Goal: Task Accomplishment & Management: Use online tool/utility

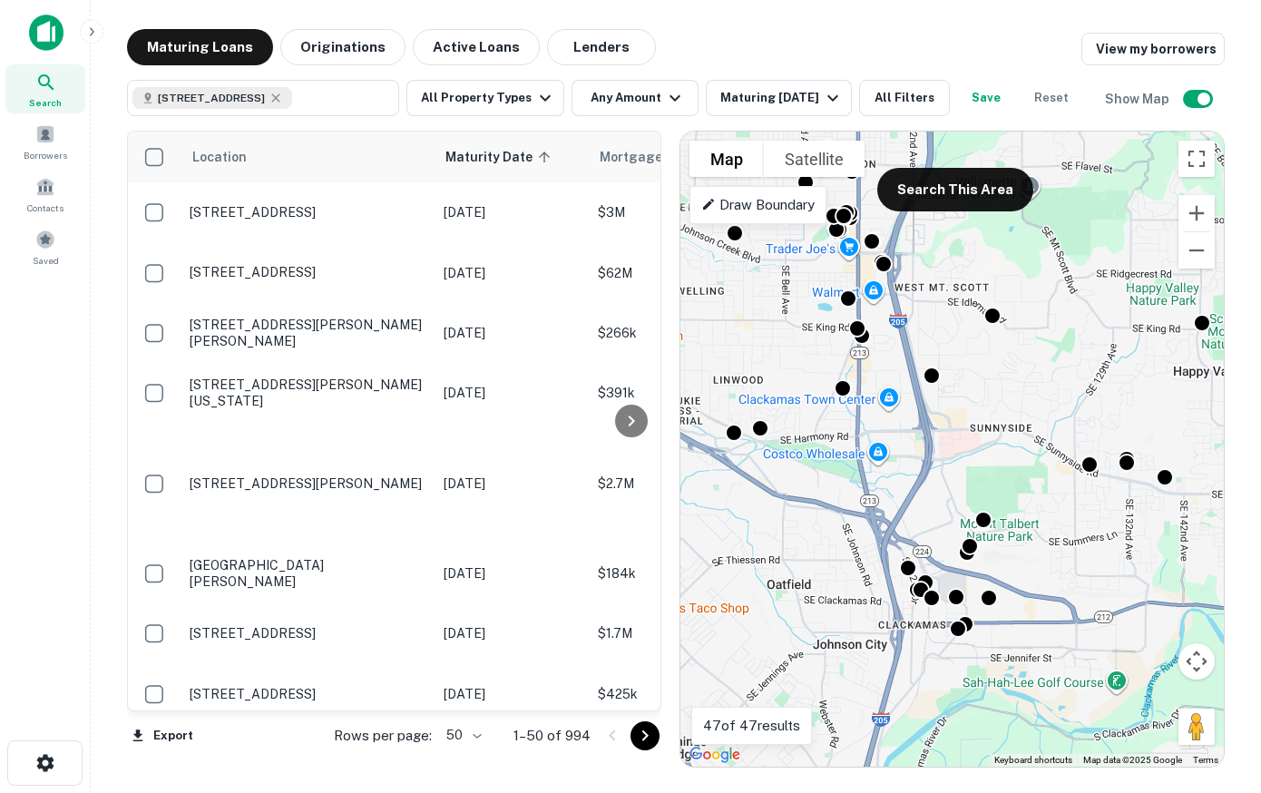
drag, startPoint x: 950, startPoint y: 470, endPoint x: 907, endPoint y: 435, distance: 56.1
click at [907, 435] on div "To activate drag with keyboard, press Alt + Enter. Once in keyboard drag state,…" at bounding box center [953, 449] width 544 height 635
click at [541, 103] on icon "button" at bounding box center [546, 98] width 22 height 22
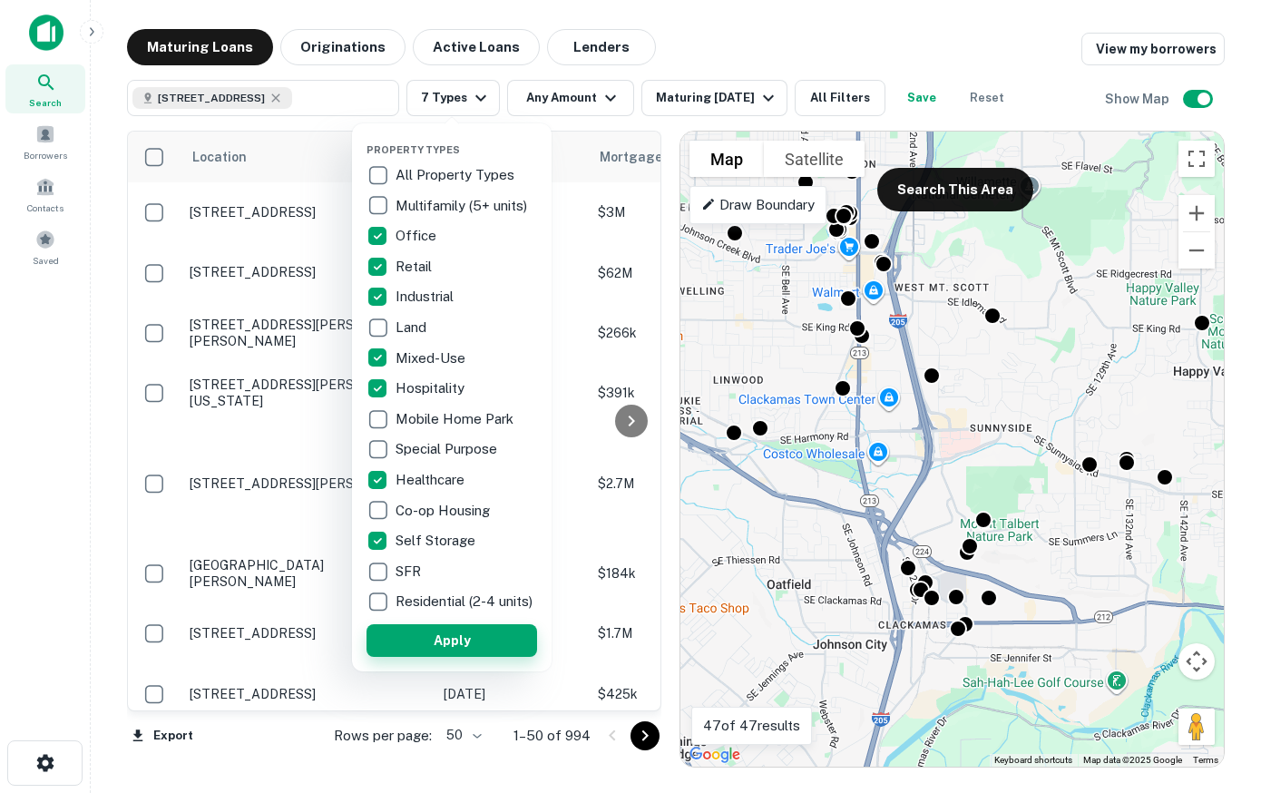
click at [434, 648] on button "Apply" at bounding box center [452, 640] width 171 height 33
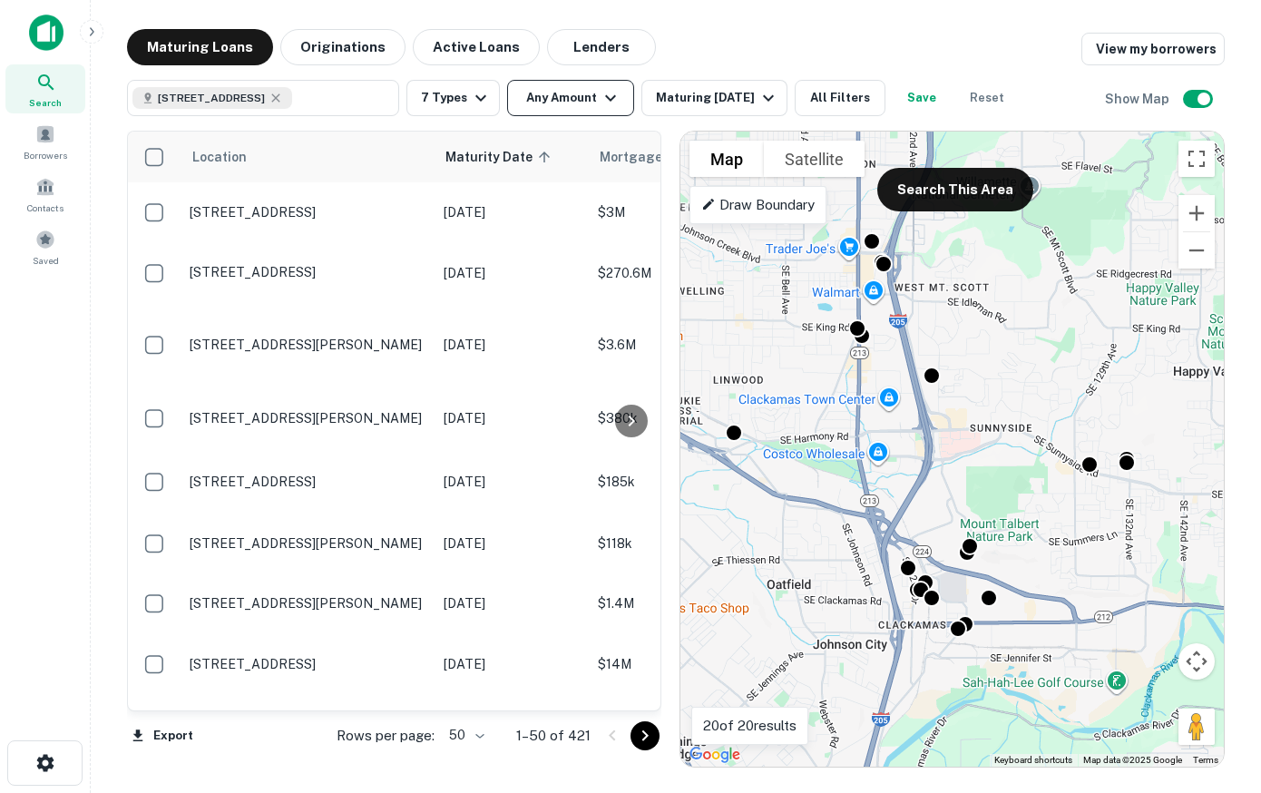
click at [603, 99] on icon "button" at bounding box center [611, 98] width 22 height 22
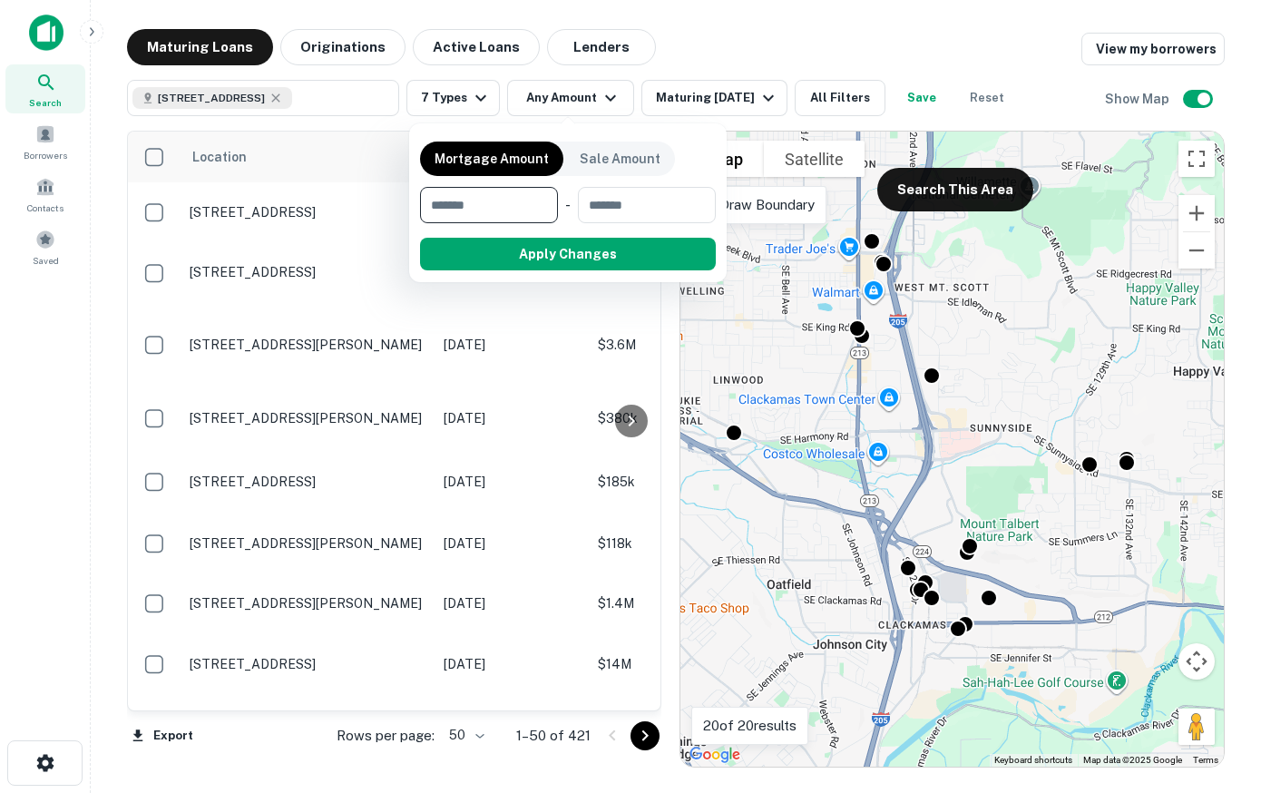
click at [522, 206] on input "number" at bounding box center [482, 205] width 125 height 36
type input "******"
click at [695, 102] on div at bounding box center [630, 396] width 1261 height 793
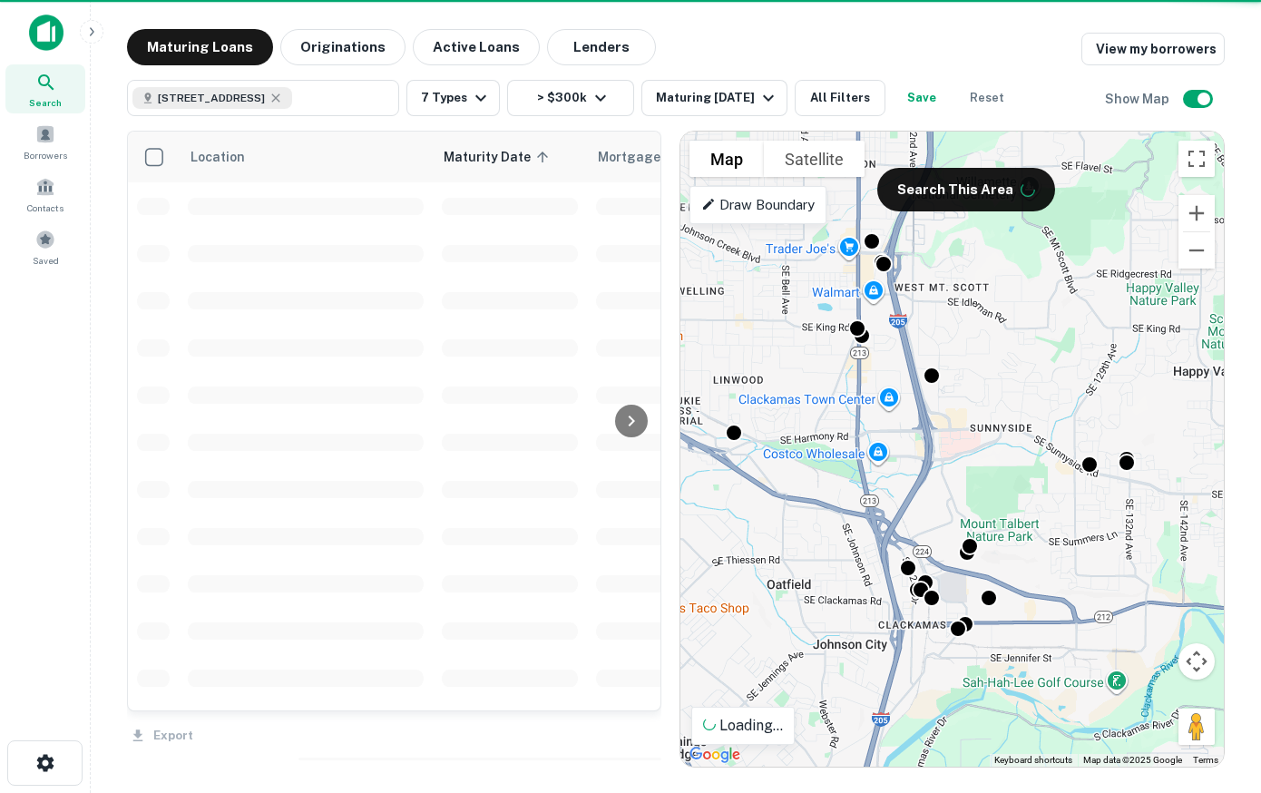
click at [695, 102] on div "Maturing In 1 Year" at bounding box center [717, 98] width 123 height 22
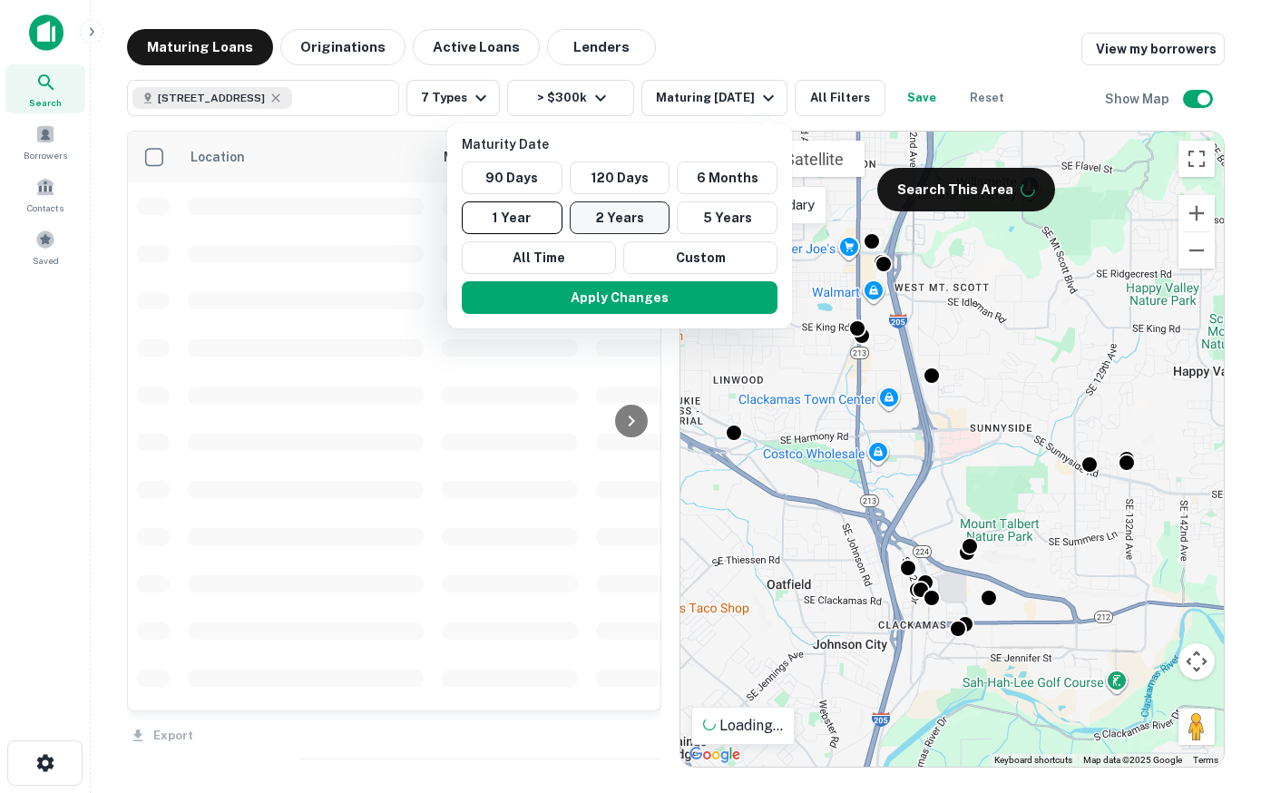
click at [638, 226] on button "2 Years" at bounding box center [620, 217] width 101 height 33
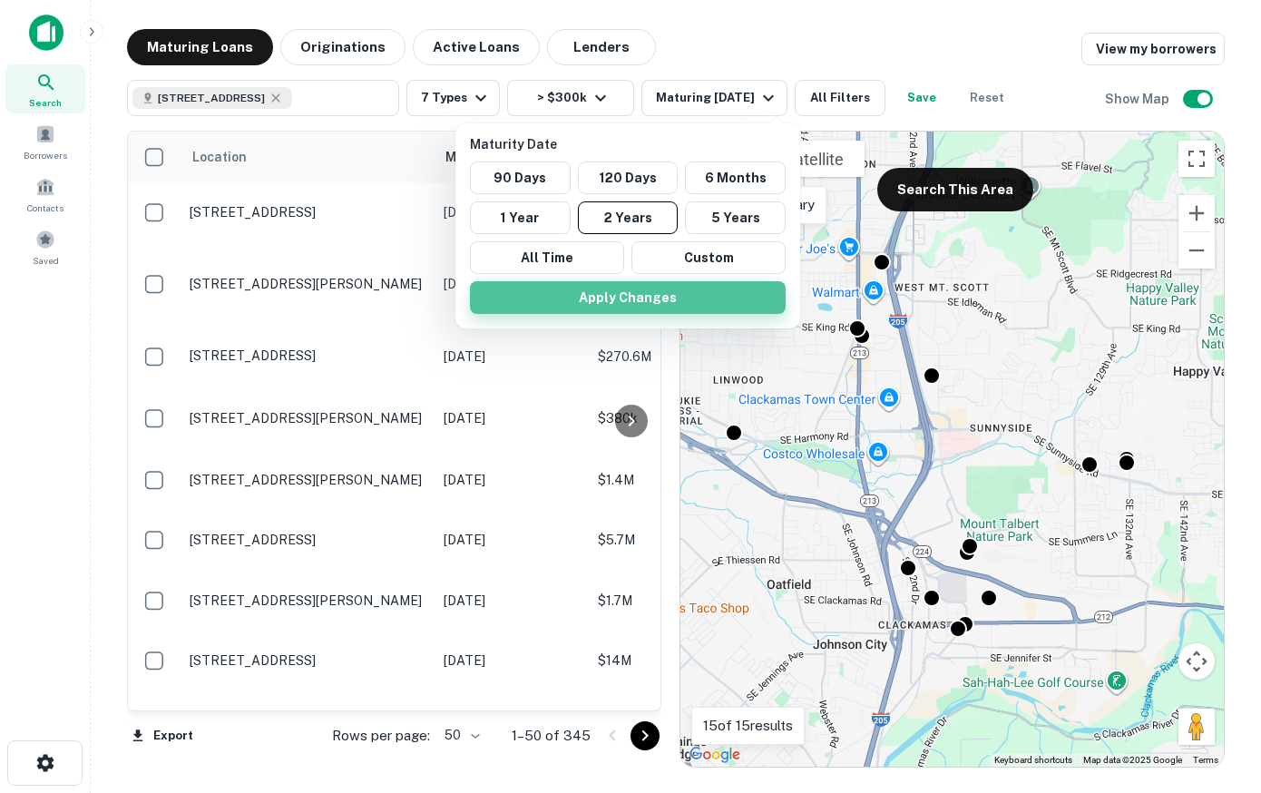
click at [604, 302] on button "Apply Changes" at bounding box center [628, 297] width 316 height 33
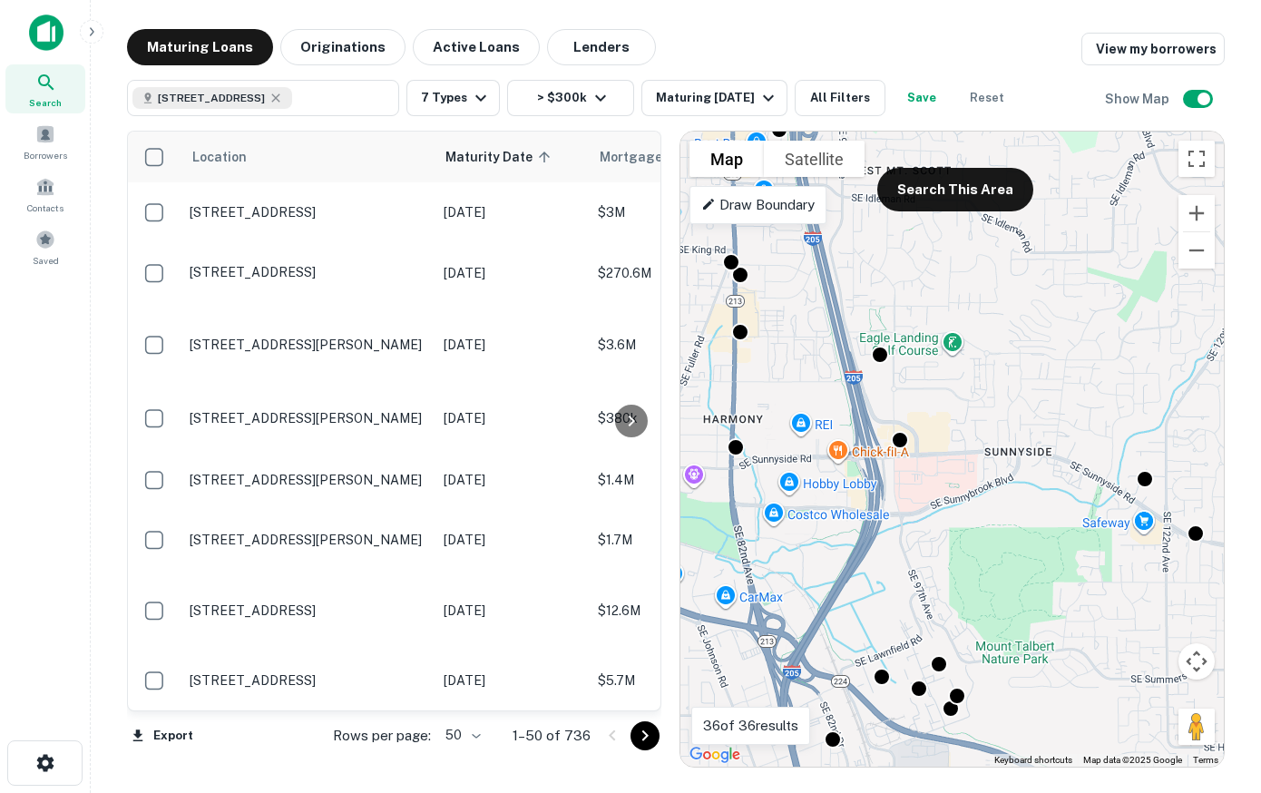
drag, startPoint x: 1054, startPoint y: 438, endPoint x: 973, endPoint y: 509, distance: 108.1
click at [973, 509] on div "To activate drag with keyboard, press Alt + Enter. Once in keyboard drag state,…" at bounding box center [953, 449] width 544 height 635
click at [965, 191] on button "Search This Area" at bounding box center [956, 190] width 156 height 44
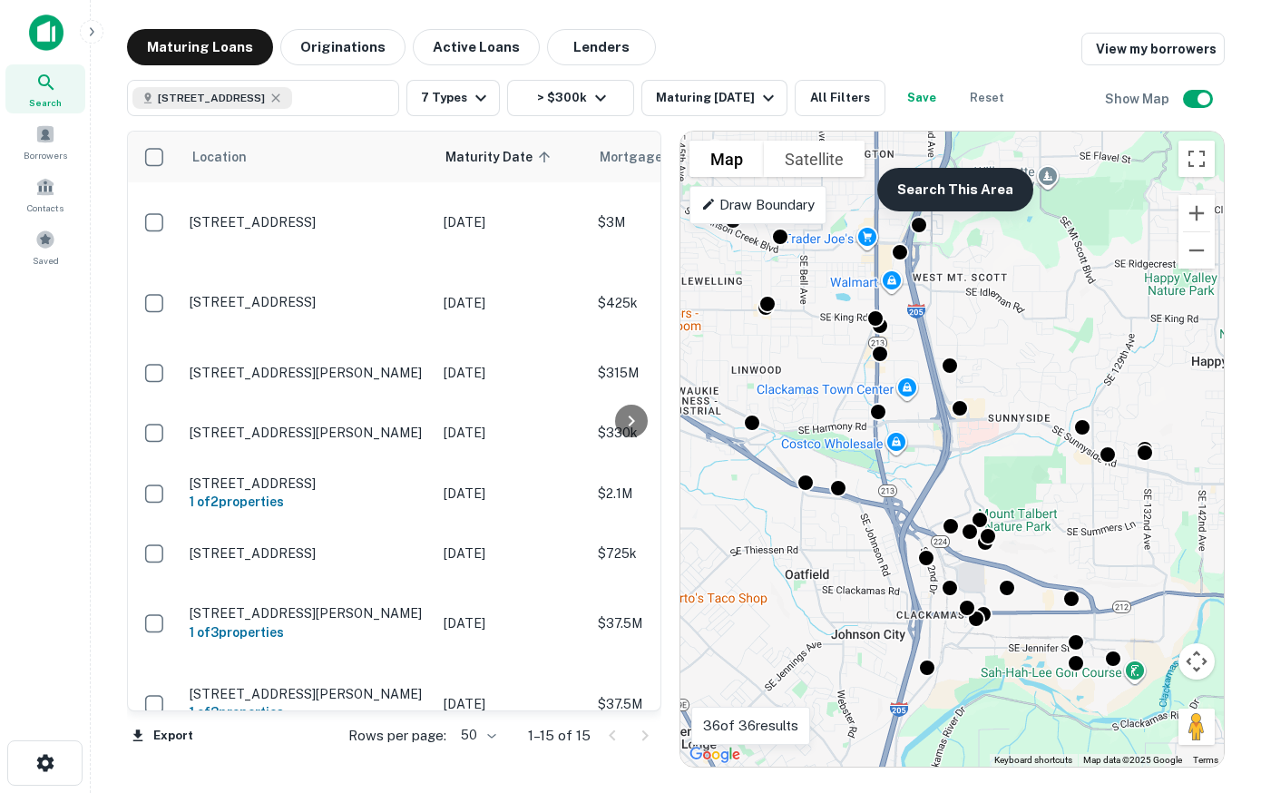
click at [977, 193] on button "Search This Area" at bounding box center [956, 190] width 156 height 44
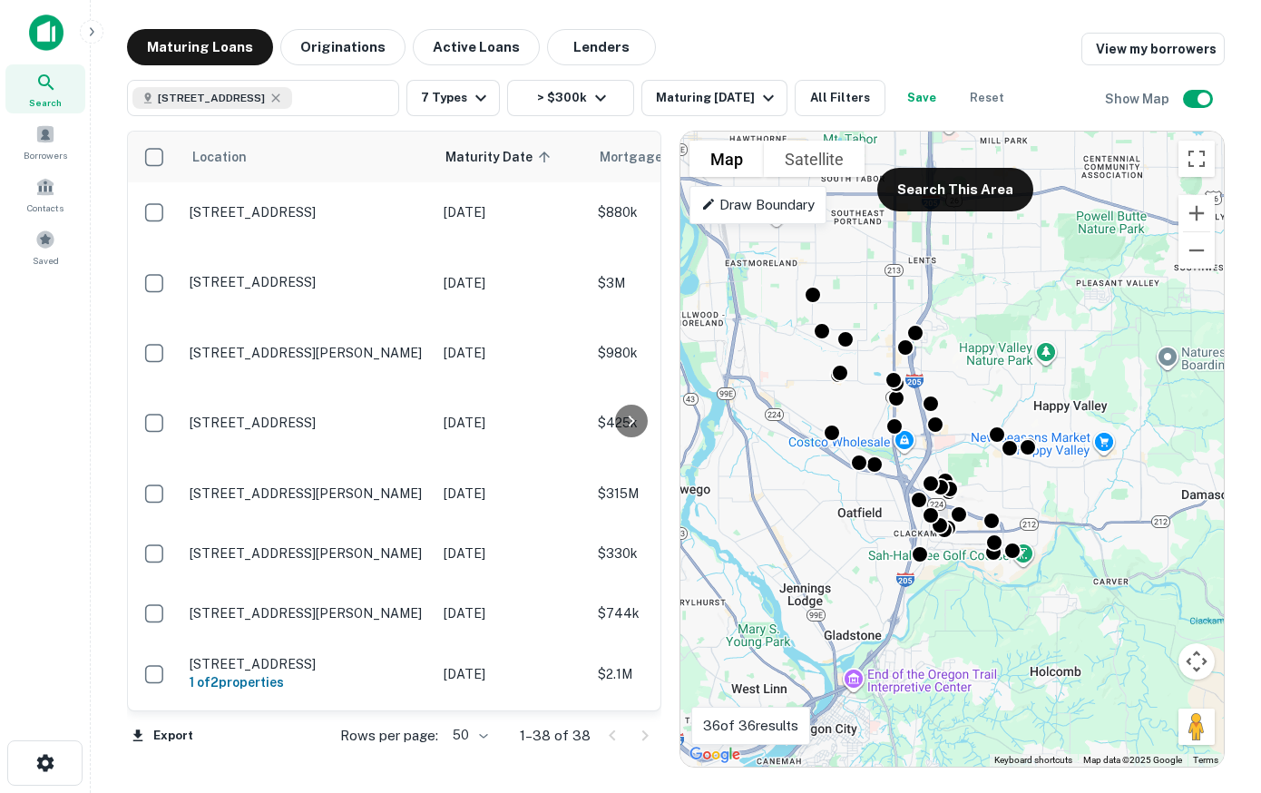
drag, startPoint x: 986, startPoint y: 274, endPoint x: 947, endPoint y: 371, distance: 104.3
click at [947, 371] on div "To activate drag with keyboard, press Alt + Enter. Once in keyboard drag state,…" at bounding box center [953, 449] width 544 height 635
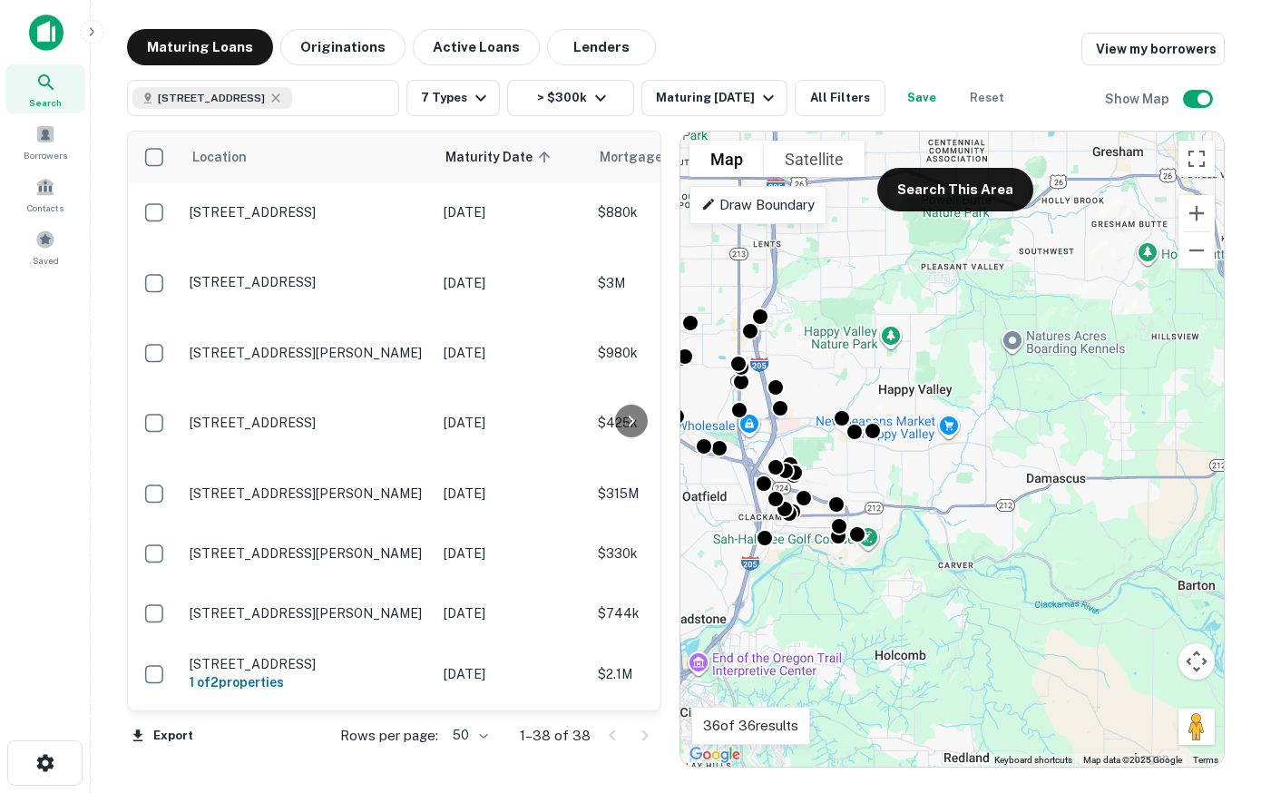
drag, startPoint x: 947, startPoint y: 371, endPoint x: 779, endPoint y: 354, distance: 169.7
click at [779, 354] on div "To activate drag with keyboard, press Alt + Enter. Once in keyboard drag state,…" at bounding box center [953, 449] width 544 height 635
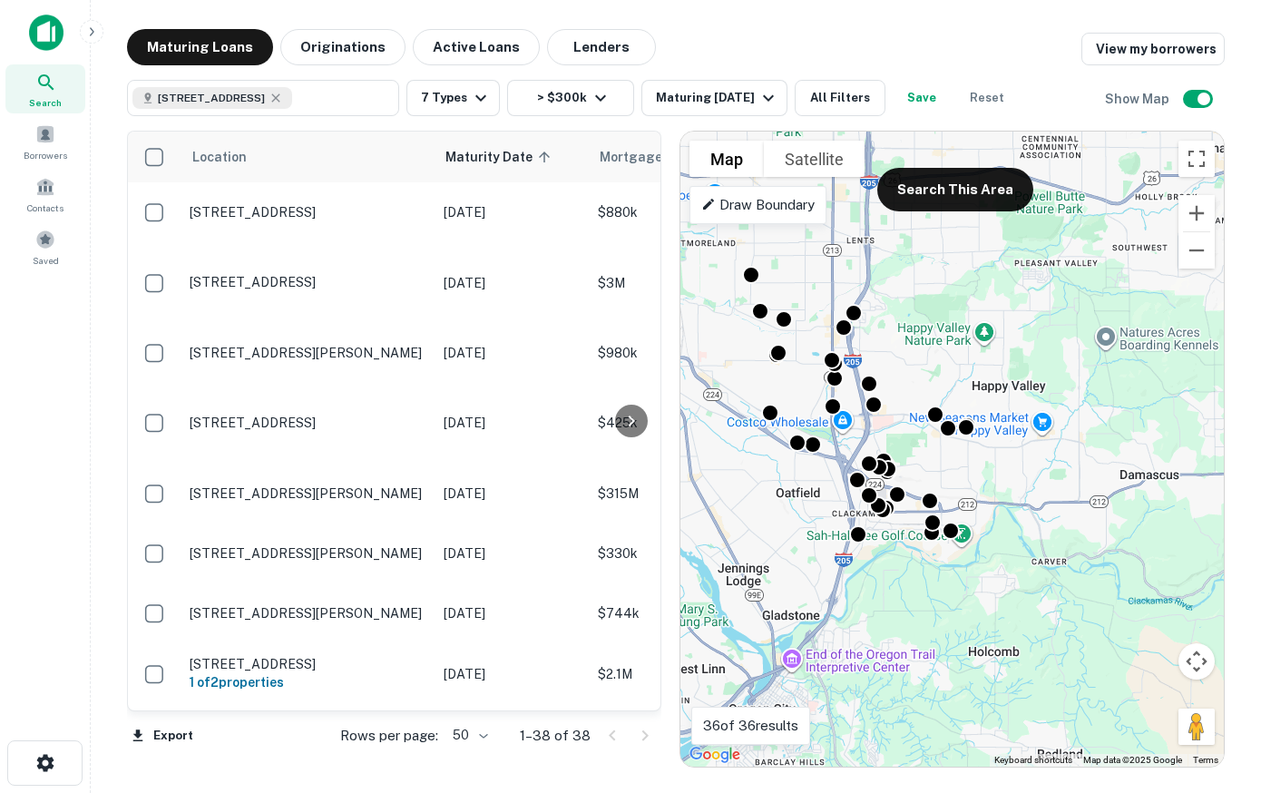
drag, startPoint x: 851, startPoint y: 297, endPoint x: 948, endPoint y: 293, distance: 97.2
click at [948, 293] on div "To activate drag with keyboard, press Alt + Enter. Once in keyboard drag state,…" at bounding box center [953, 449] width 544 height 635
click at [952, 190] on button "Search This Area" at bounding box center [956, 190] width 156 height 44
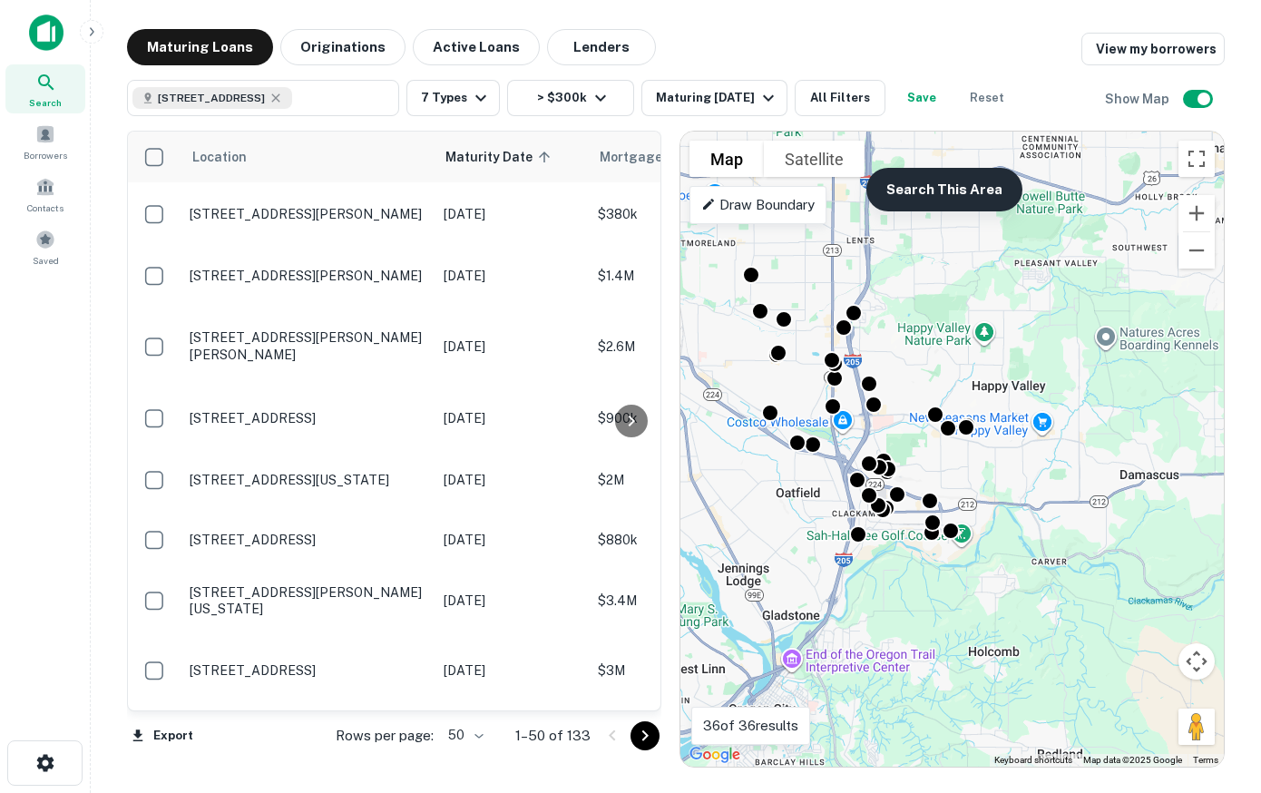
click at [947, 189] on button "Search This Area" at bounding box center [945, 190] width 156 height 44
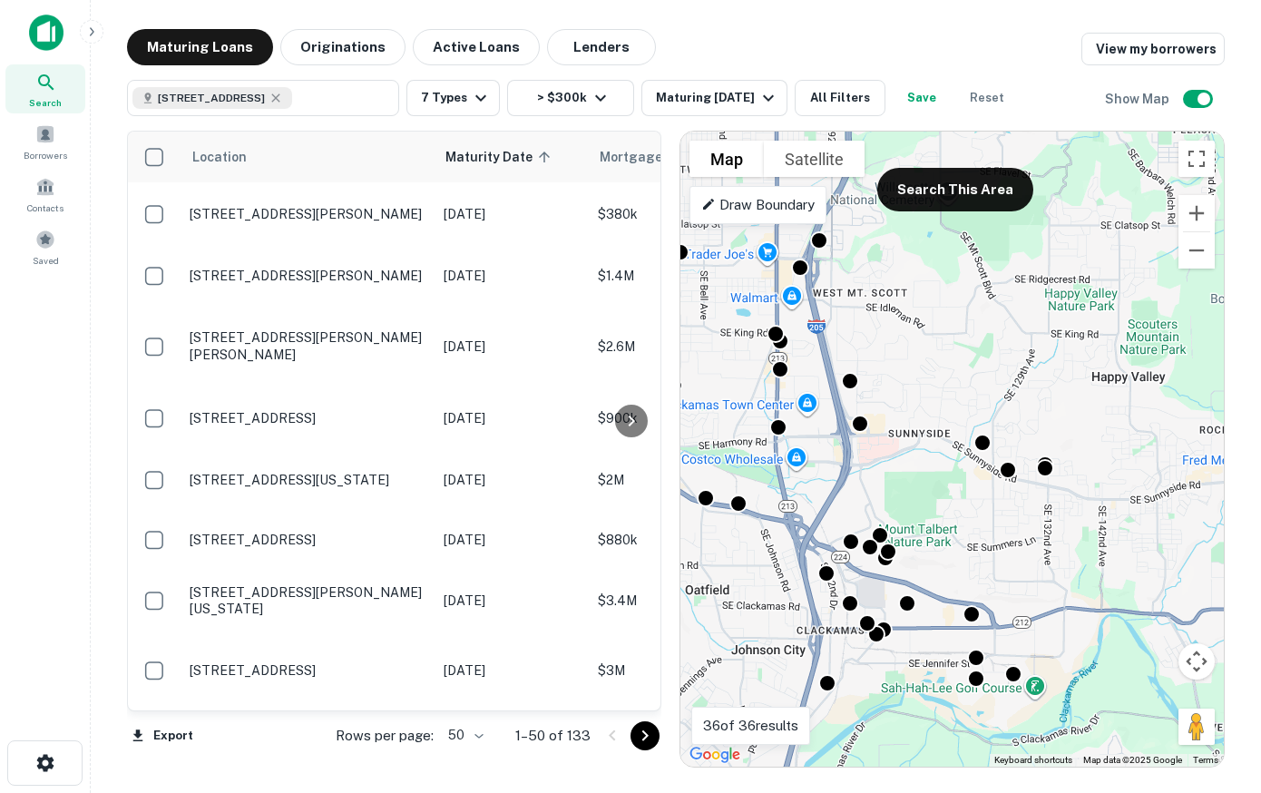
drag, startPoint x: 890, startPoint y: 350, endPoint x: 932, endPoint y: 291, distance: 72.3
click at [932, 291] on div "To activate drag with keyboard, press Alt + Enter. Once in keyboard drag state,…" at bounding box center [953, 449] width 544 height 635
click at [934, 189] on button "Search This Area" at bounding box center [956, 190] width 156 height 44
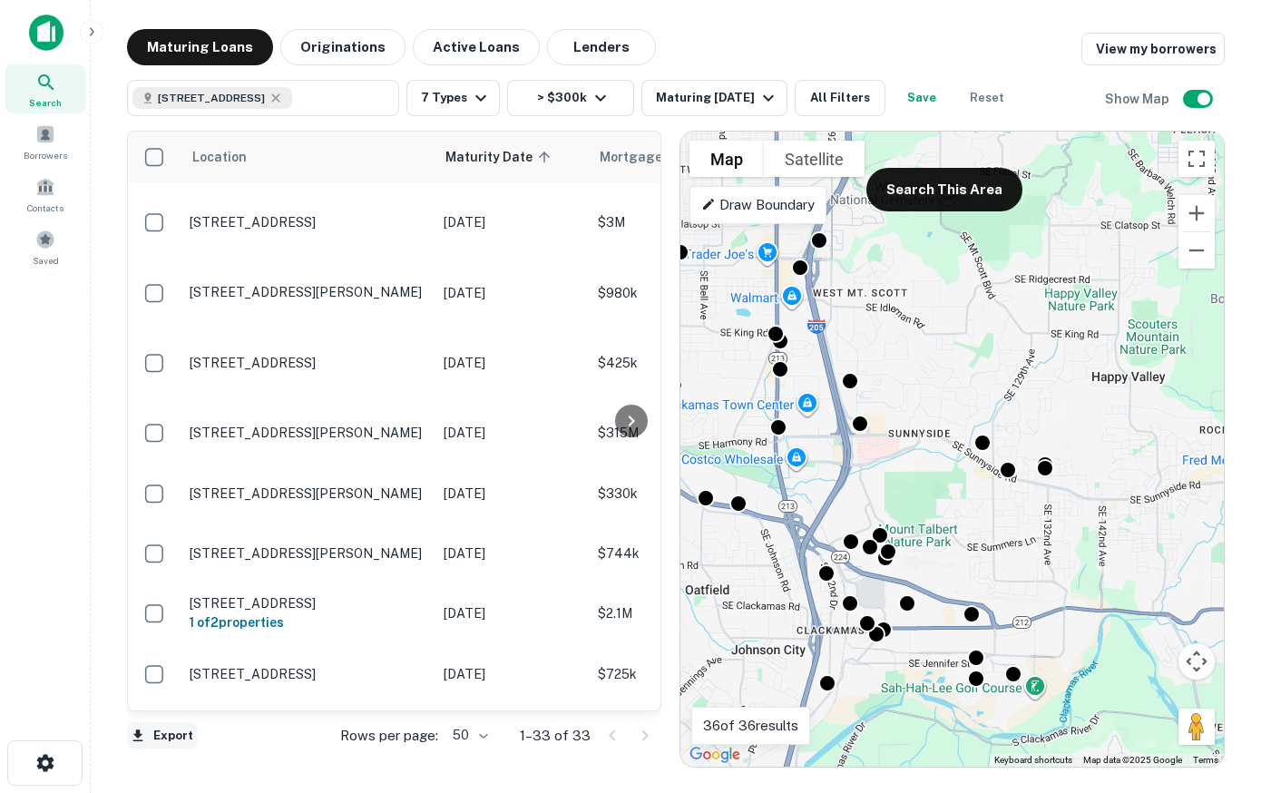
click at [152, 731] on button "Export" at bounding box center [162, 735] width 71 height 27
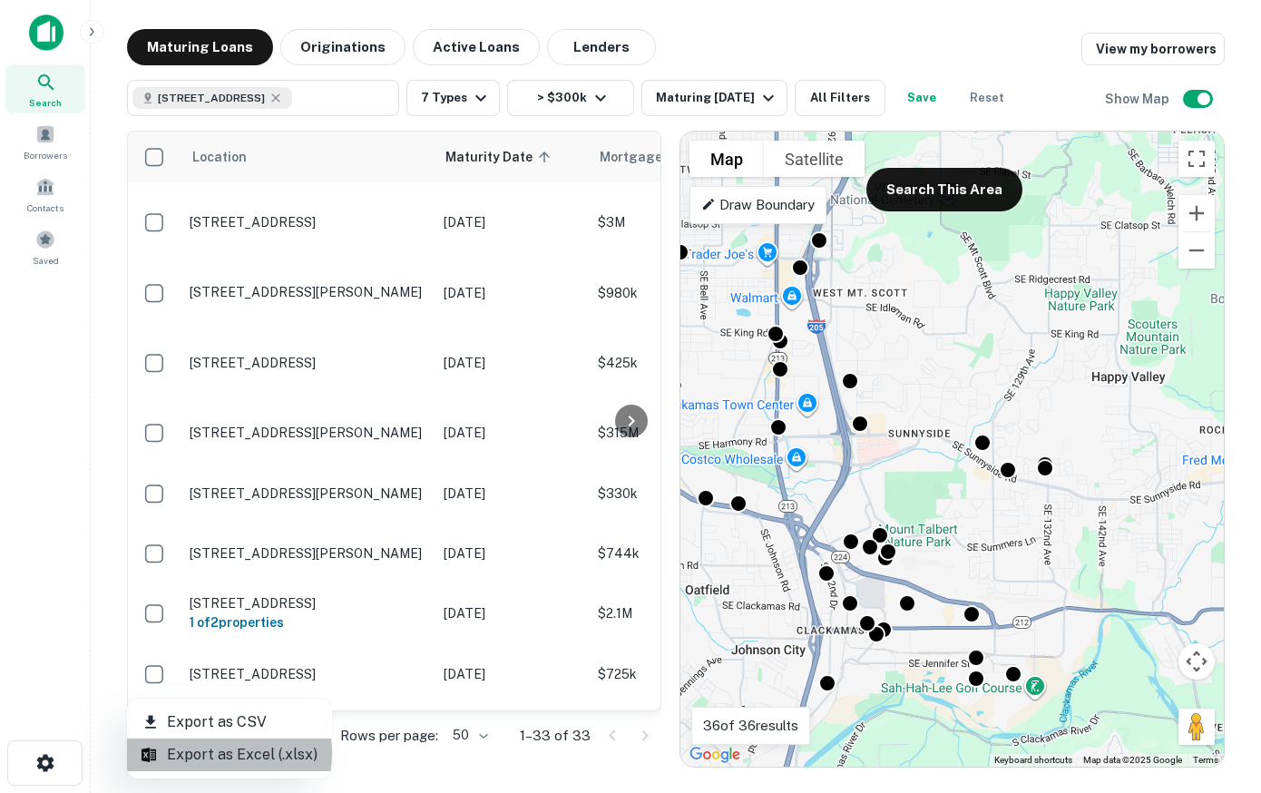
click at [211, 753] on li "Export as Excel (.xlsx)" at bounding box center [229, 755] width 205 height 33
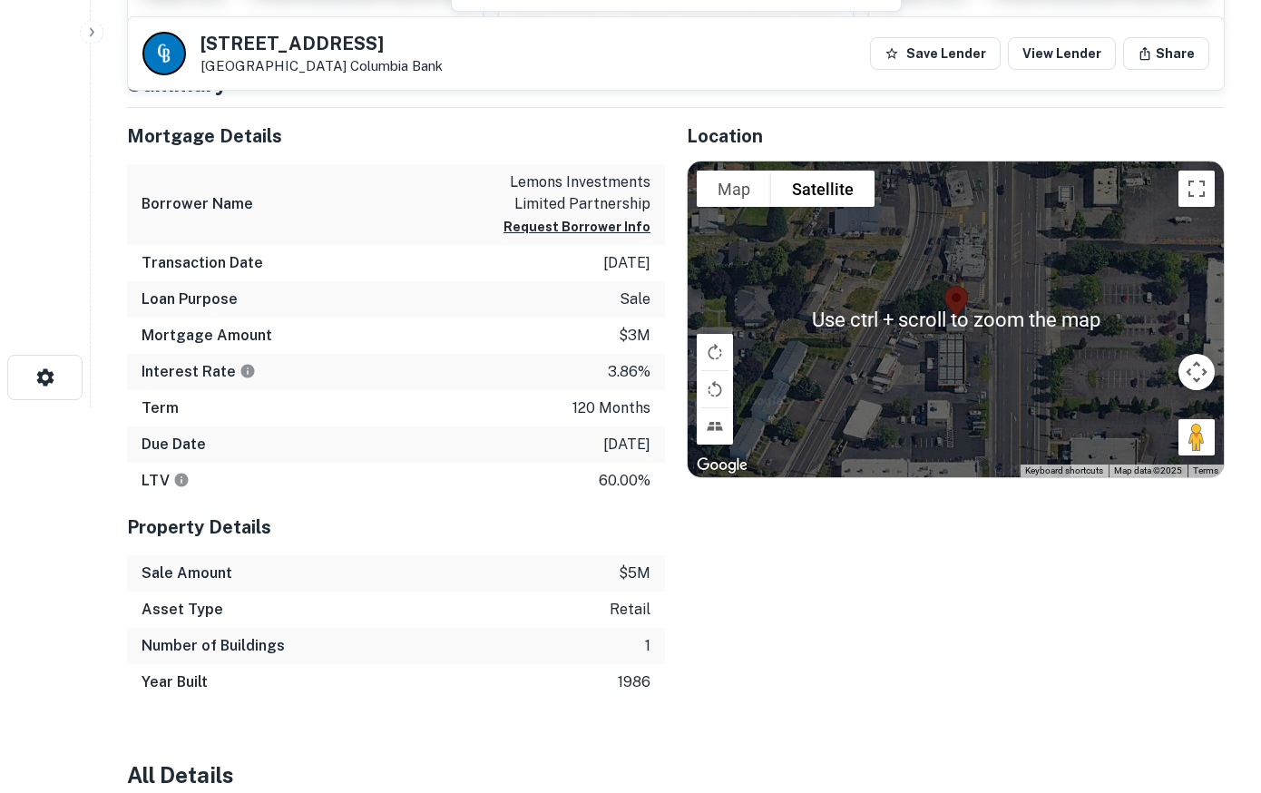
scroll to position [278, 0]
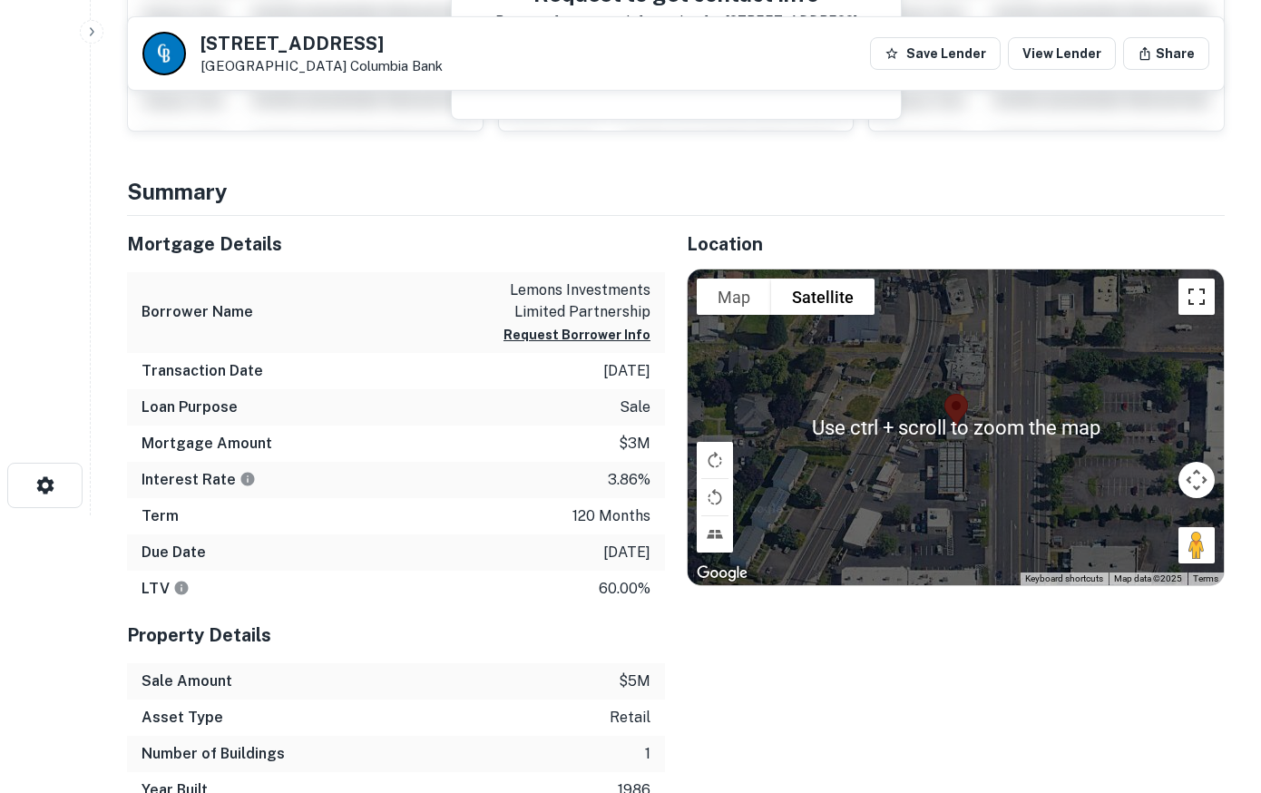
click at [1195, 290] on button "Toggle fullscreen view" at bounding box center [1197, 297] width 36 height 36
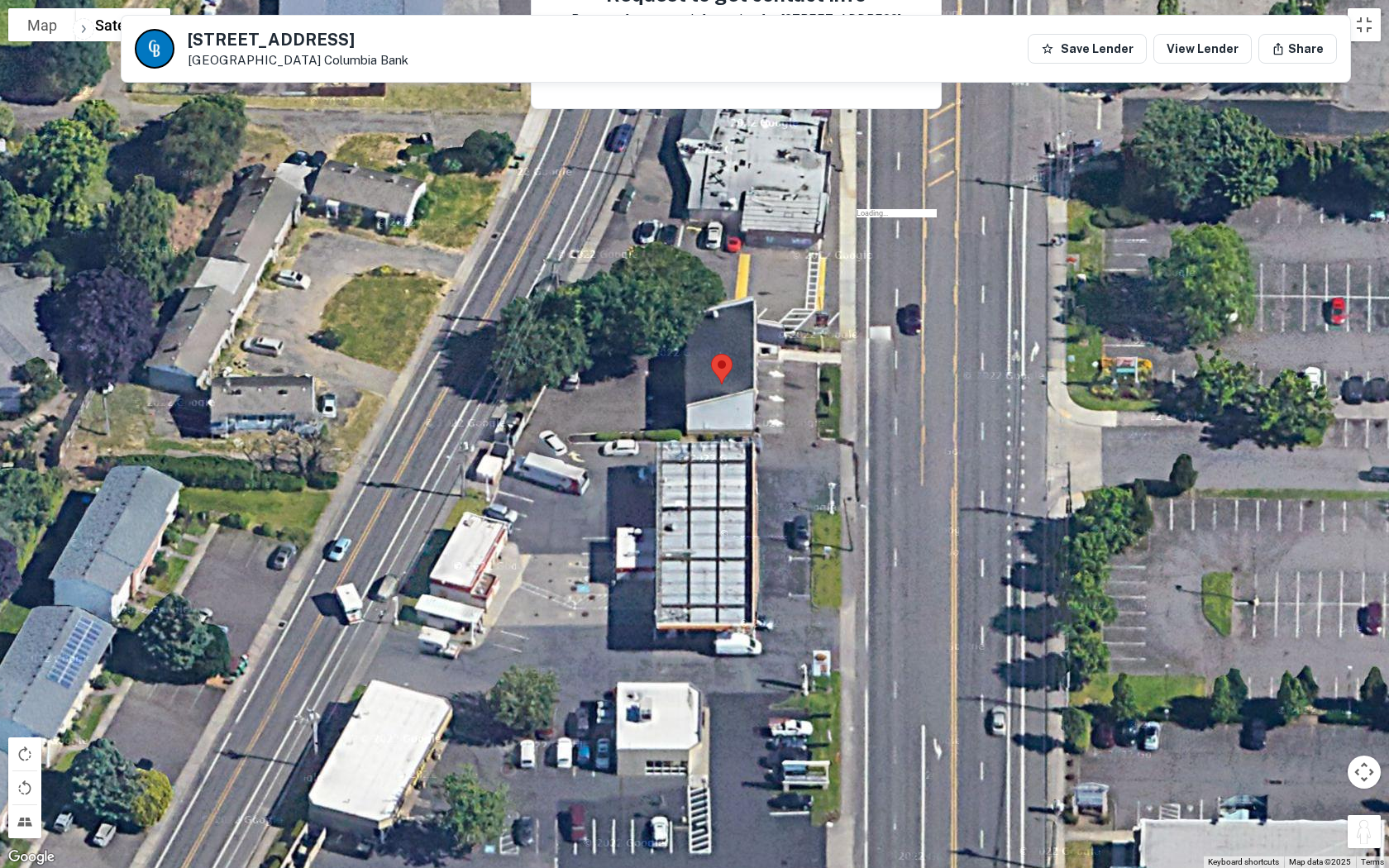
drag, startPoint x: 1359, startPoint y: 830, endPoint x: 891, endPoint y: 290, distance: 714.6
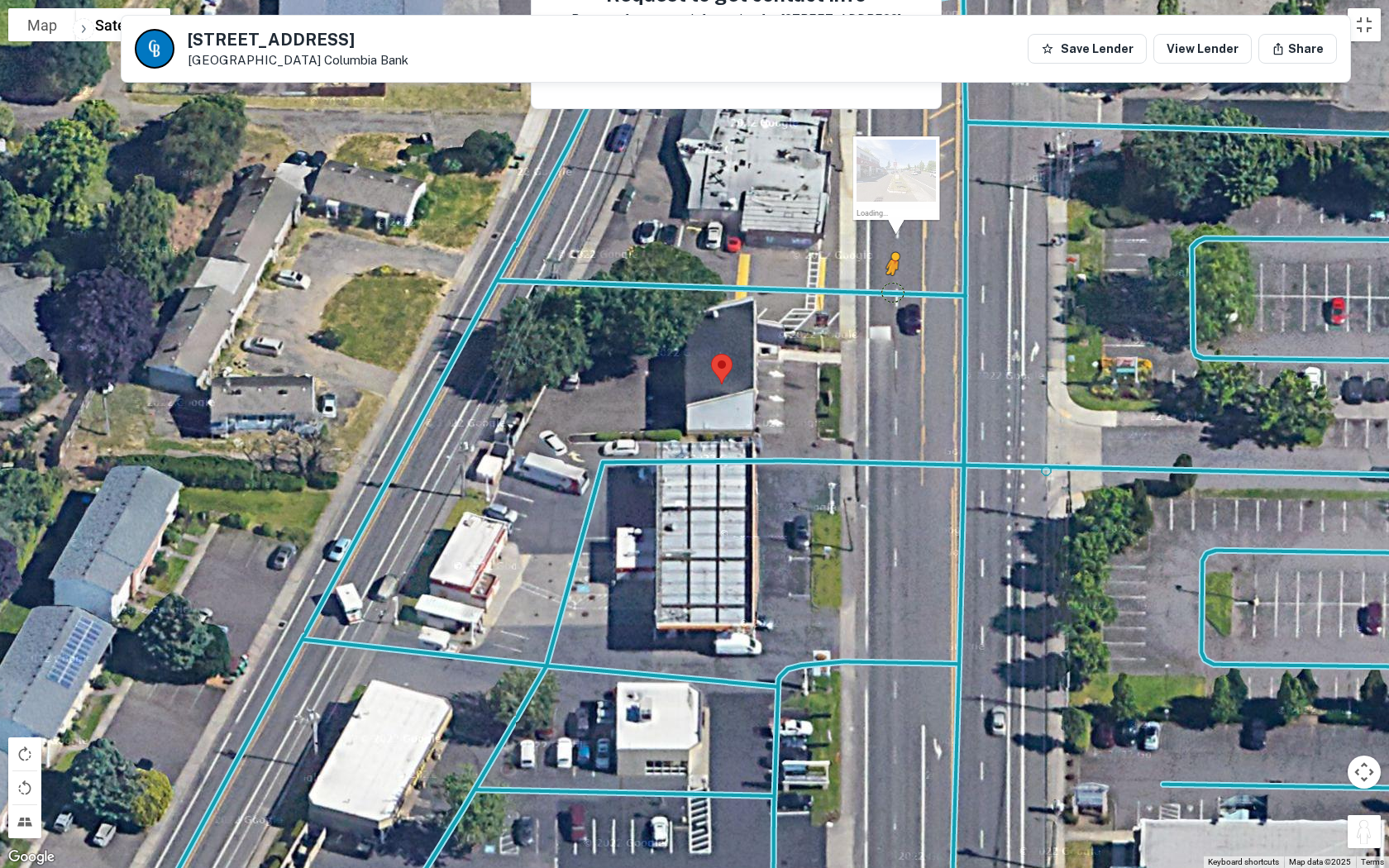
click at [891, 290] on div "To activate drag with keyboard, press Alt + Enter. Once in keyboard drag state,…" at bounding box center [694, 434] width 1389 height 868
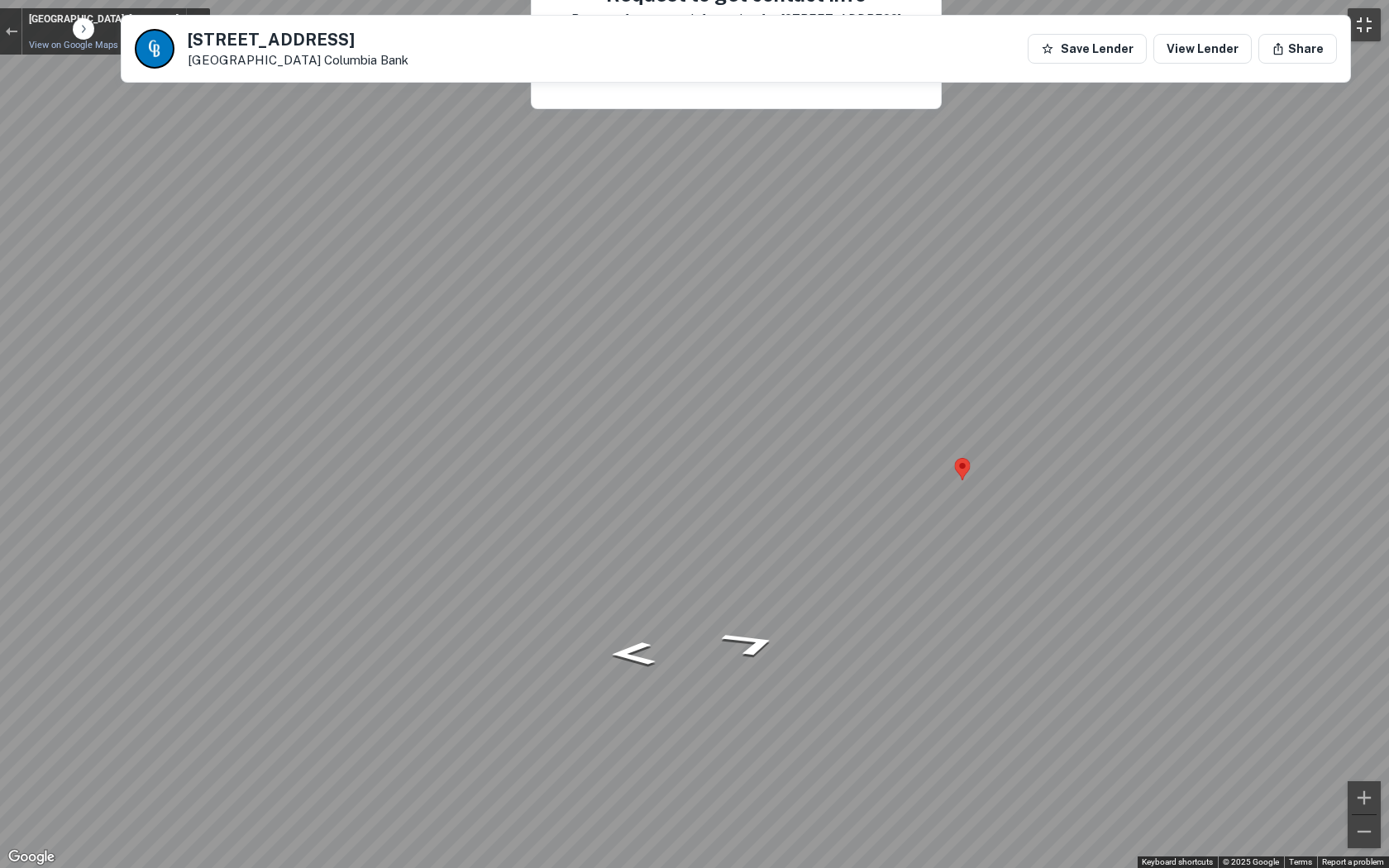
click at [1148, 23] on button "Toggle fullscreen view" at bounding box center [1363, 25] width 33 height 33
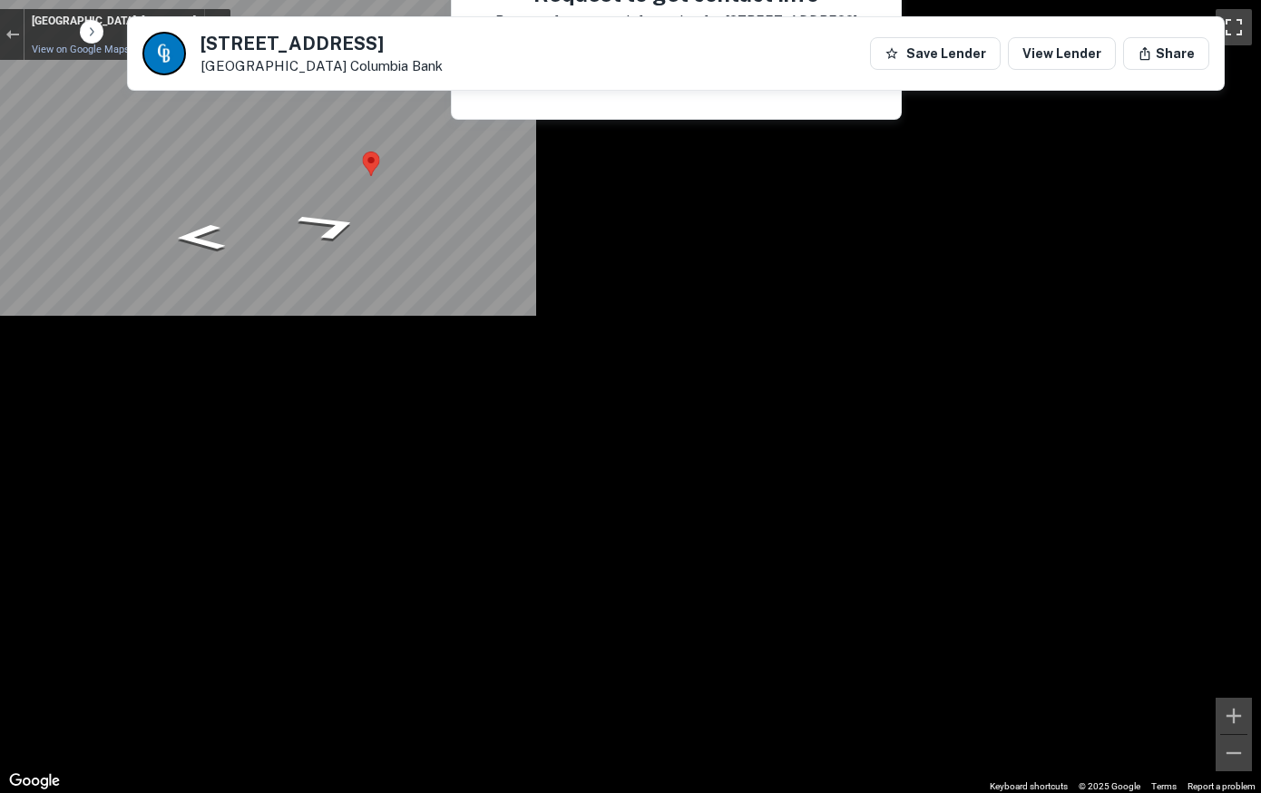
scroll to position [0, 0]
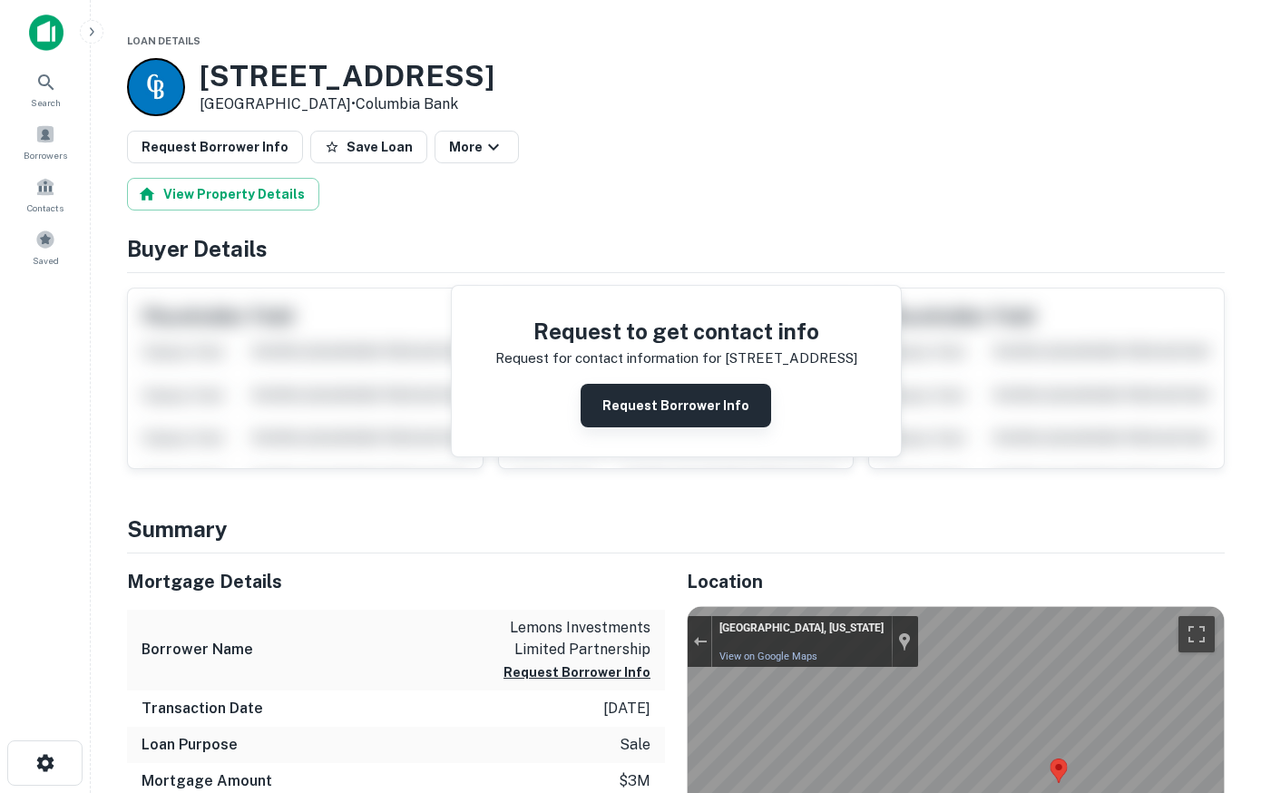
click at [701, 408] on button "Request Borrower Info" at bounding box center [676, 406] width 191 height 44
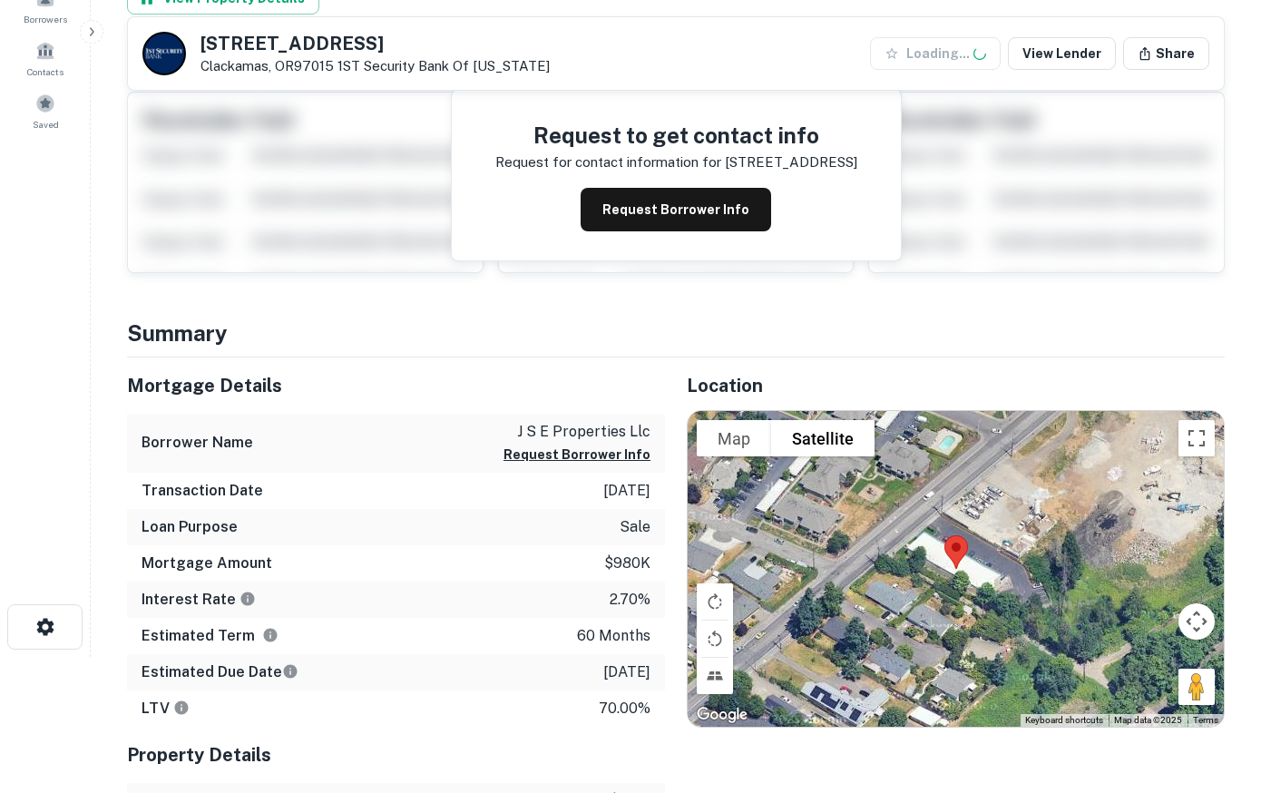
scroll to position [278, 0]
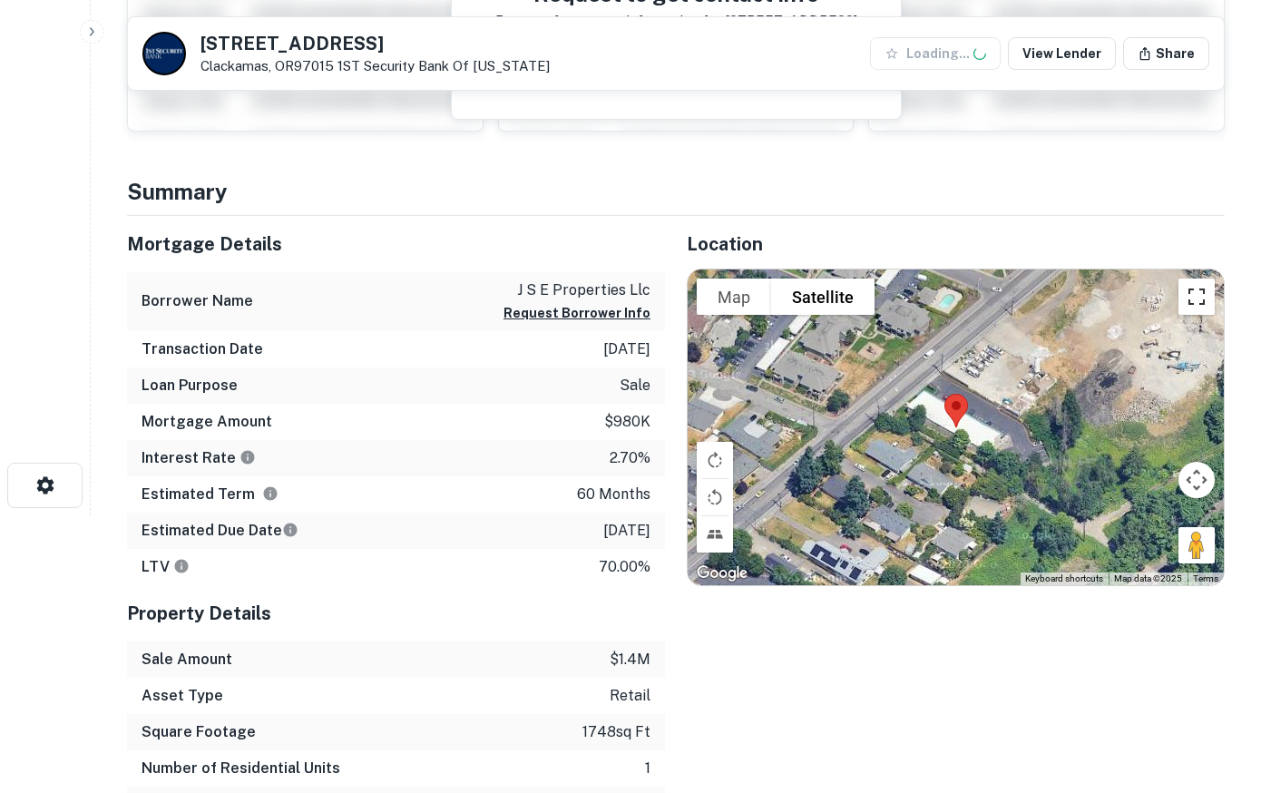
click at [1199, 292] on button "Toggle fullscreen view" at bounding box center [1197, 297] width 36 height 36
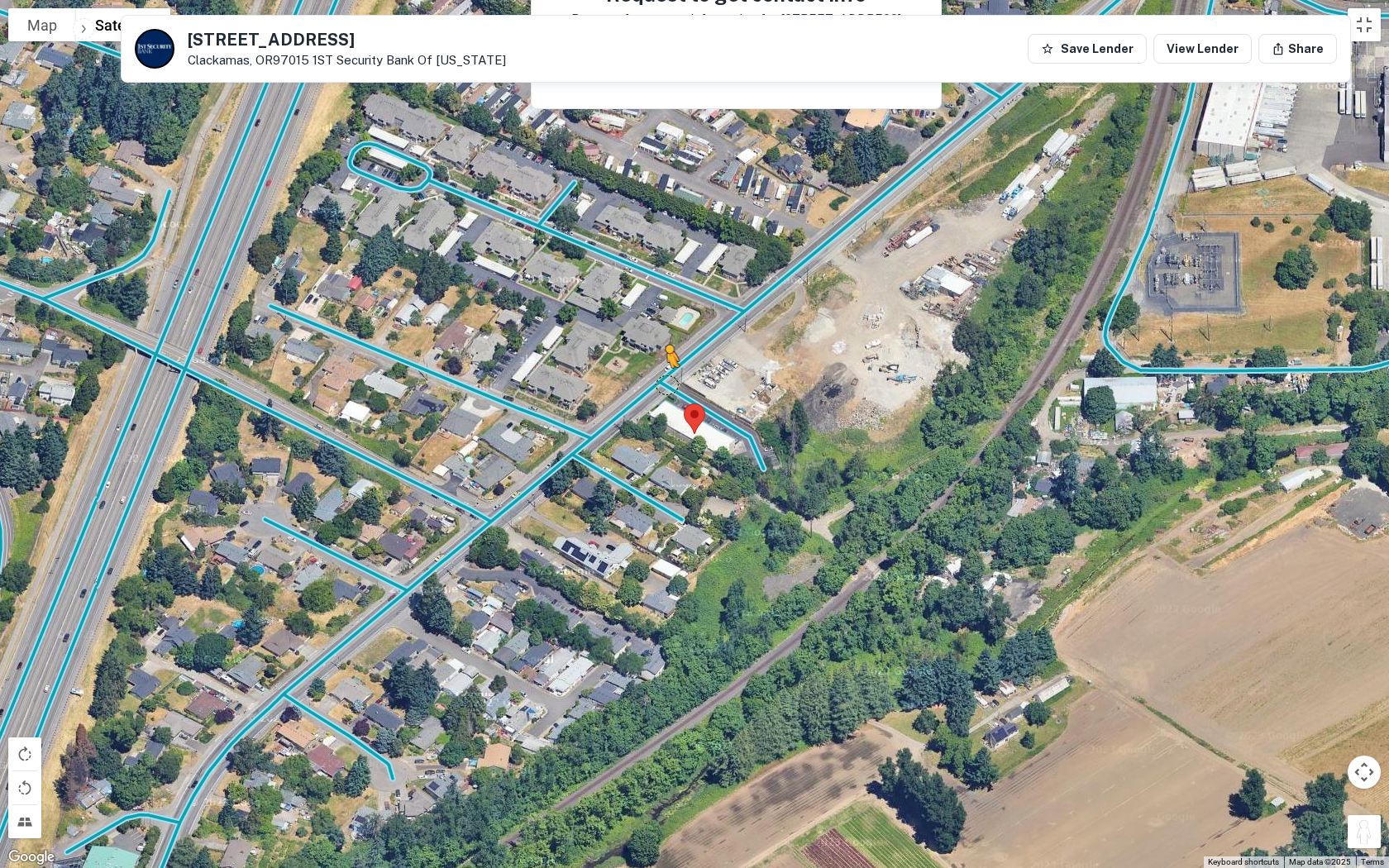
drag, startPoint x: 1362, startPoint y: 830, endPoint x: 667, endPoint y: 382, distance: 826.9
click at [667, 382] on div "To activate drag with keyboard, press Alt + Enter. Once in keyboard drag state,…" at bounding box center [694, 434] width 1389 height 868
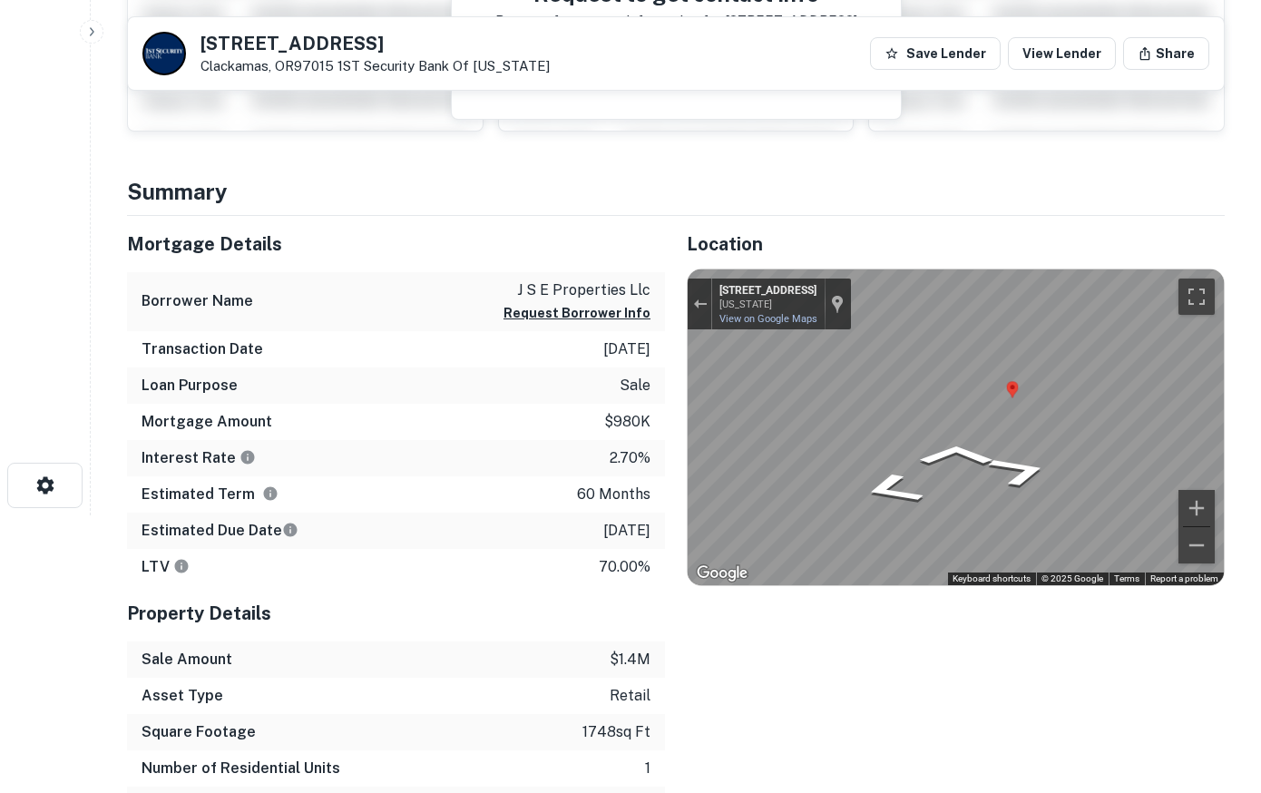
scroll to position [0, 0]
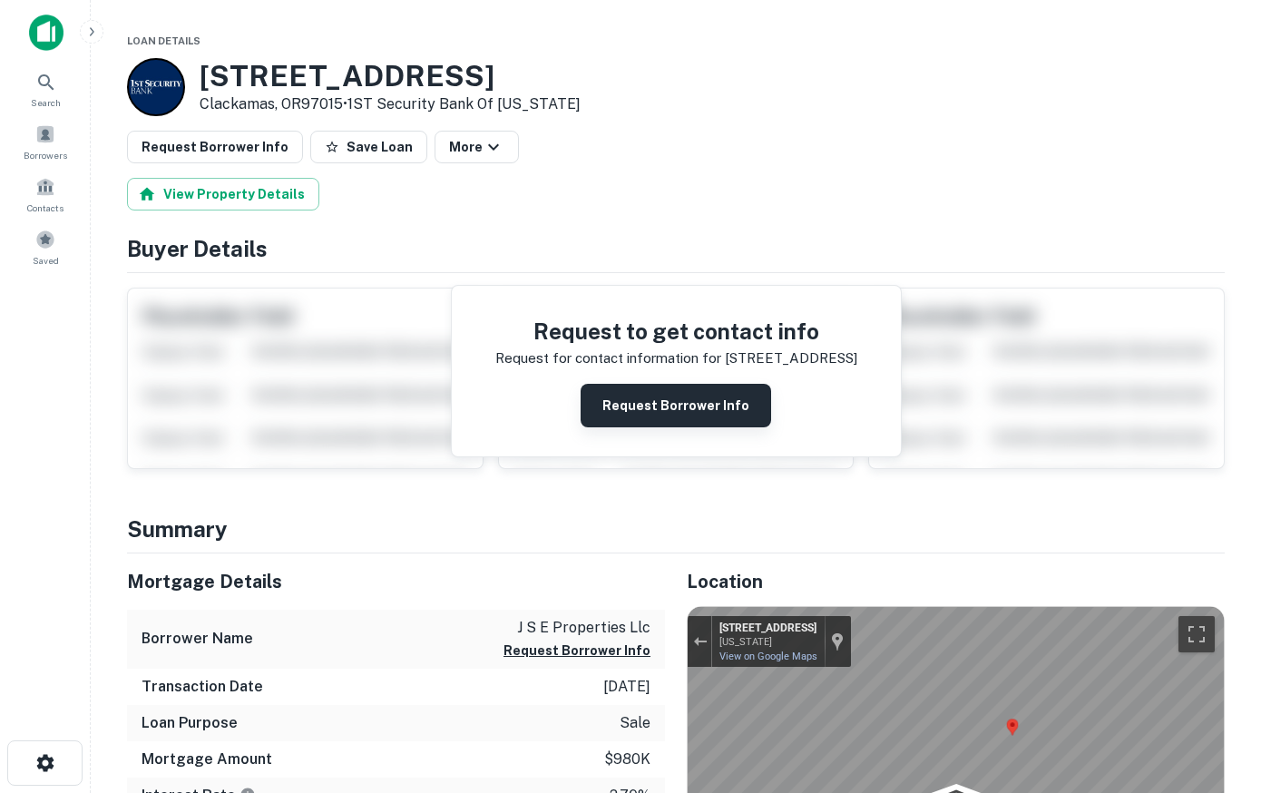
click at [673, 401] on button "Request Borrower Info" at bounding box center [676, 406] width 191 height 44
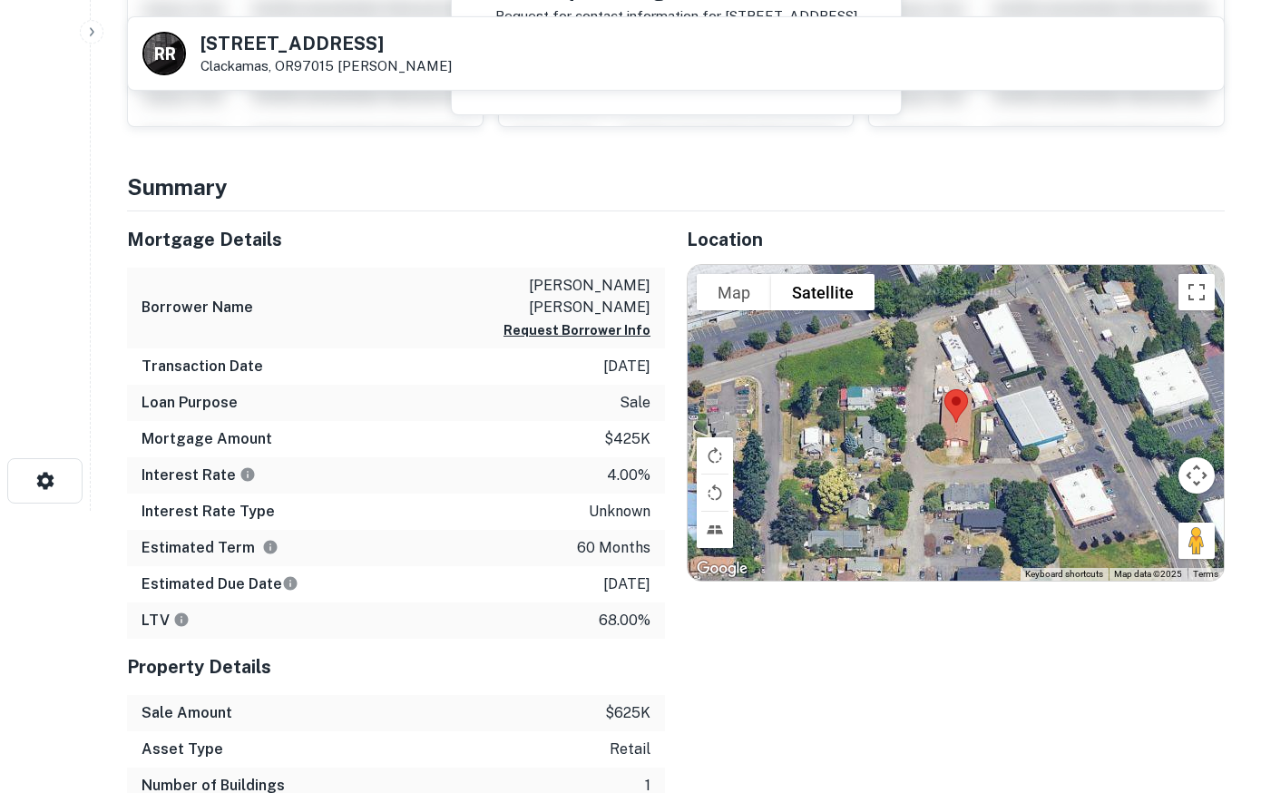
scroll to position [370, 0]
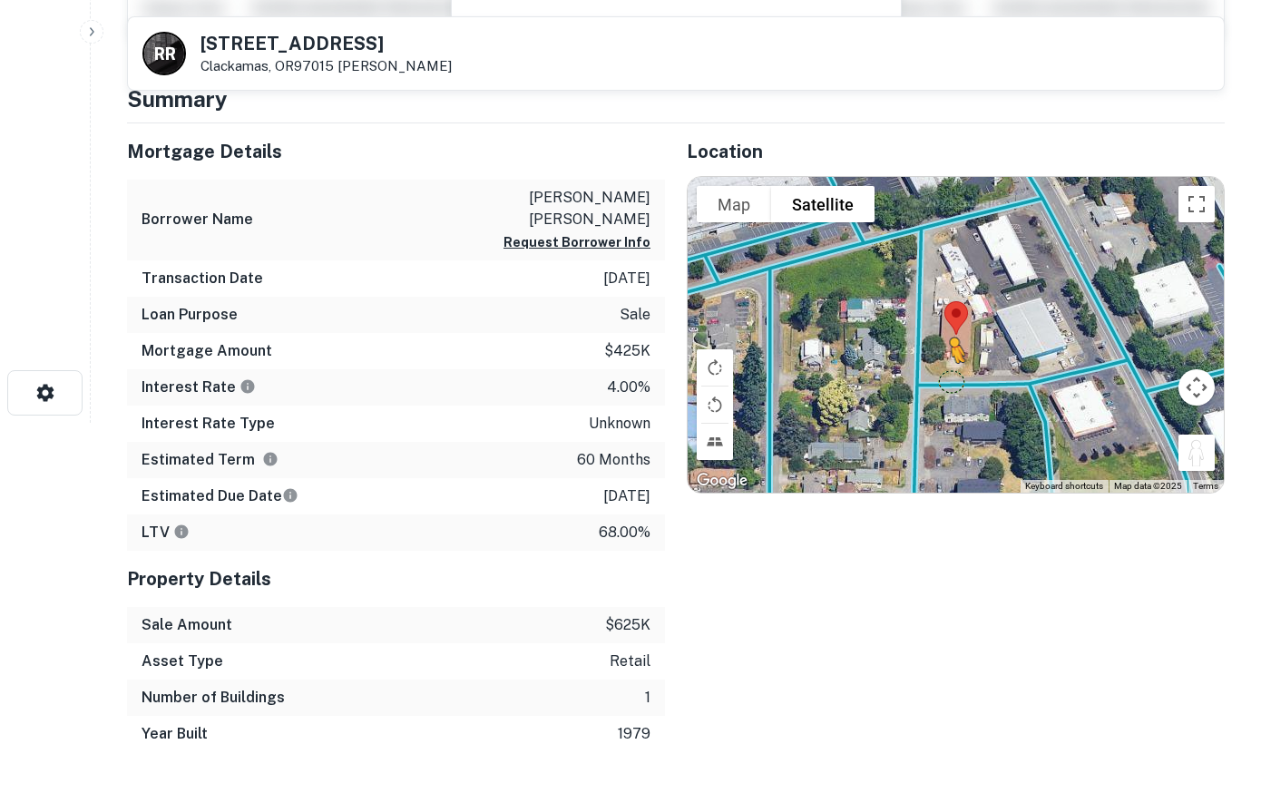
drag, startPoint x: 1192, startPoint y: 446, endPoint x: 945, endPoint y: 378, distance: 256.7
click at [945, 378] on div "To activate drag with keyboard, press Alt + Enter. Once in keyboard drag state,…" at bounding box center [956, 335] width 536 height 316
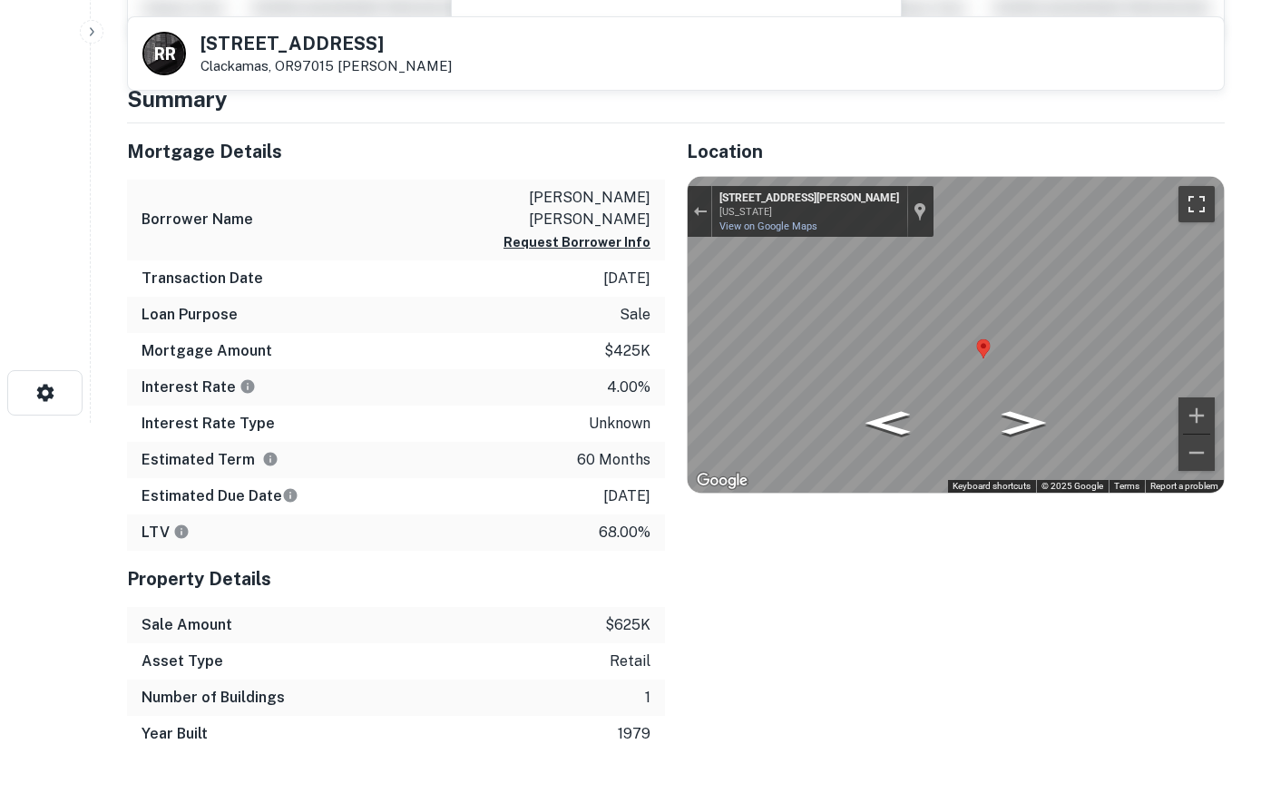
click at [1195, 197] on button "Toggle fullscreen view" at bounding box center [1197, 204] width 36 height 36
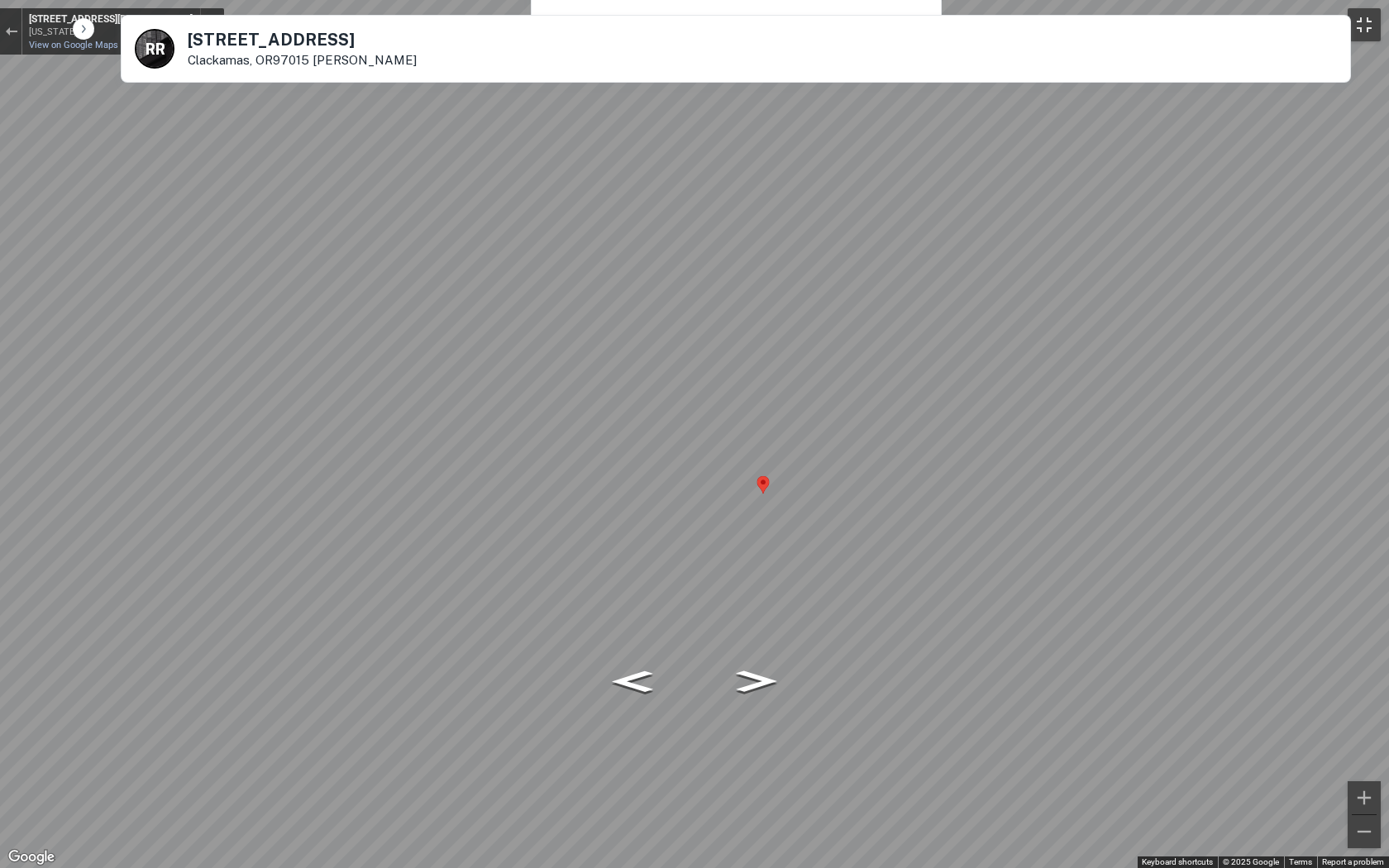
click at [1148, 20] on button "Toggle fullscreen view" at bounding box center [1363, 25] width 33 height 33
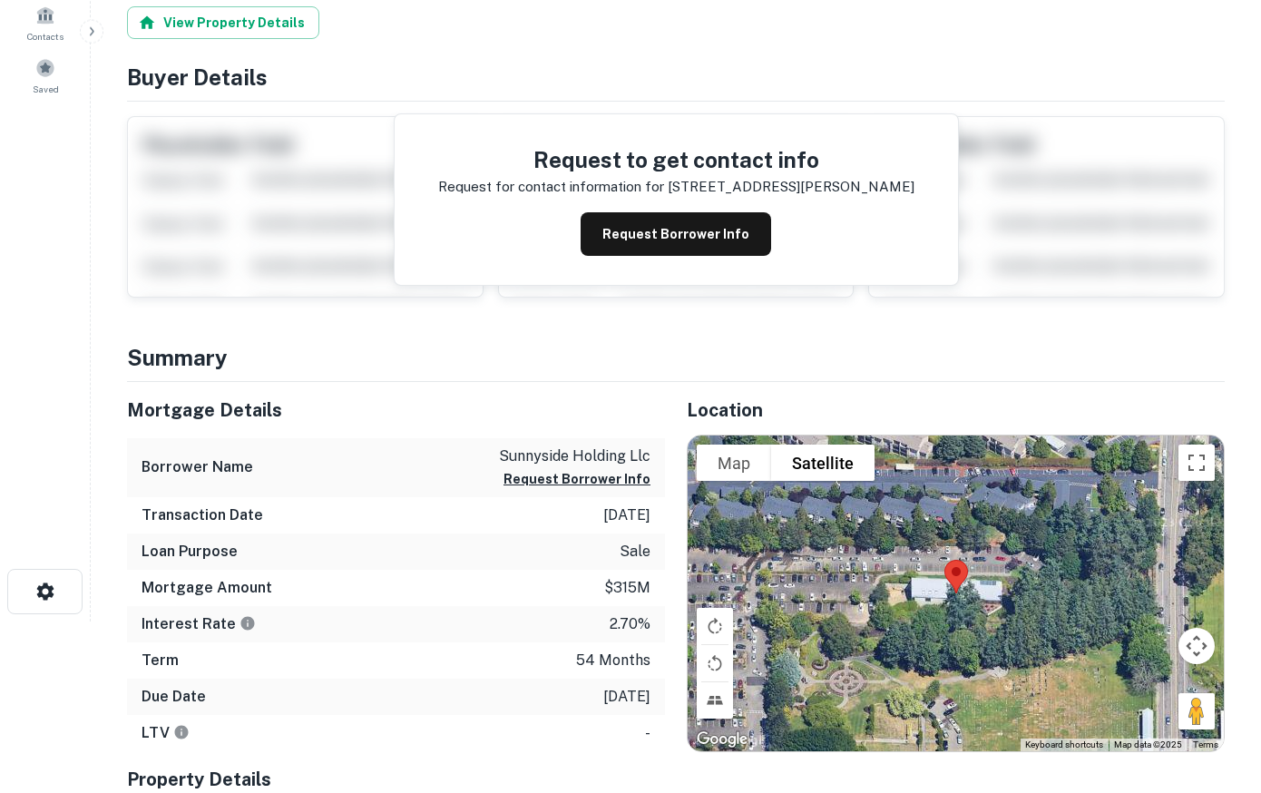
scroll to position [370, 0]
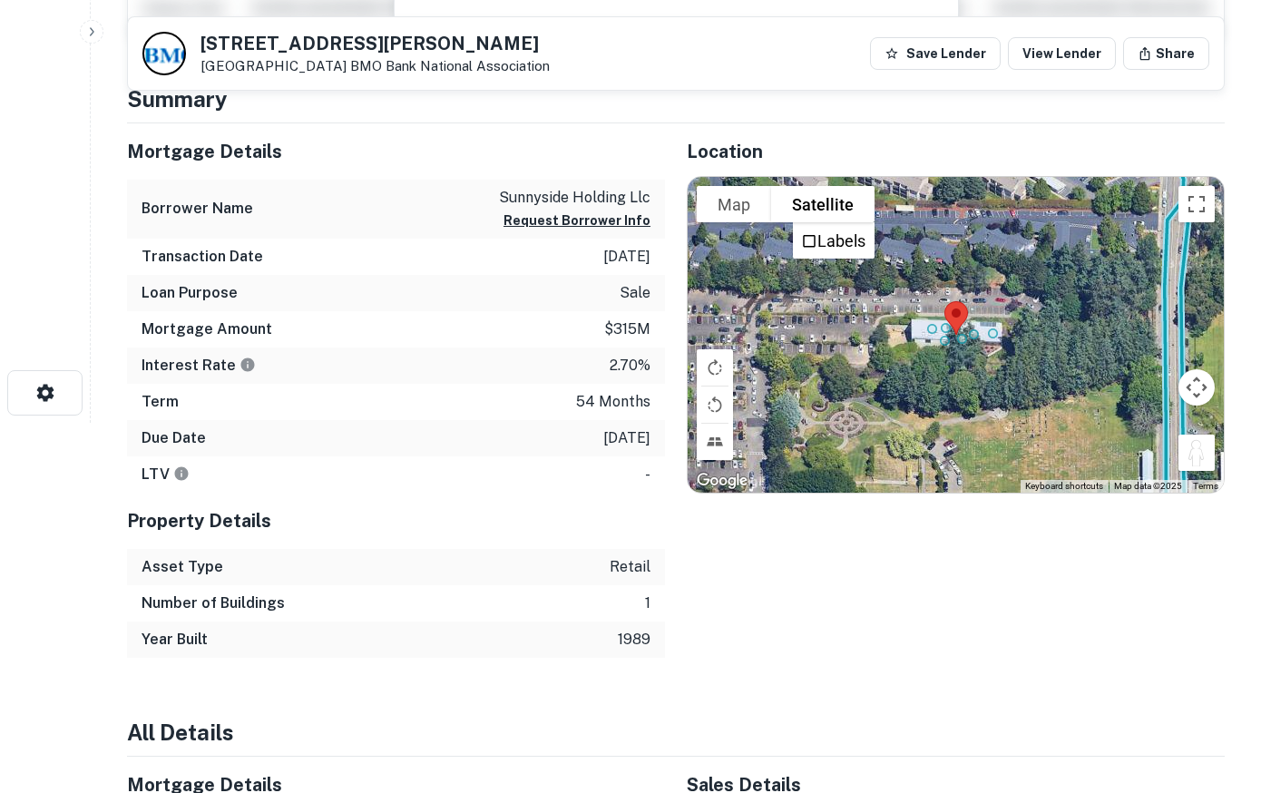
drag, startPoint x: 1193, startPoint y: 449, endPoint x: 654, endPoint y: 78, distance: 654.5
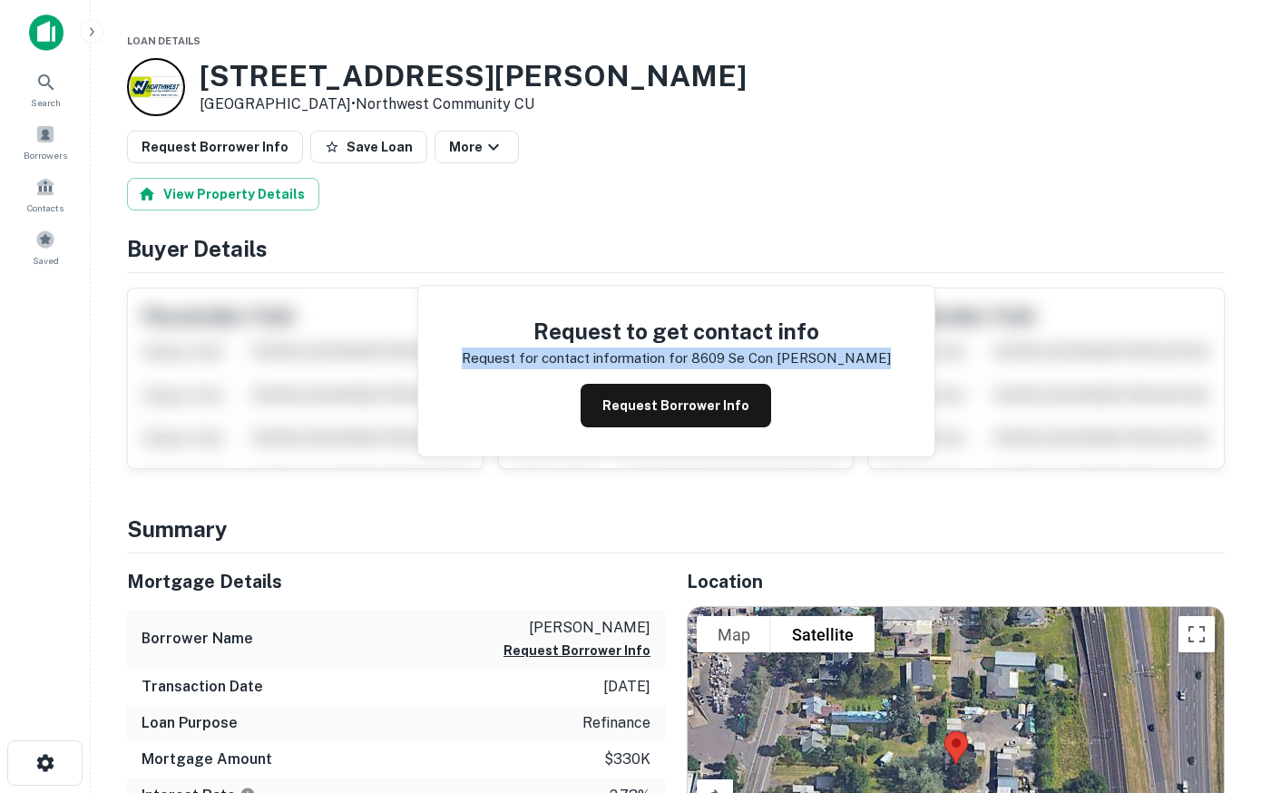
drag, startPoint x: 921, startPoint y: 581, endPoint x: 922, endPoint y: 312, distance: 268.6
click at [999, 534] on h4 "Summary" at bounding box center [676, 529] width 1098 height 33
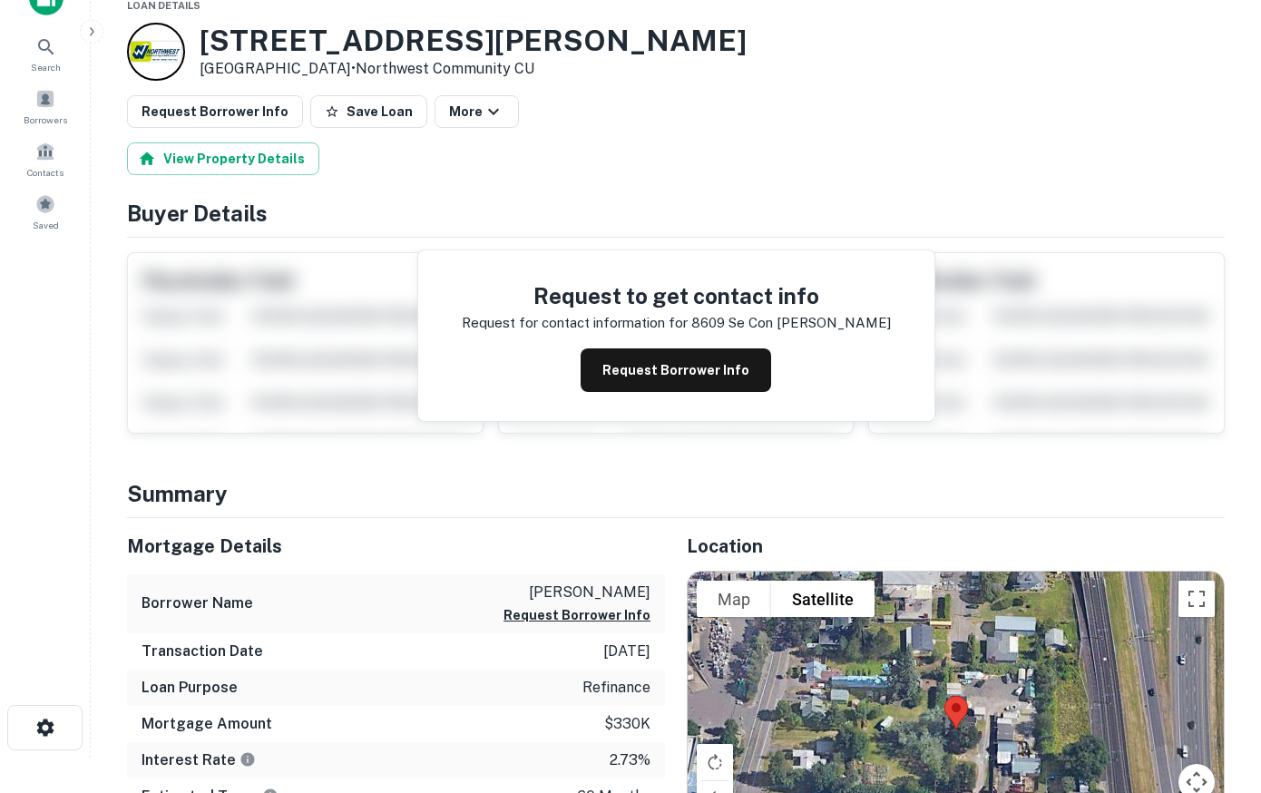
scroll to position [370, 0]
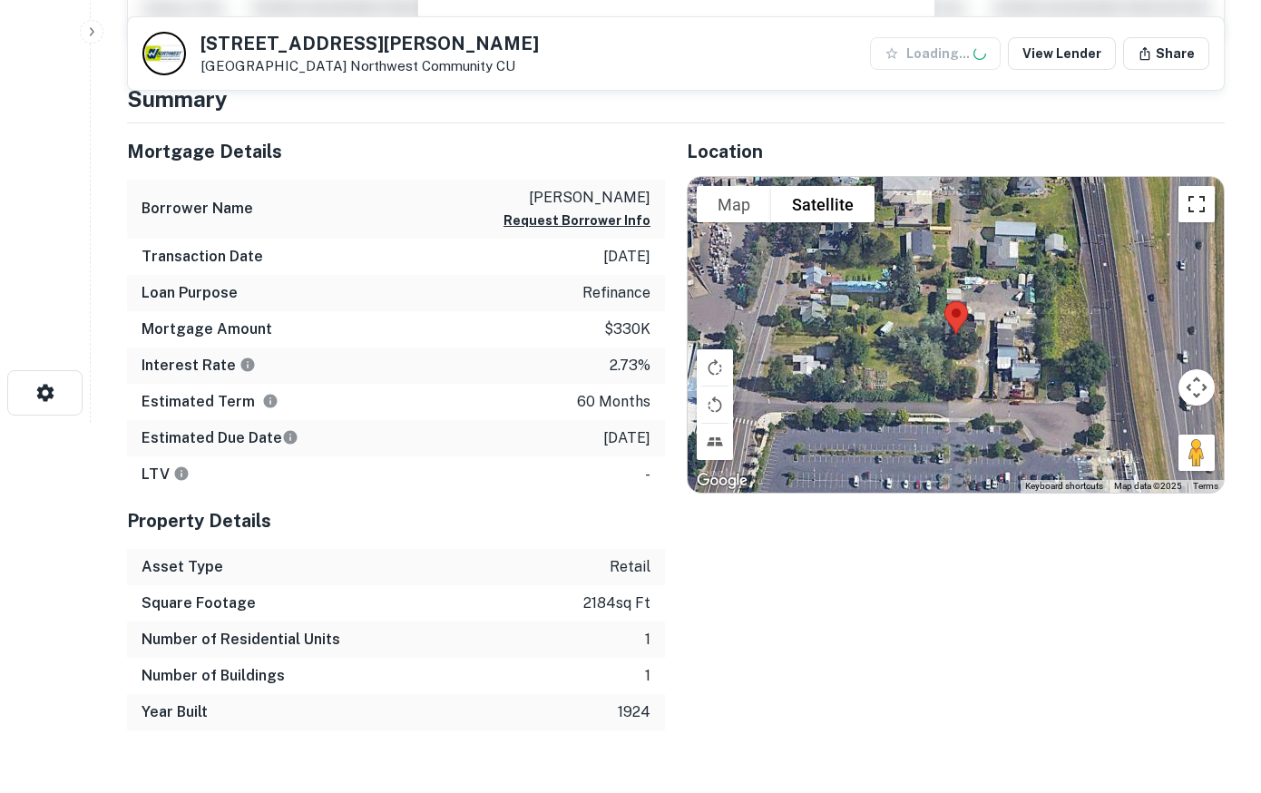
click at [1194, 206] on button "Toggle fullscreen view" at bounding box center [1197, 204] width 36 height 36
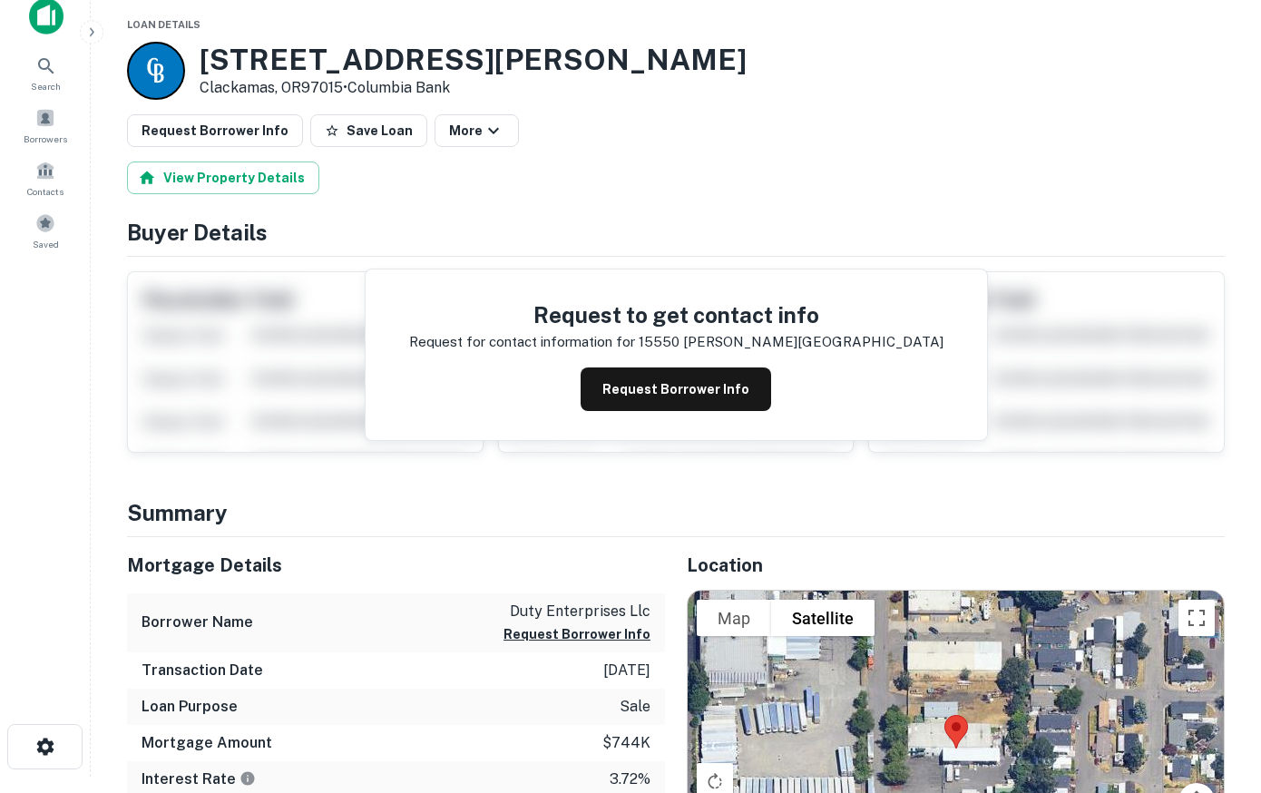
scroll to position [278, 0]
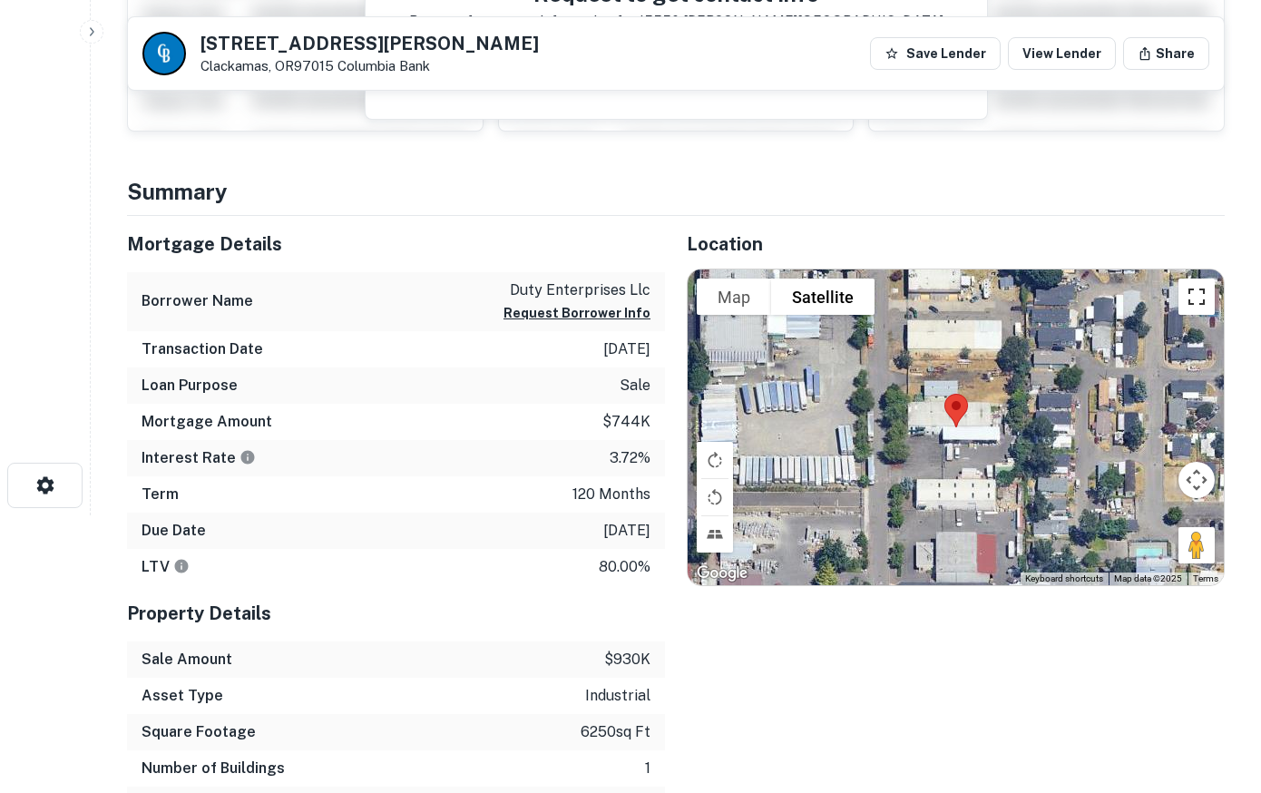
click at [1199, 296] on button "Toggle fullscreen view" at bounding box center [1197, 297] width 36 height 36
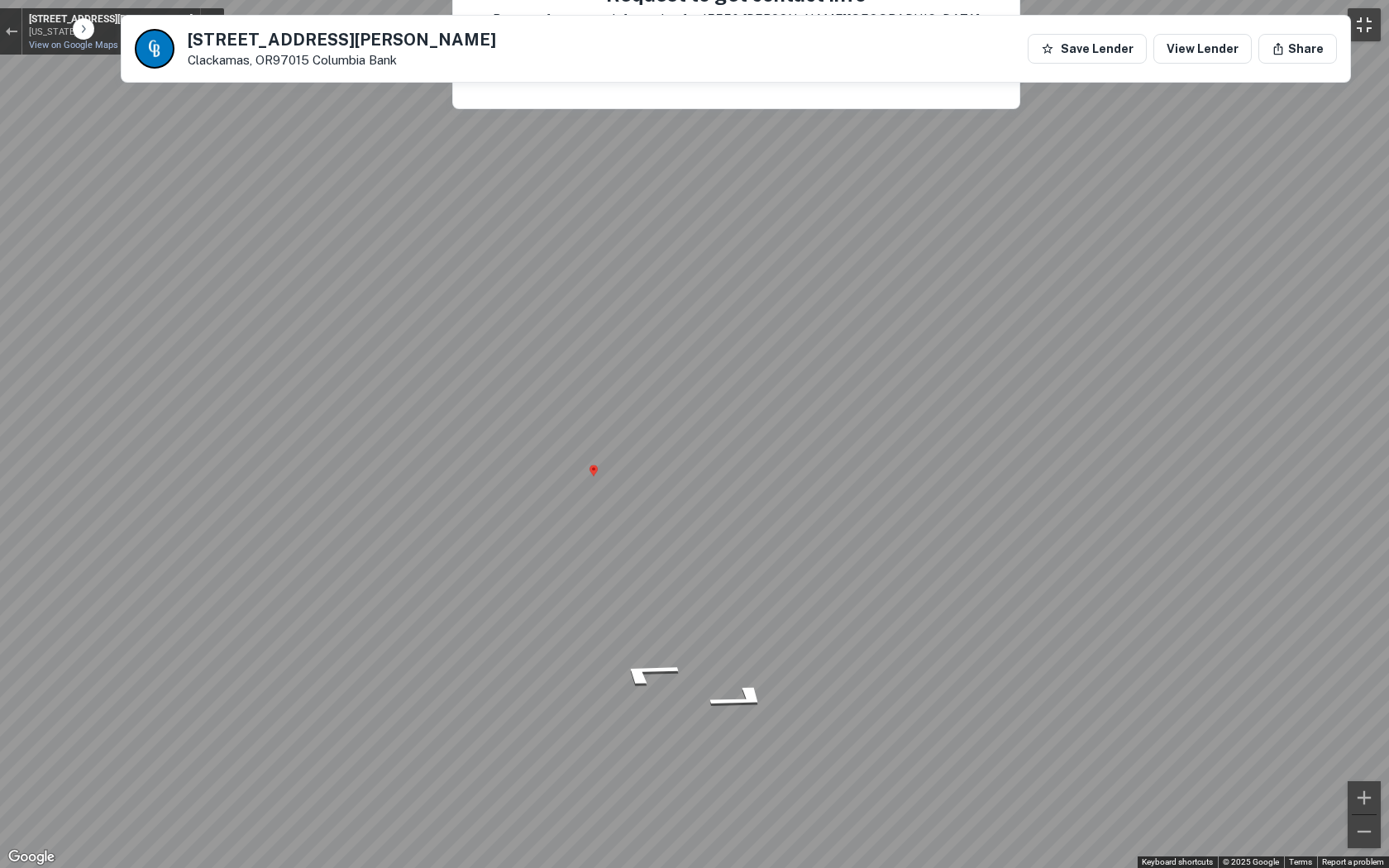
click at [1148, 19] on button "Toggle fullscreen view" at bounding box center [1363, 25] width 33 height 33
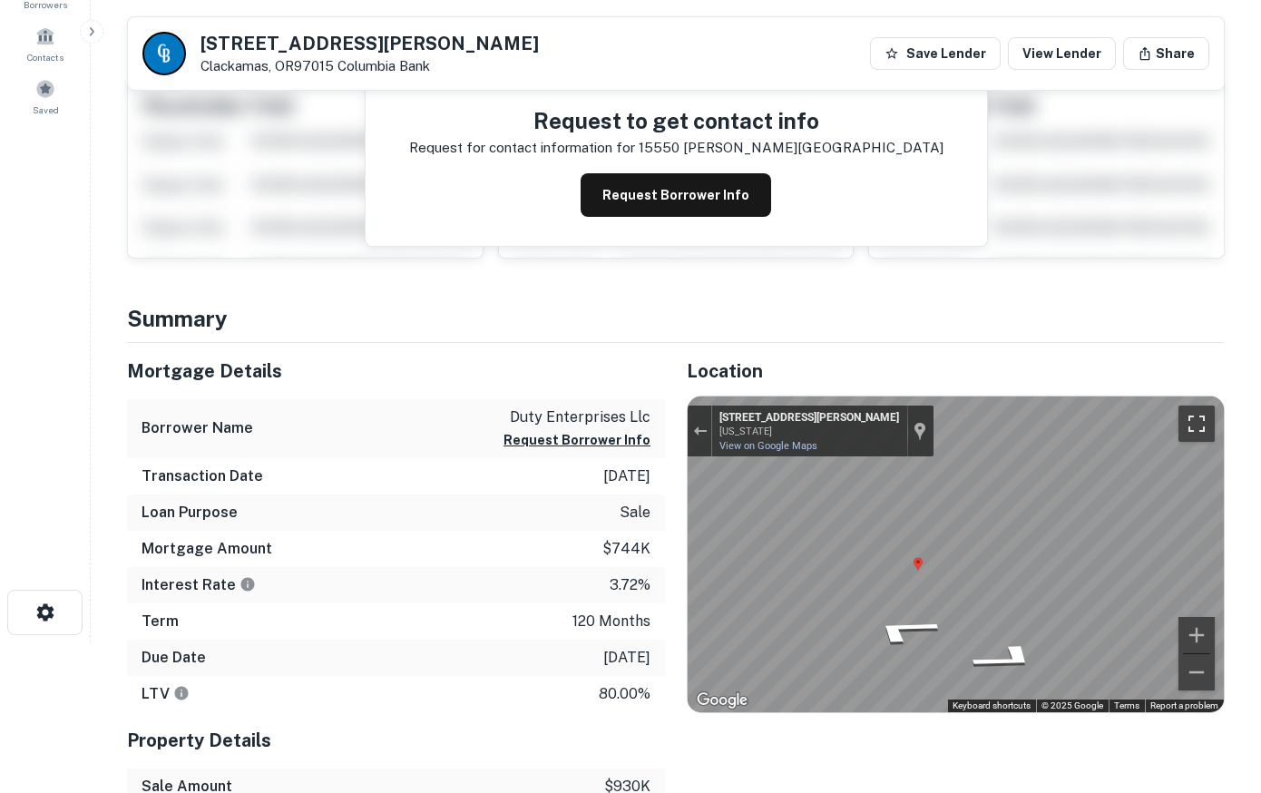
scroll to position [0, 0]
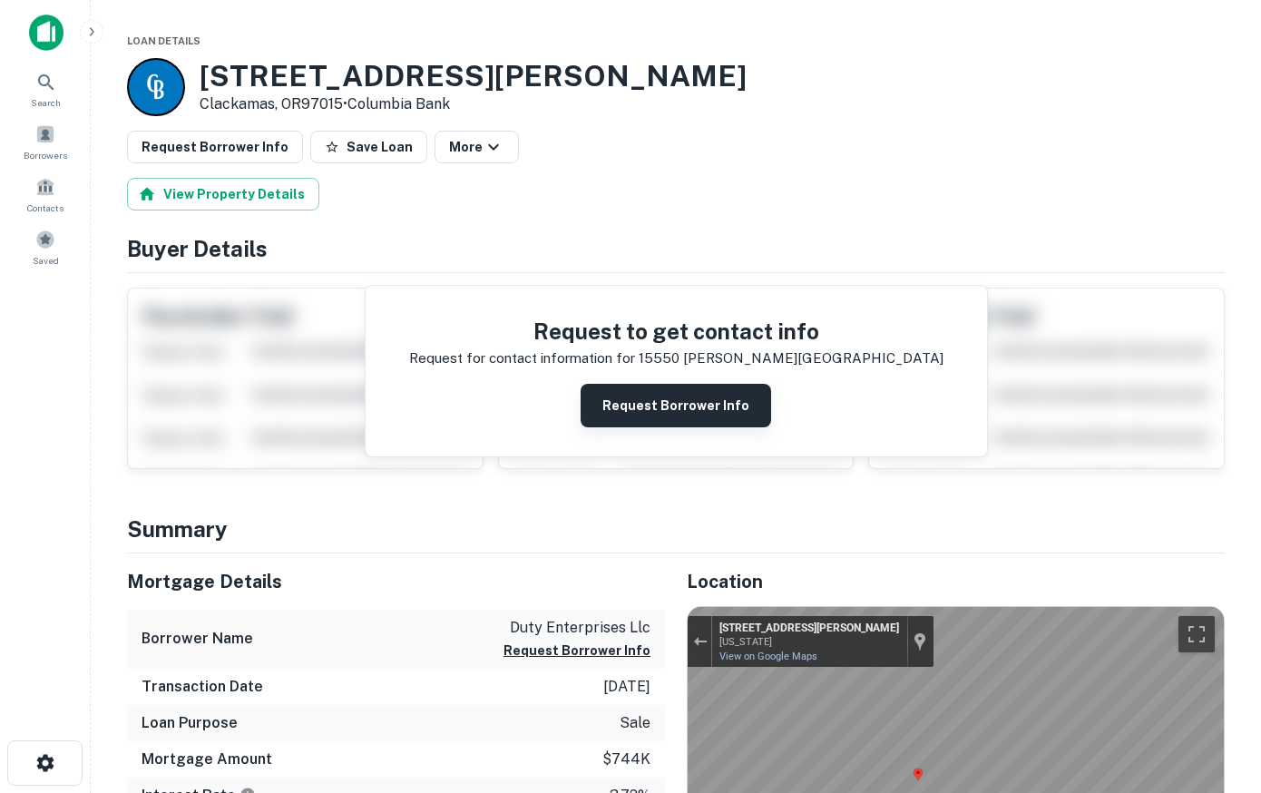
click at [695, 417] on button "Request Borrower Info" at bounding box center [676, 406] width 191 height 44
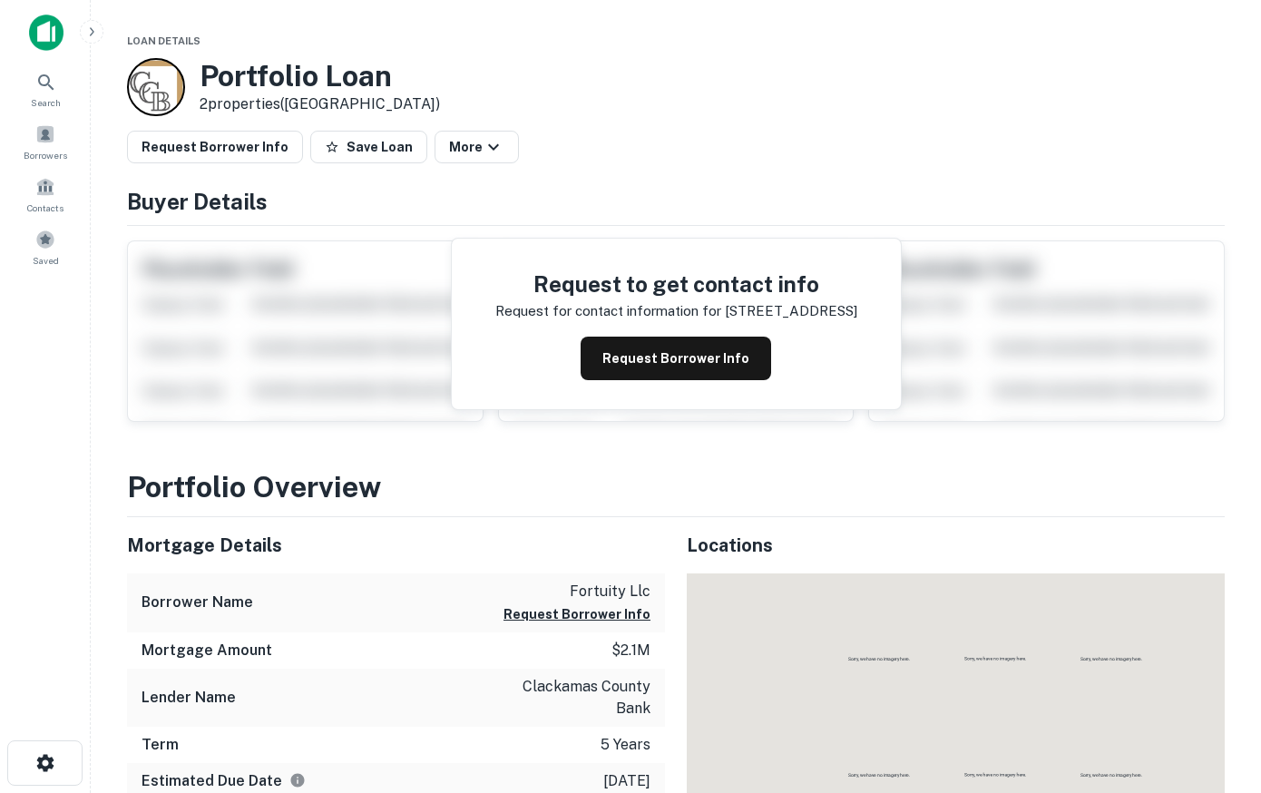
scroll to position [370, 0]
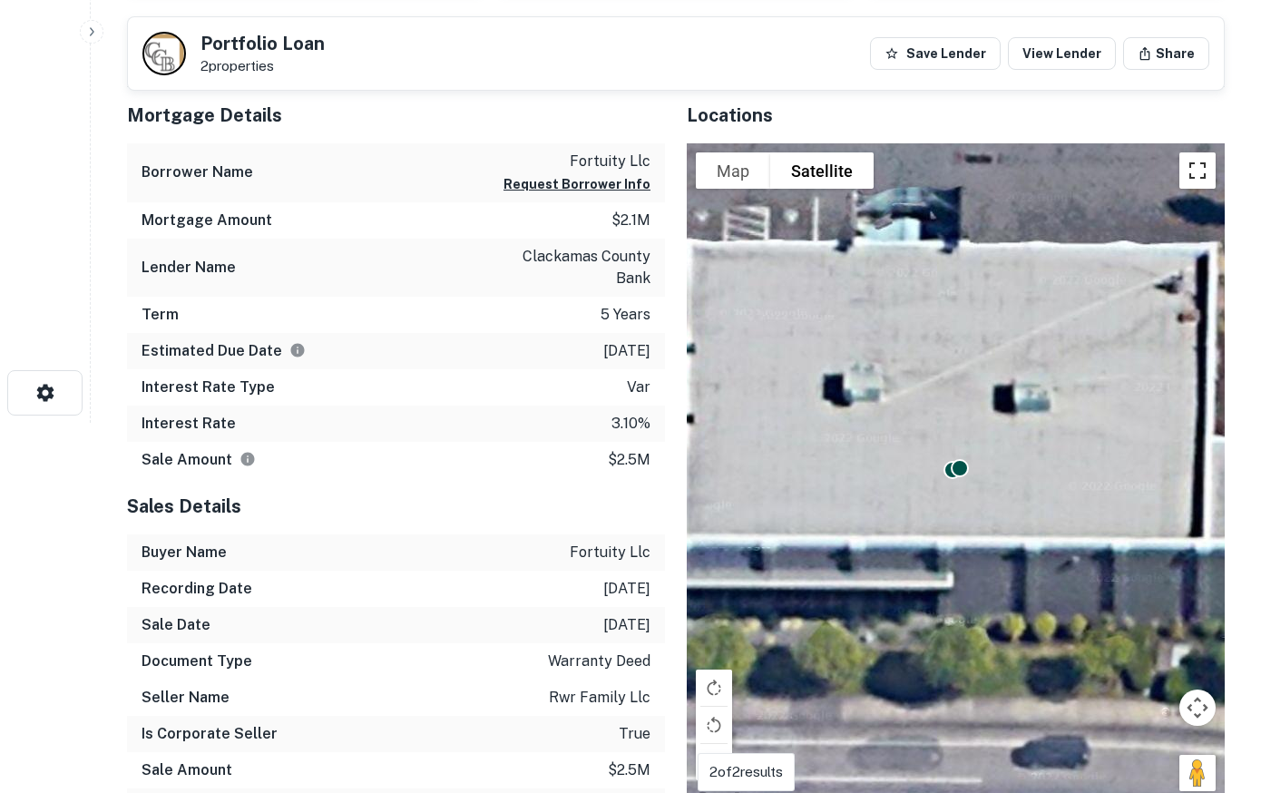
click at [1201, 173] on button "Toggle fullscreen view" at bounding box center [1198, 170] width 36 height 36
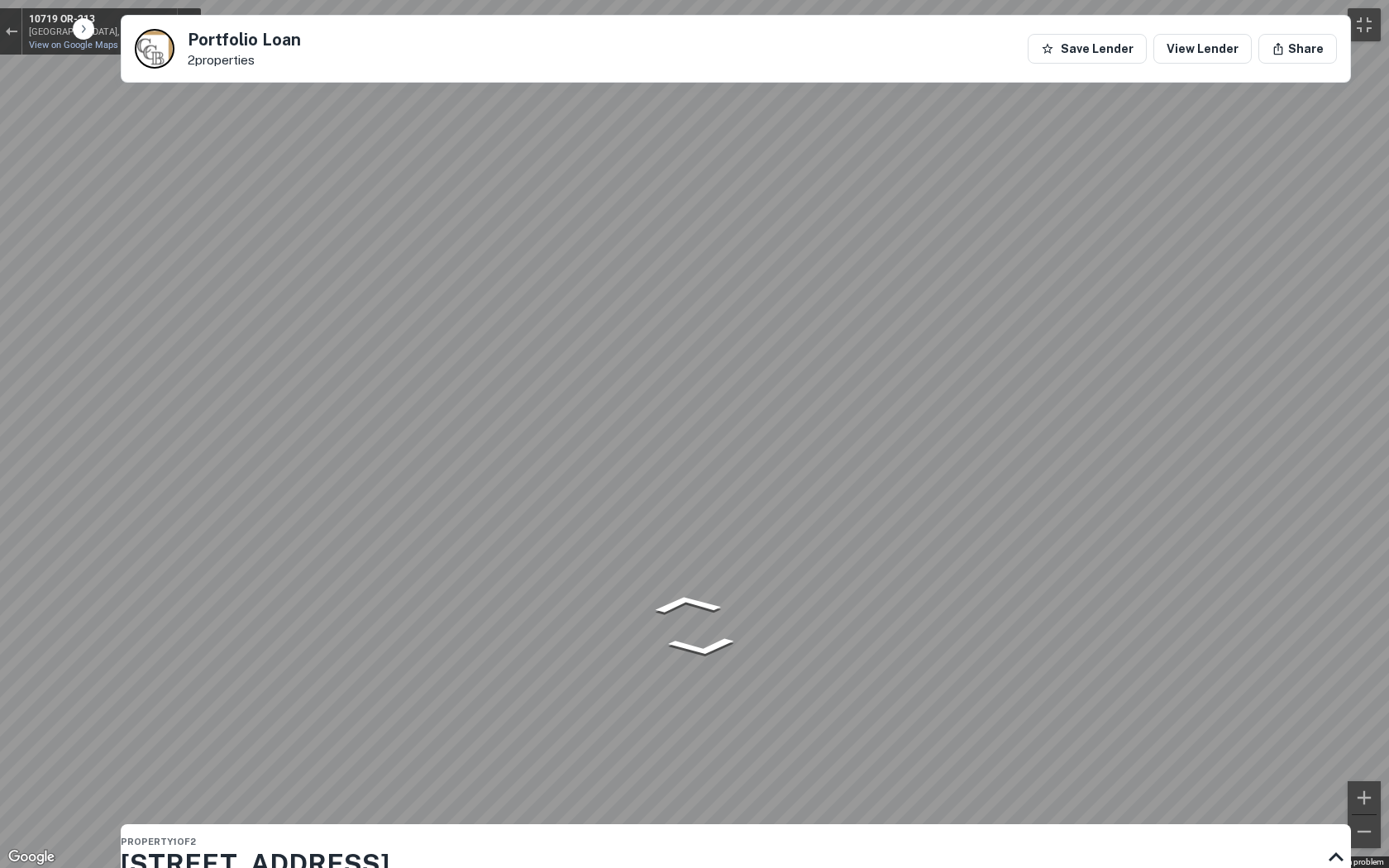
drag, startPoint x: 1367, startPoint y: 825, endPoint x: -17, endPoint y: 460, distance: 1431.3
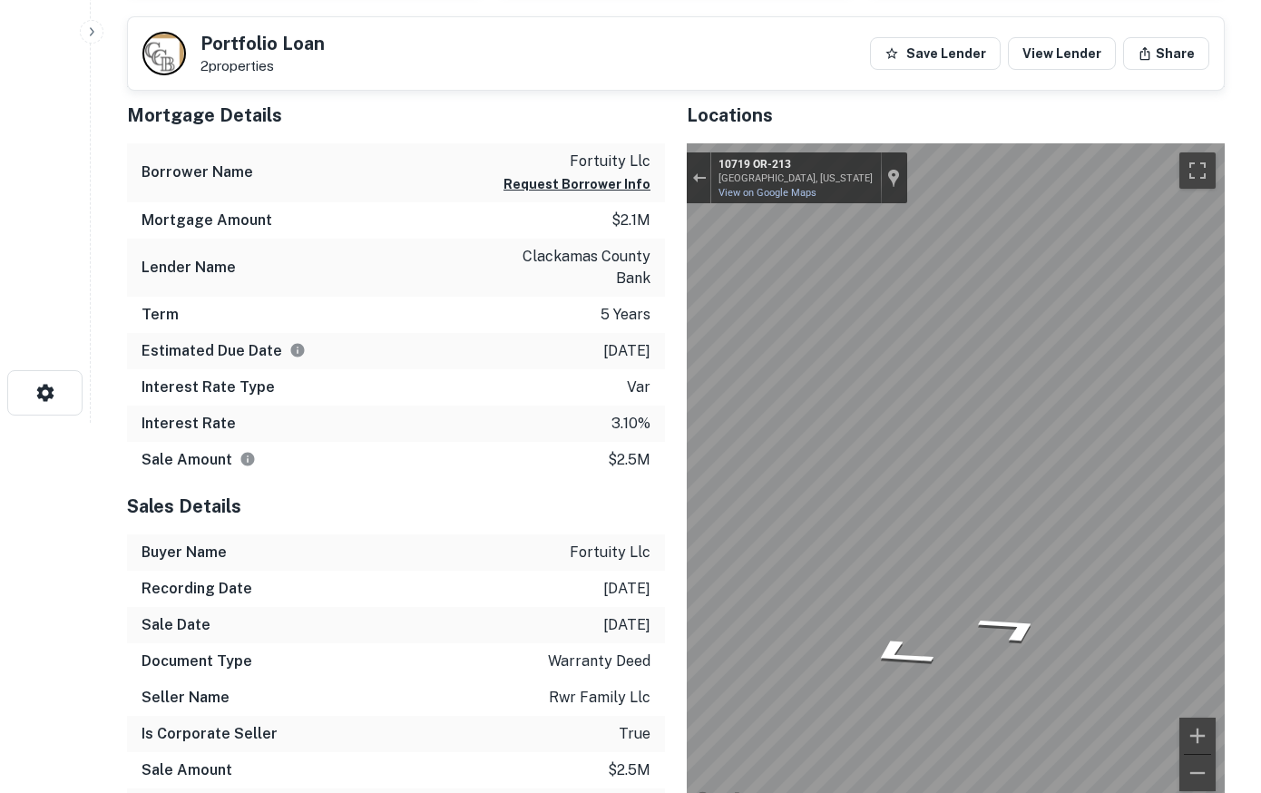
scroll to position [0, 0]
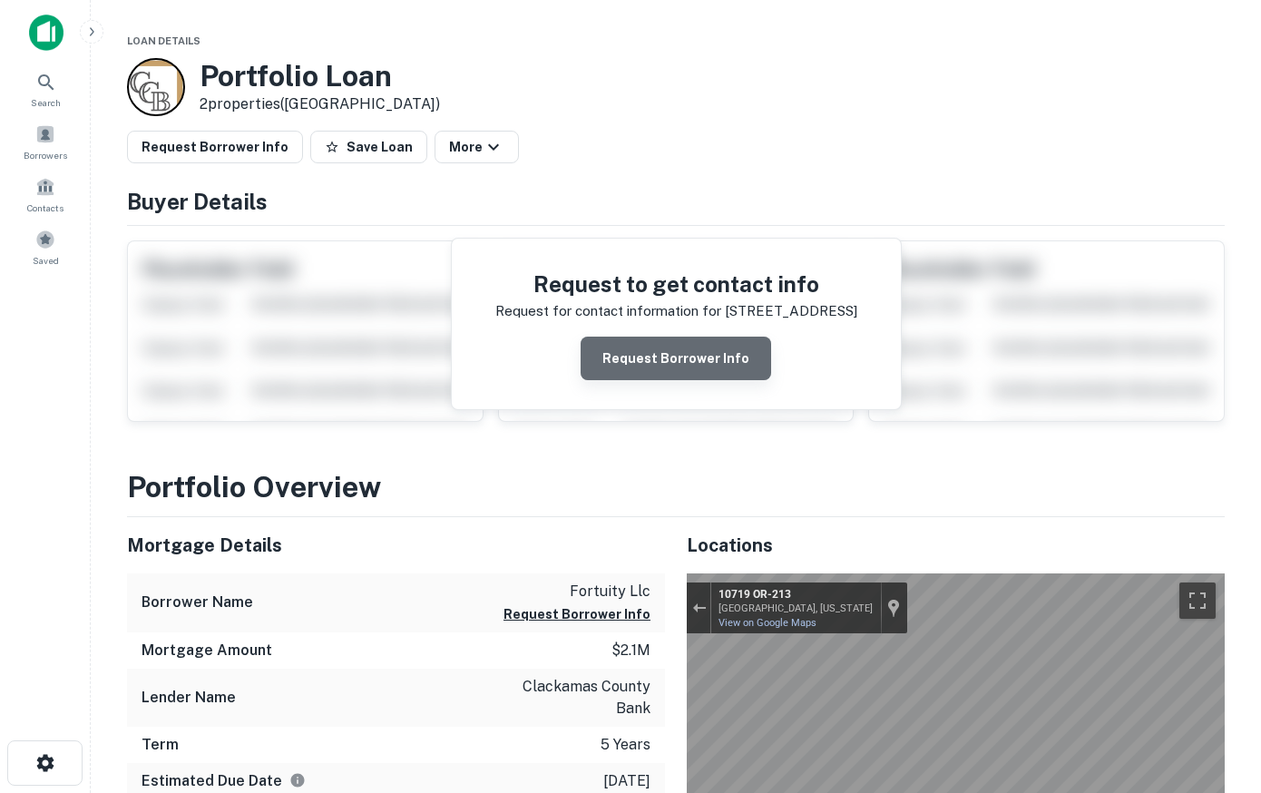
click at [697, 365] on button "Request Borrower Info" at bounding box center [676, 359] width 191 height 44
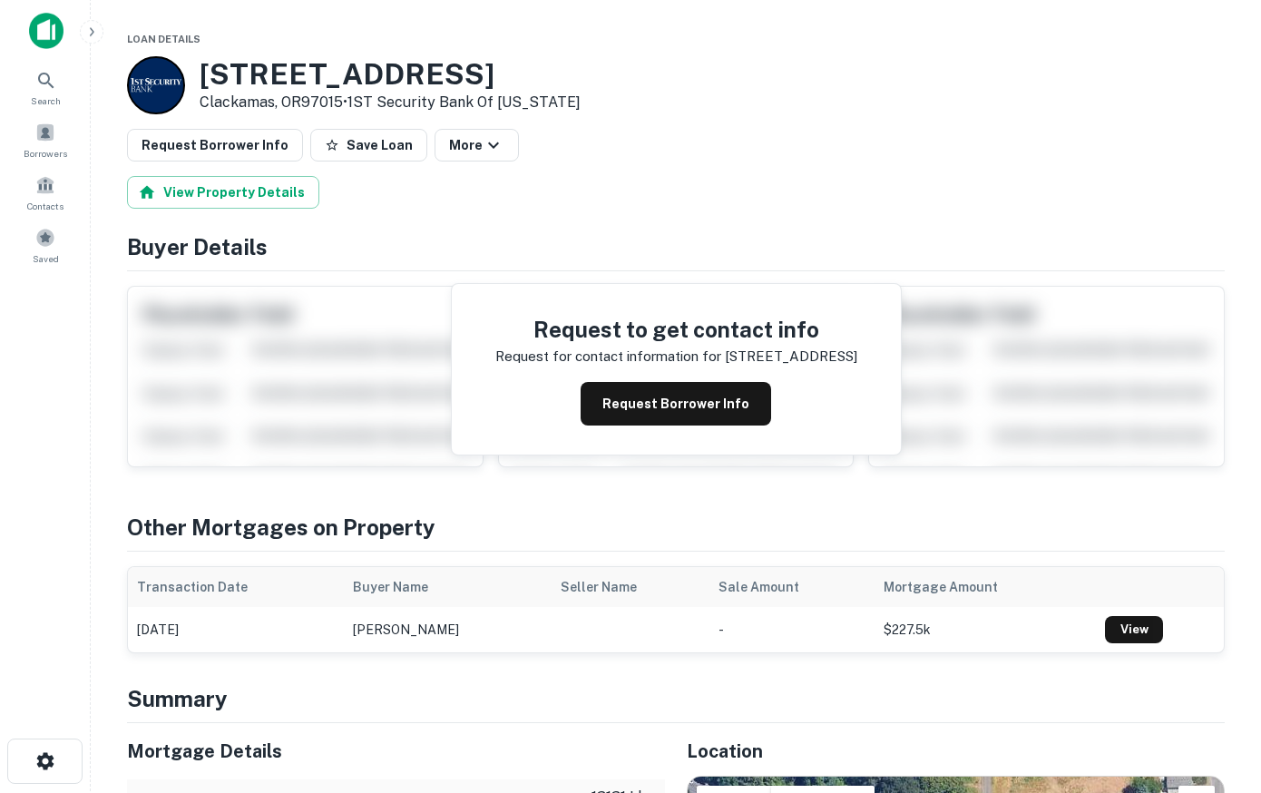
scroll to position [555, 0]
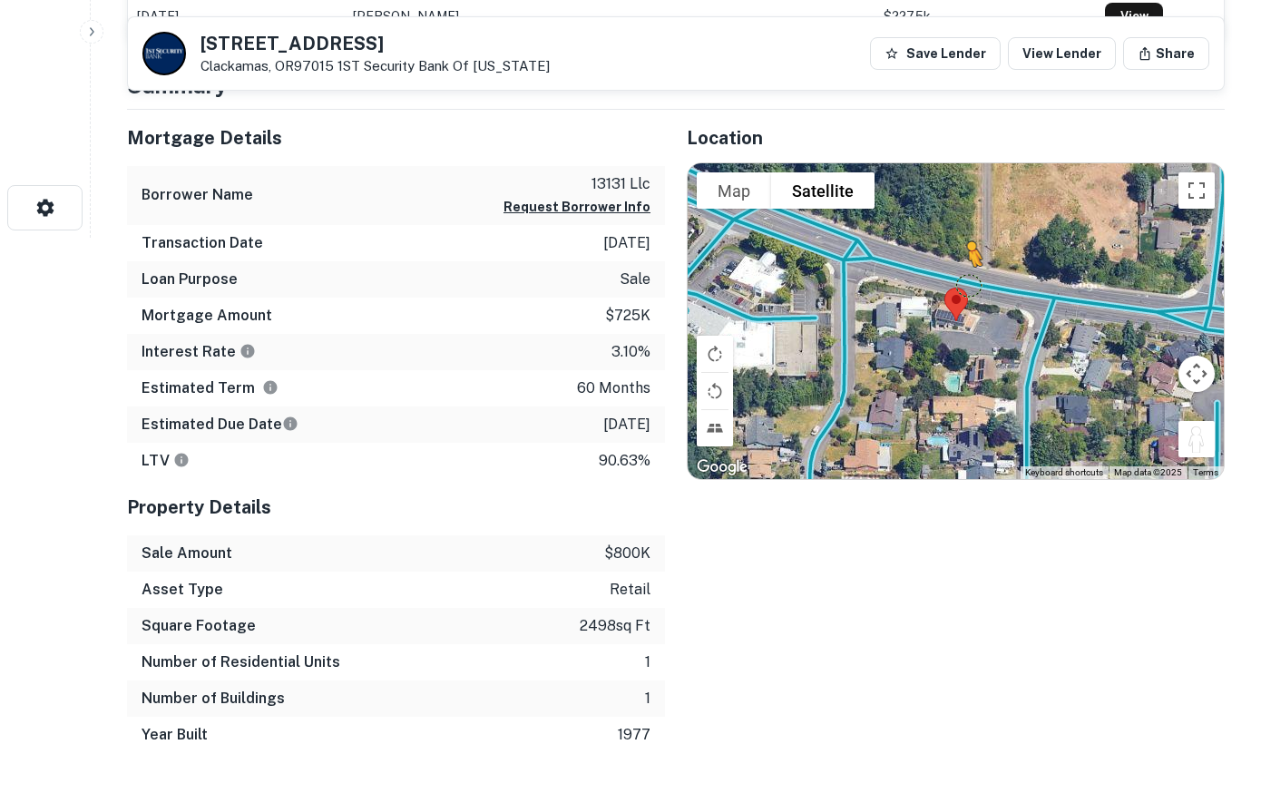
drag, startPoint x: 1193, startPoint y: 433, endPoint x: 966, endPoint y: 281, distance: 272.8
click at [966, 281] on div "To activate drag with keyboard, press Alt + Enter. Once in keyboard drag state,…" at bounding box center [956, 321] width 536 height 316
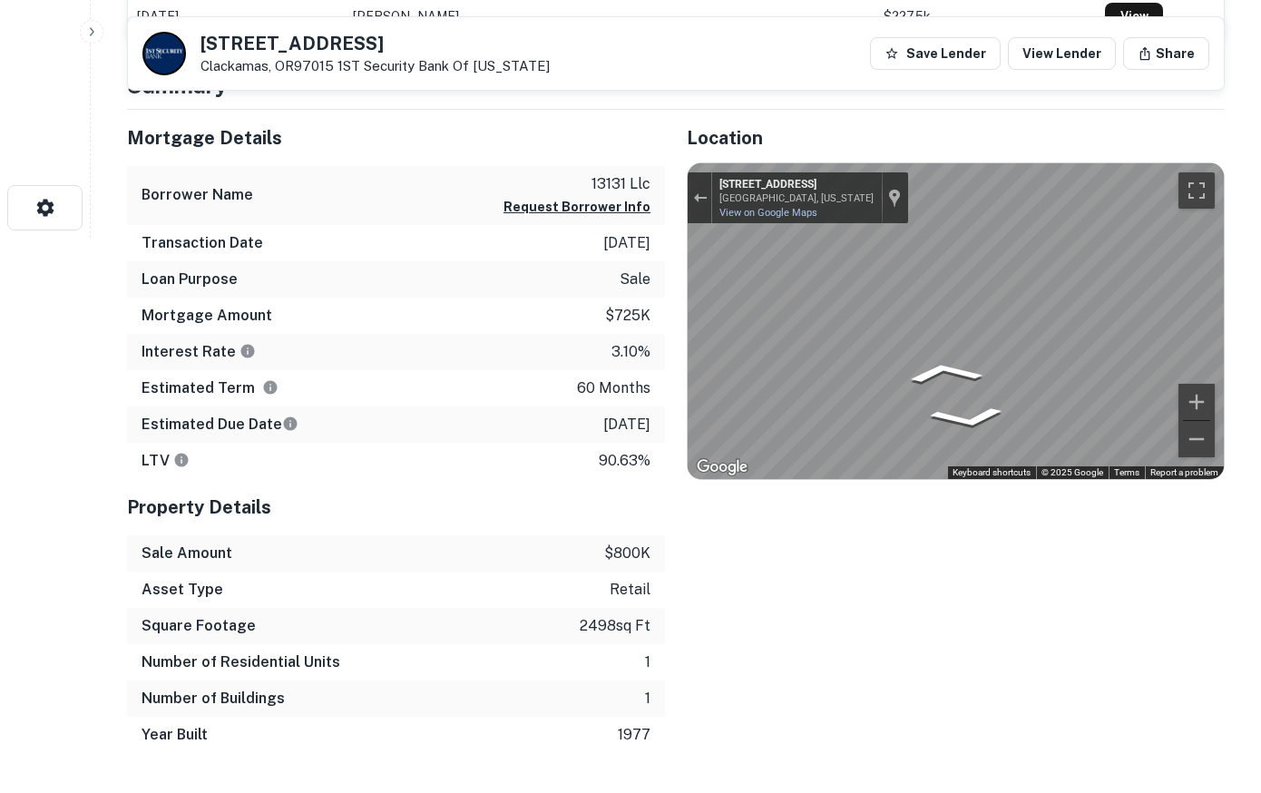
click at [1204, 183] on button "Toggle fullscreen view" at bounding box center [1197, 190] width 36 height 36
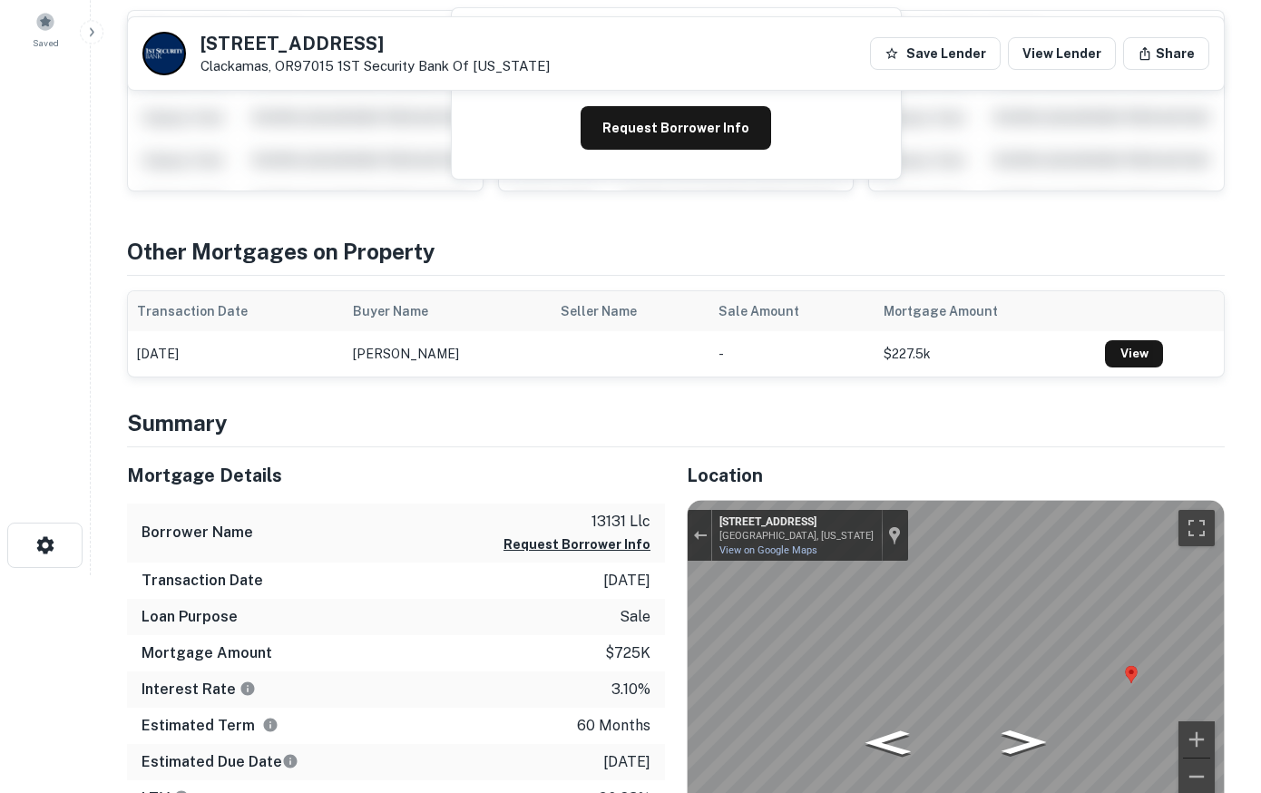
scroll to position [185, 0]
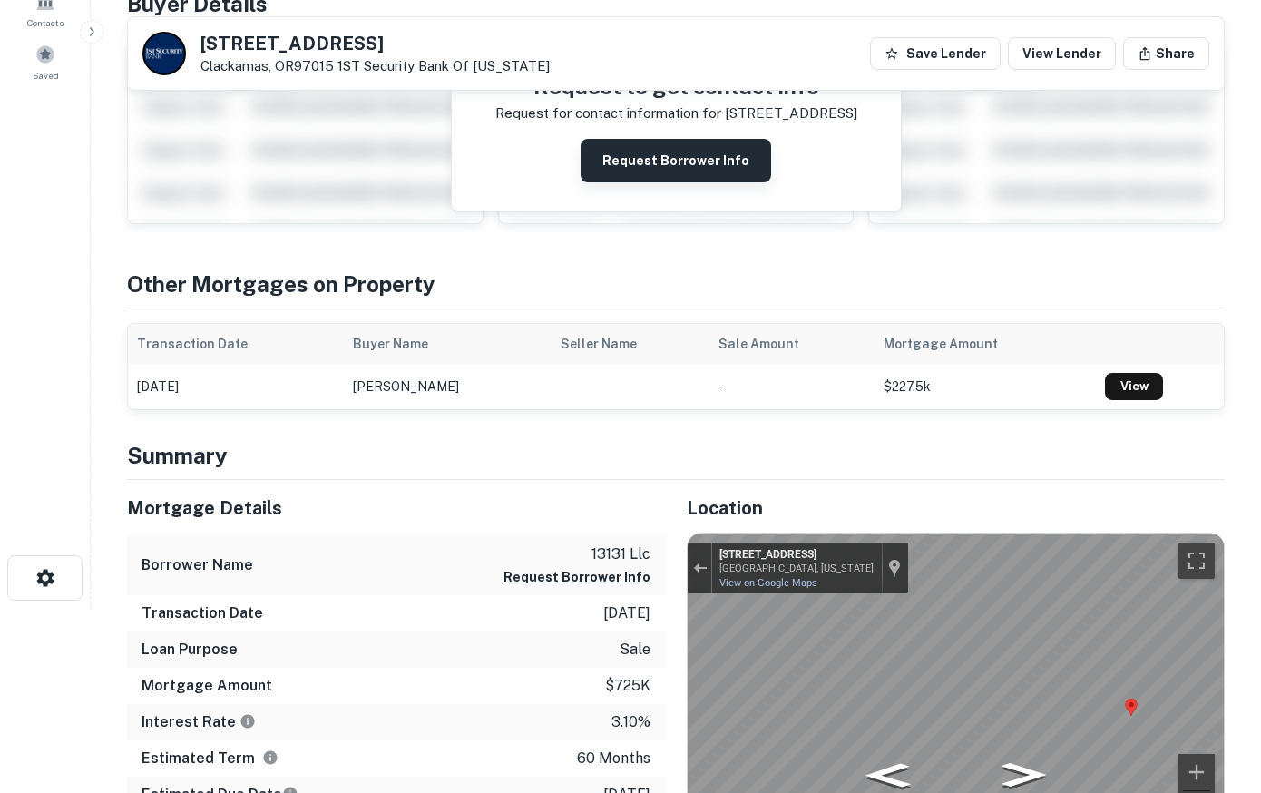
click at [670, 168] on button "Request Borrower Info" at bounding box center [676, 161] width 191 height 44
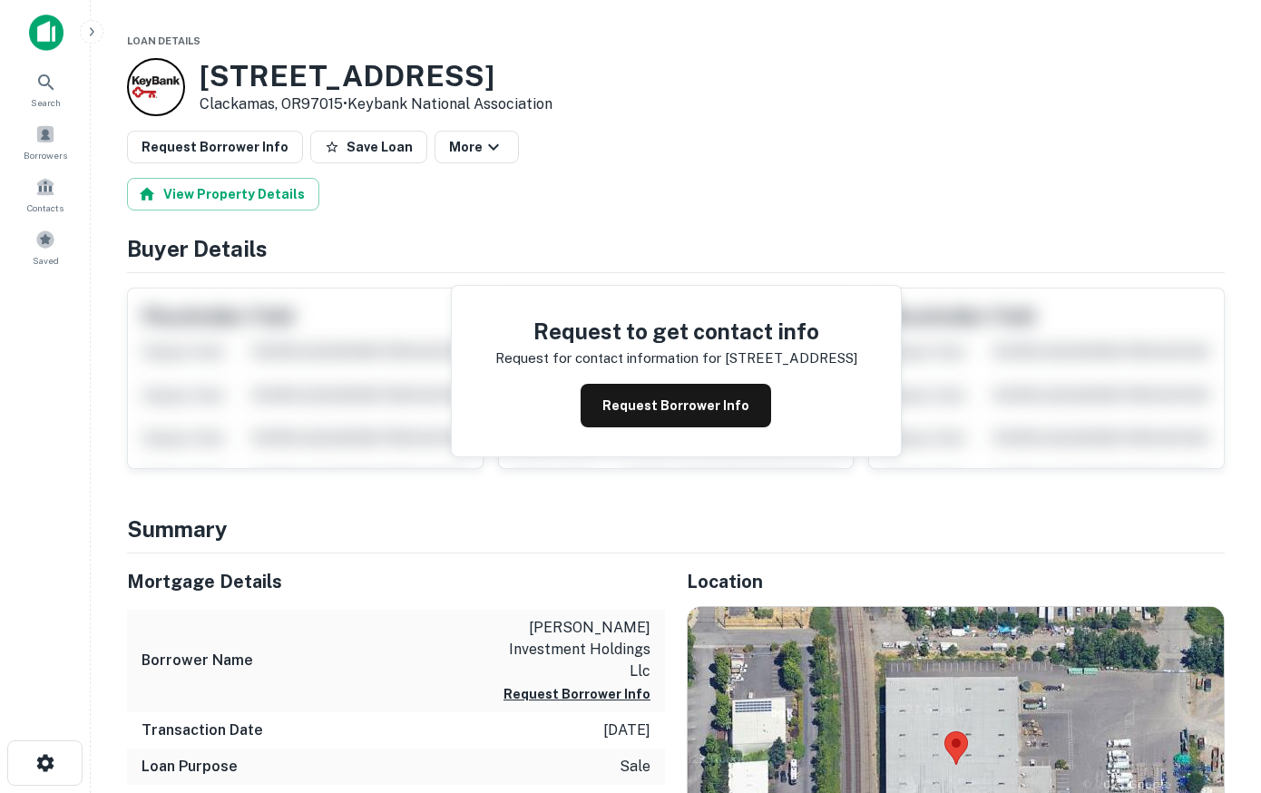
scroll to position [370, 0]
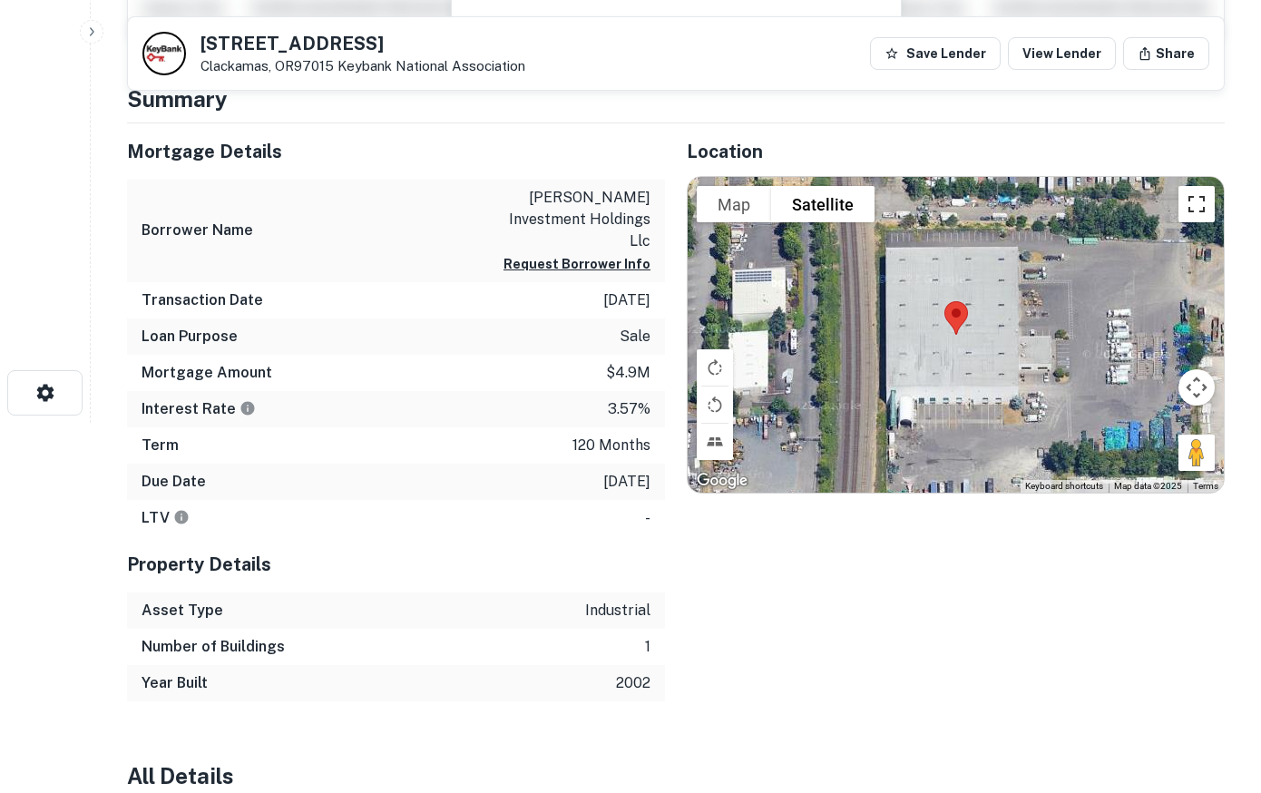
click at [1191, 204] on button "Toggle fullscreen view" at bounding box center [1197, 204] width 36 height 36
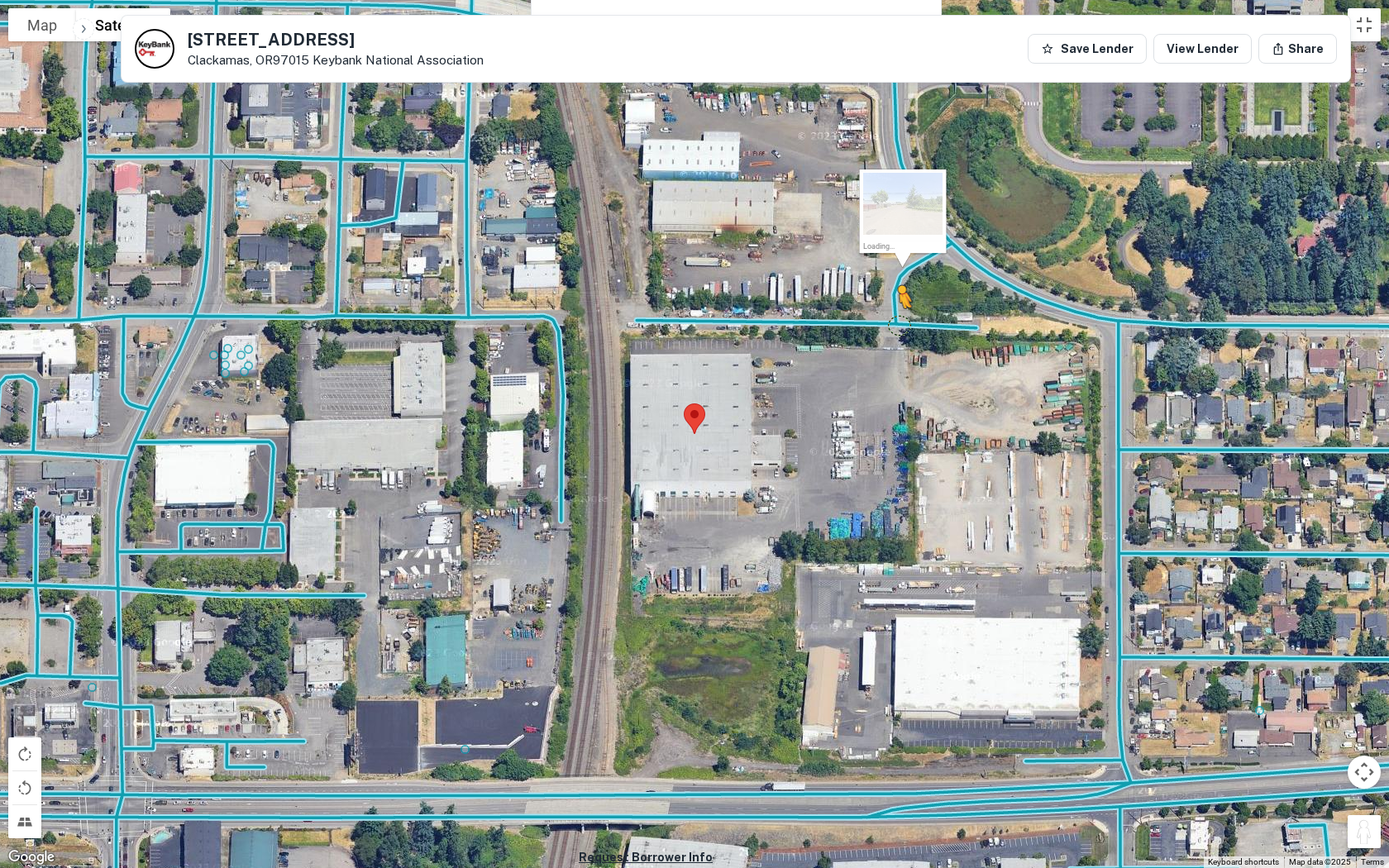
drag, startPoint x: 1349, startPoint y: 827, endPoint x: 884, endPoint y: 316, distance: 690.9
click at [884, 316] on div "To activate drag with keyboard, press Alt + Enter. Once in keyboard drag state,…" at bounding box center [694, 434] width 1389 height 868
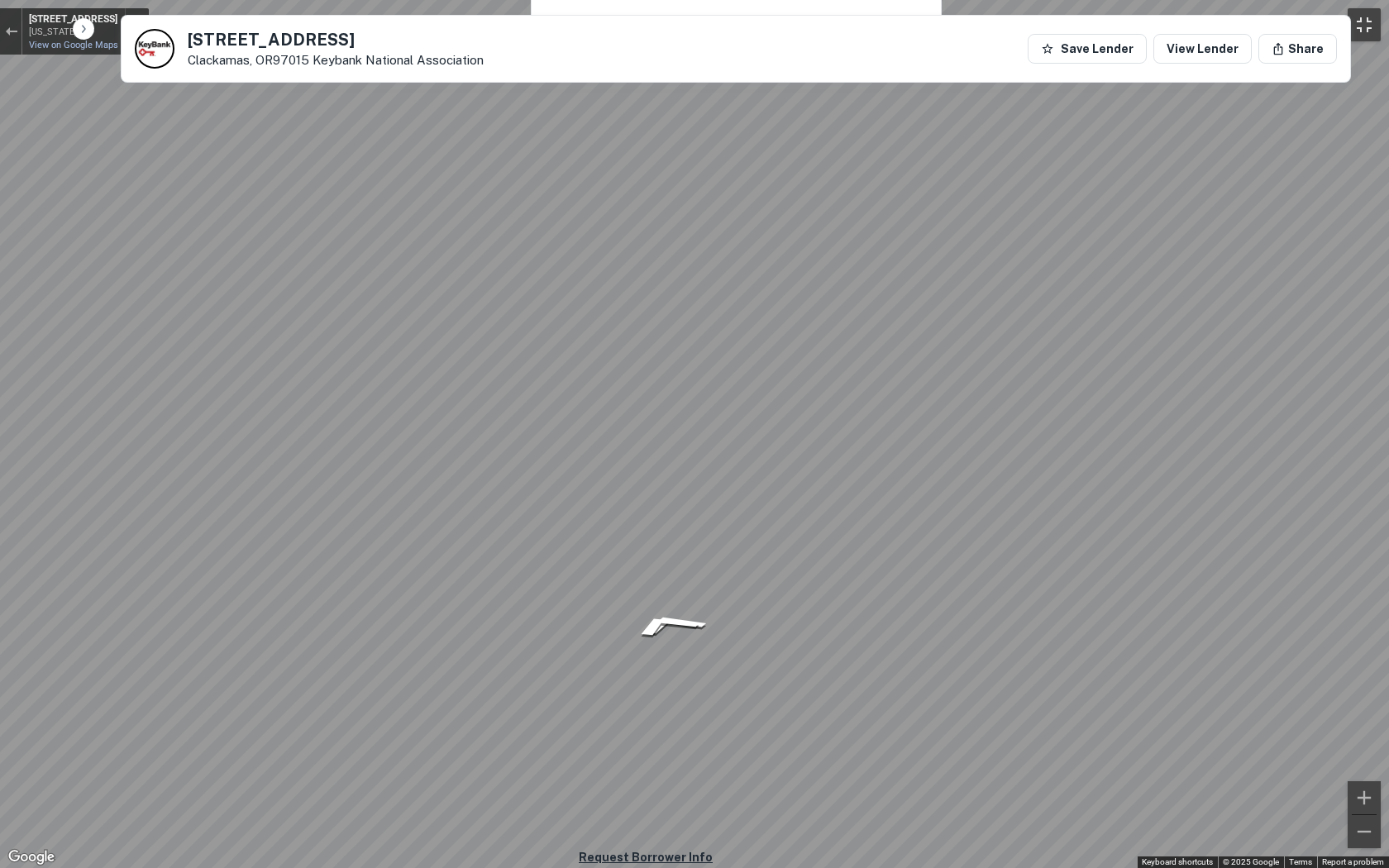
click at [1148, 25] on button "Toggle fullscreen view" at bounding box center [1363, 25] width 33 height 33
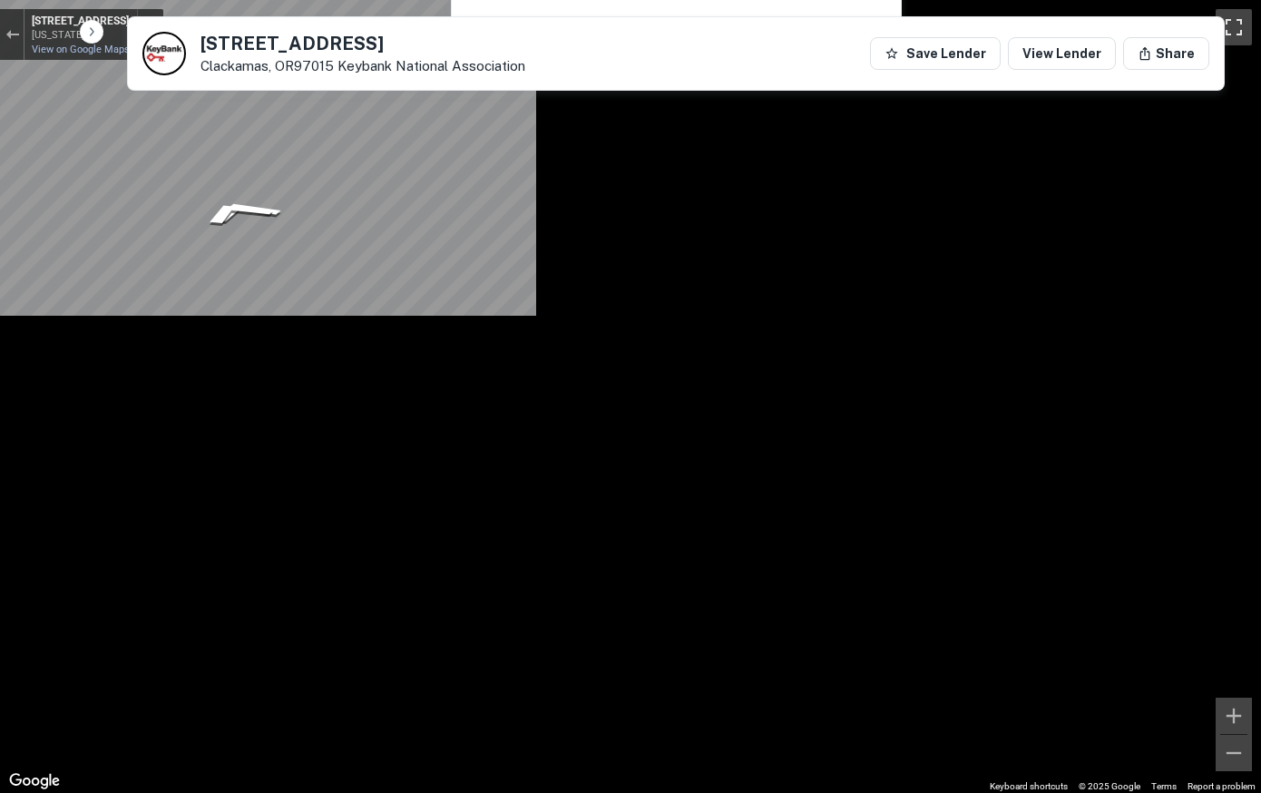
scroll to position [93, 0]
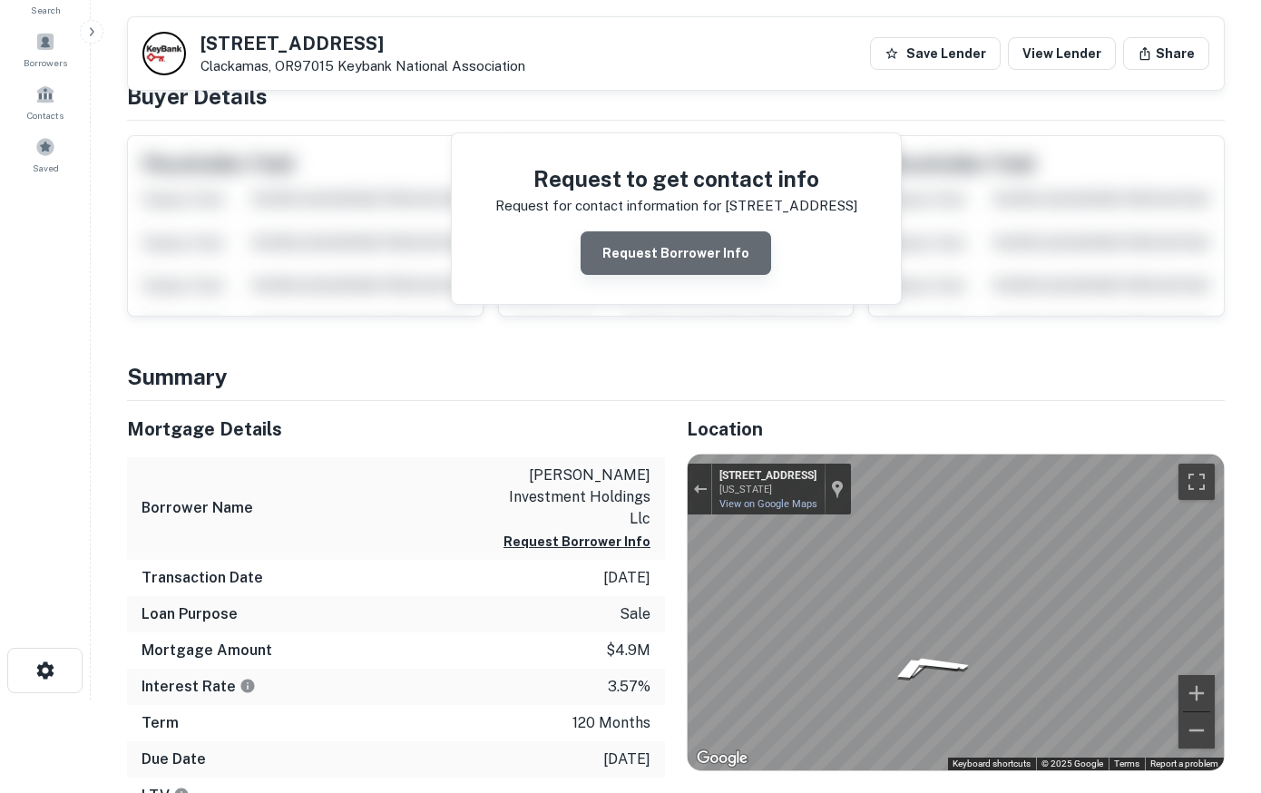
click at [707, 250] on button "Request Borrower Info" at bounding box center [676, 253] width 191 height 44
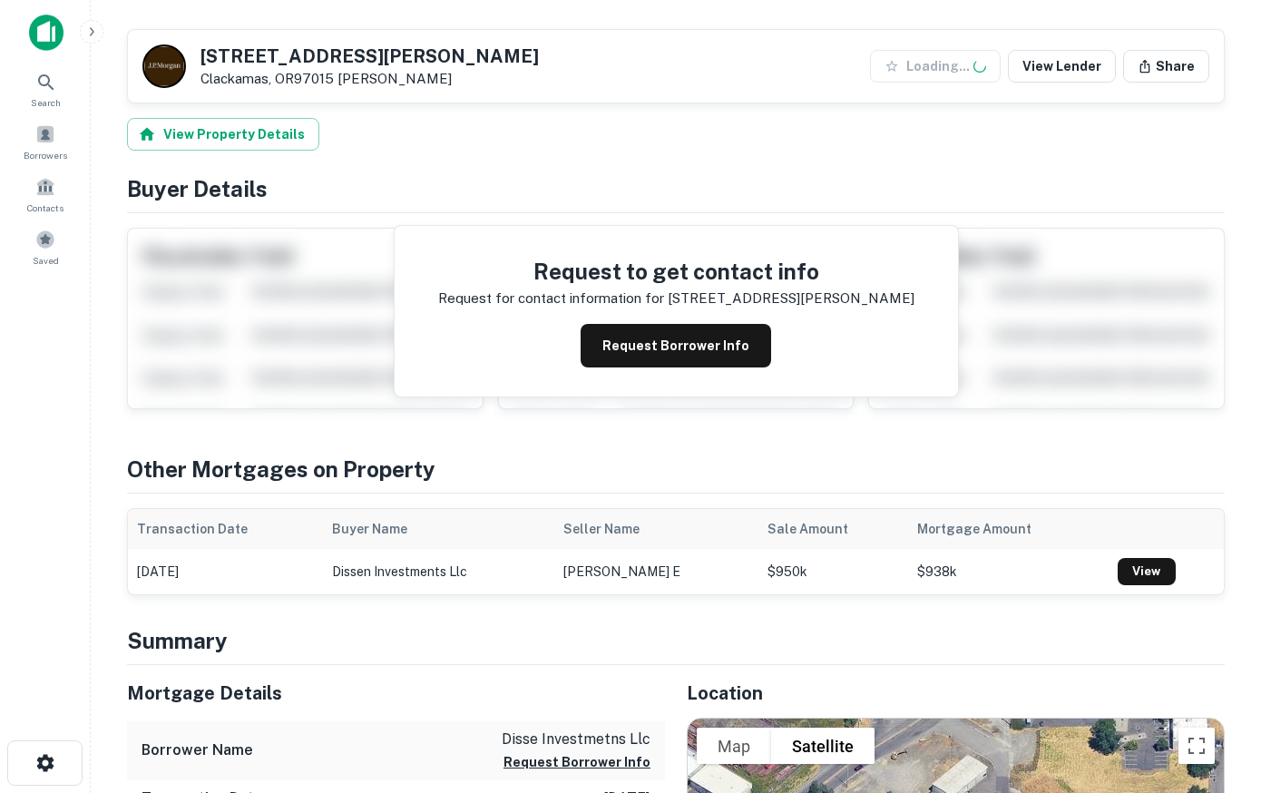
scroll to position [370, 0]
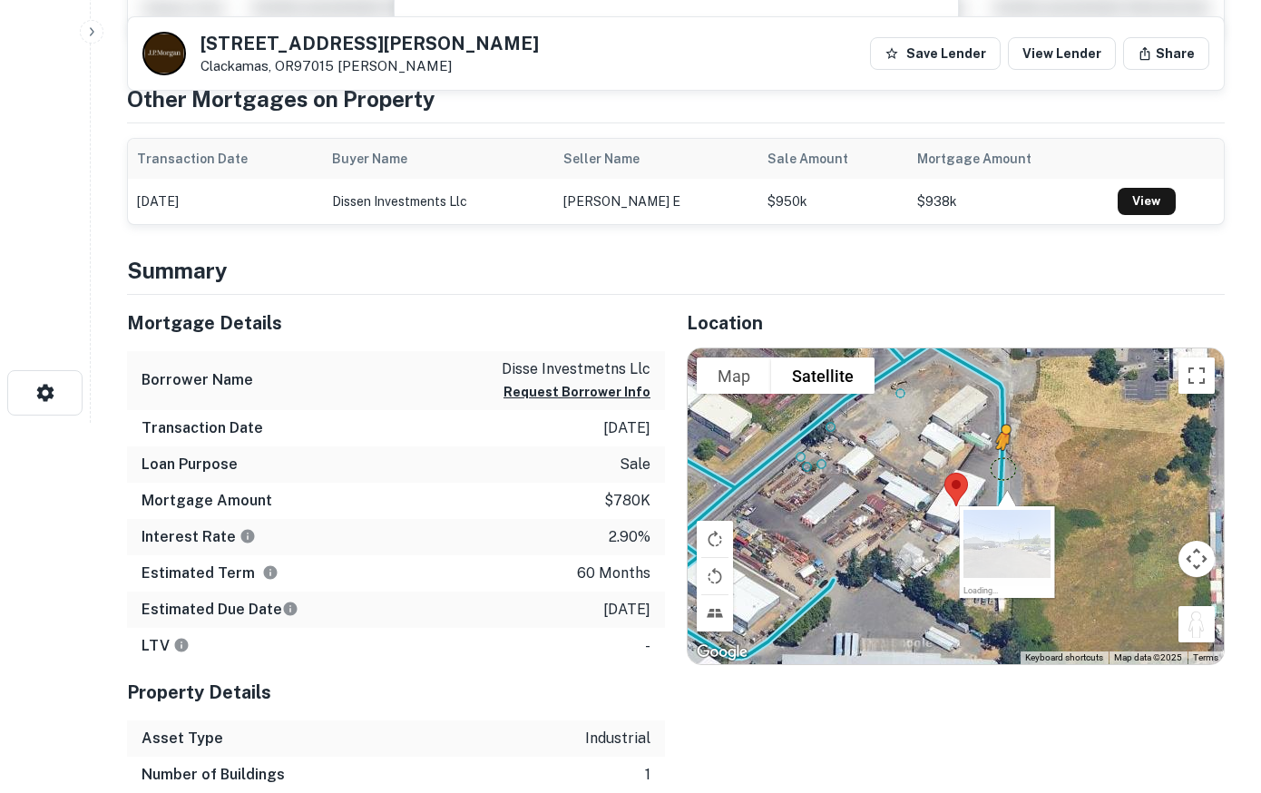
drag, startPoint x: 1193, startPoint y: 619, endPoint x: 1003, endPoint y: 467, distance: 243.5
click at [1003, 467] on div "To activate drag with keyboard, press Alt + Enter. Once in keyboard drag state,…" at bounding box center [956, 506] width 536 height 316
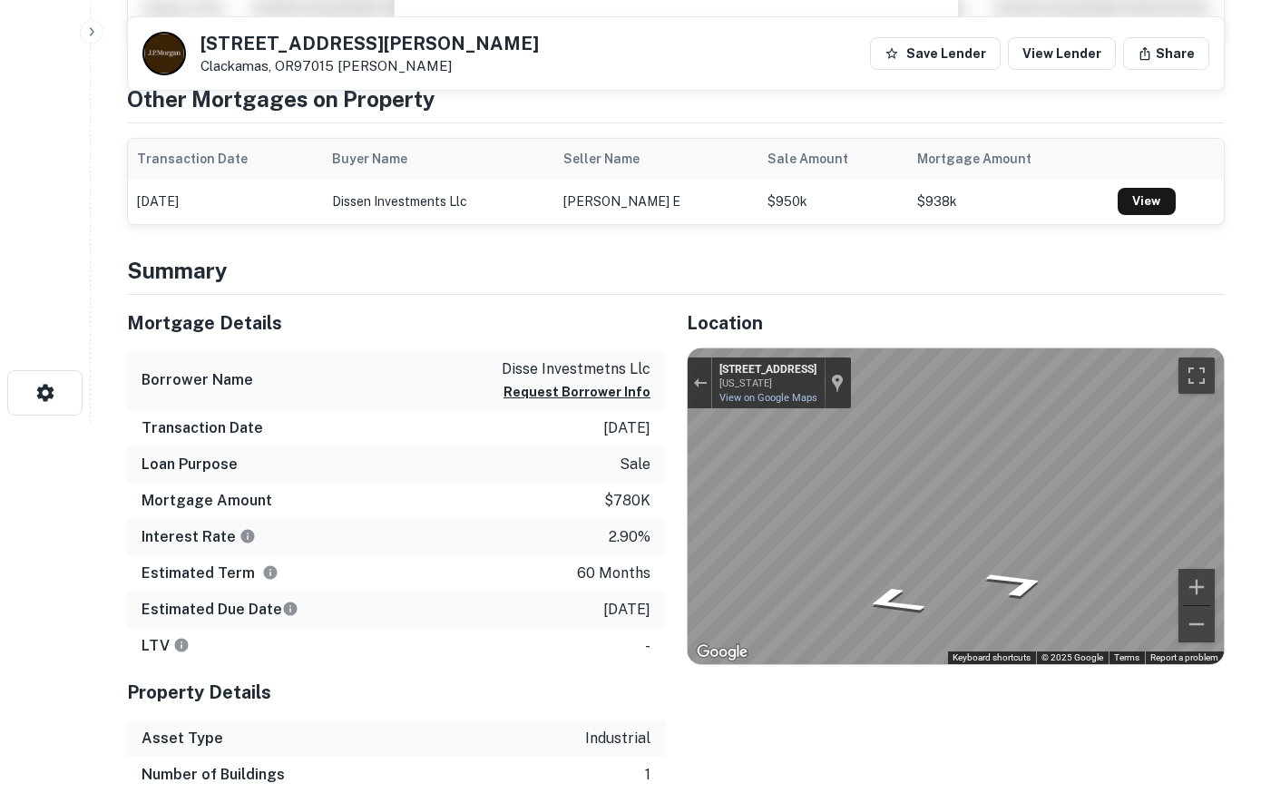
click at [1252, 423] on html "Search Borrowers Contacts Saved [STREET_ADDRESS][PERSON_NAME] [PERSON_NAME] Sav…" at bounding box center [630, 26] width 1261 height 793
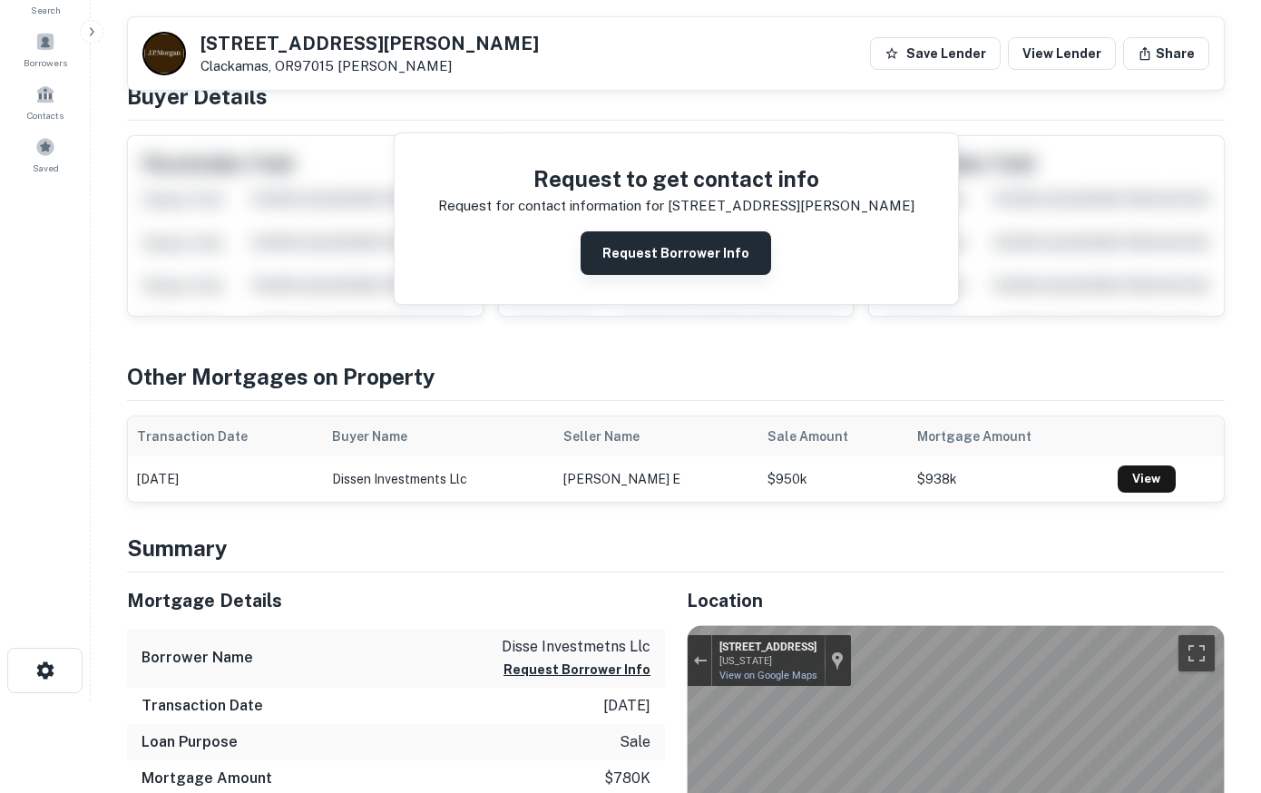
click at [689, 252] on button "Request Borrower Info" at bounding box center [676, 253] width 191 height 44
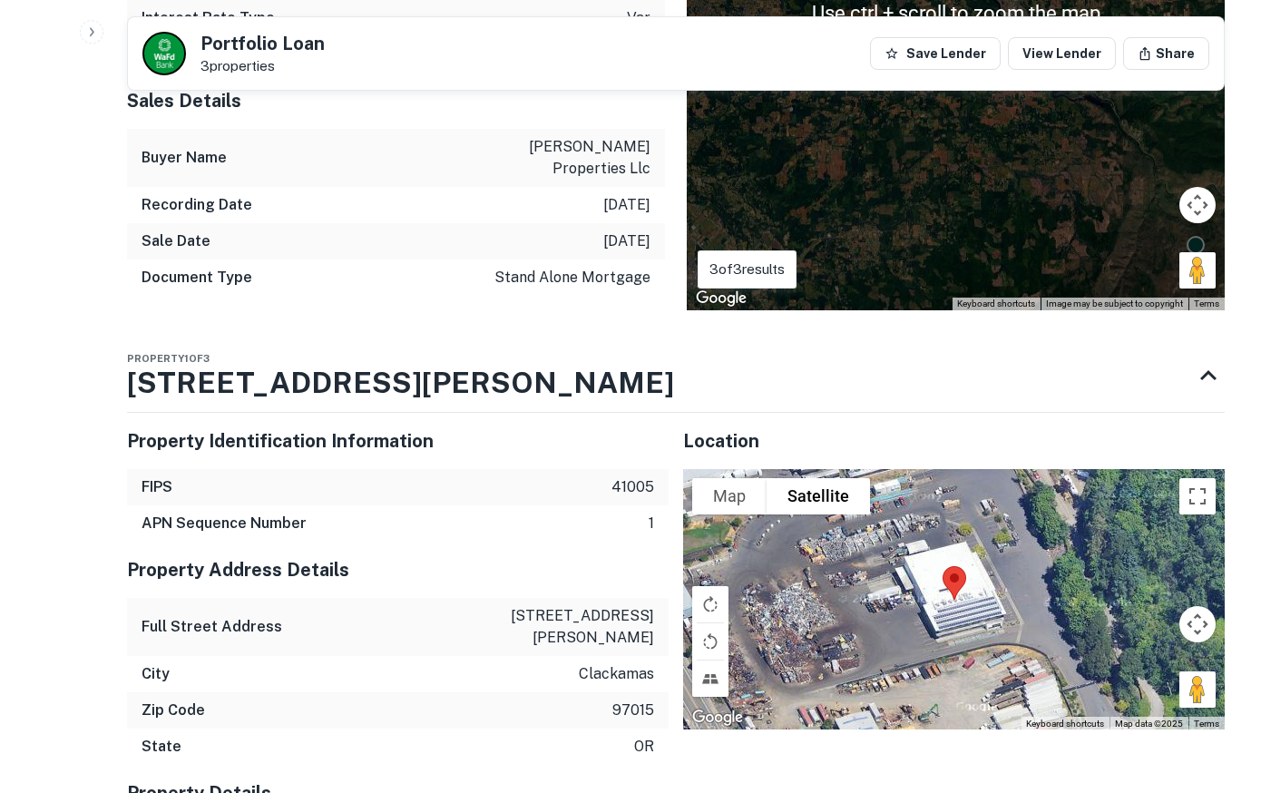
scroll to position [1018, 0]
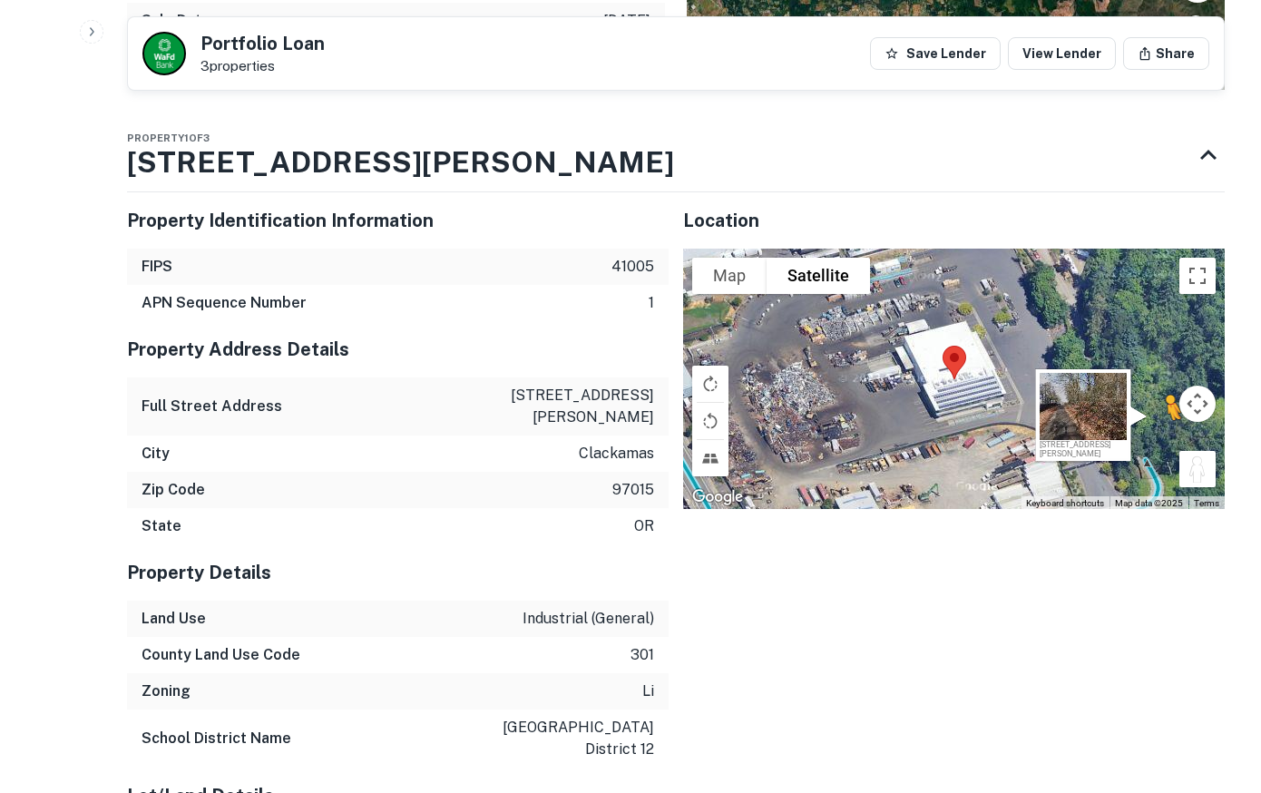
drag, startPoint x: 1206, startPoint y: 424, endPoint x: 1167, endPoint y: 393, distance: 49.7
click at [1167, 393] on div "To activate drag with keyboard, press Alt + Enter. Once in keyboard drag state,…" at bounding box center [954, 379] width 542 height 261
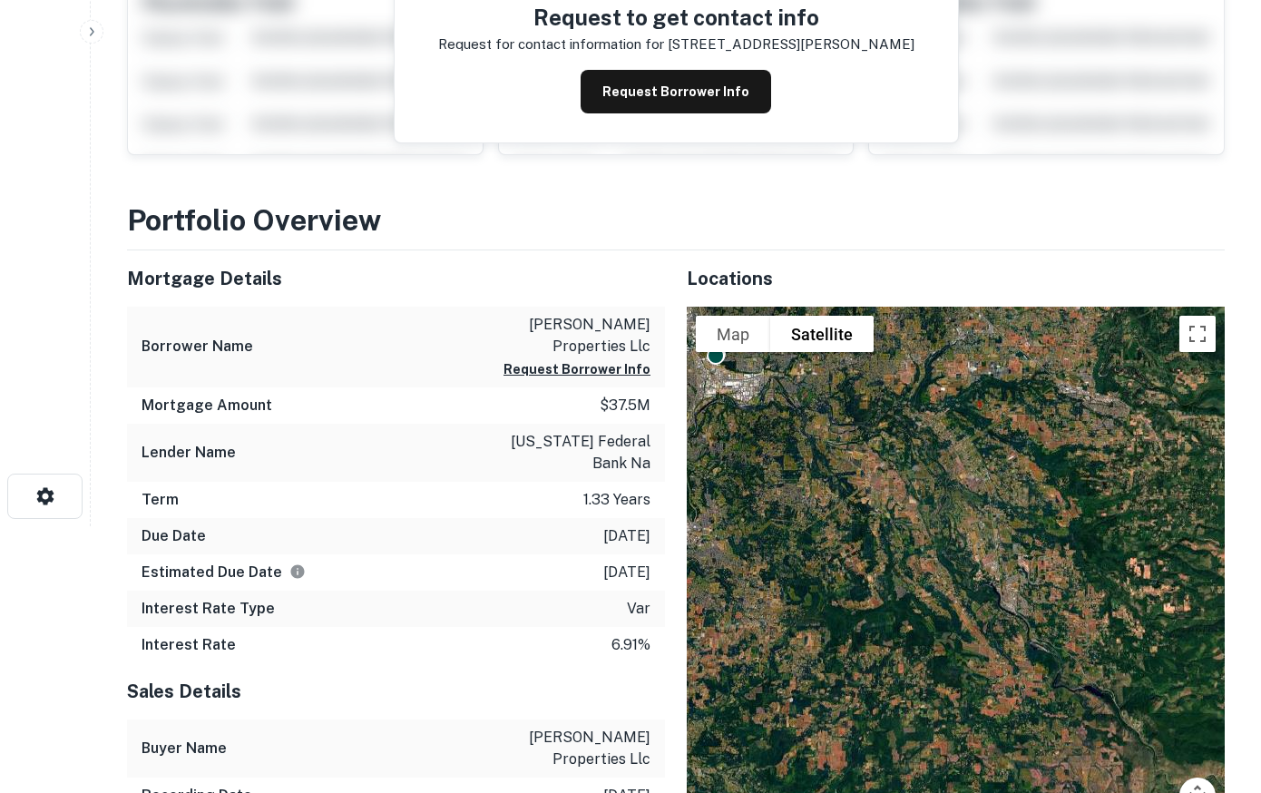
scroll to position [0, 0]
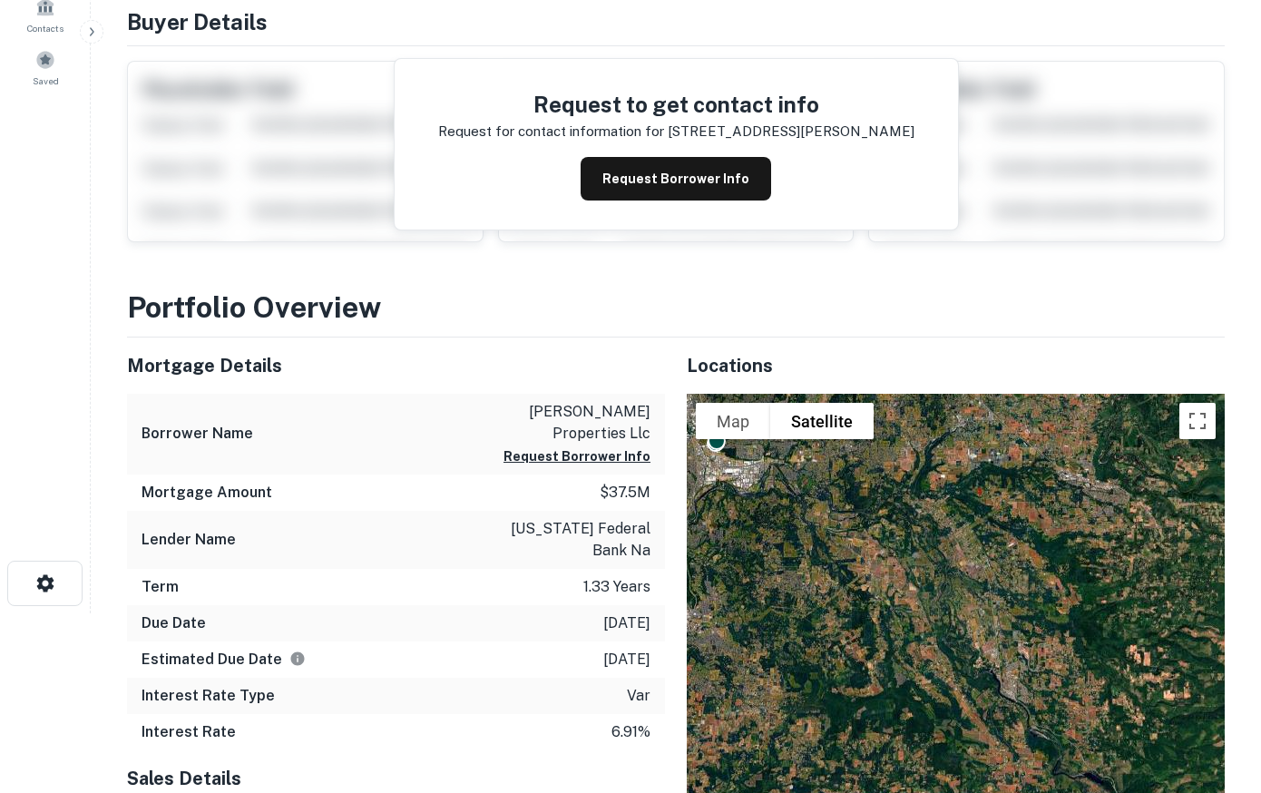
scroll to position [278, 0]
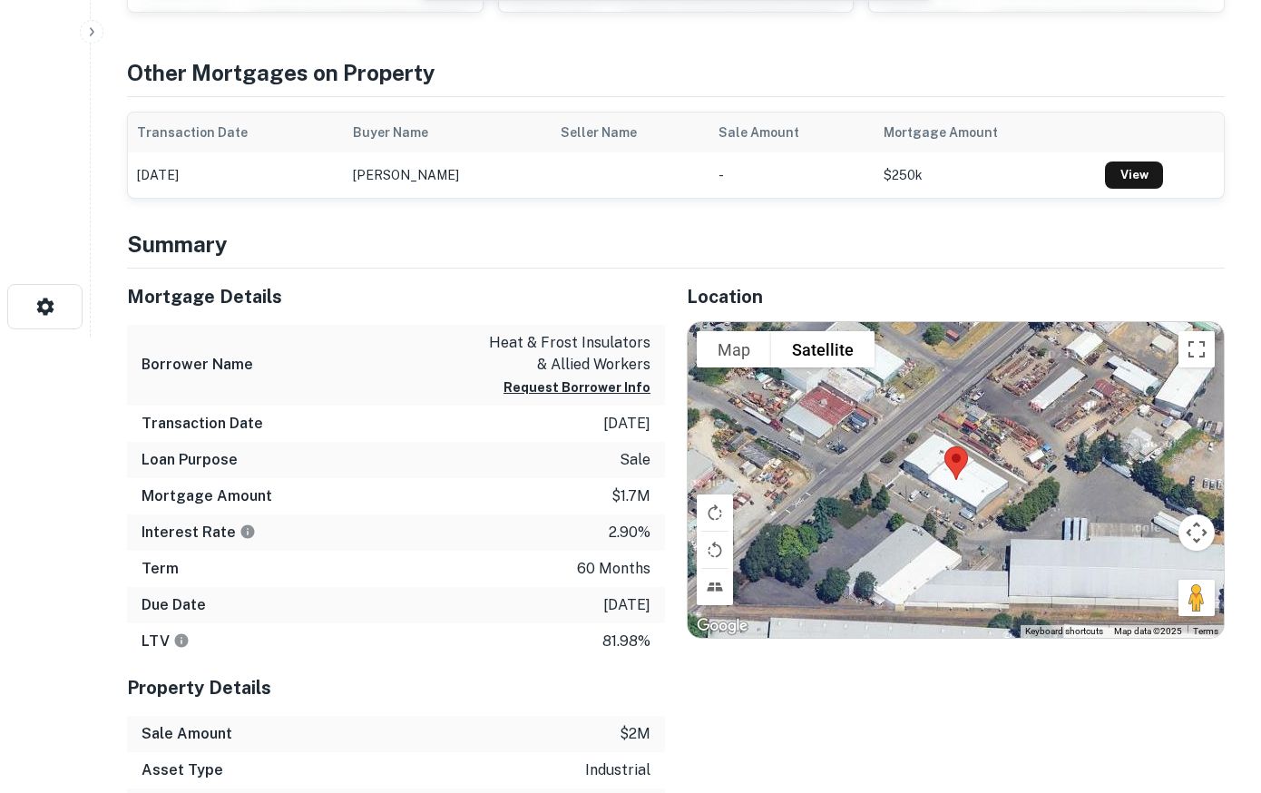
scroll to position [463, 0]
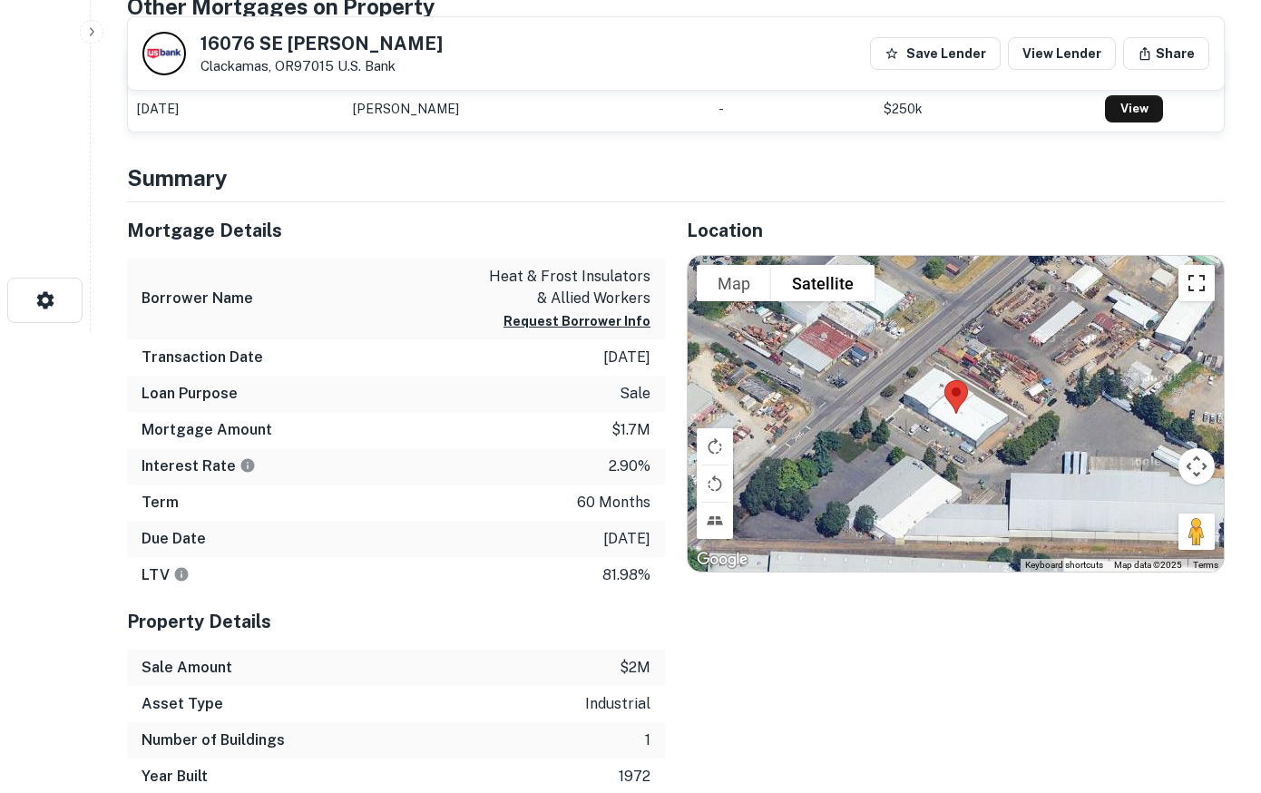
click at [1202, 287] on button "Toggle fullscreen view" at bounding box center [1197, 283] width 36 height 36
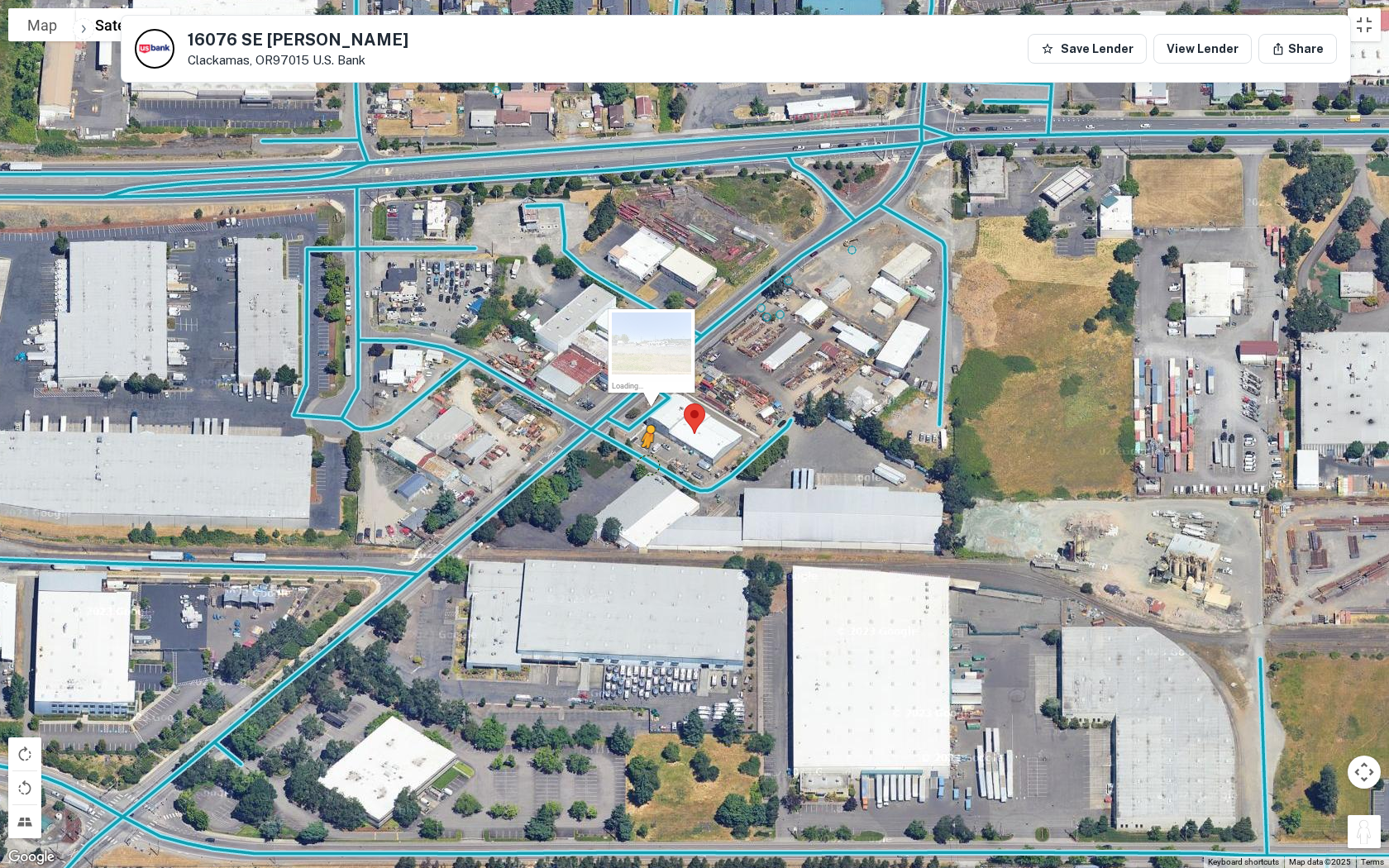
drag, startPoint x: 1360, startPoint y: 830, endPoint x: 648, endPoint y: 463, distance: 801.0
click at [648, 463] on div "To activate drag with keyboard, press Alt + Enter. Once in keyboard drag state,…" at bounding box center [694, 434] width 1389 height 868
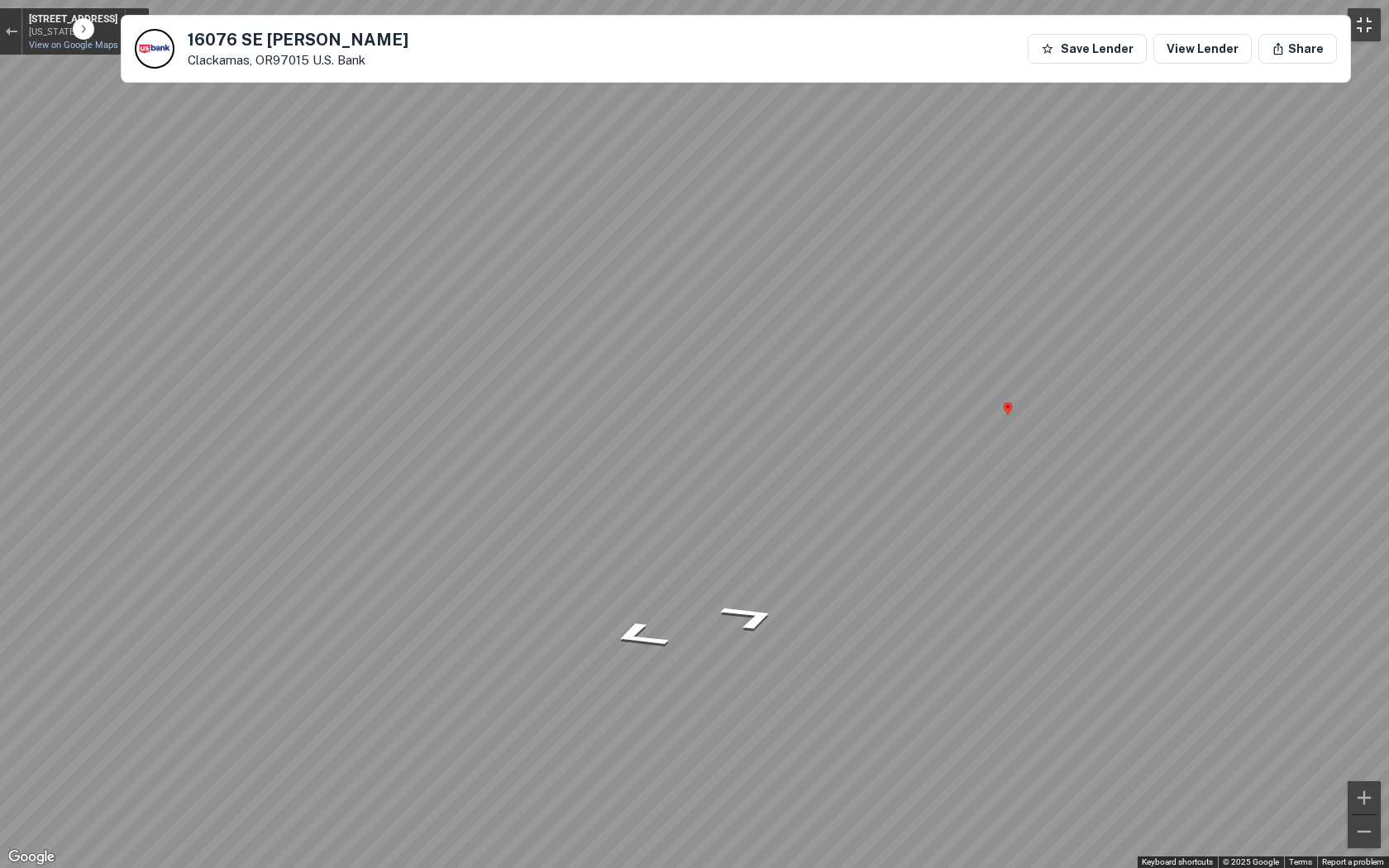
click at [1148, 21] on button "Toggle fullscreen view" at bounding box center [1363, 25] width 33 height 33
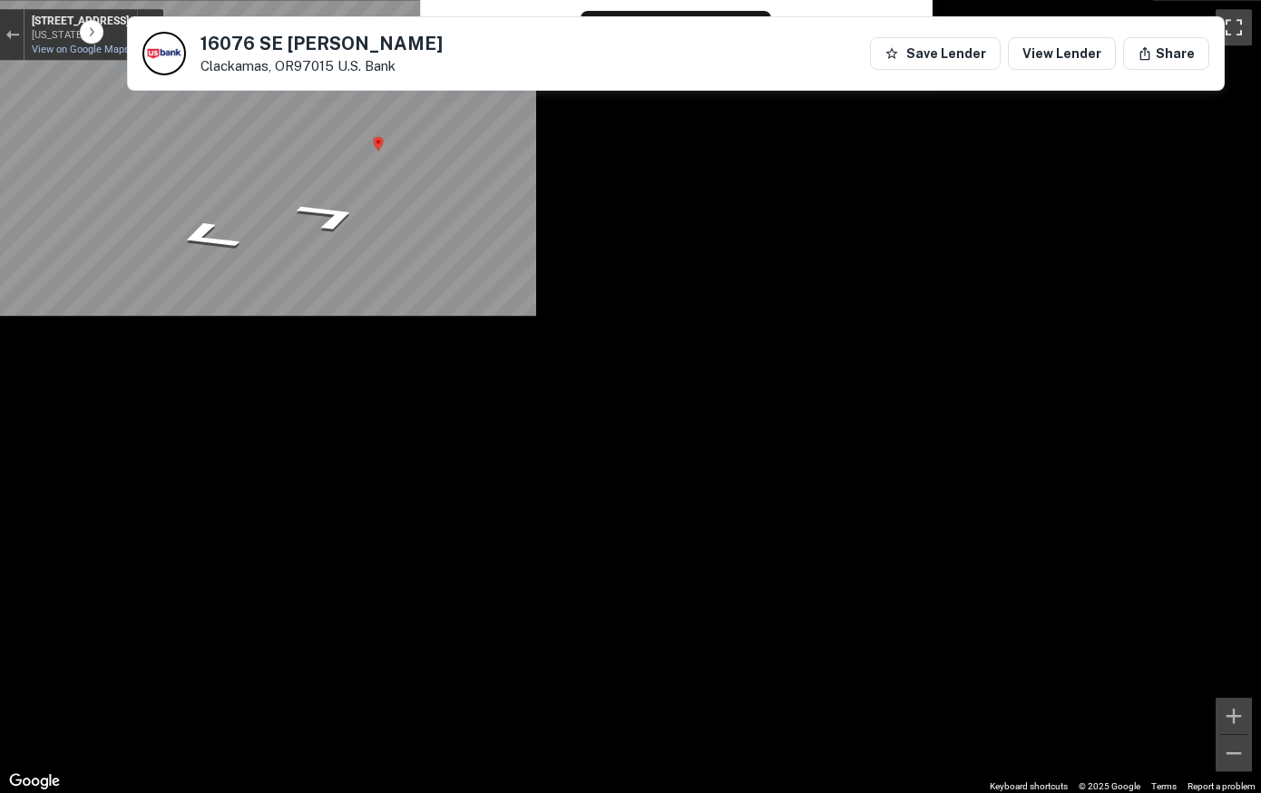
scroll to position [185, 0]
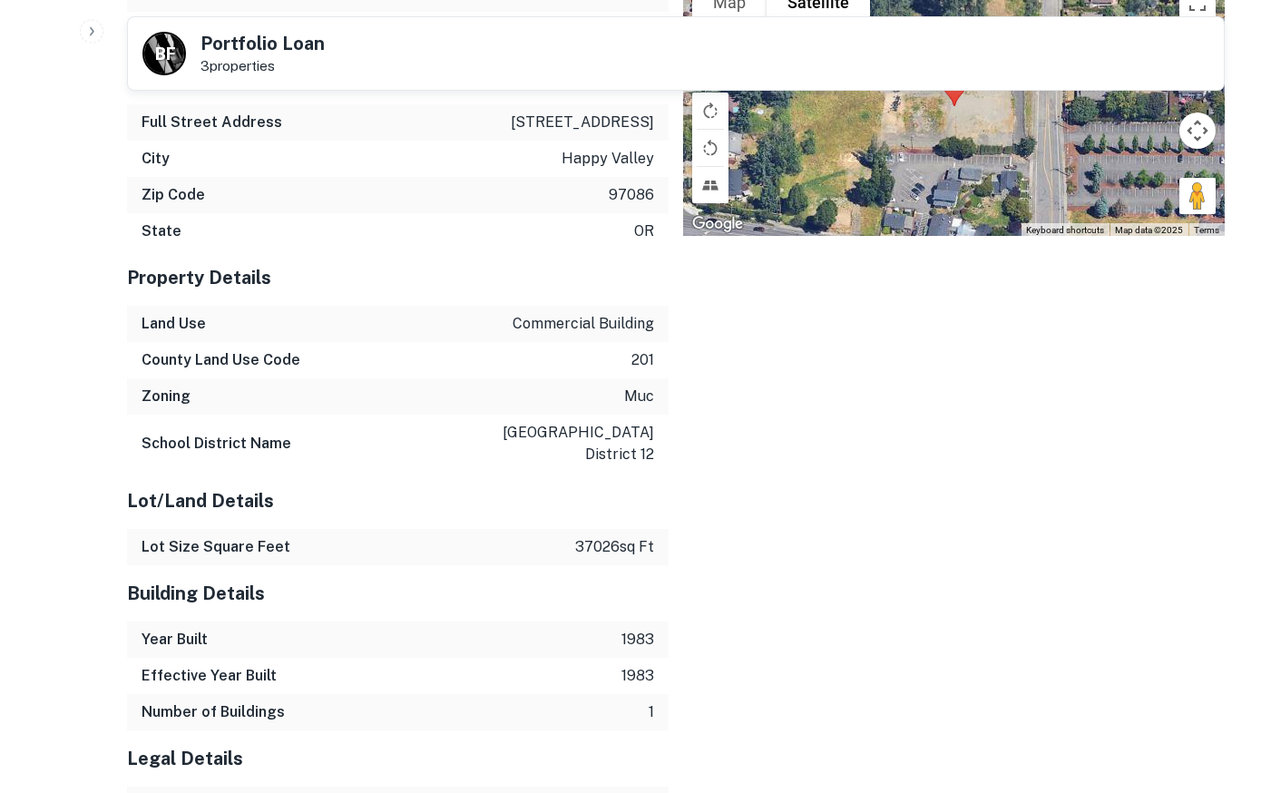
scroll to position [1145, 0]
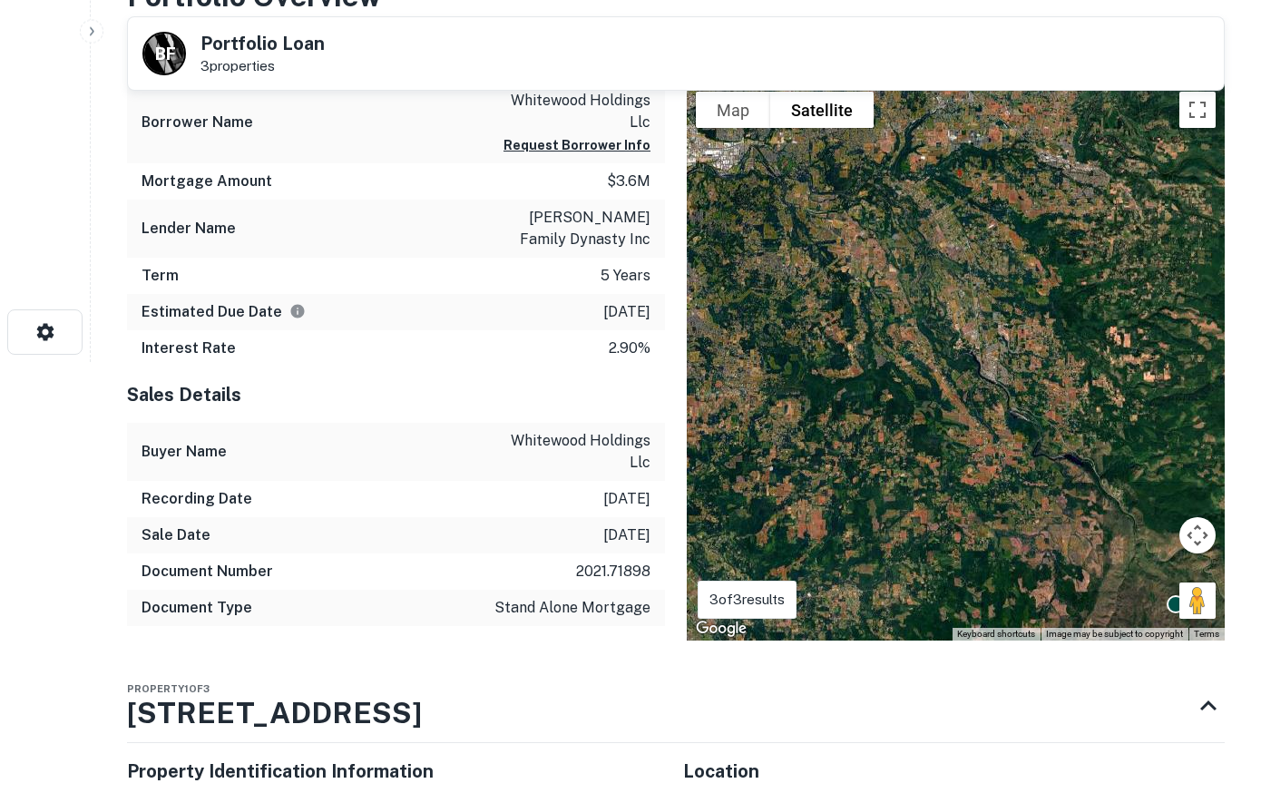
scroll to position [278, 0]
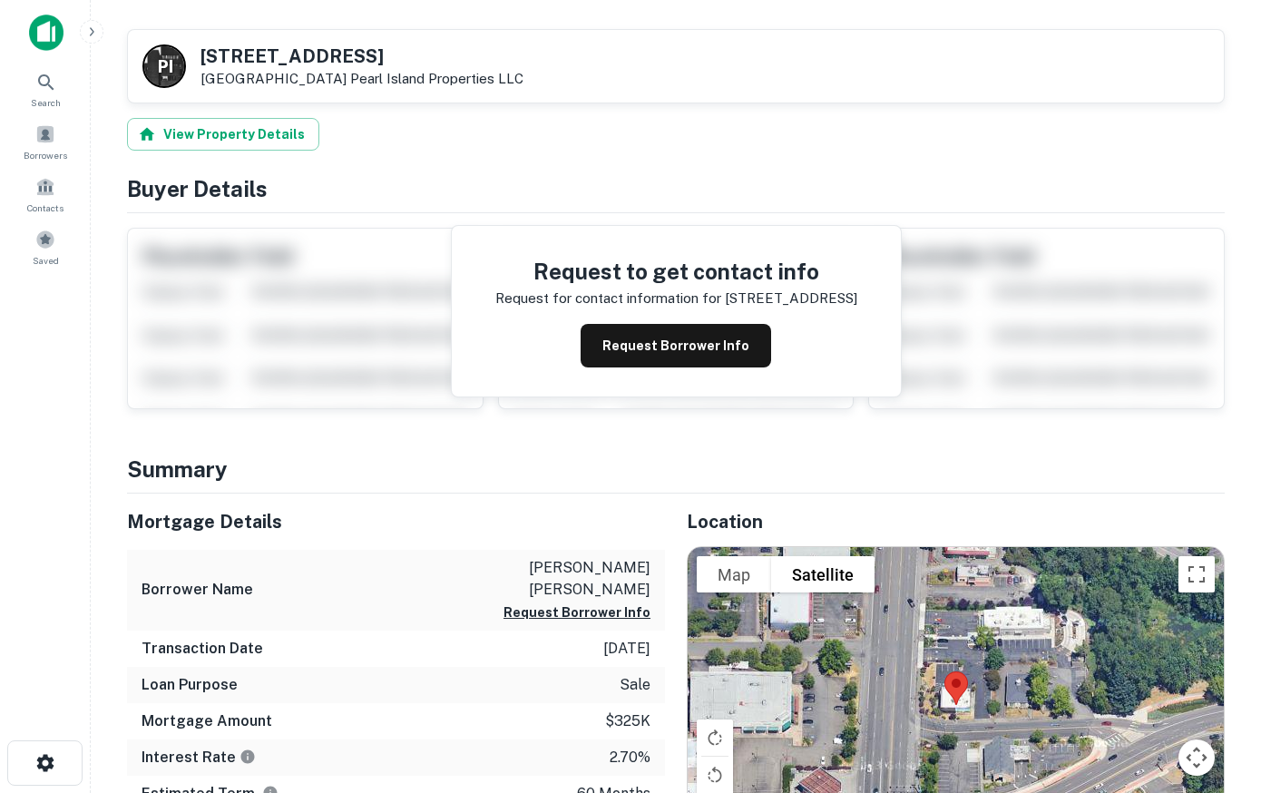
scroll to position [370, 0]
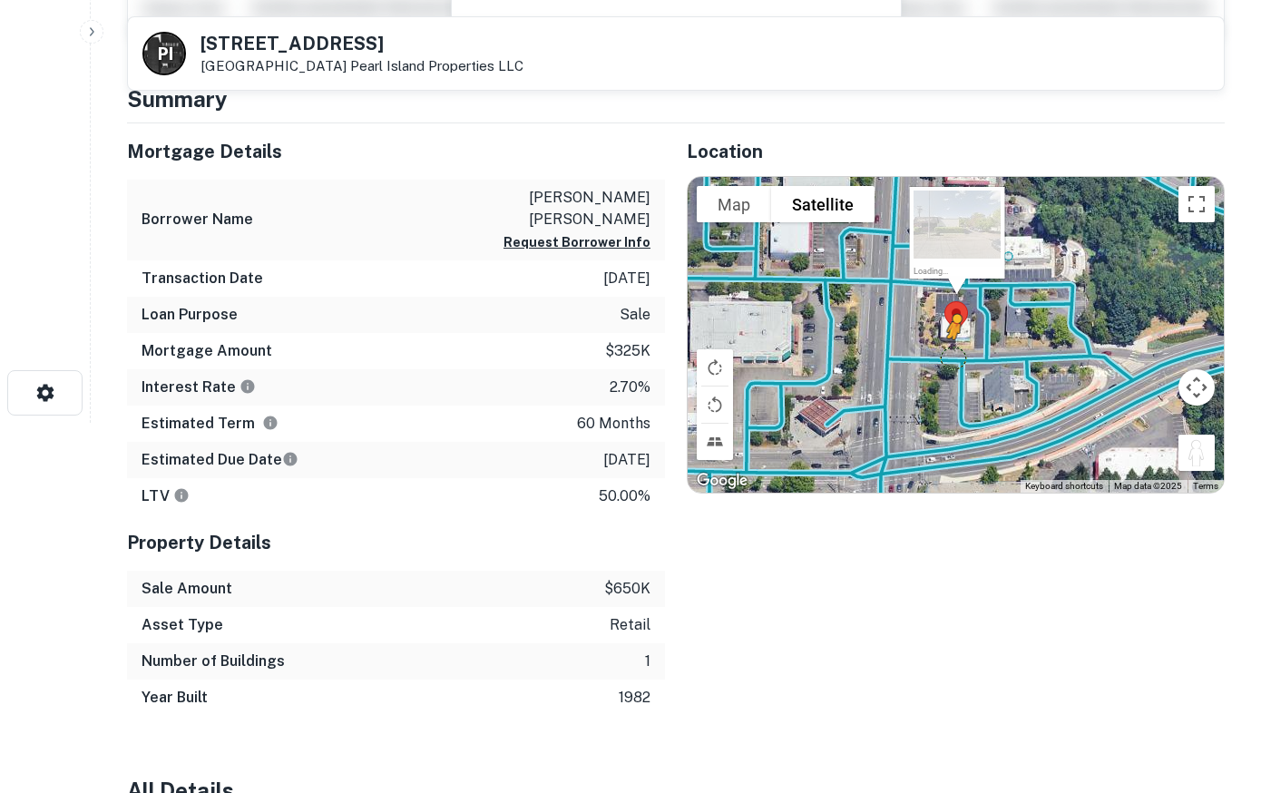
drag, startPoint x: 1195, startPoint y: 451, endPoint x: 949, endPoint y: 352, distance: 265.1
click at [949, 352] on div "To activate drag with keyboard, press Alt + Enter. Once in keyboard drag state,…" at bounding box center [956, 335] width 536 height 316
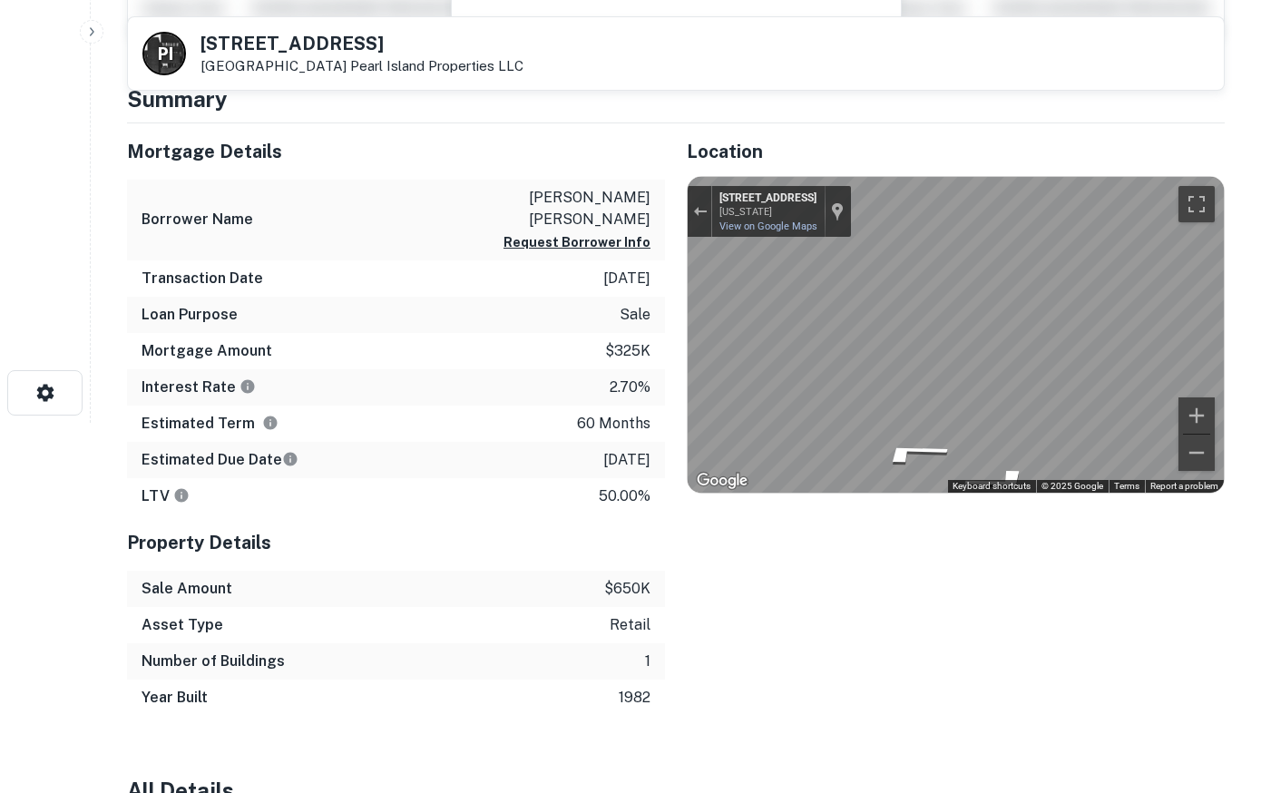
click at [1260, 368] on html "Search Borrowers Contacts Saved P I 12450 SE 82ND AVE Happy Valley, OR97086 Pea…" at bounding box center [630, 26] width 1261 height 793
click at [1195, 198] on button "Toggle fullscreen view" at bounding box center [1197, 204] width 36 height 36
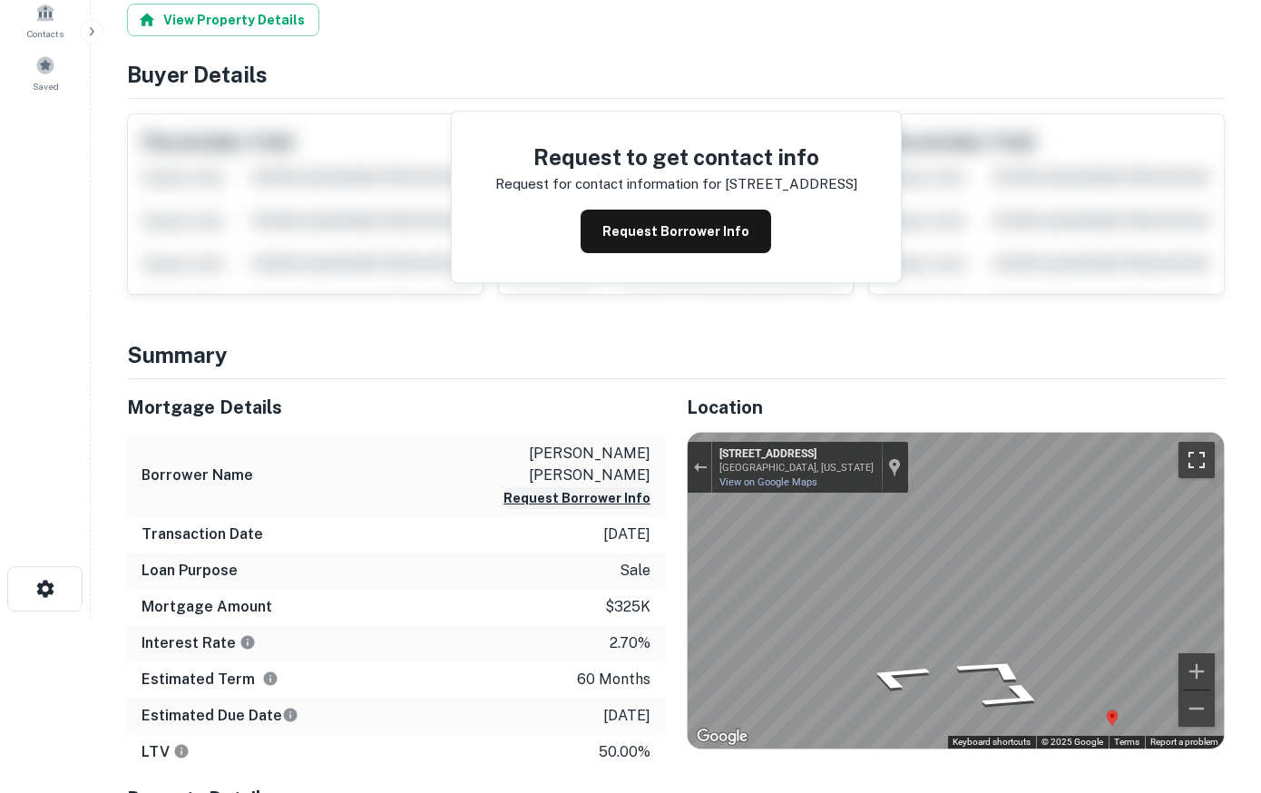
scroll to position [0, 0]
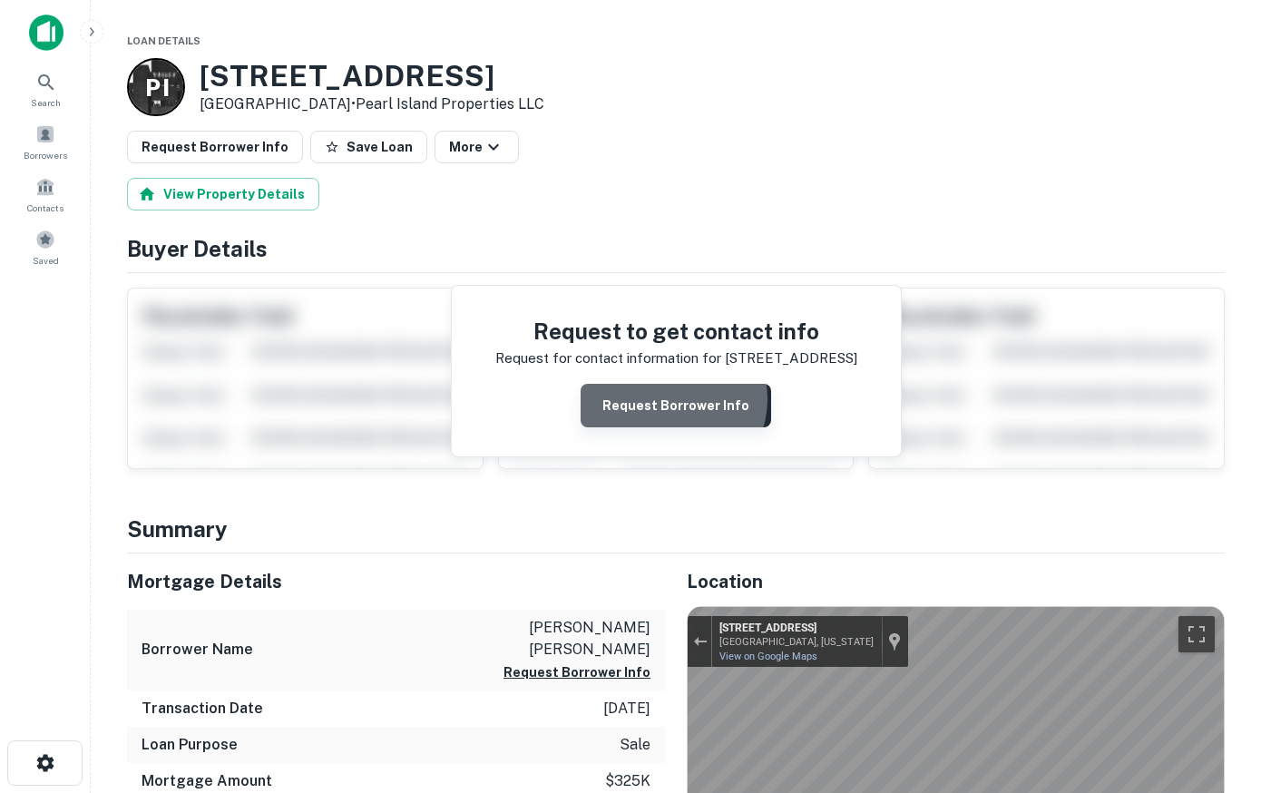
click at [676, 399] on button "Request Borrower Info" at bounding box center [676, 406] width 191 height 44
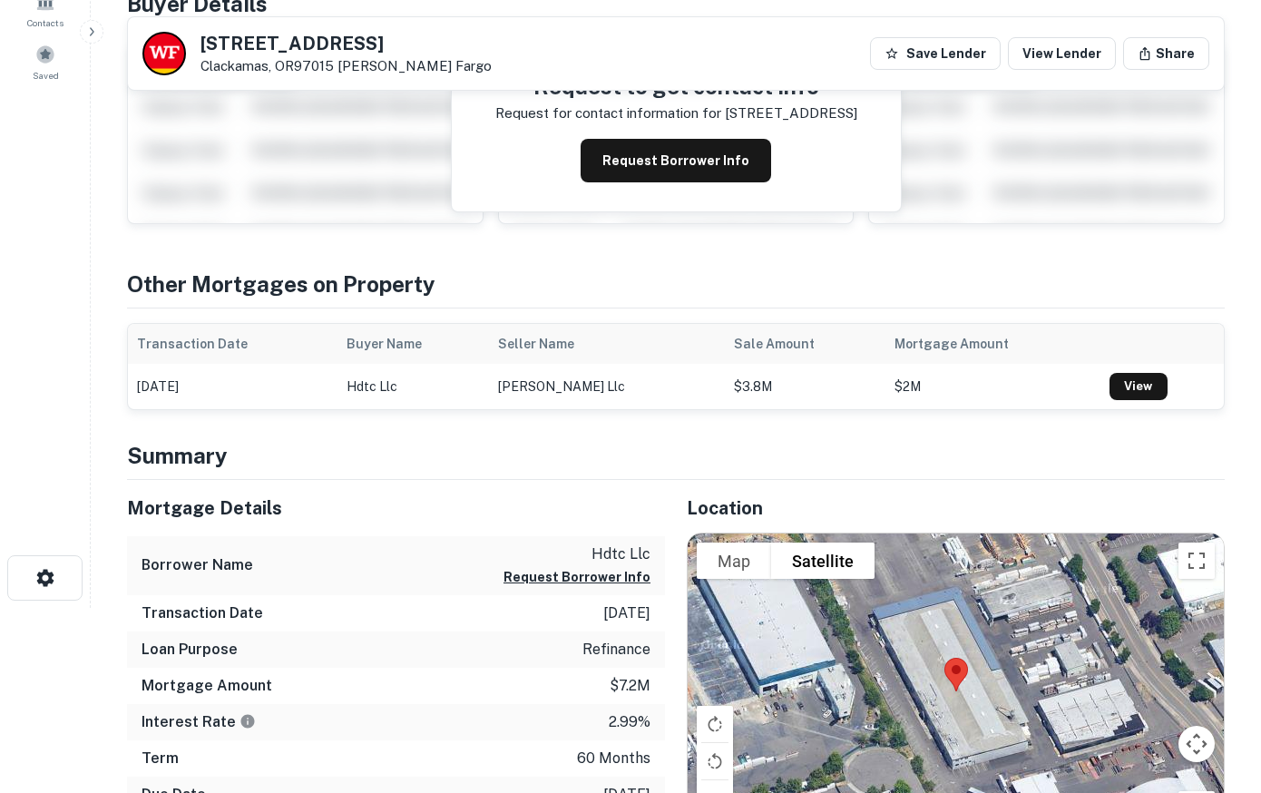
scroll to position [370, 0]
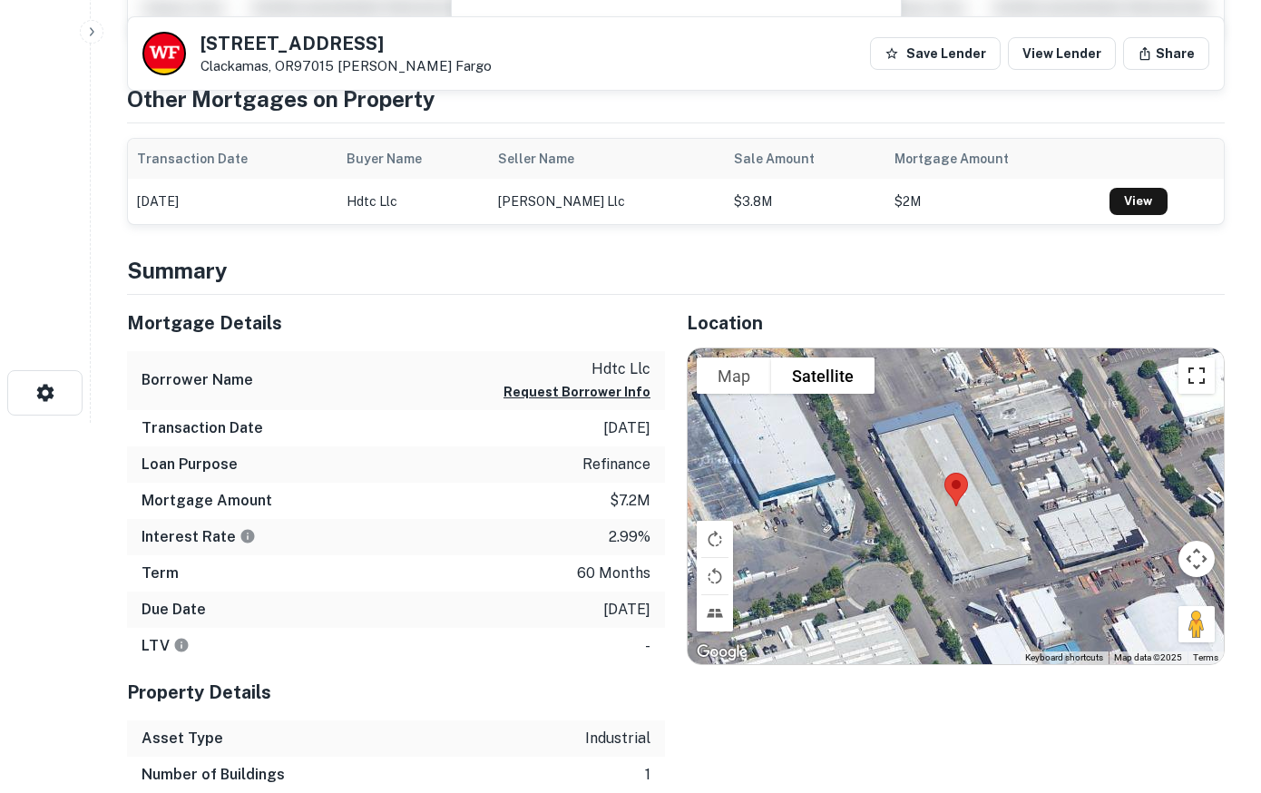
click at [1197, 382] on button "Toggle fullscreen view" at bounding box center [1197, 376] width 36 height 36
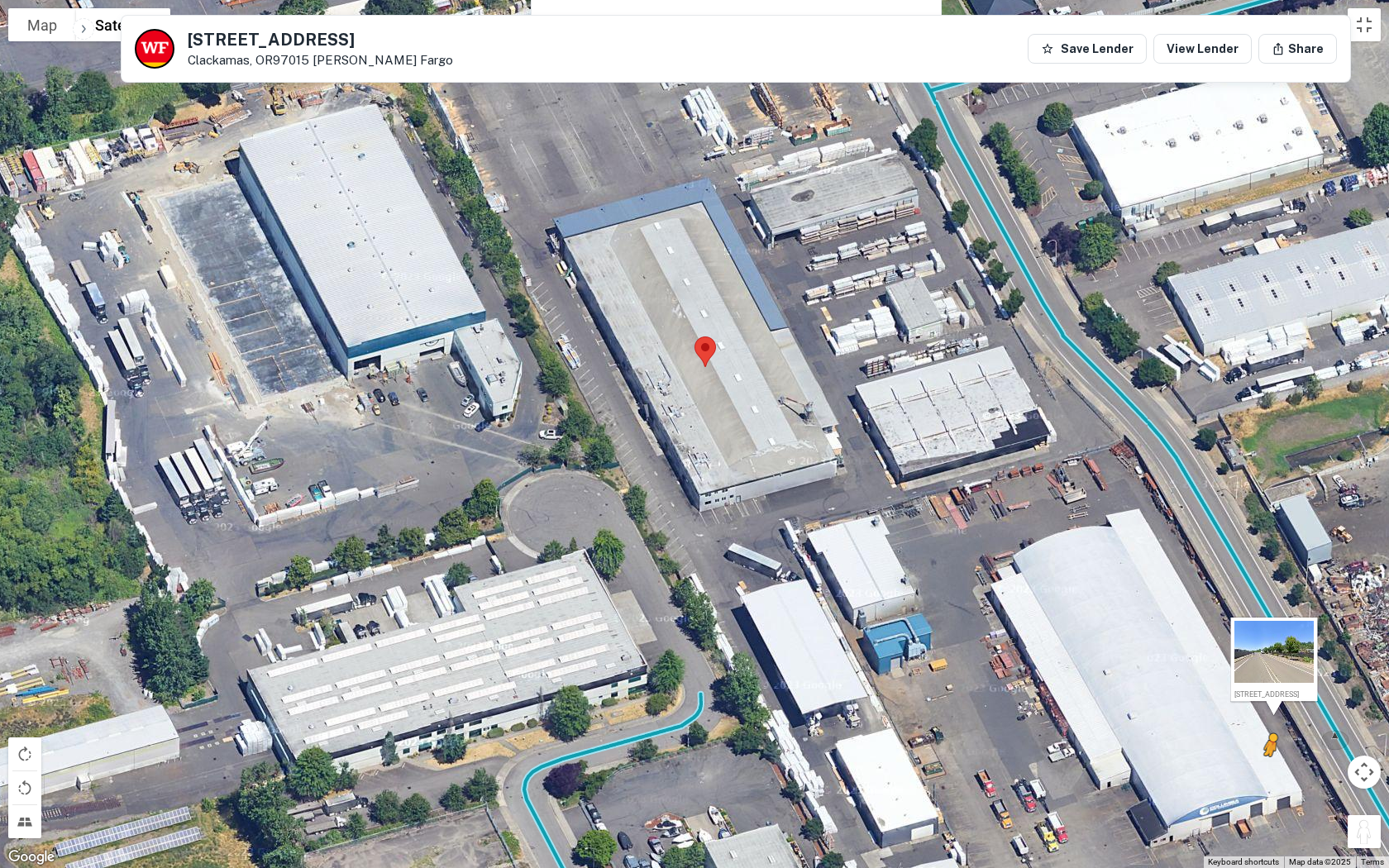
drag, startPoint x: 1367, startPoint y: 826, endPoint x: 1264, endPoint y: 772, distance: 116.3
click at [1148, 721] on div "To activate drag with keyboard, press Alt + Enter. Once in keyboard drag state,…" at bounding box center [694, 434] width 1389 height 868
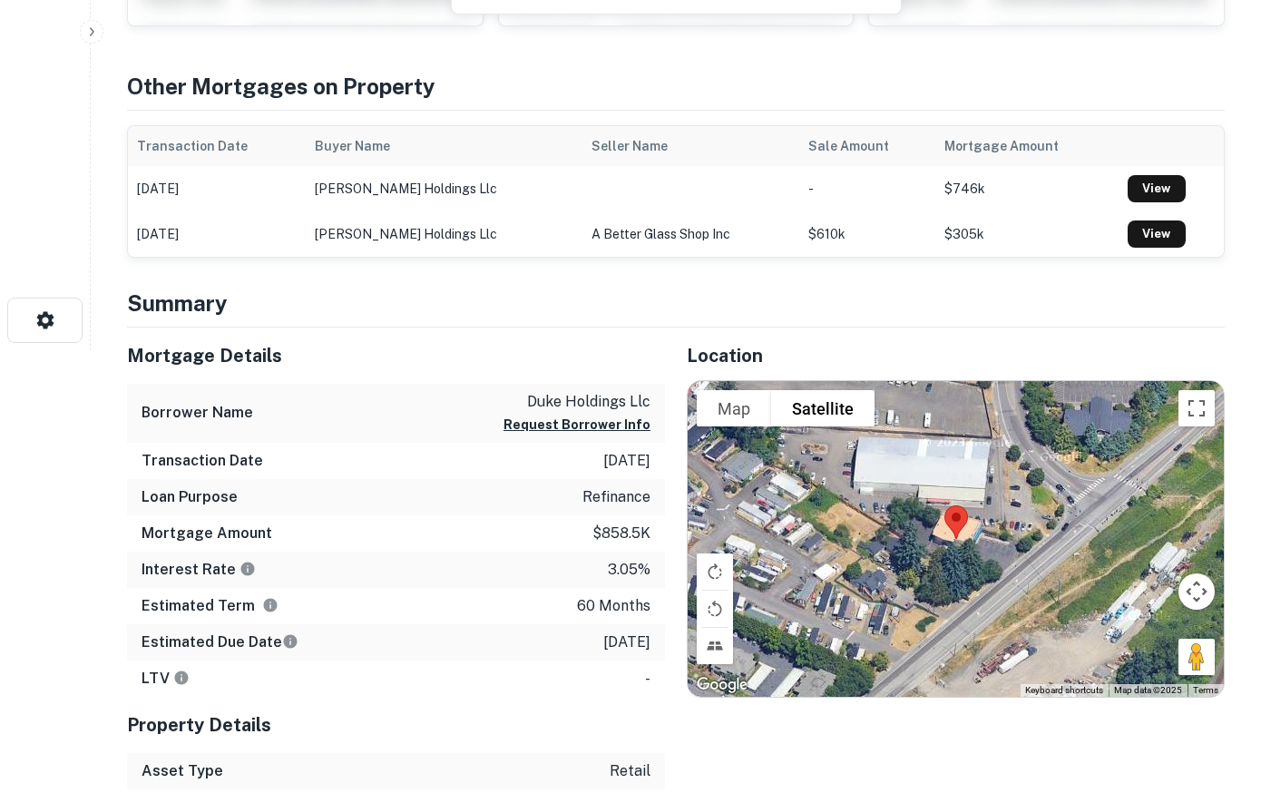
scroll to position [555, 0]
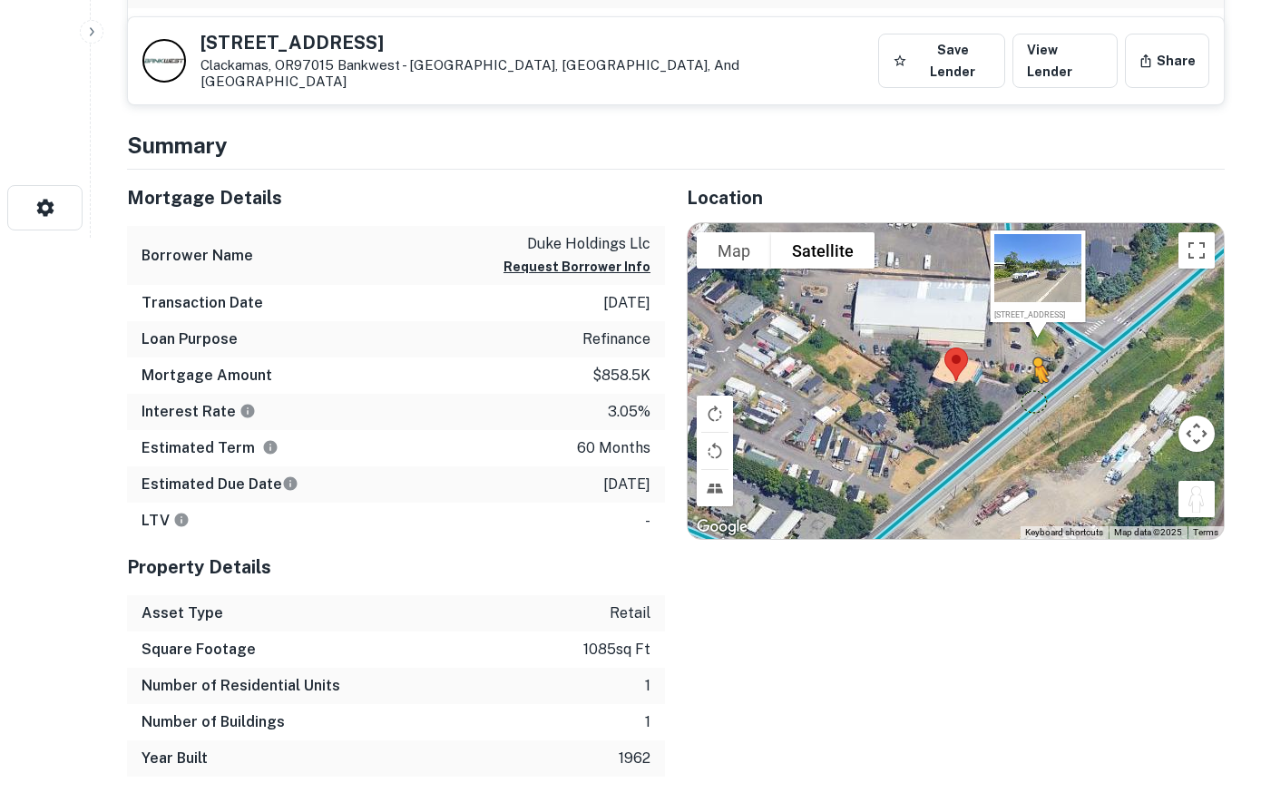
drag, startPoint x: 1195, startPoint y: 476, endPoint x: 1028, endPoint y: 377, distance: 194.5
click at [1028, 377] on div "To activate drag with keyboard, press Alt + Enter. Once in keyboard drag state,…" at bounding box center [956, 381] width 536 height 316
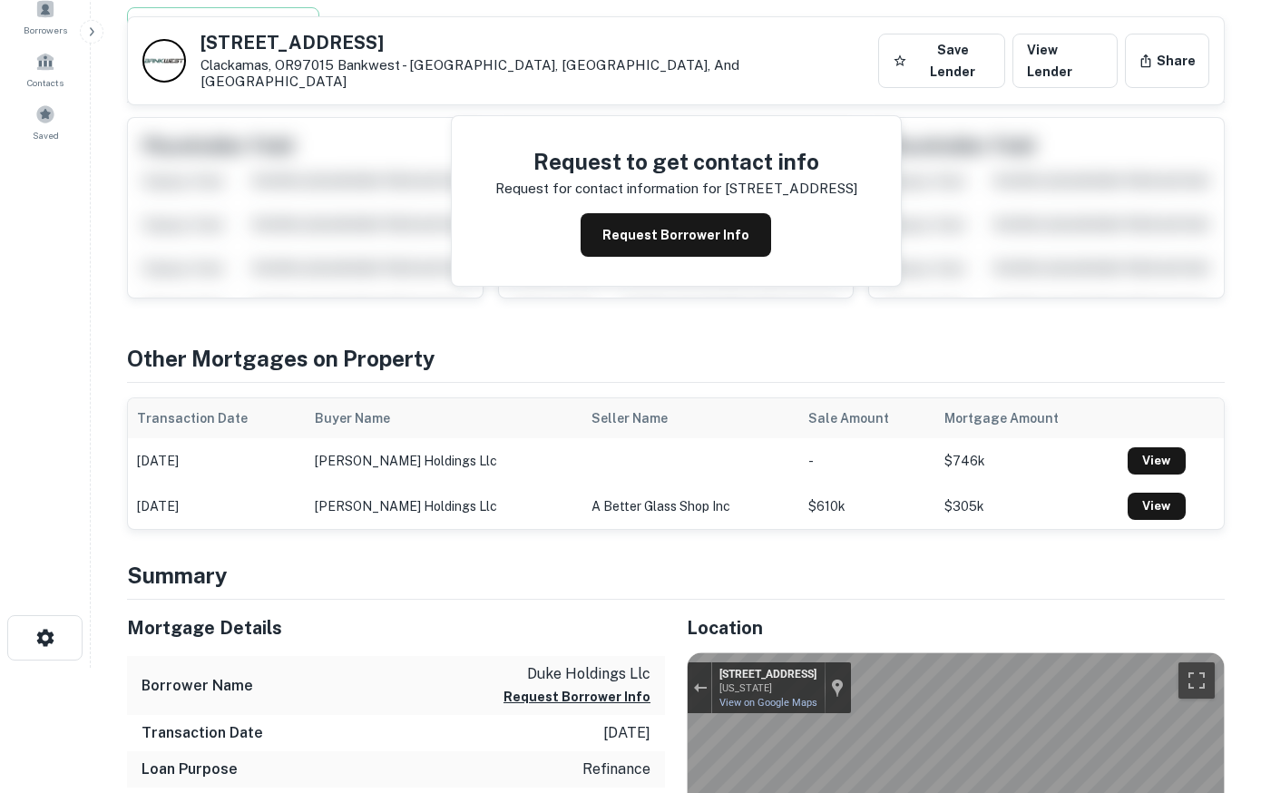
scroll to position [93, 0]
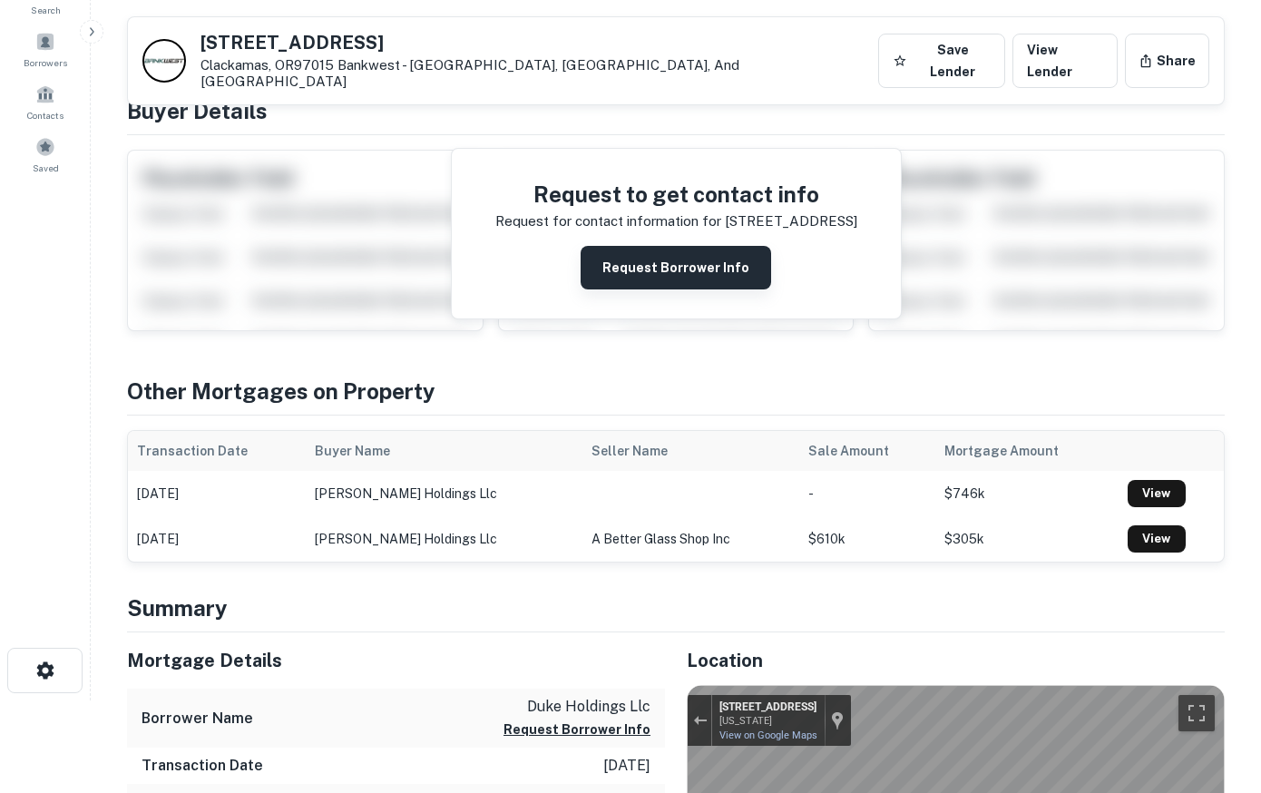
click at [722, 258] on button "Request Borrower Info" at bounding box center [676, 268] width 191 height 44
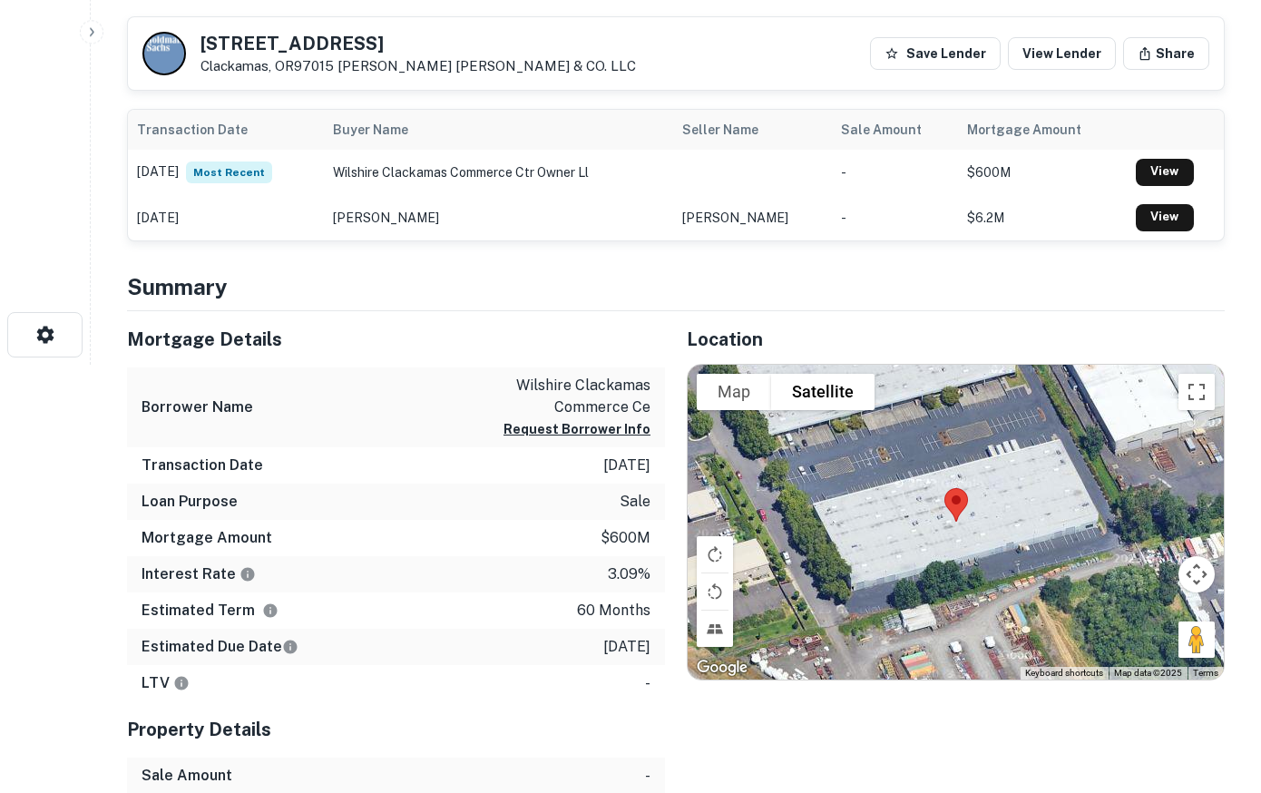
scroll to position [463, 0]
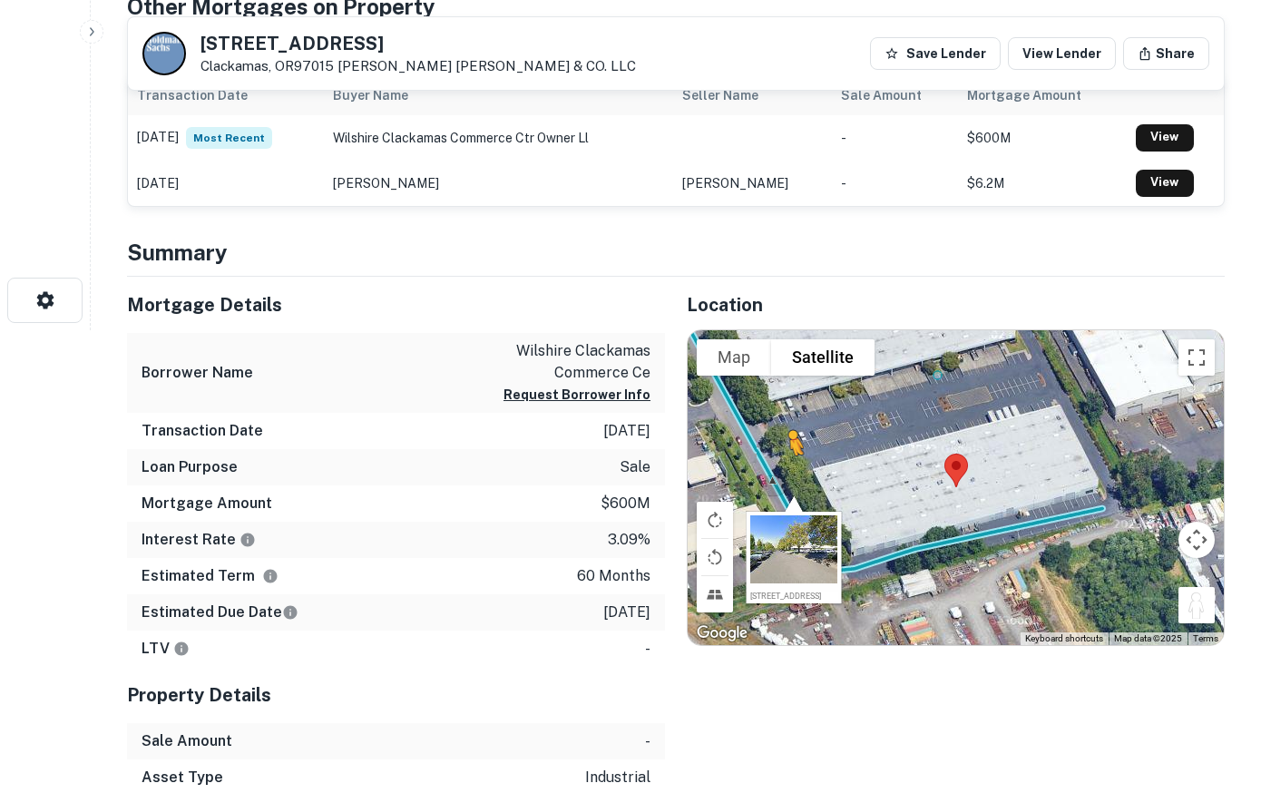
drag, startPoint x: 1201, startPoint y: 602, endPoint x: 782, endPoint y: 470, distance: 439.4
click at [782, 470] on div "To activate drag with keyboard, press Alt + Enter. Once in keyboard drag state,…" at bounding box center [956, 488] width 536 height 316
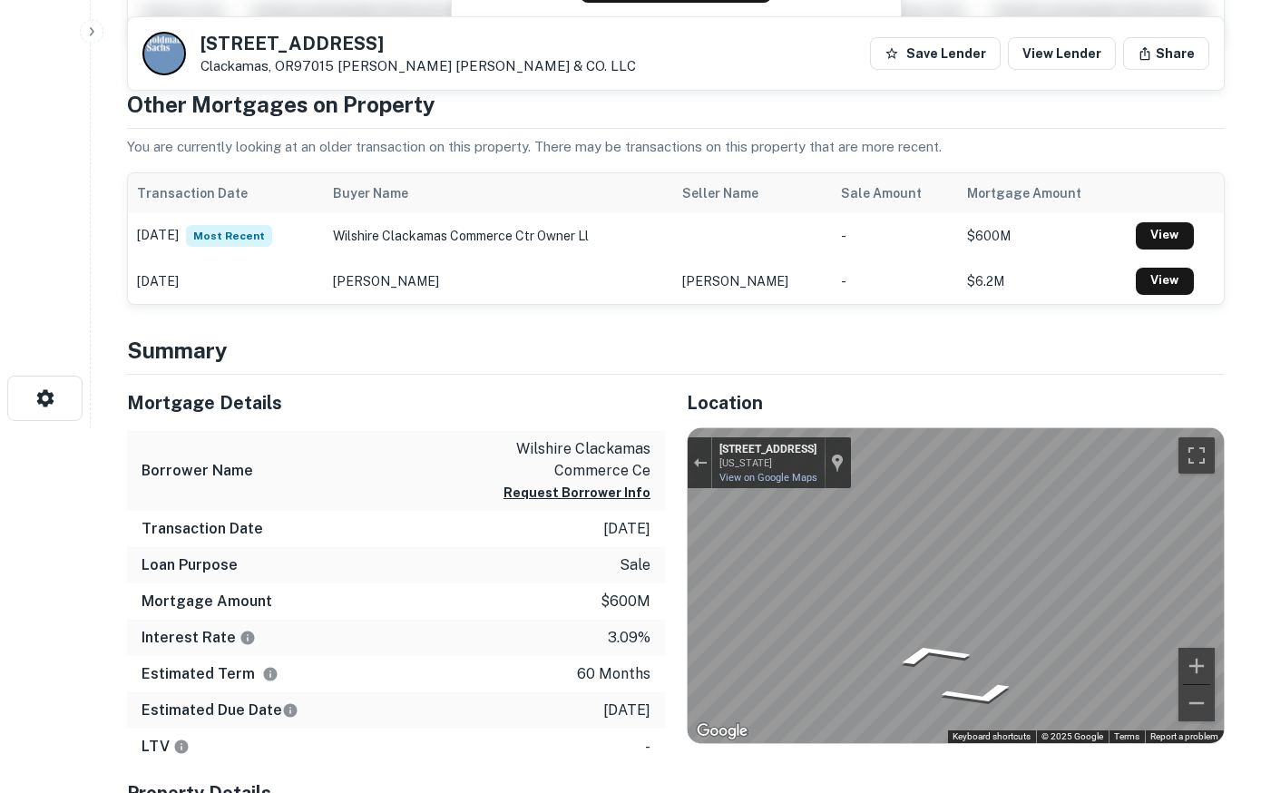
scroll to position [185, 0]
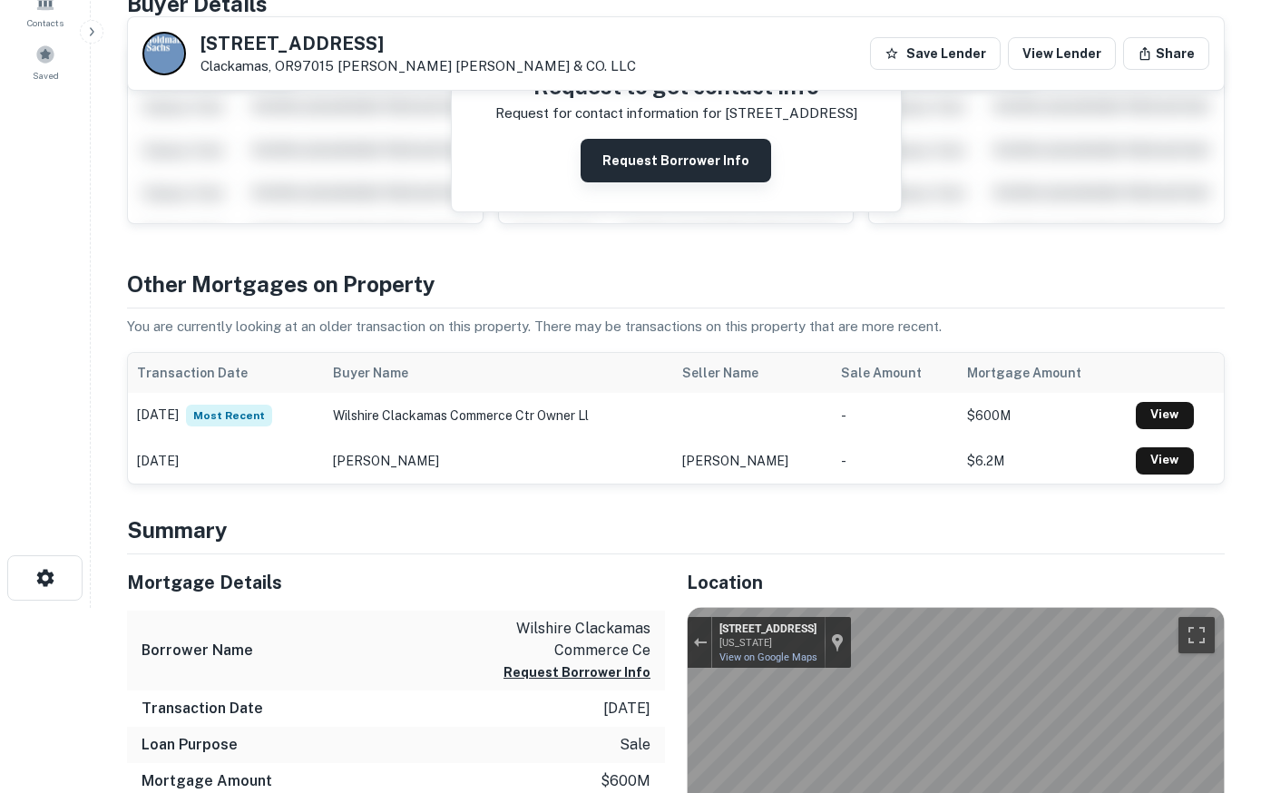
click at [662, 162] on button "Request Borrower Info" at bounding box center [676, 161] width 191 height 44
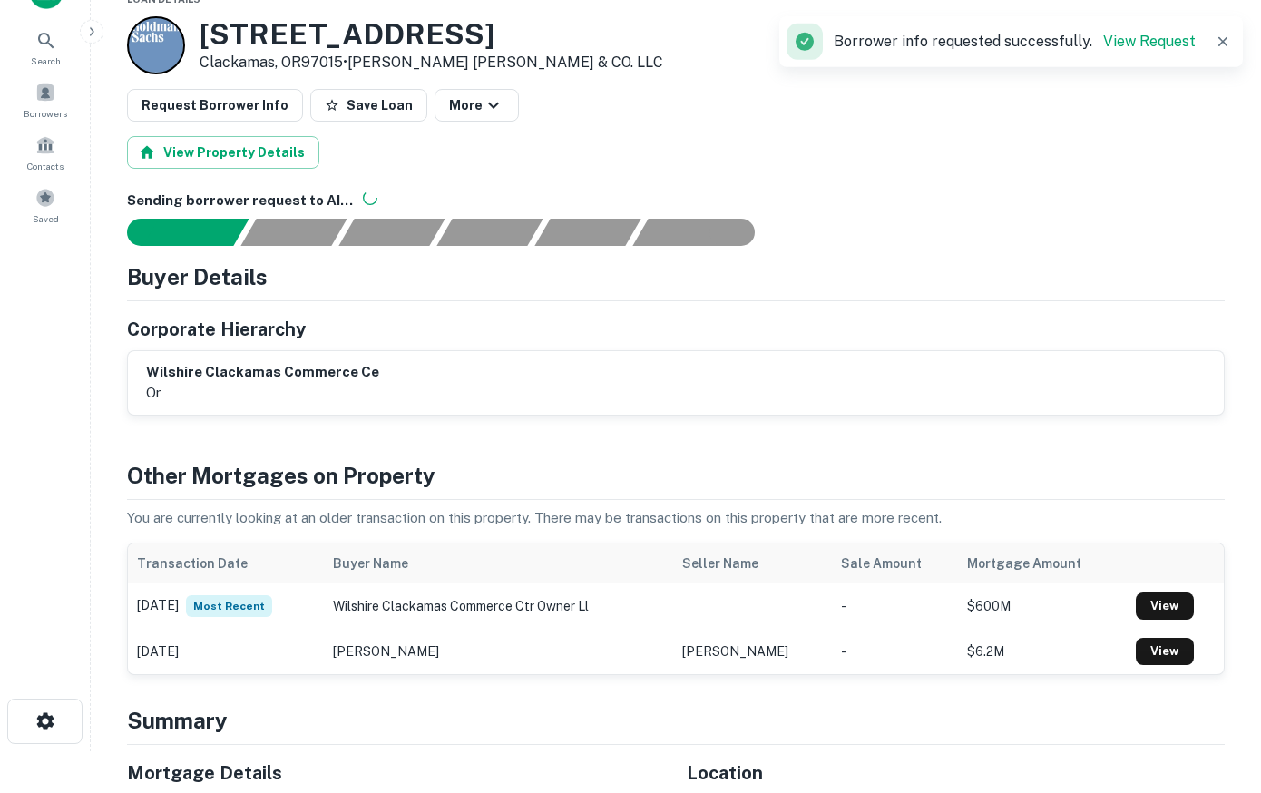
scroll to position [0, 0]
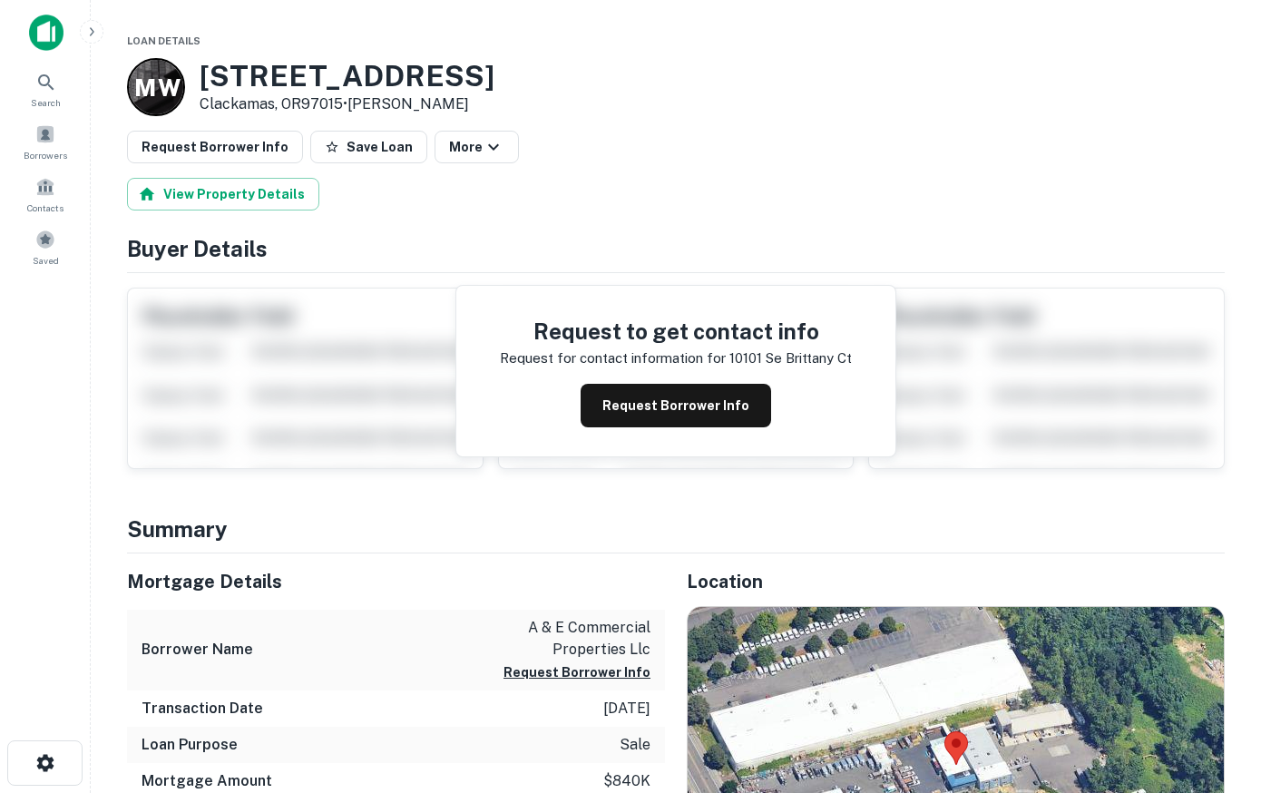
scroll to position [370, 0]
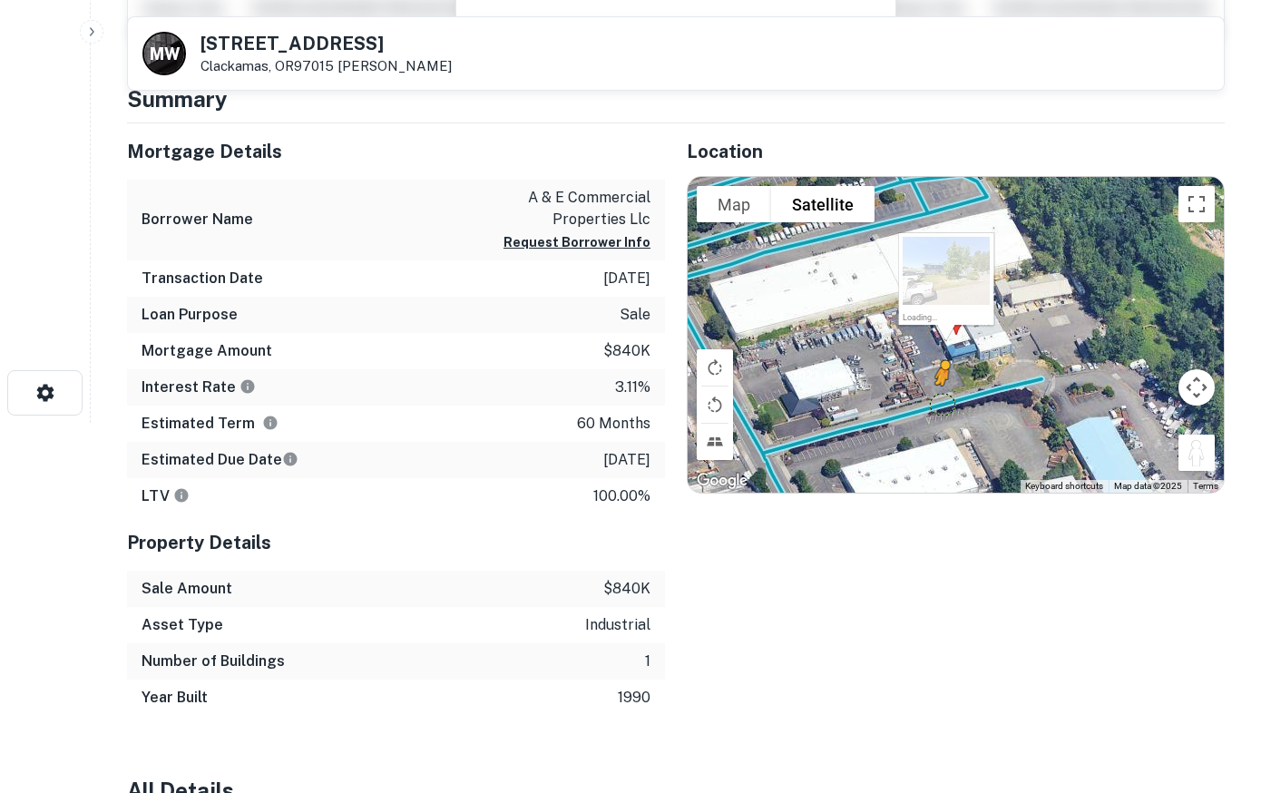
drag, startPoint x: 1194, startPoint y: 448, endPoint x: 895, endPoint y: 387, distance: 305.6
click at [895, 387] on div "To activate drag with keyboard, press Alt + Enter. Once in keyboard drag state,…" at bounding box center [956, 335] width 536 height 316
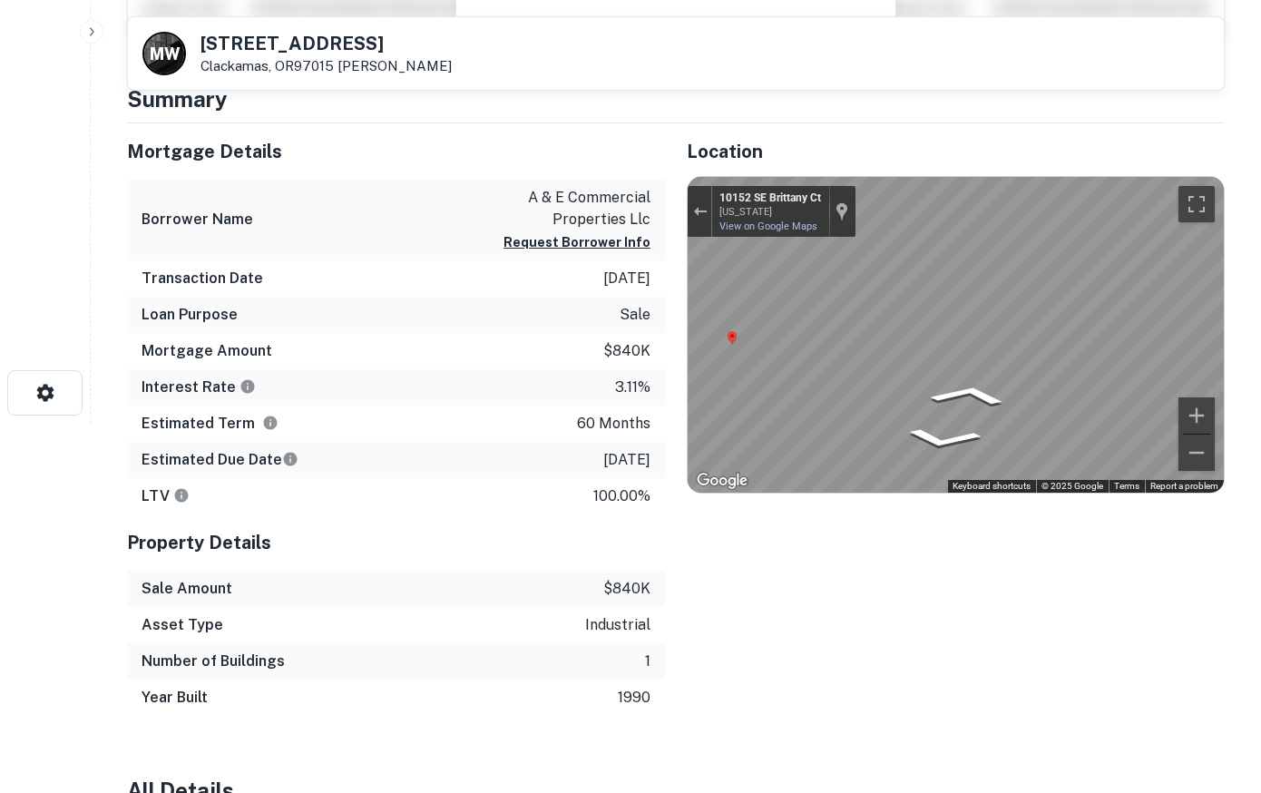
scroll to position [0, 0]
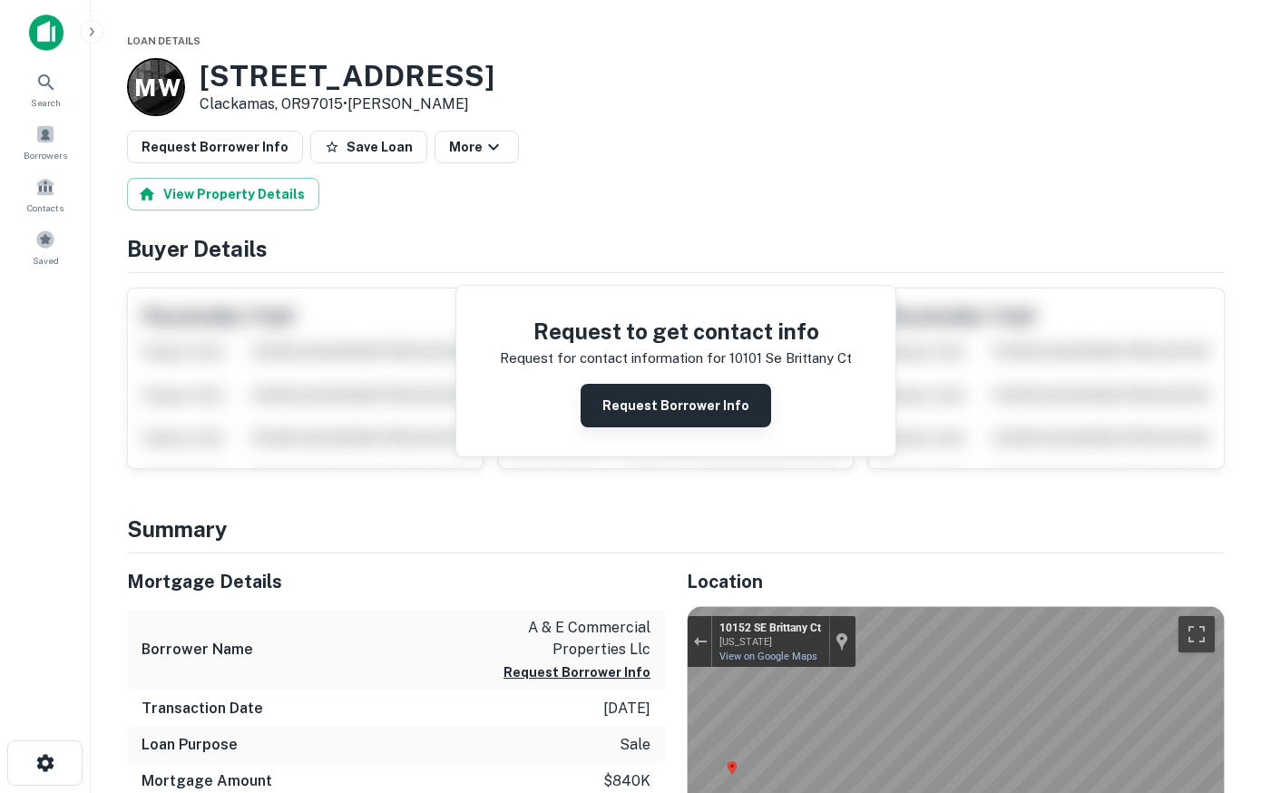
click at [670, 397] on button "Request Borrower Info" at bounding box center [676, 406] width 191 height 44
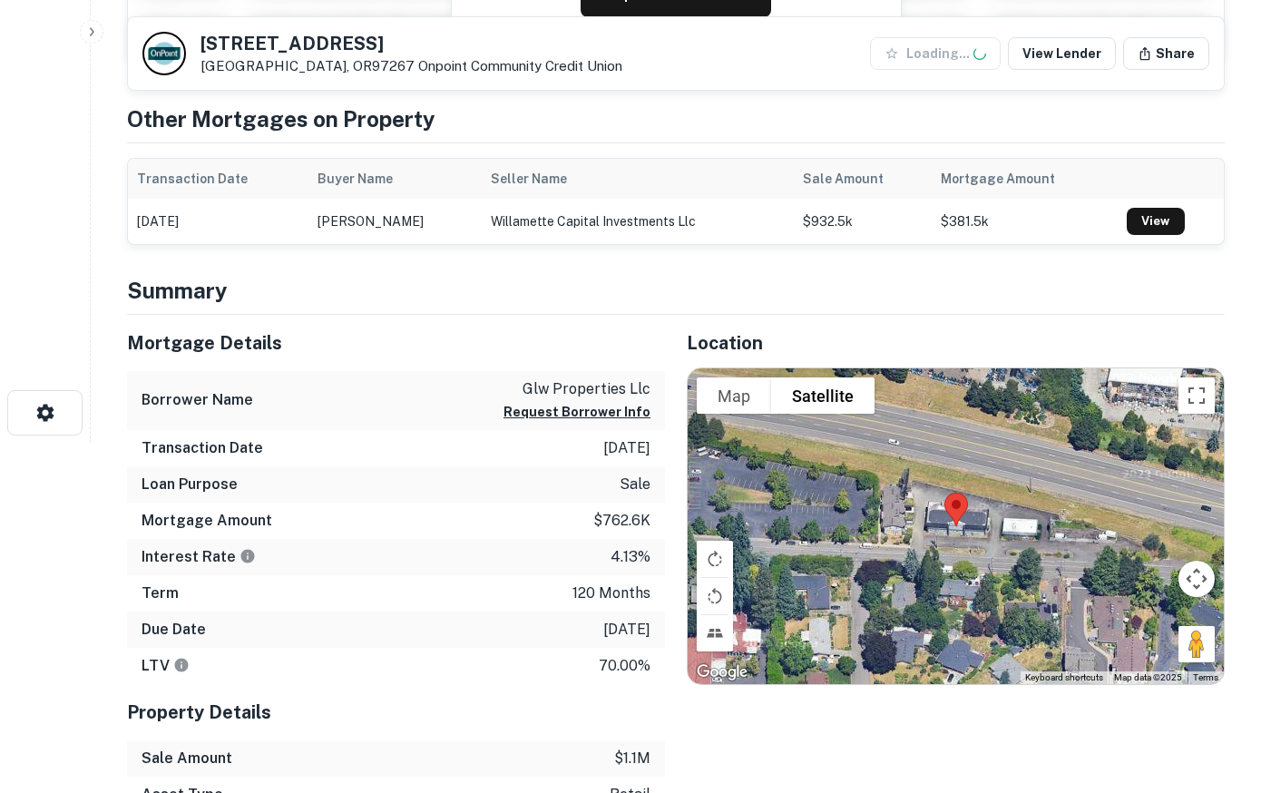
scroll to position [463, 0]
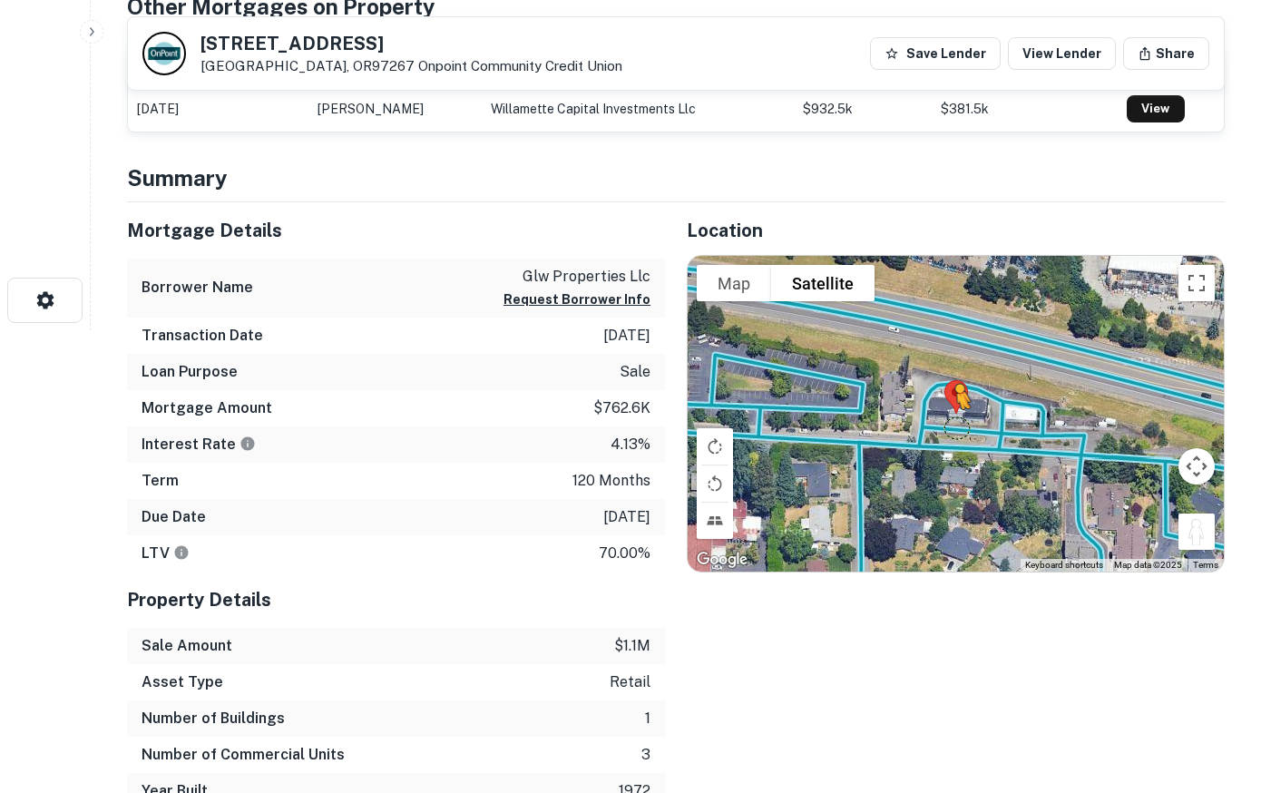
drag, startPoint x: 1204, startPoint y: 523, endPoint x: 949, endPoint y: 423, distance: 273.8
click at [949, 423] on div "To activate drag with keyboard, press Alt + Enter. Once in keyboard drag state,…" at bounding box center [956, 414] width 536 height 316
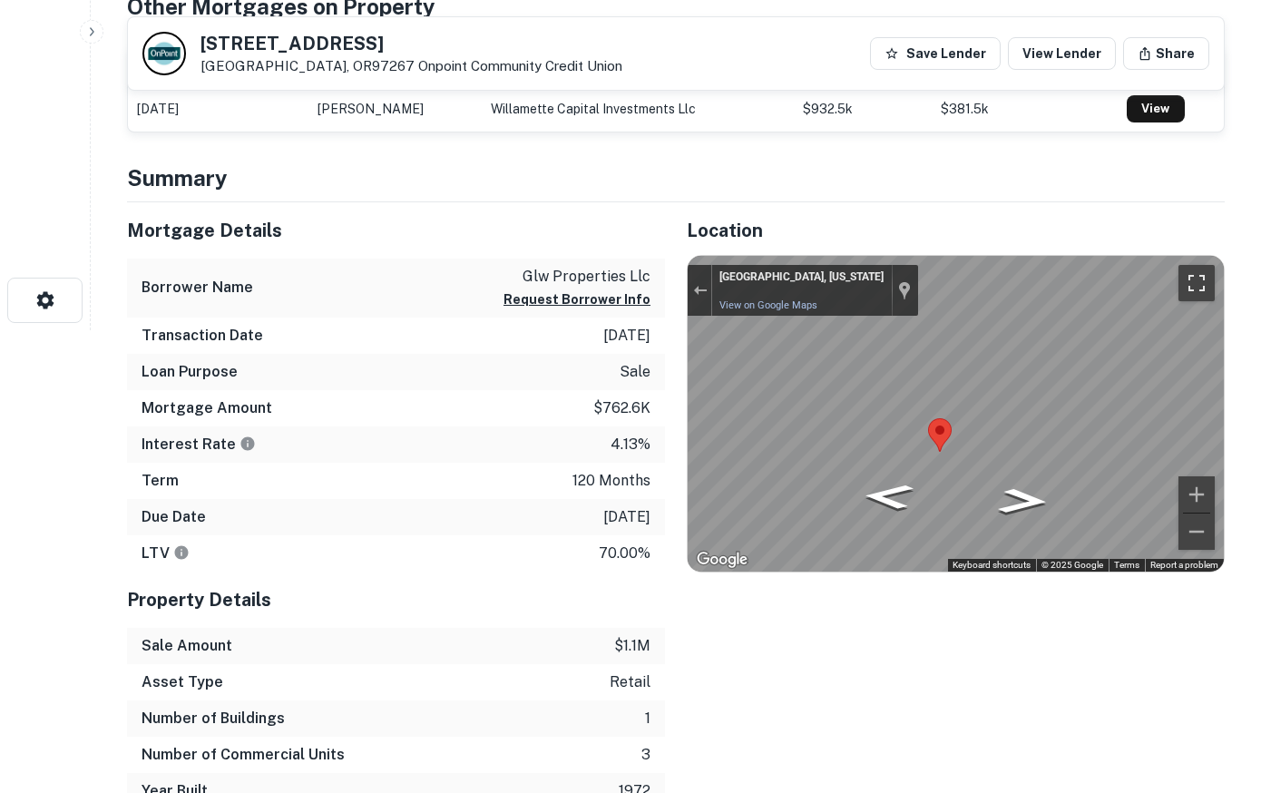
click at [1196, 282] on button "Toggle fullscreen view" at bounding box center [1197, 283] width 36 height 36
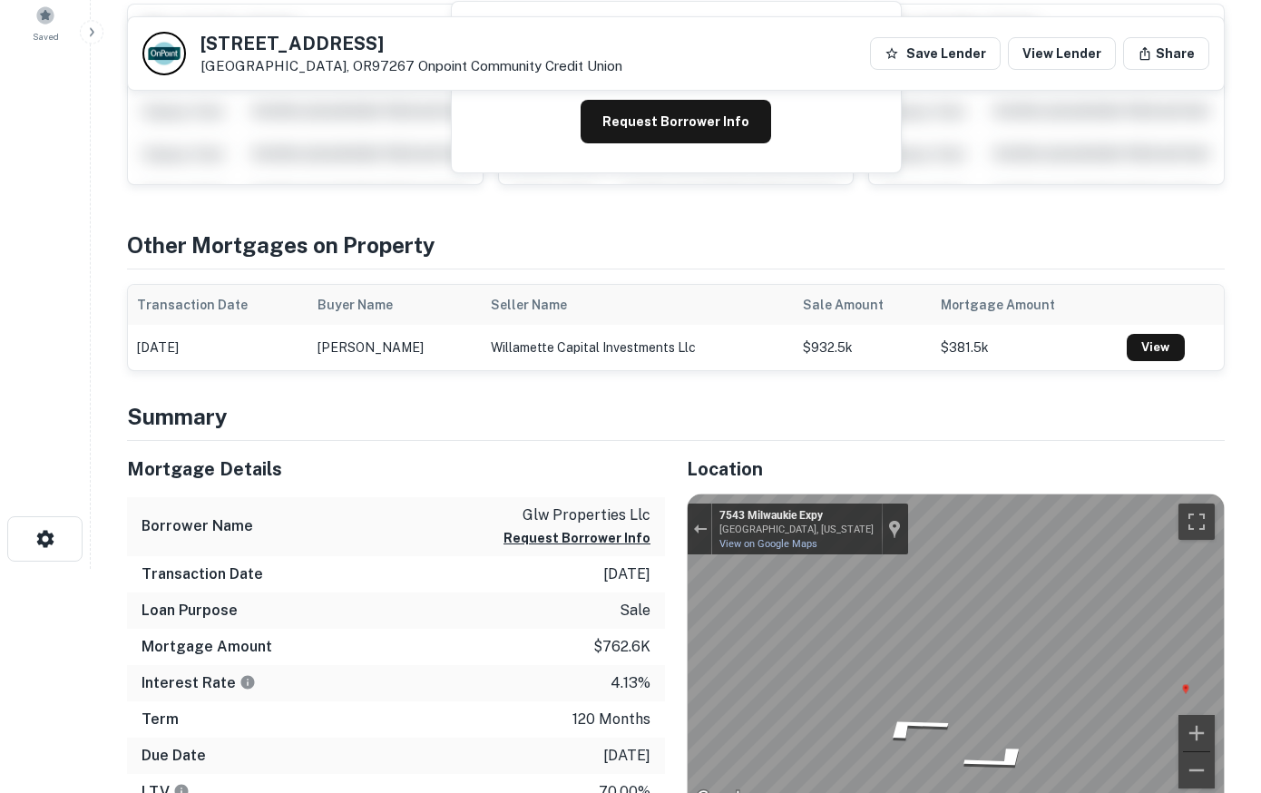
scroll to position [185, 0]
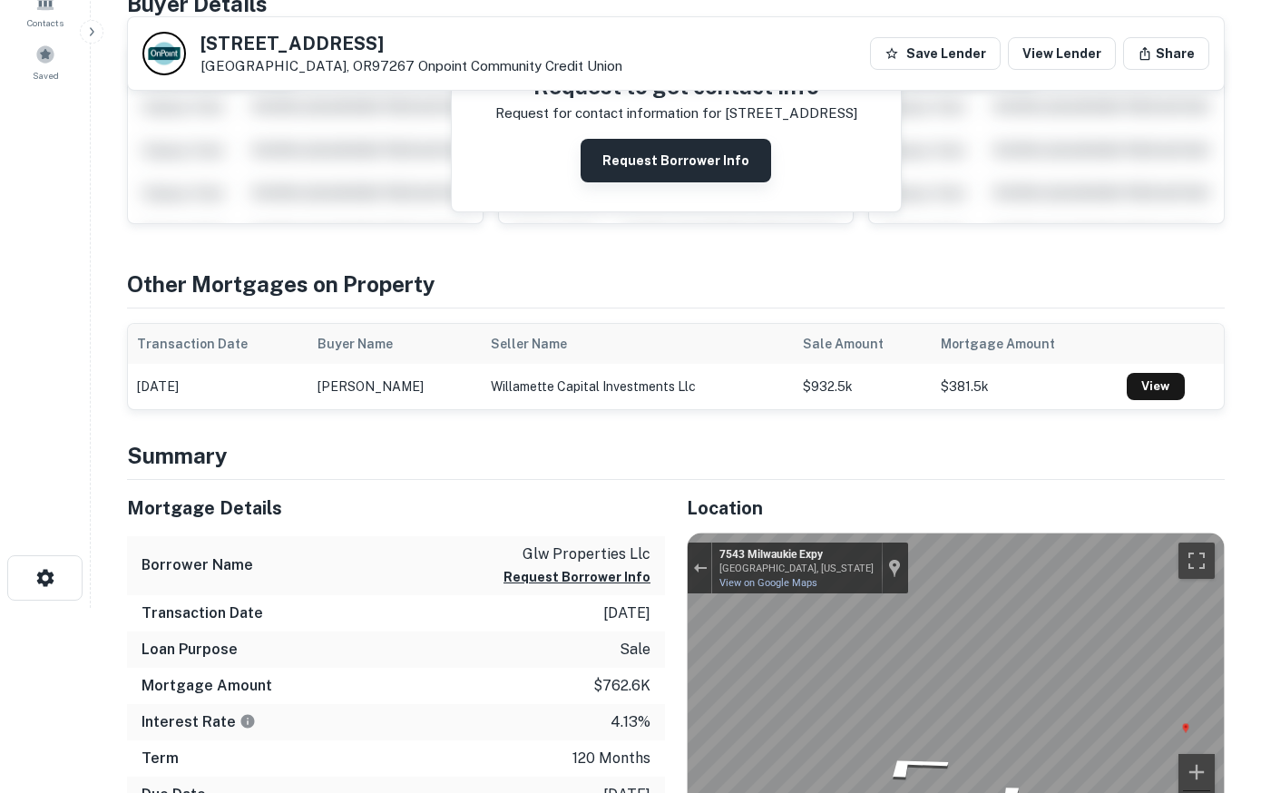
click at [642, 162] on button "Request Borrower Info" at bounding box center [676, 161] width 191 height 44
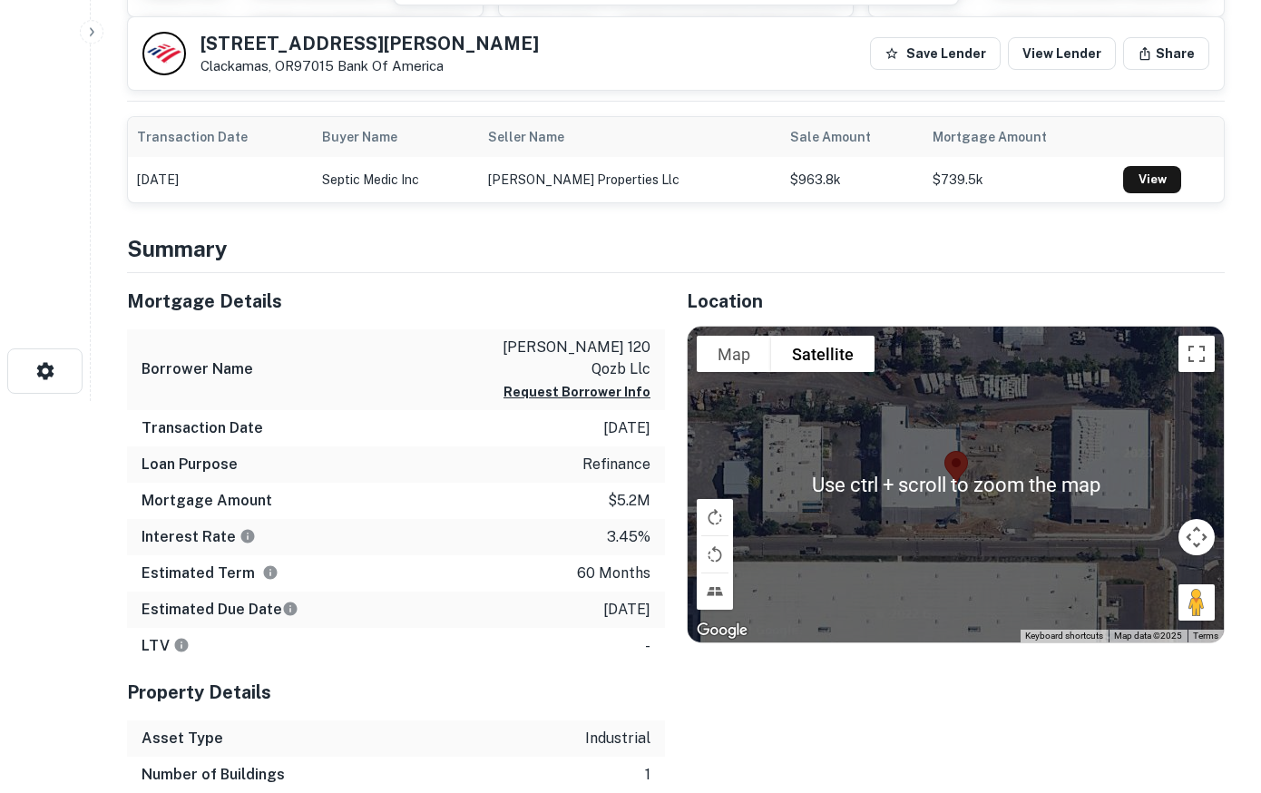
scroll to position [463, 0]
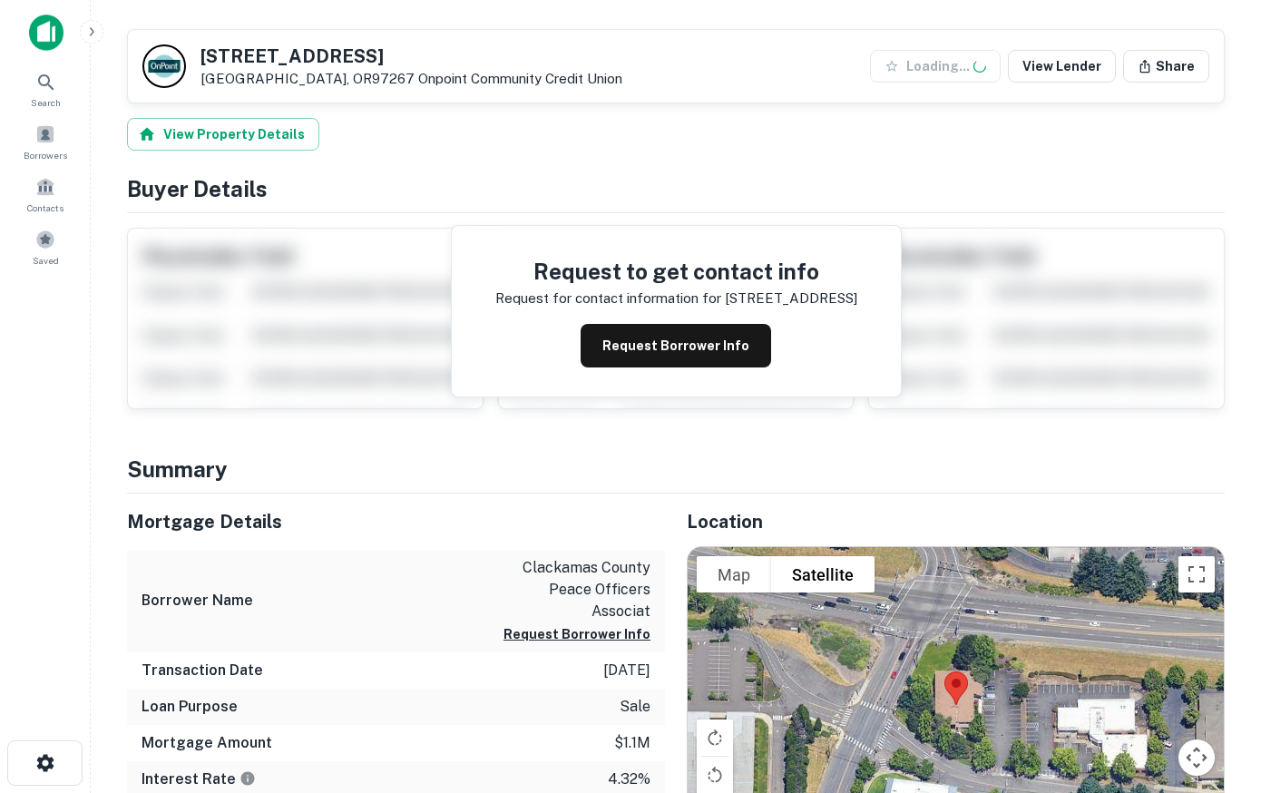
scroll to position [463, 0]
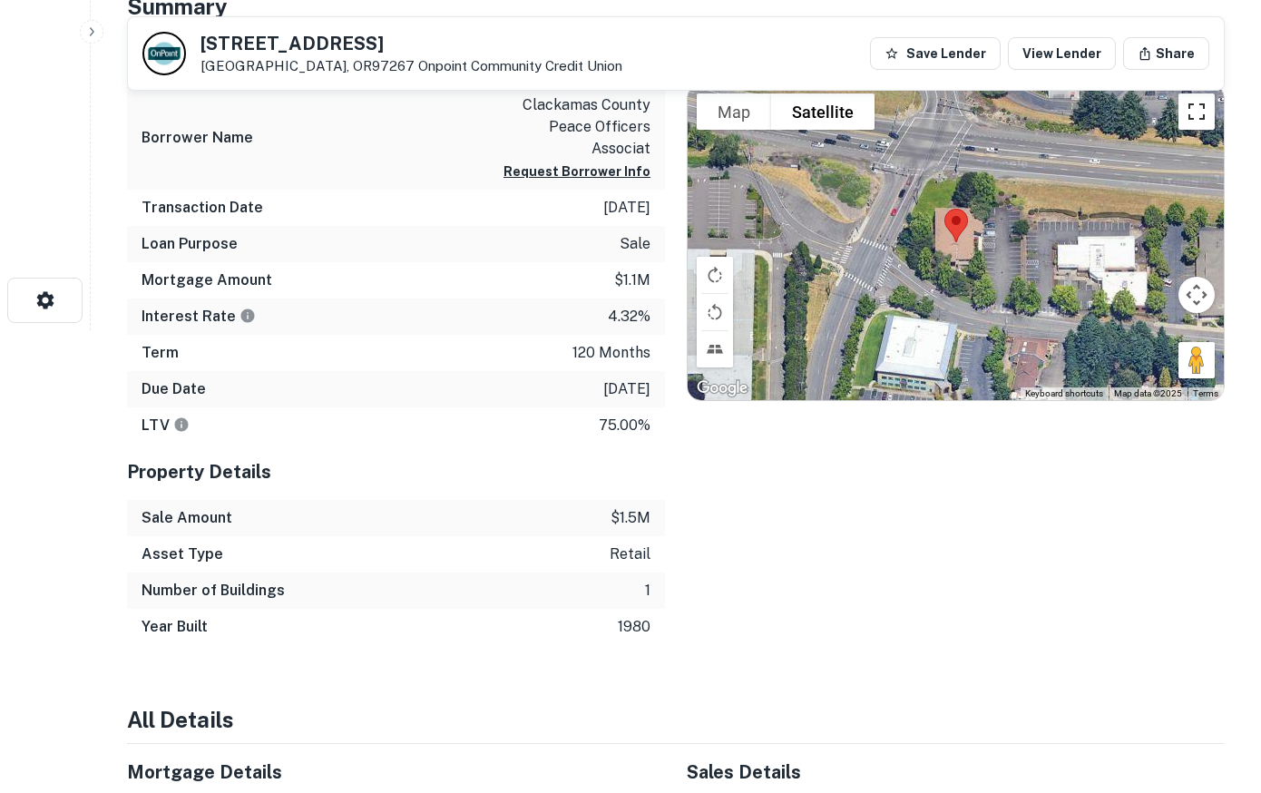
click at [1196, 113] on button "Toggle fullscreen view" at bounding box center [1197, 111] width 36 height 36
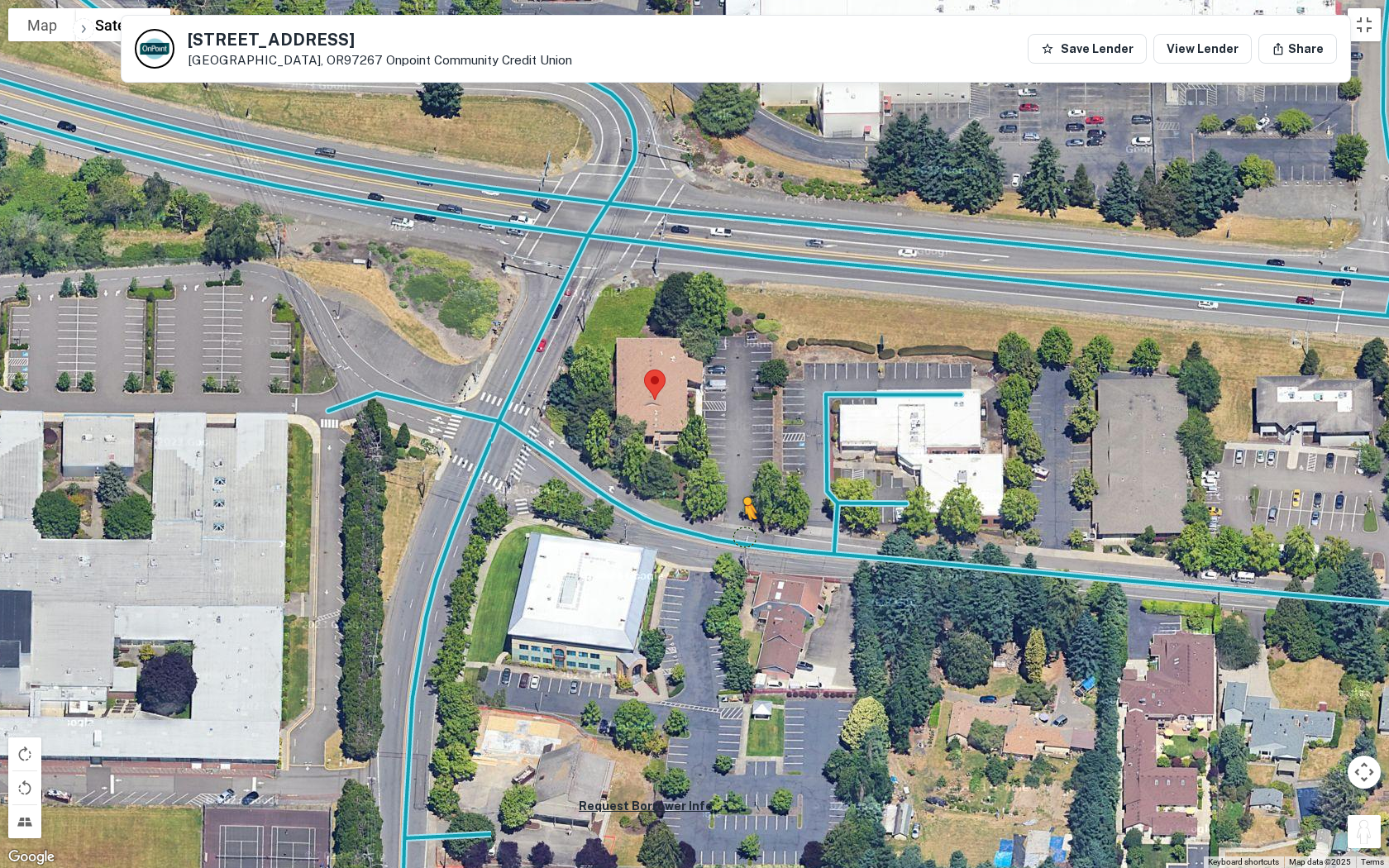
drag, startPoint x: 1364, startPoint y: 826, endPoint x: 743, endPoint y: 535, distance: 685.8
click at [743, 535] on div "To activate drag with keyboard, press Alt + Enter. Once in keyboard drag state,…" at bounding box center [694, 434] width 1389 height 868
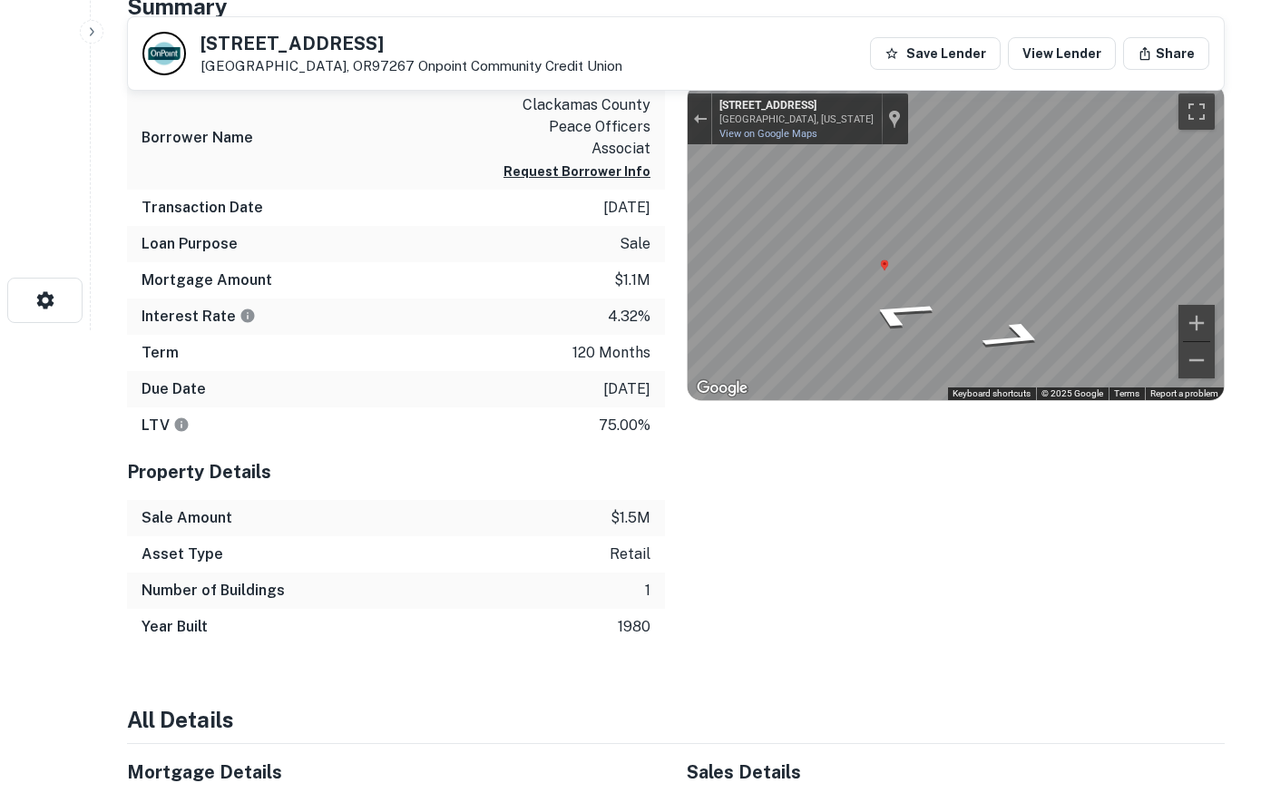
scroll to position [0, 0]
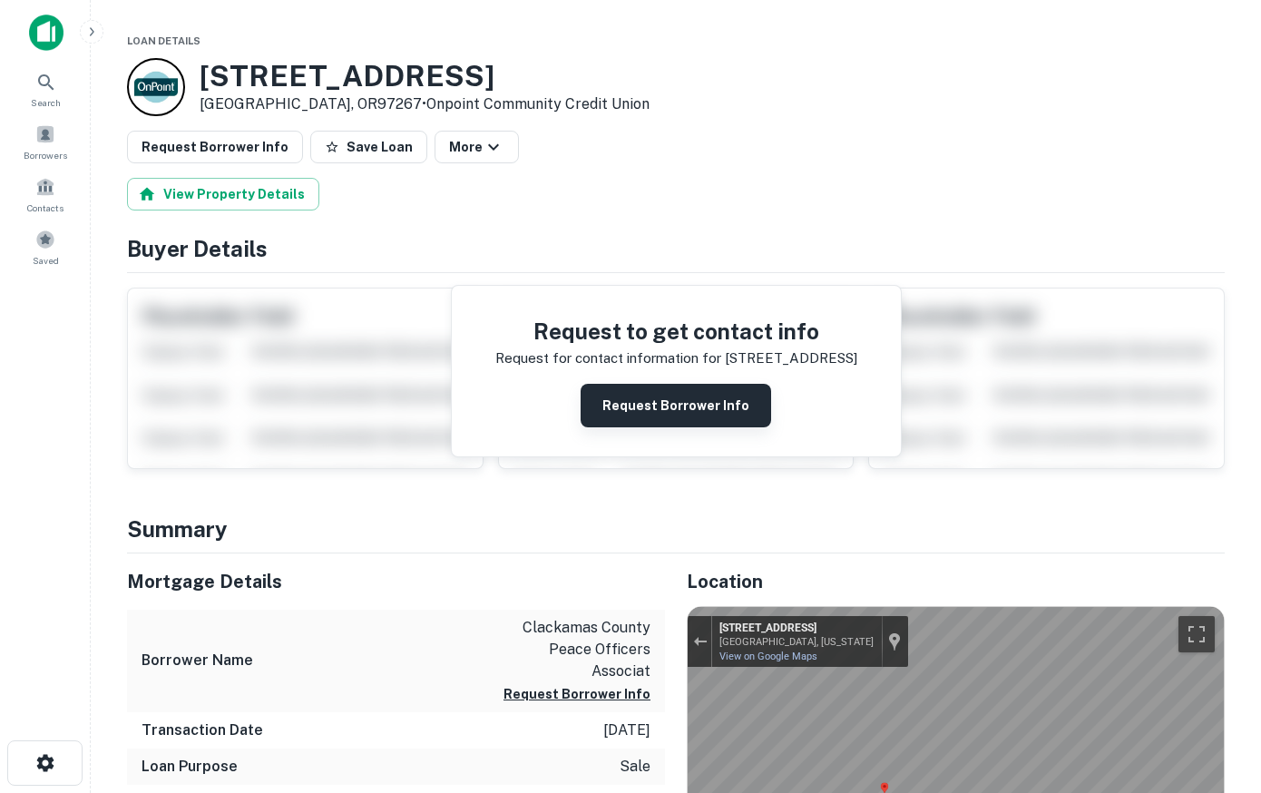
click at [728, 397] on button "Request Borrower Info" at bounding box center [676, 406] width 191 height 44
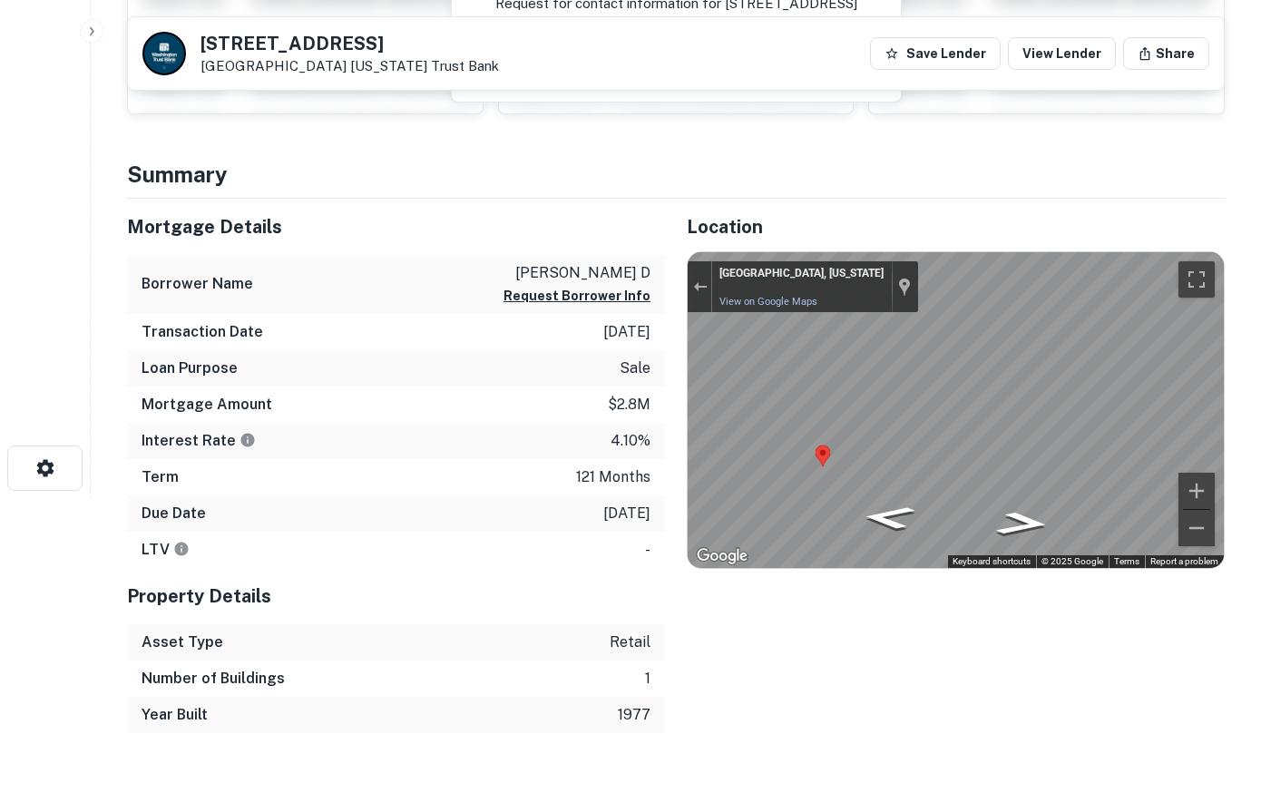
scroll to position [93, 0]
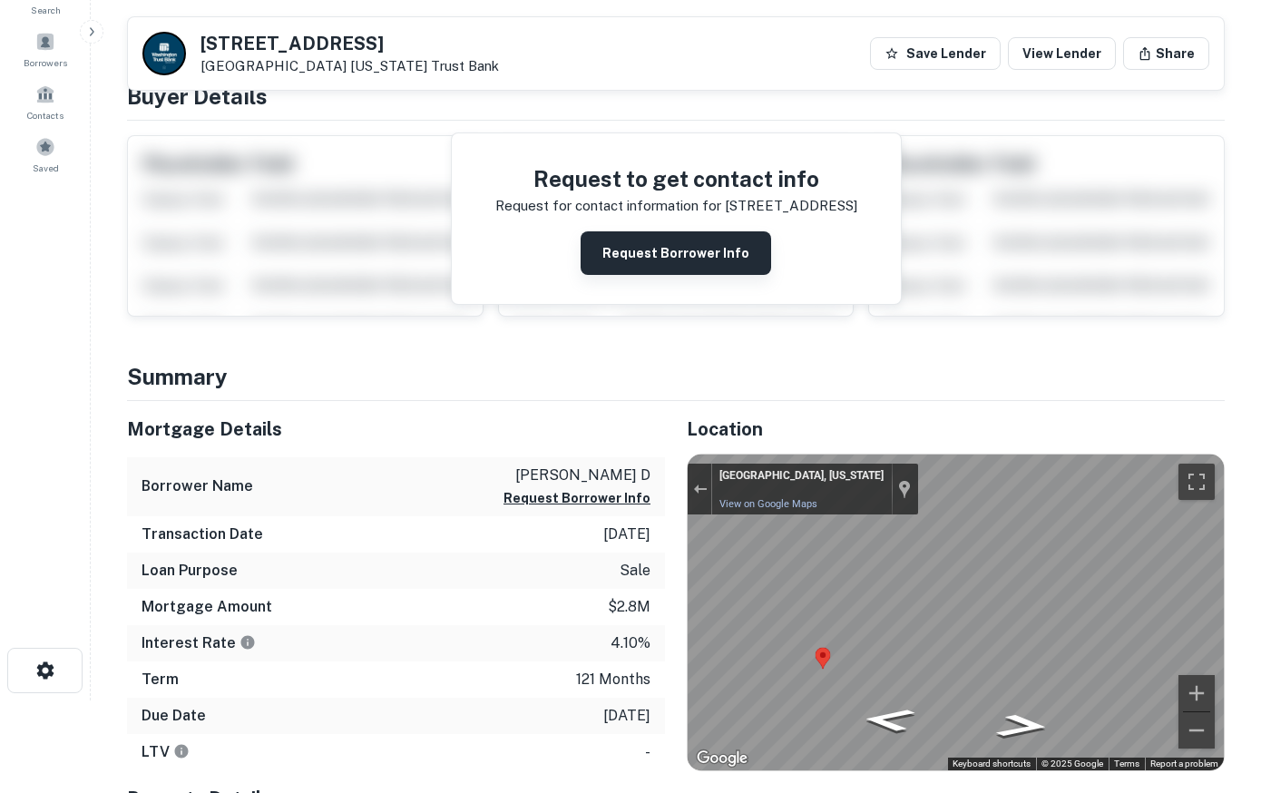
click at [636, 246] on button "Request Borrower Info" at bounding box center [676, 253] width 191 height 44
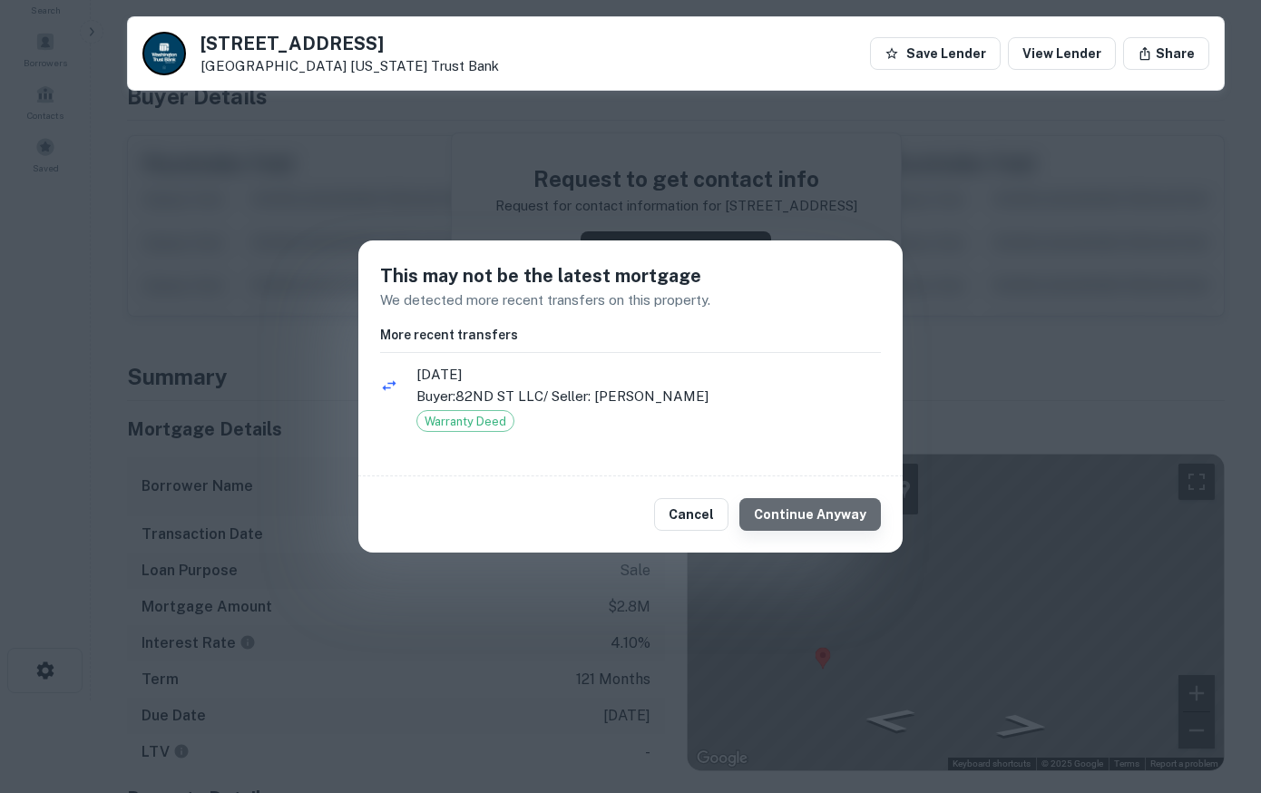
click at [858, 510] on button "Continue Anyway" at bounding box center [811, 514] width 142 height 33
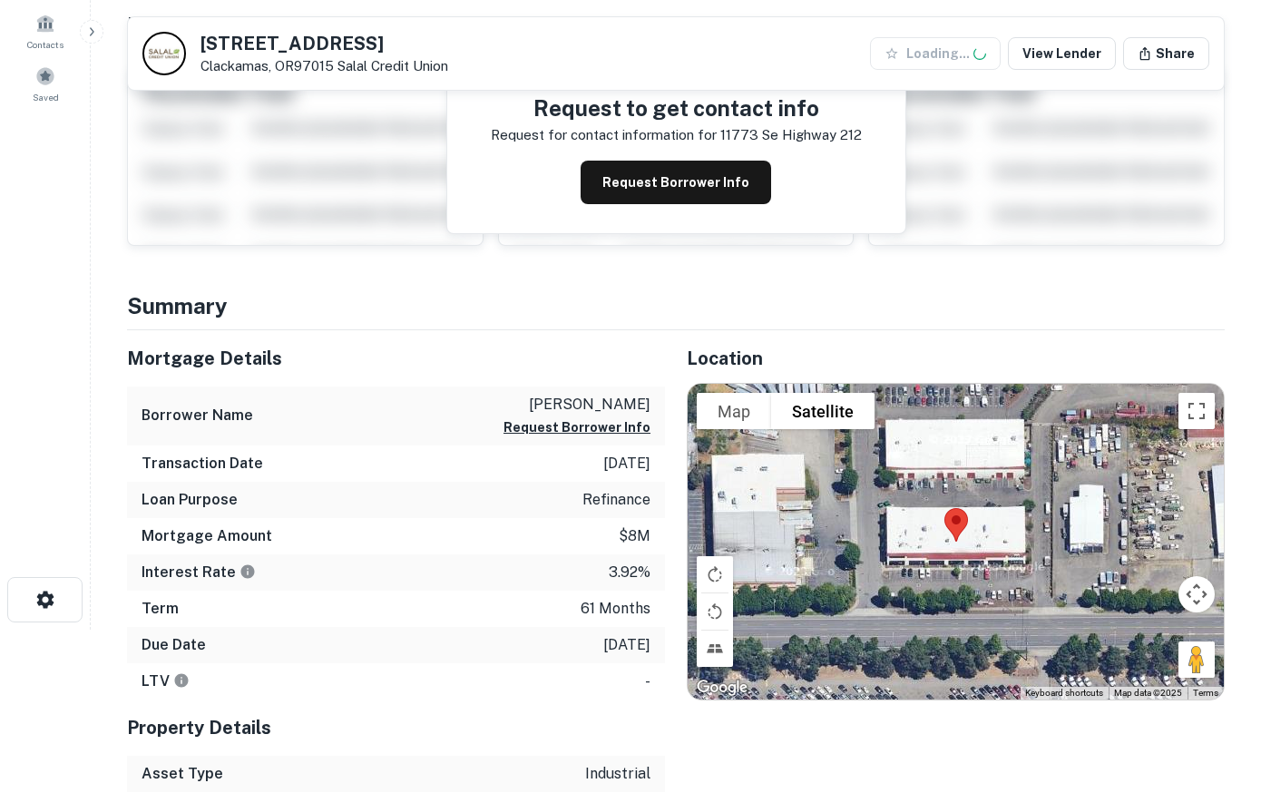
scroll to position [278, 0]
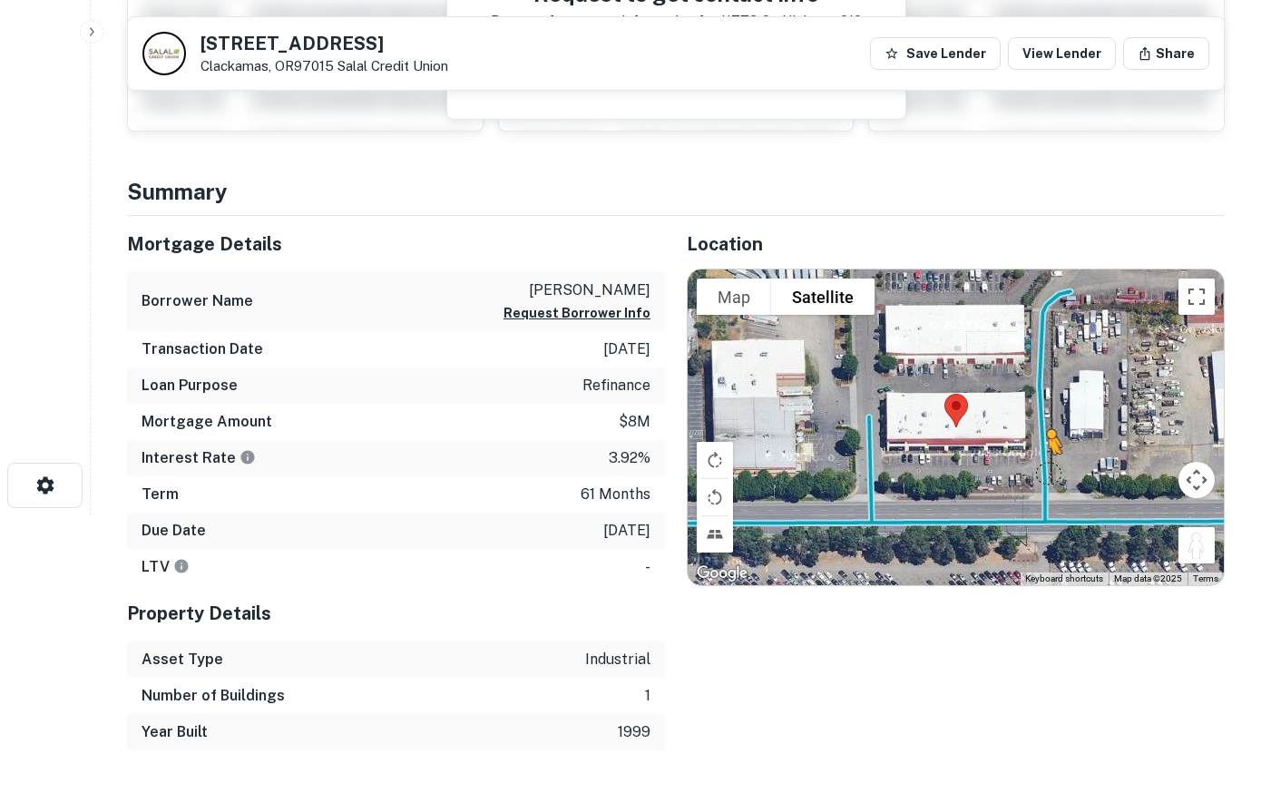
drag, startPoint x: 1199, startPoint y: 545, endPoint x: 1046, endPoint y: 471, distance: 169.6
click at [1046, 471] on div "To activate drag with keyboard, press Alt + Enter. Once in keyboard drag state,…" at bounding box center [956, 428] width 536 height 316
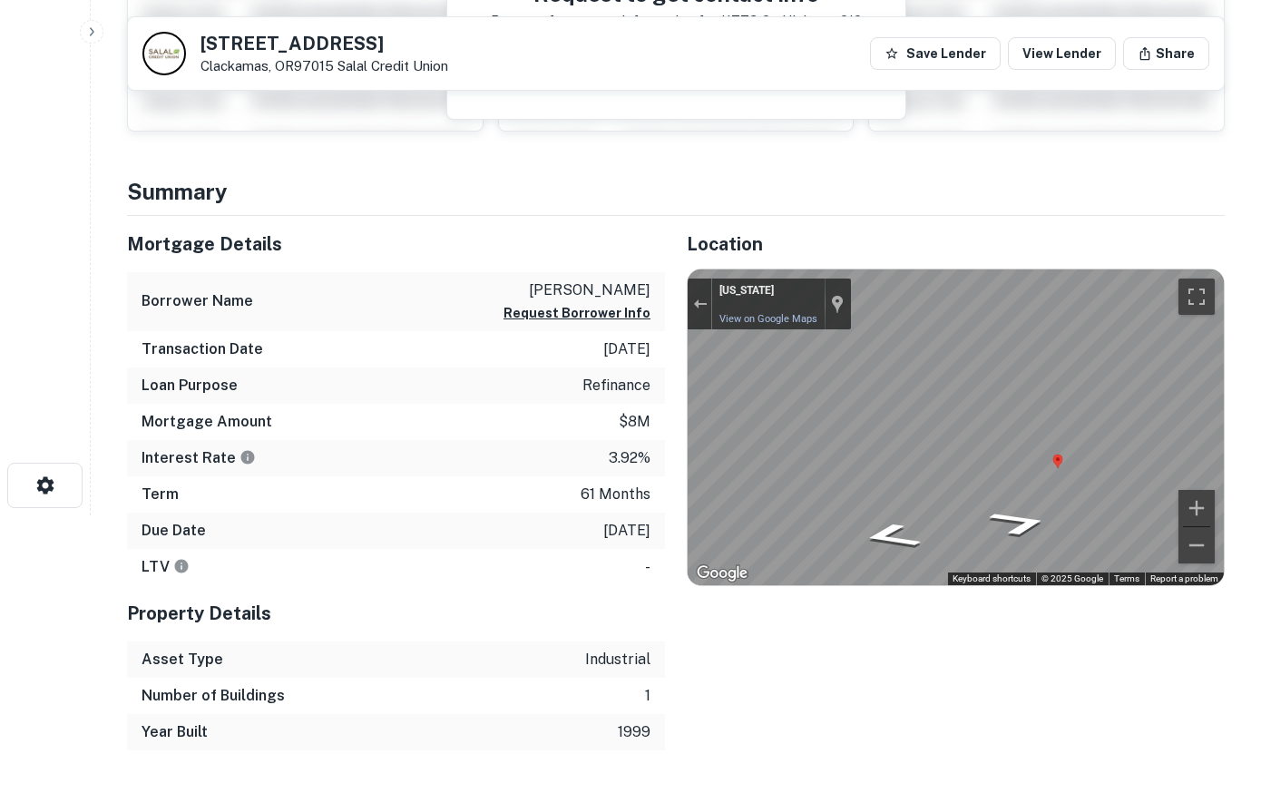
click at [1260, 459] on html "Search Borrowers Contacts Saved [STREET_ADDRESS] Salal Credit Union Save Lender…" at bounding box center [630, 118] width 1261 height 793
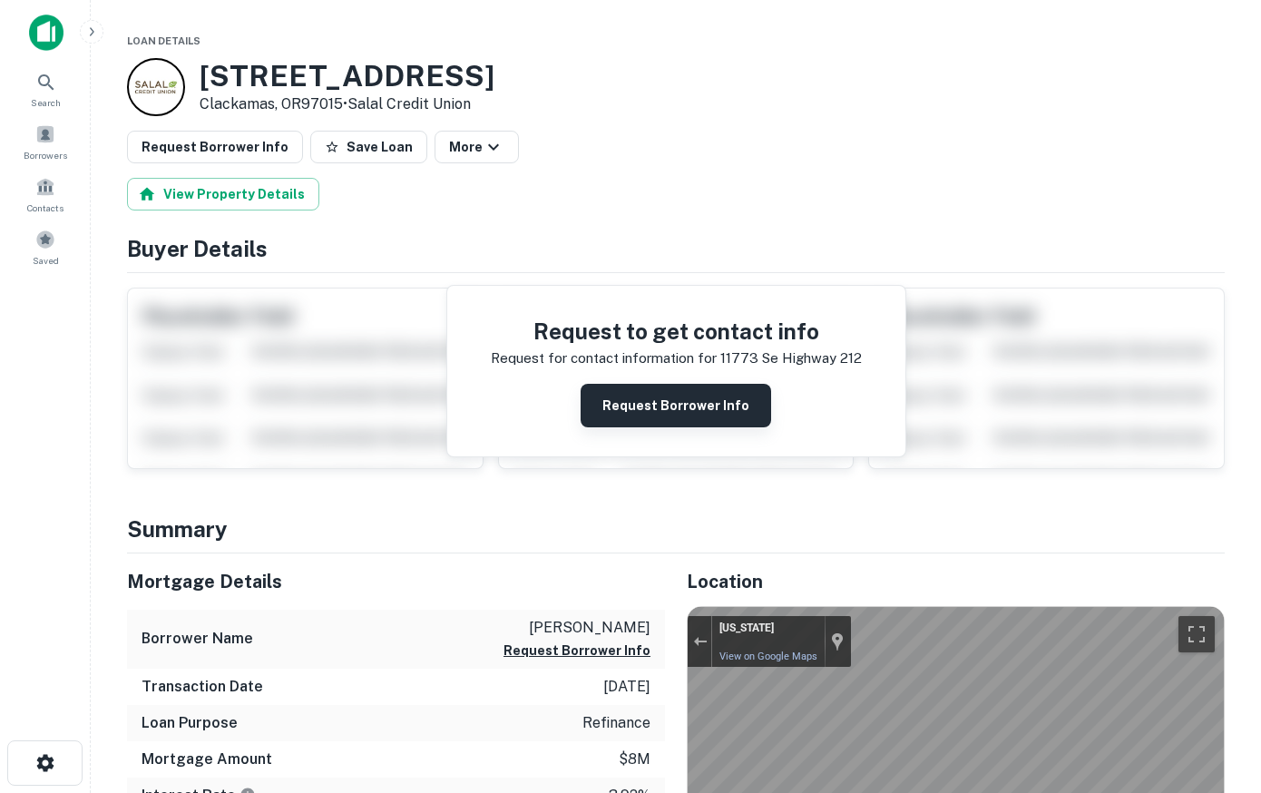
click at [658, 411] on button "Request Borrower Info" at bounding box center [676, 406] width 191 height 44
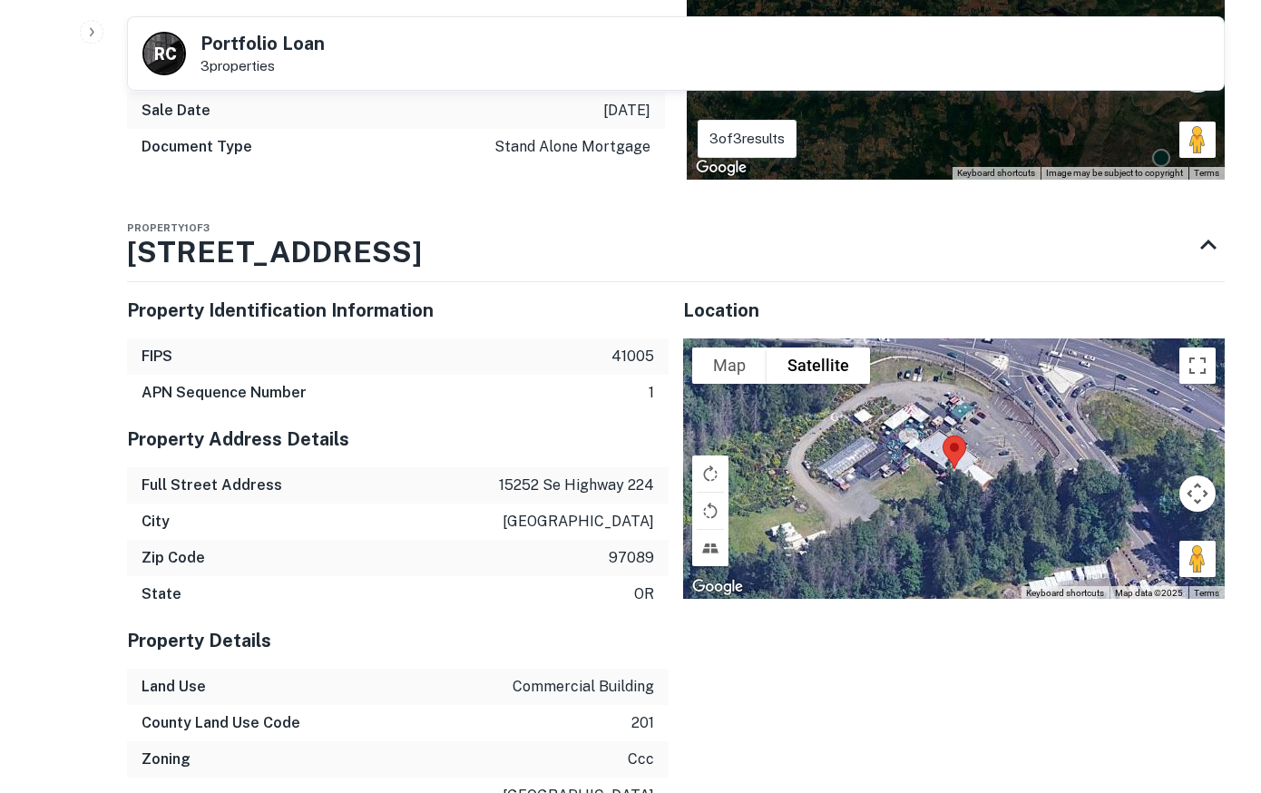
scroll to position [833, 0]
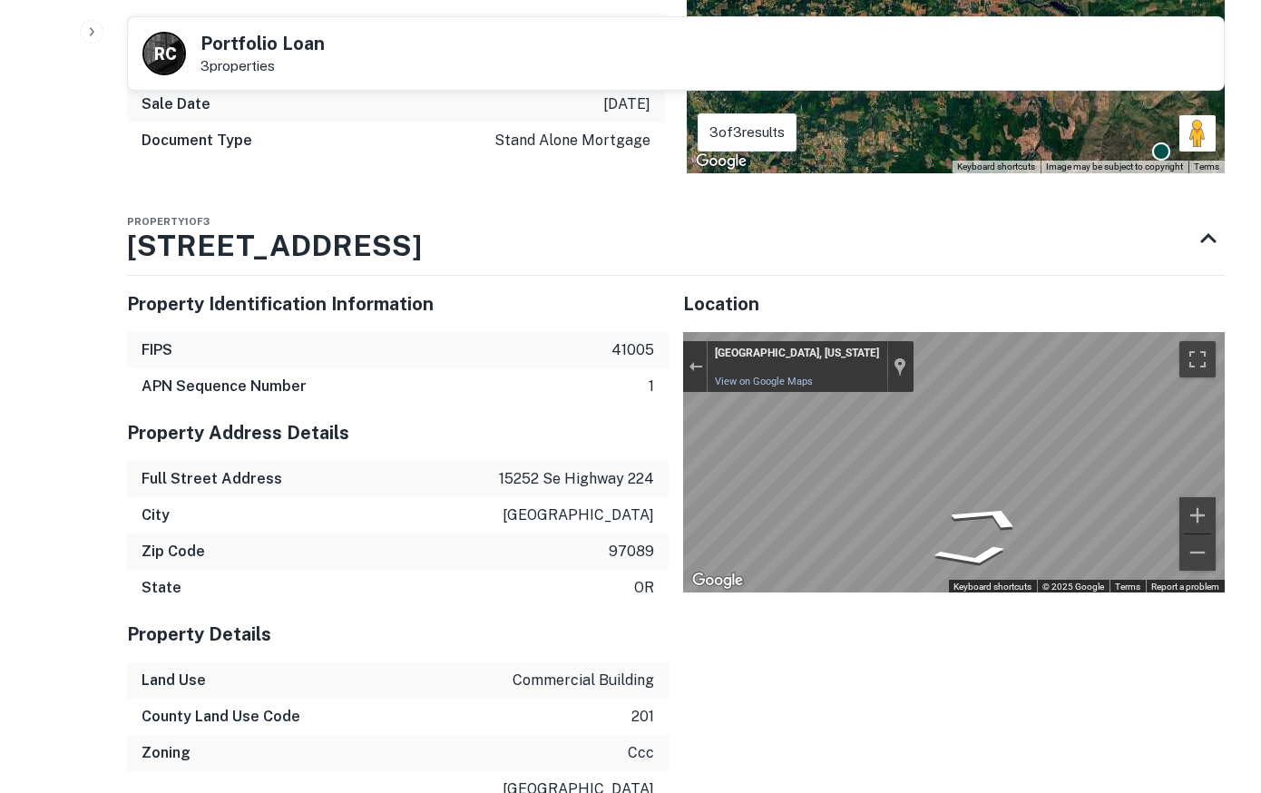
drag, startPoint x: 1197, startPoint y: 552, endPoint x: 1260, endPoint y: 445, distance: 124.5
click at [1231, 449] on div "R C Portfolio Loan 3 properties Buyer Details Request to get contact info Reque…" at bounding box center [676, 260] width 1142 height 2129
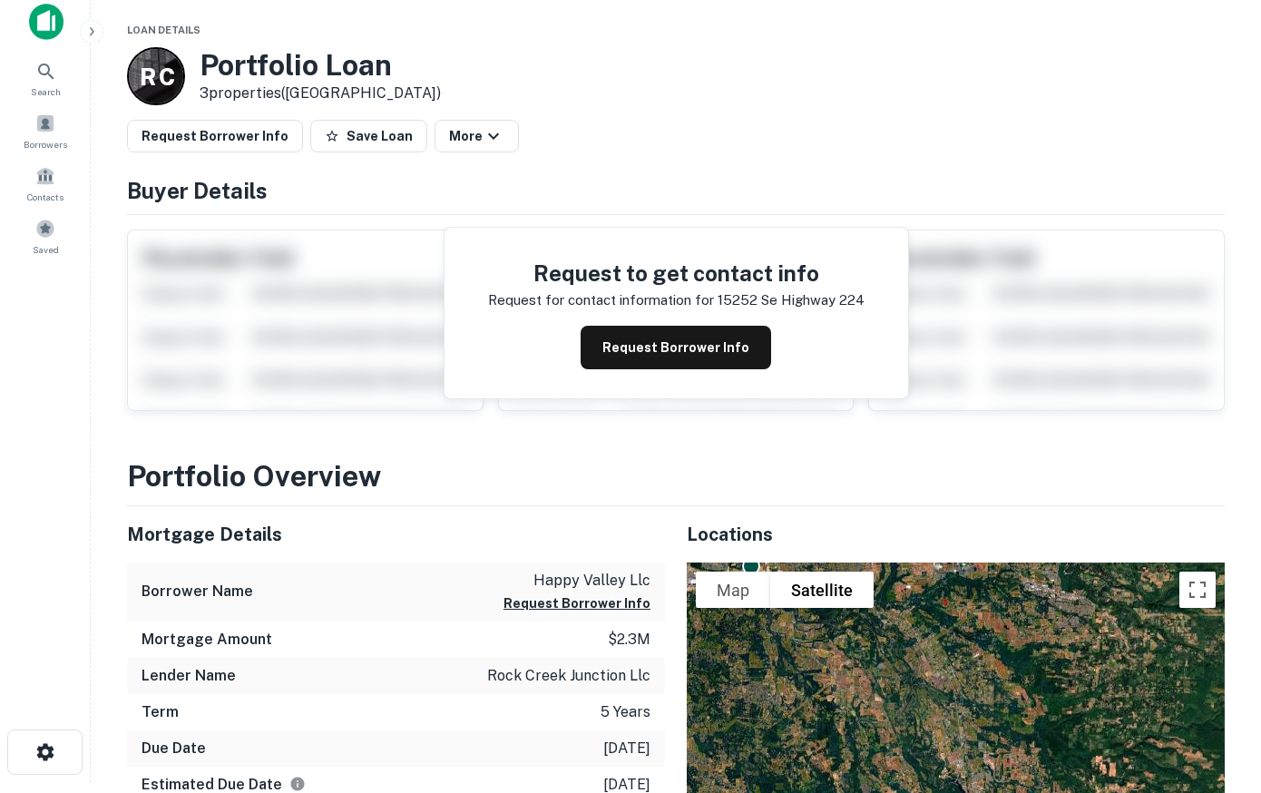
scroll to position [0, 0]
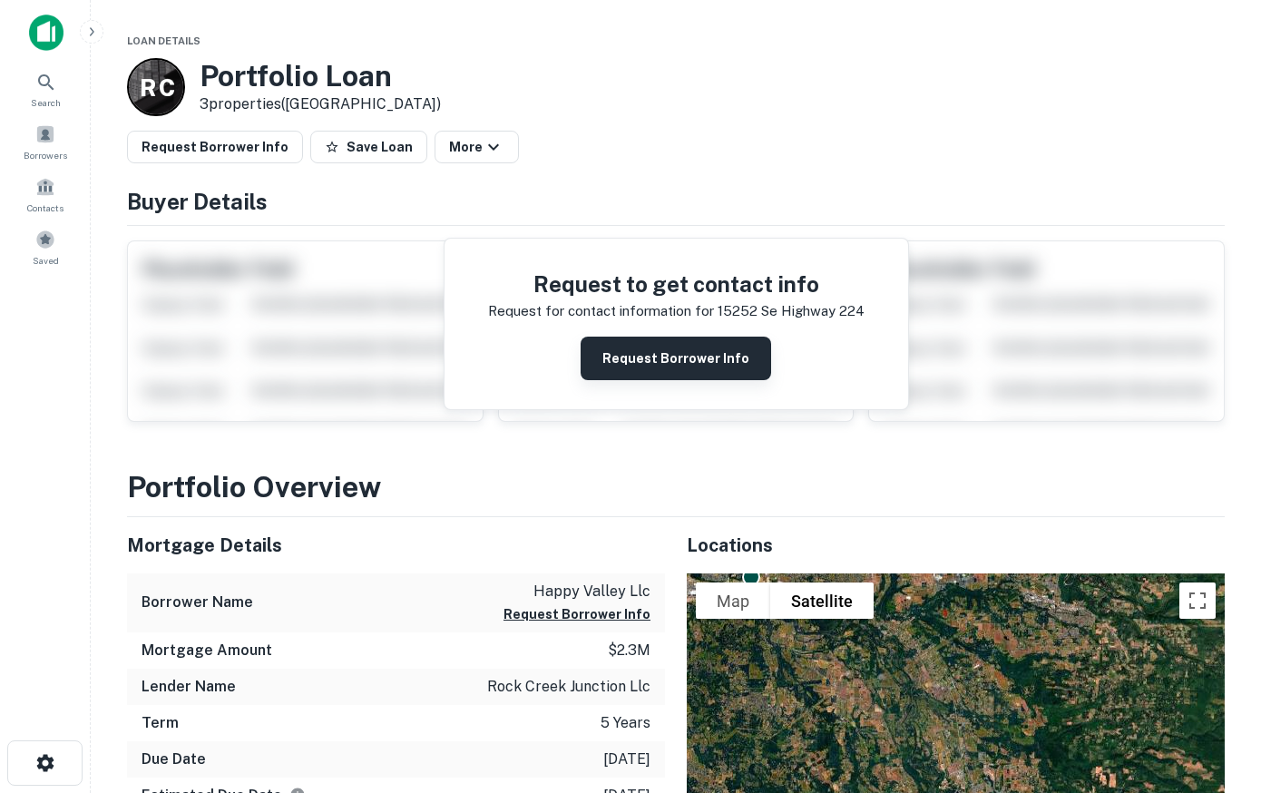
click at [639, 343] on button "Request Borrower Info" at bounding box center [676, 359] width 191 height 44
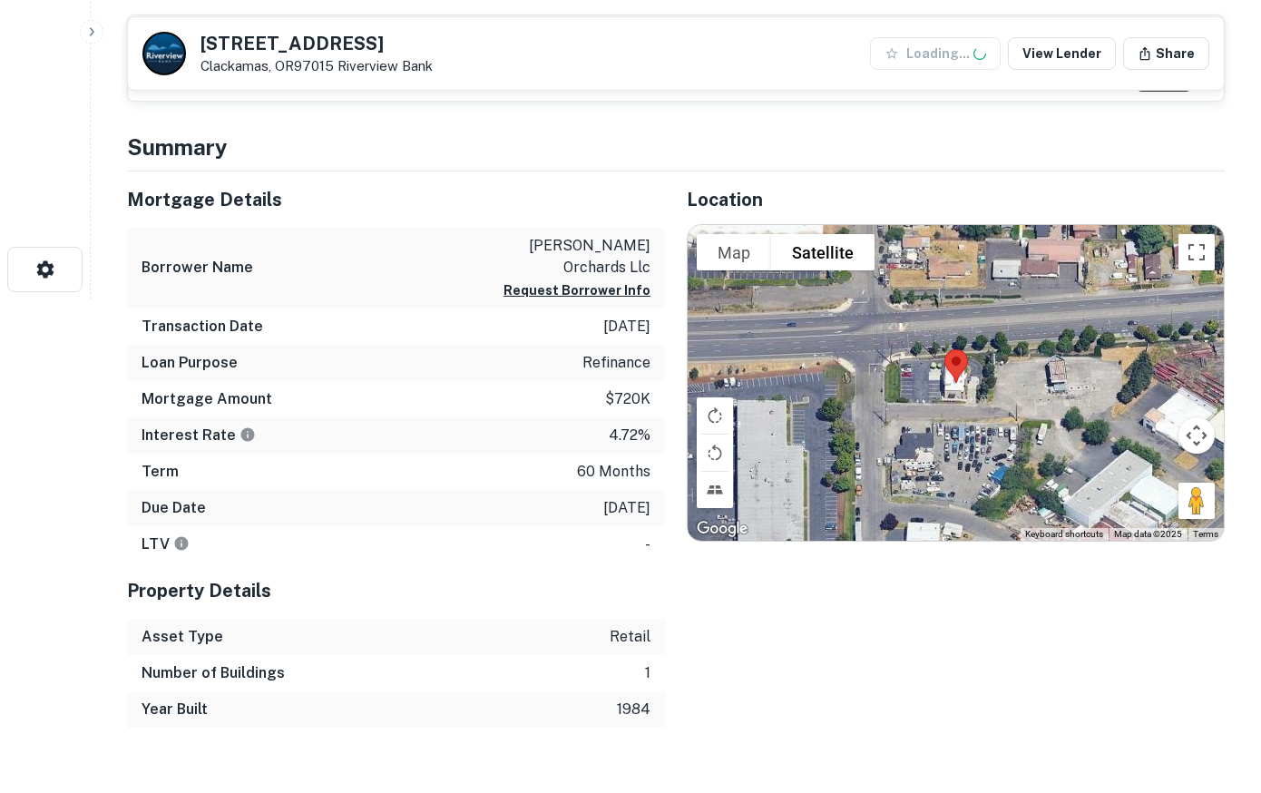
scroll to position [555, 0]
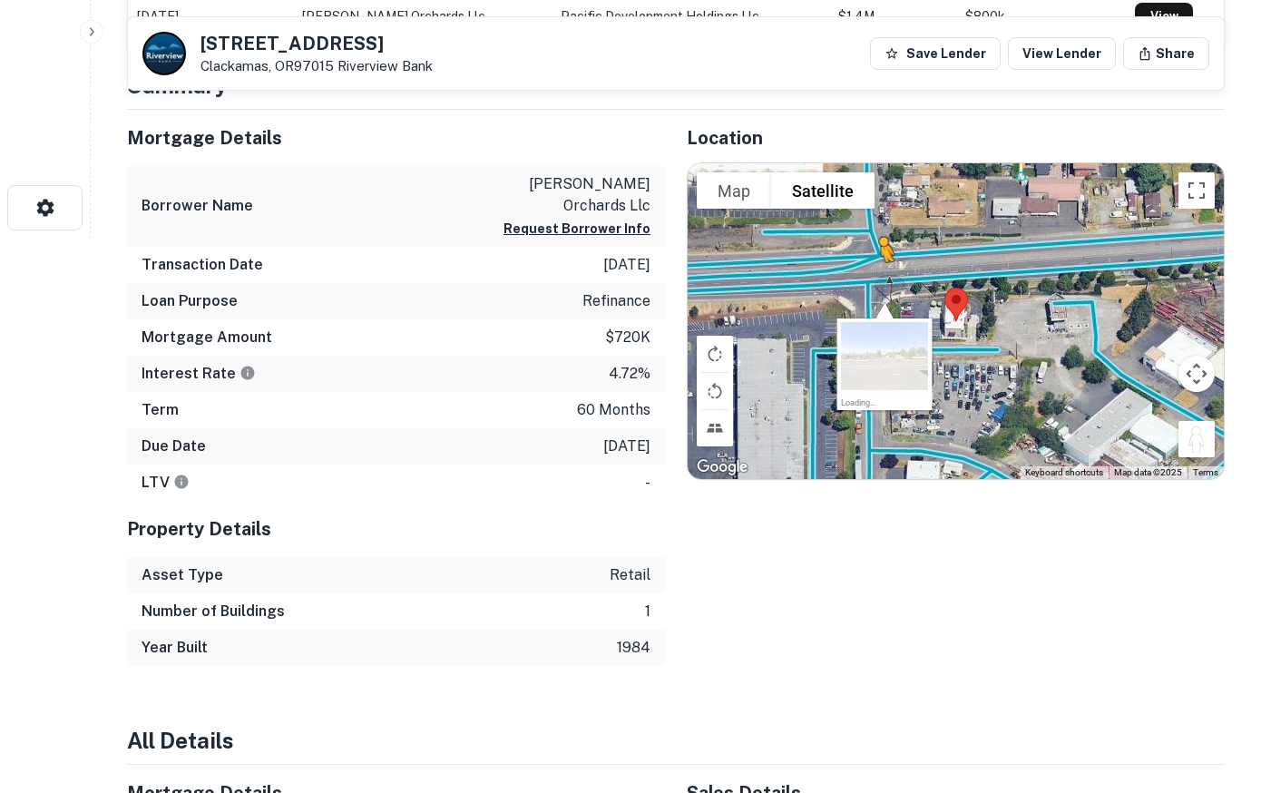
drag, startPoint x: 1198, startPoint y: 439, endPoint x: 879, endPoint y: 280, distance: 356.3
click at [879, 280] on div "To activate drag with keyboard, press Alt + Enter. Once in keyboard drag state,…" at bounding box center [956, 321] width 536 height 316
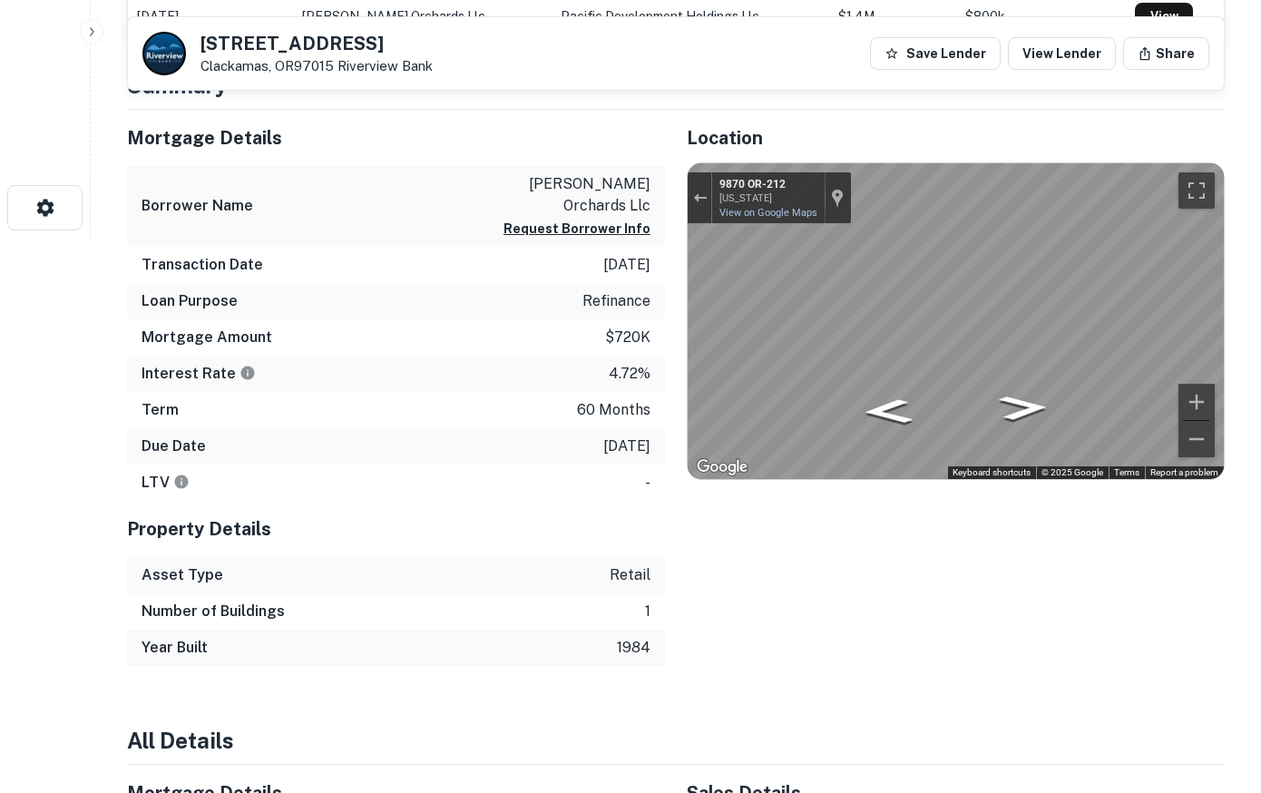
click at [296, 248] on div "Mortgage Details Borrower Name [PERSON_NAME] orchards llc Request Borrower Info…" at bounding box center [665, 388] width 1120 height 556
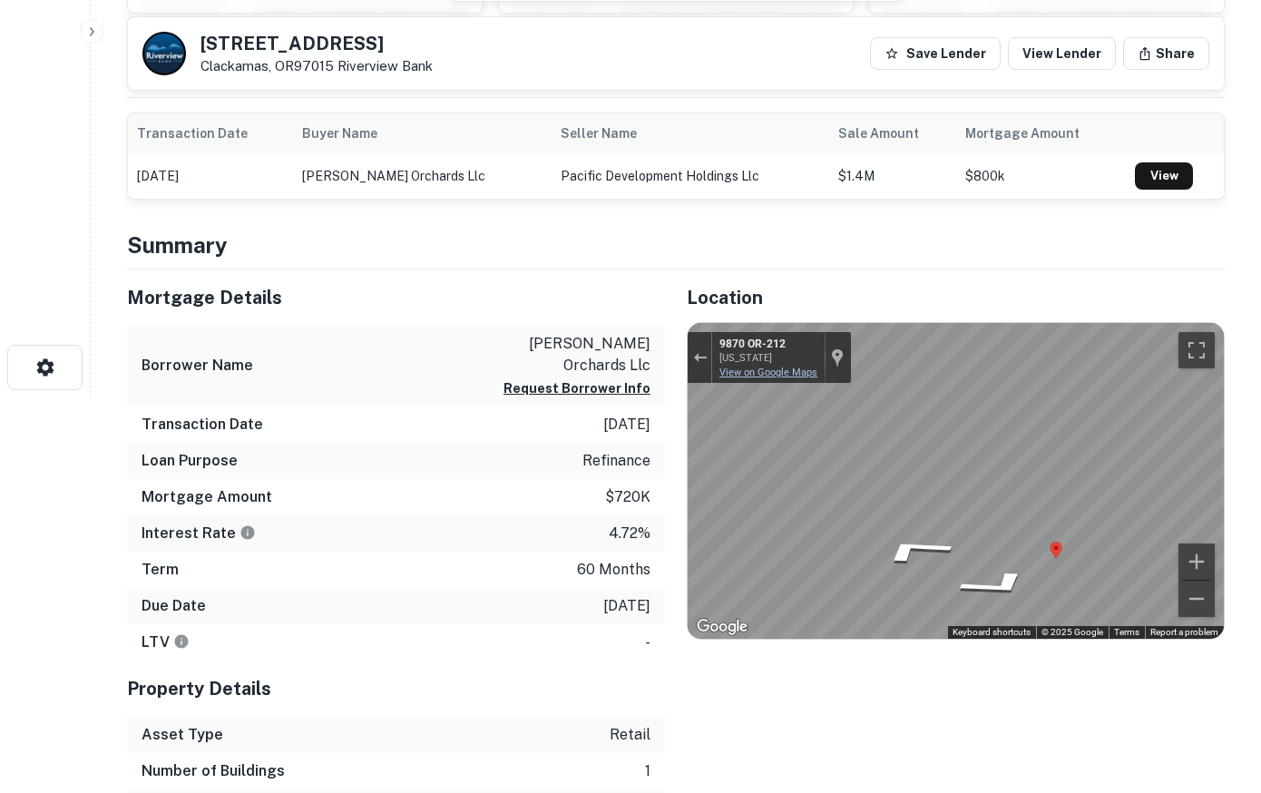
scroll to position [93, 0]
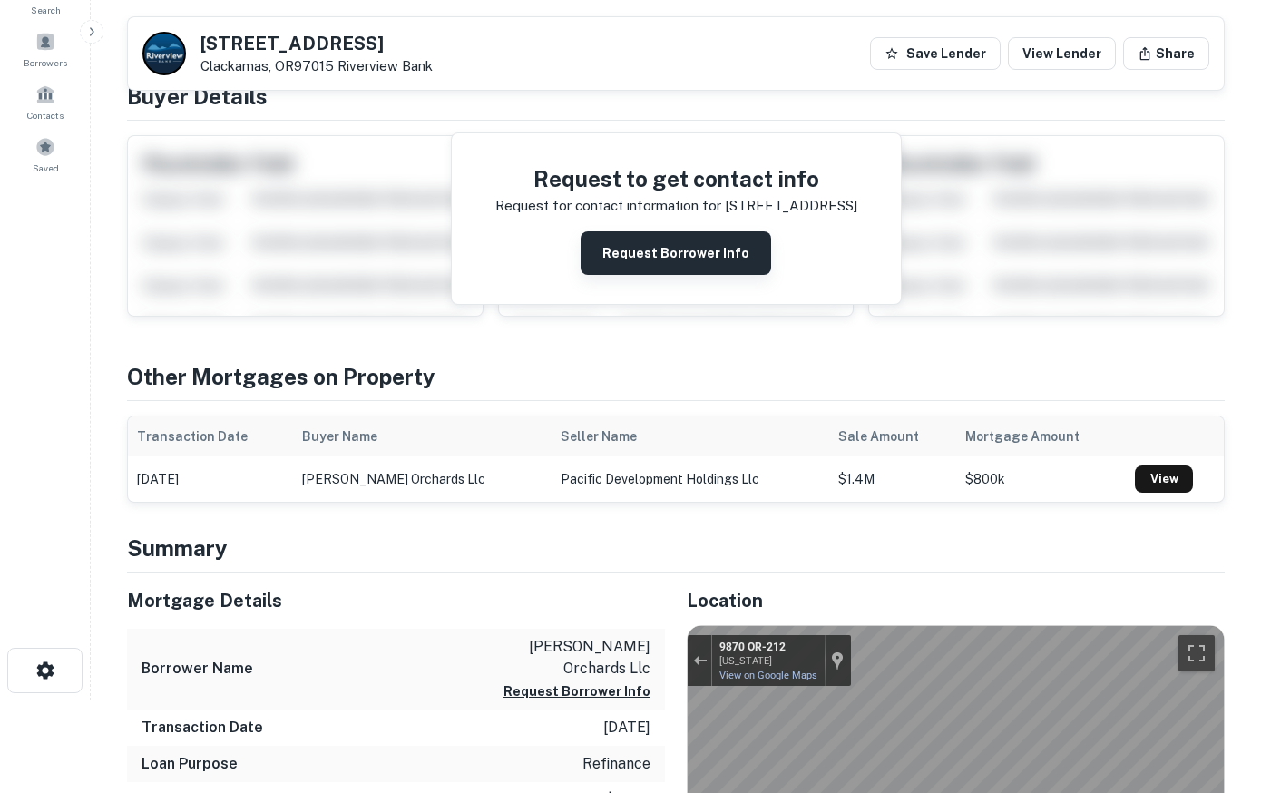
click at [698, 269] on button "Request Borrower Info" at bounding box center [676, 253] width 191 height 44
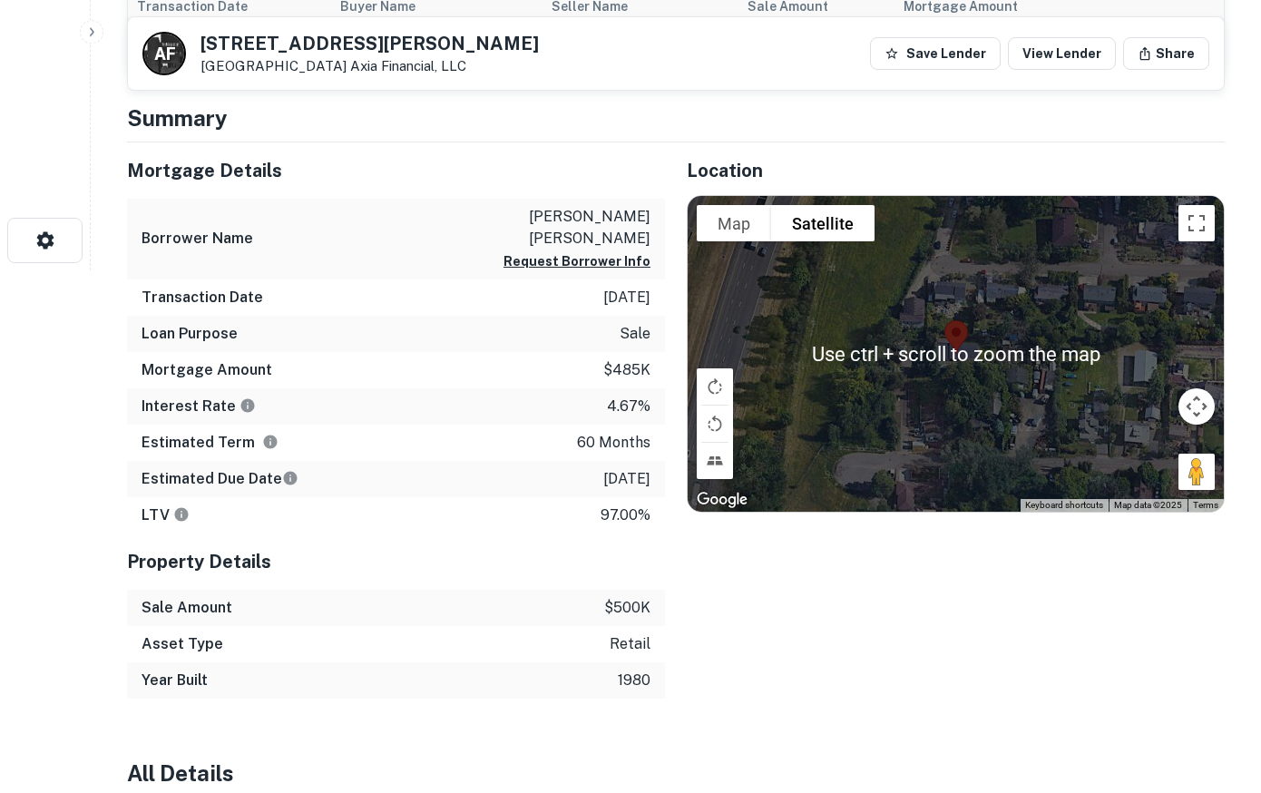
scroll to position [555, 0]
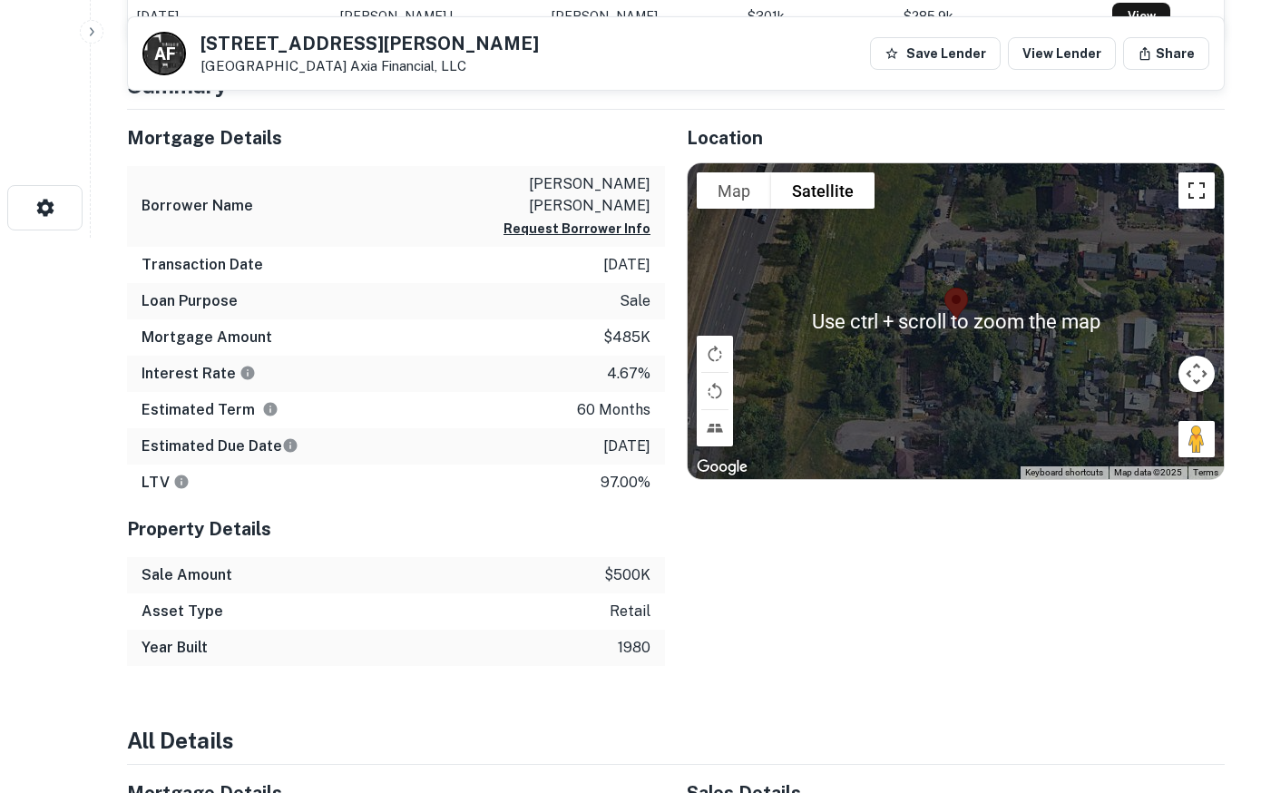
click at [1187, 191] on button "Toggle fullscreen view" at bounding box center [1197, 190] width 36 height 36
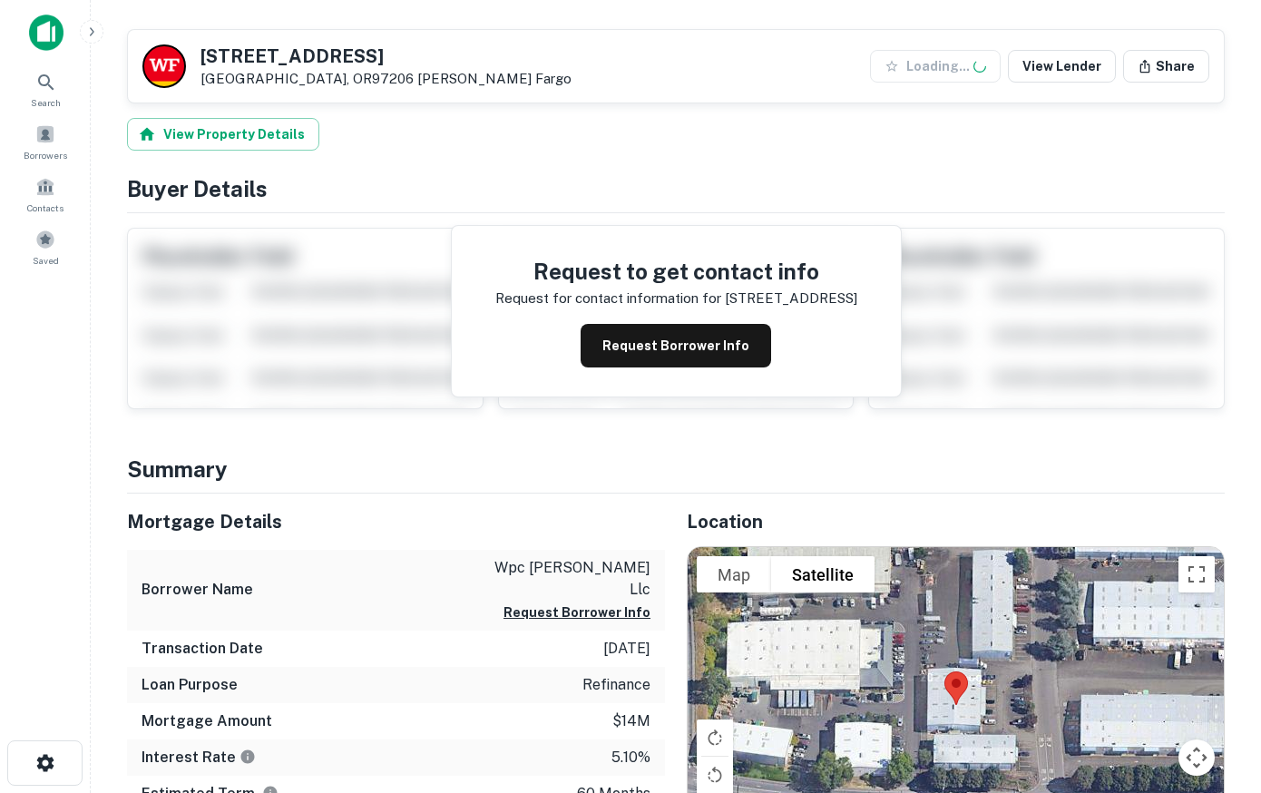
scroll to position [278, 0]
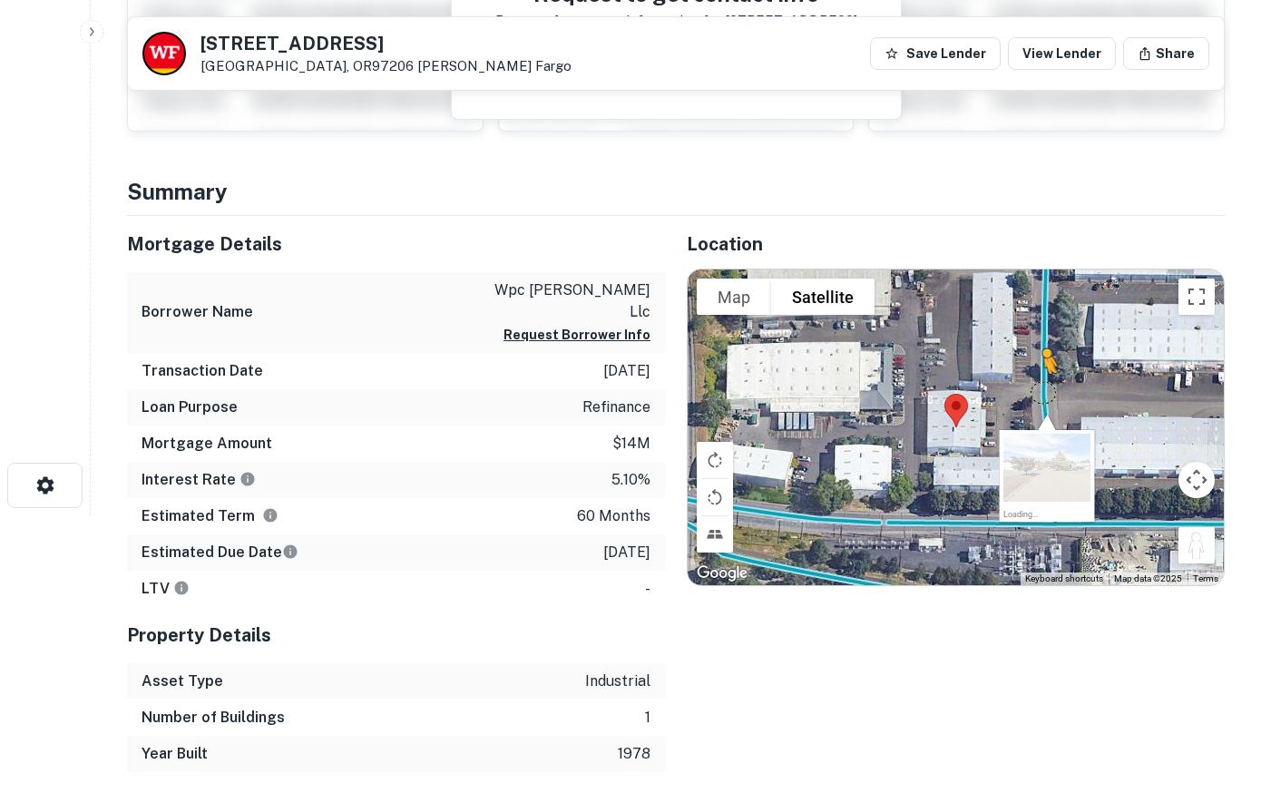
drag, startPoint x: 1186, startPoint y: 547, endPoint x: 1044, endPoint y: 391, distance: 211.3
click at [1044, 391] on div "To activate drag with keyboard, press Alt + Enter. Once in keyboard drag state,…" at bounding box center [956, 428] width 536 height 316
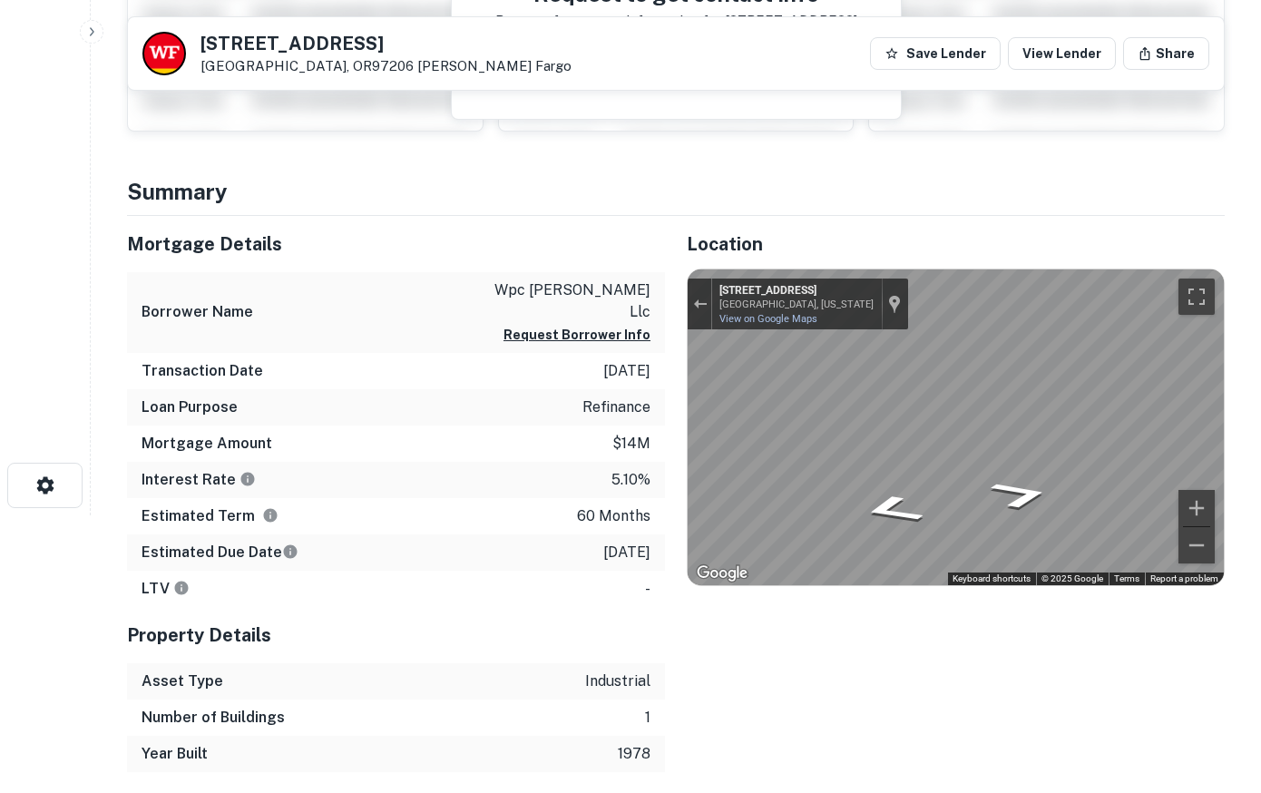
click at [1260, 476] on html "Search Borrowers Contacts Saved 9293 SE 64TH AVE Portland, OR97206 Wells Fargo …" at bounding box center [630, 118] width 1261 height 793
click at [1188, 288] on button "Toggle fullscreen view" at bounding box center [1197, 297] width 36 height 36
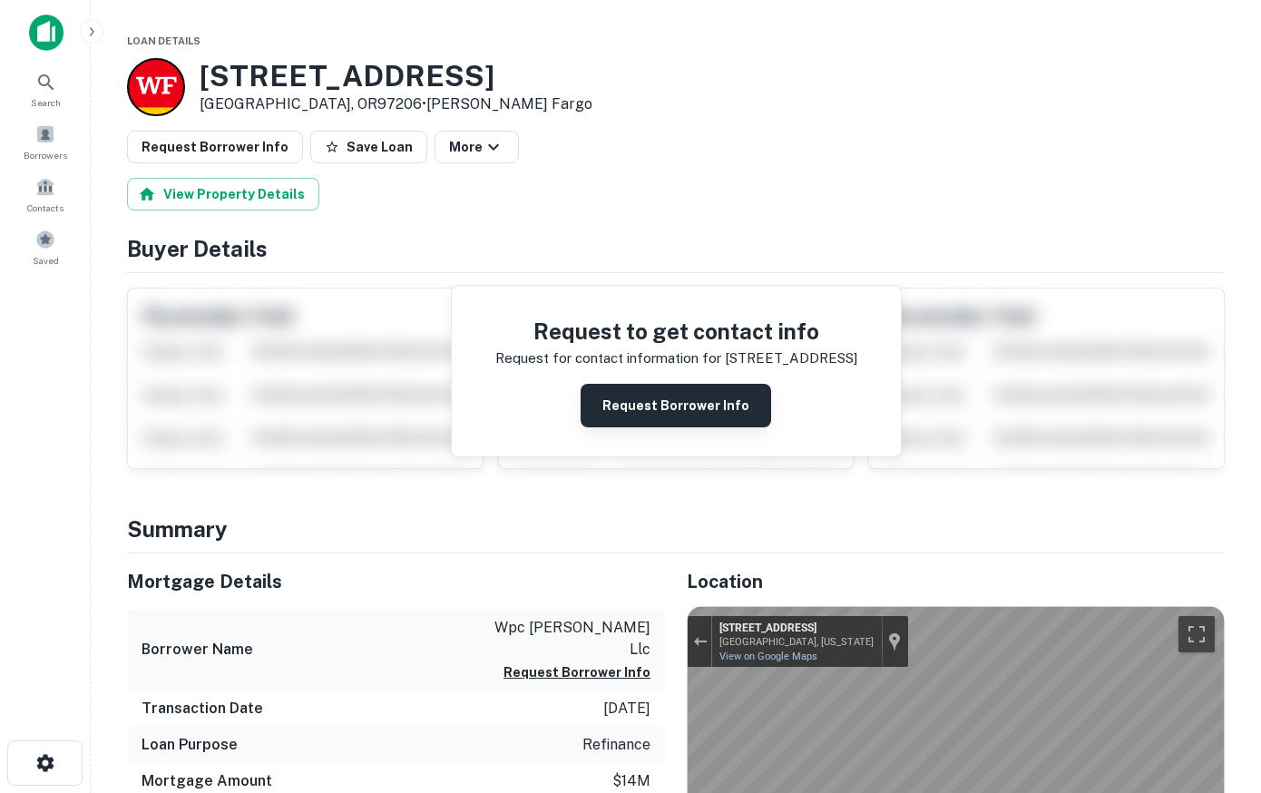
click at [691, 407] on button "Request Borrower Info" at bounding box center [676, 406] width 191 height 44
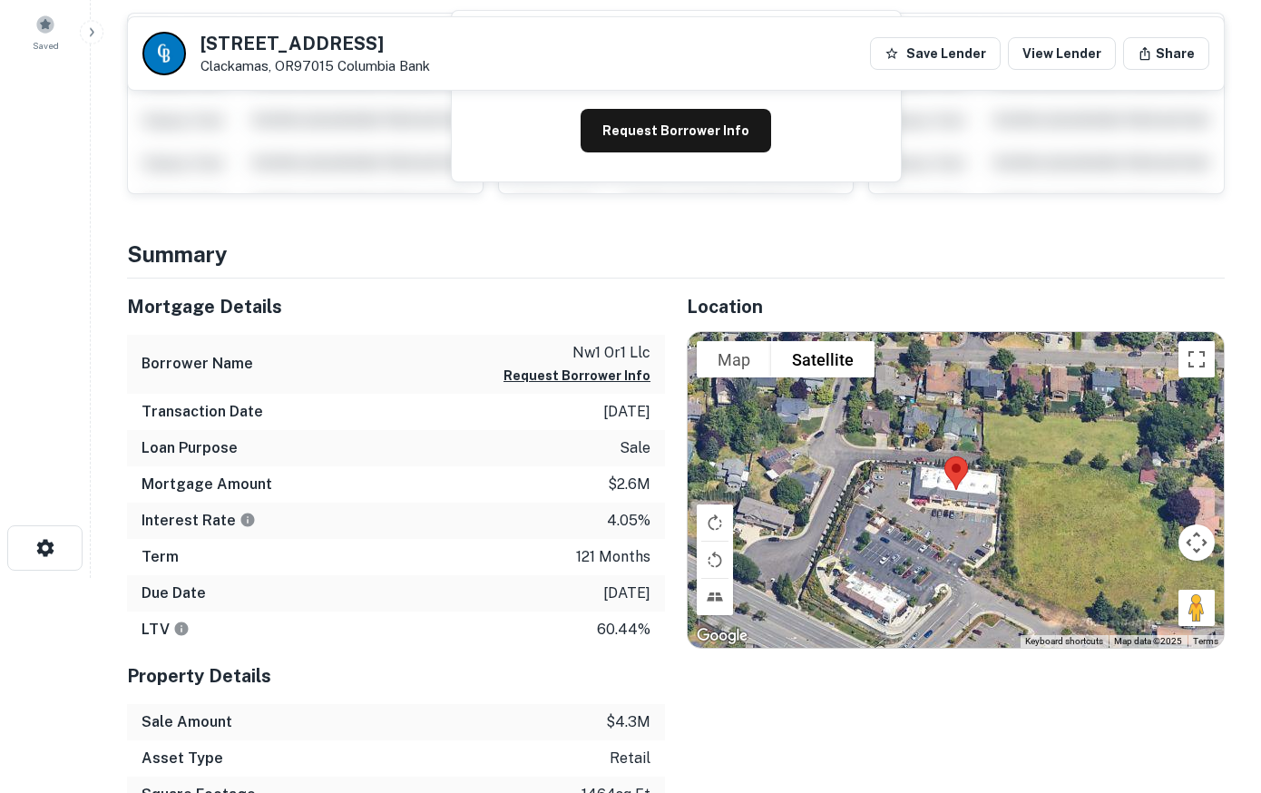
scroll to position [185, 0]
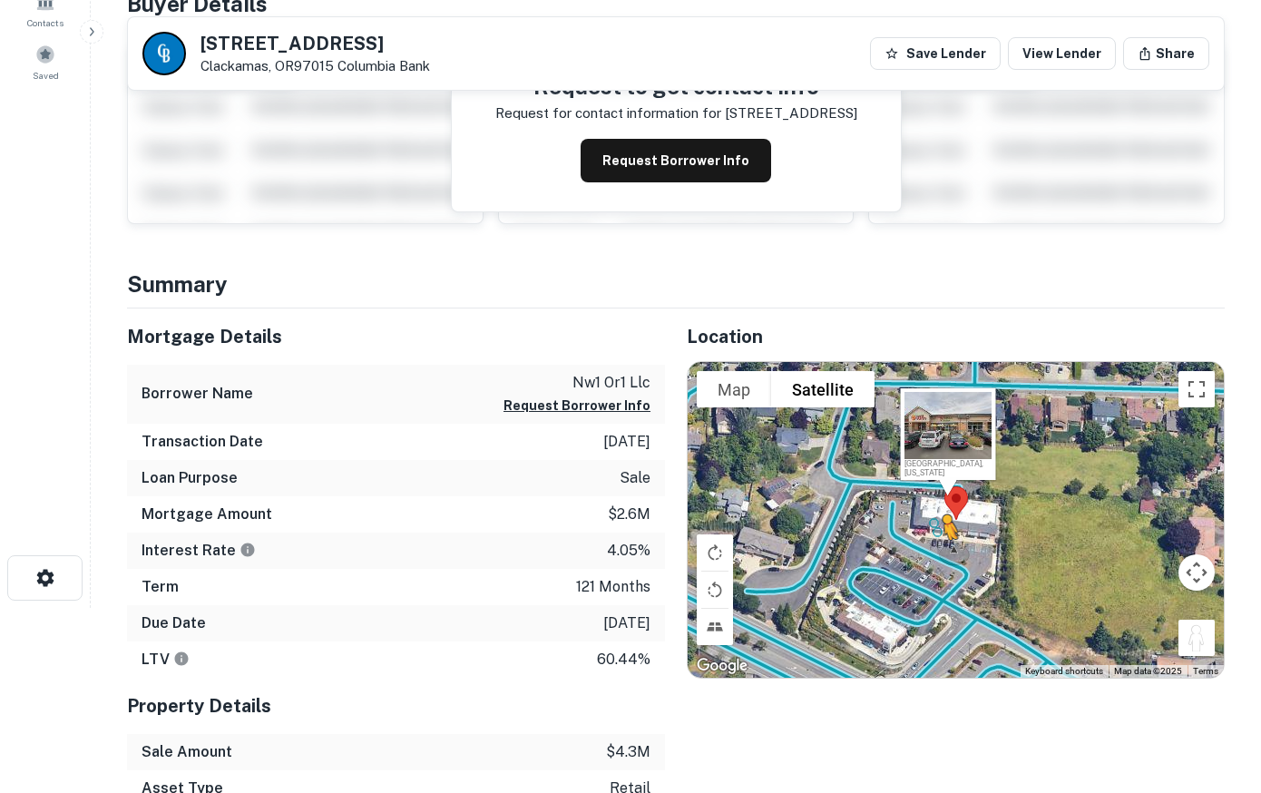
drag, startPoint x: 1200, startPoint y: 630, endPoint x: 878, endPoint y: 535, distance: 335.9
click at [878, 535] on div "To activate drag with keyboard, press Alt + Enter. Once in keyboard drag state,…" at bounding box center [956, 520] width 536 height 316
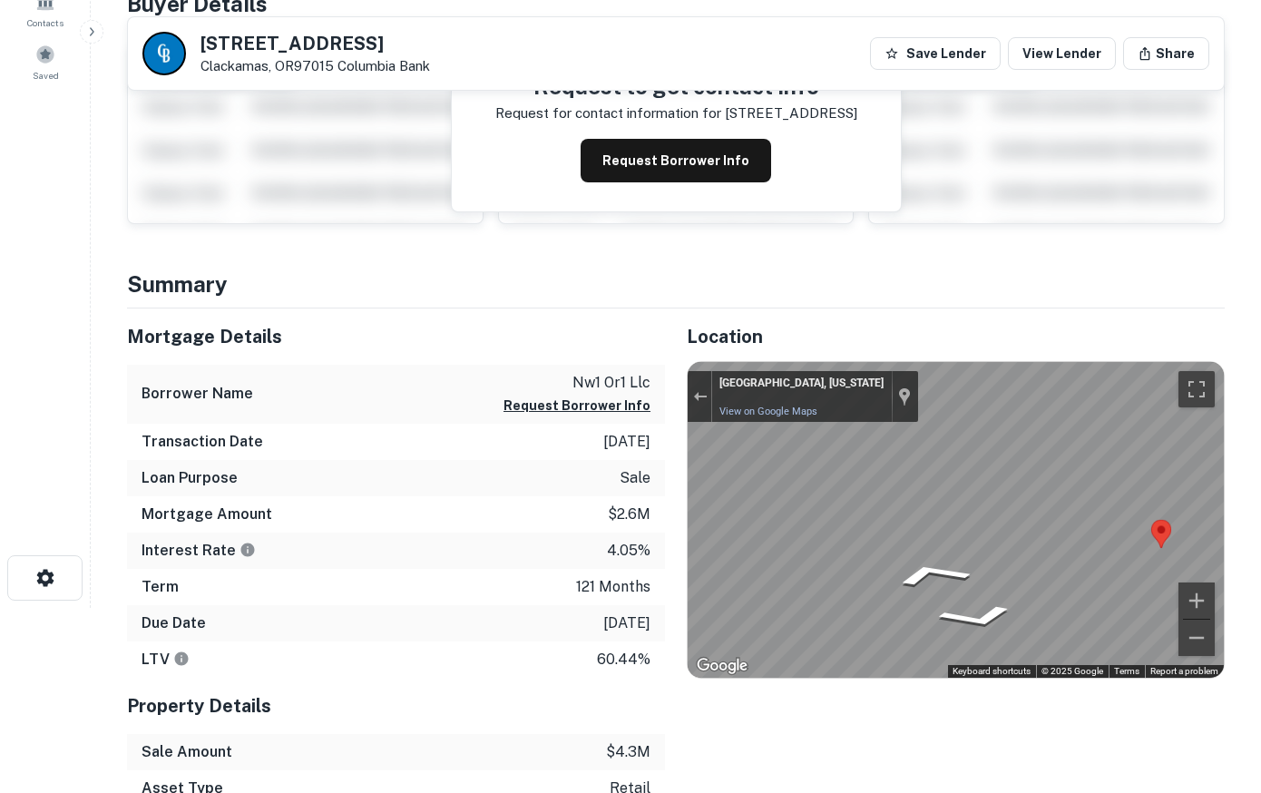
click at [672, 165] on button "Request Borrower Info" at bounding box center [676, 161] width 191 height 44
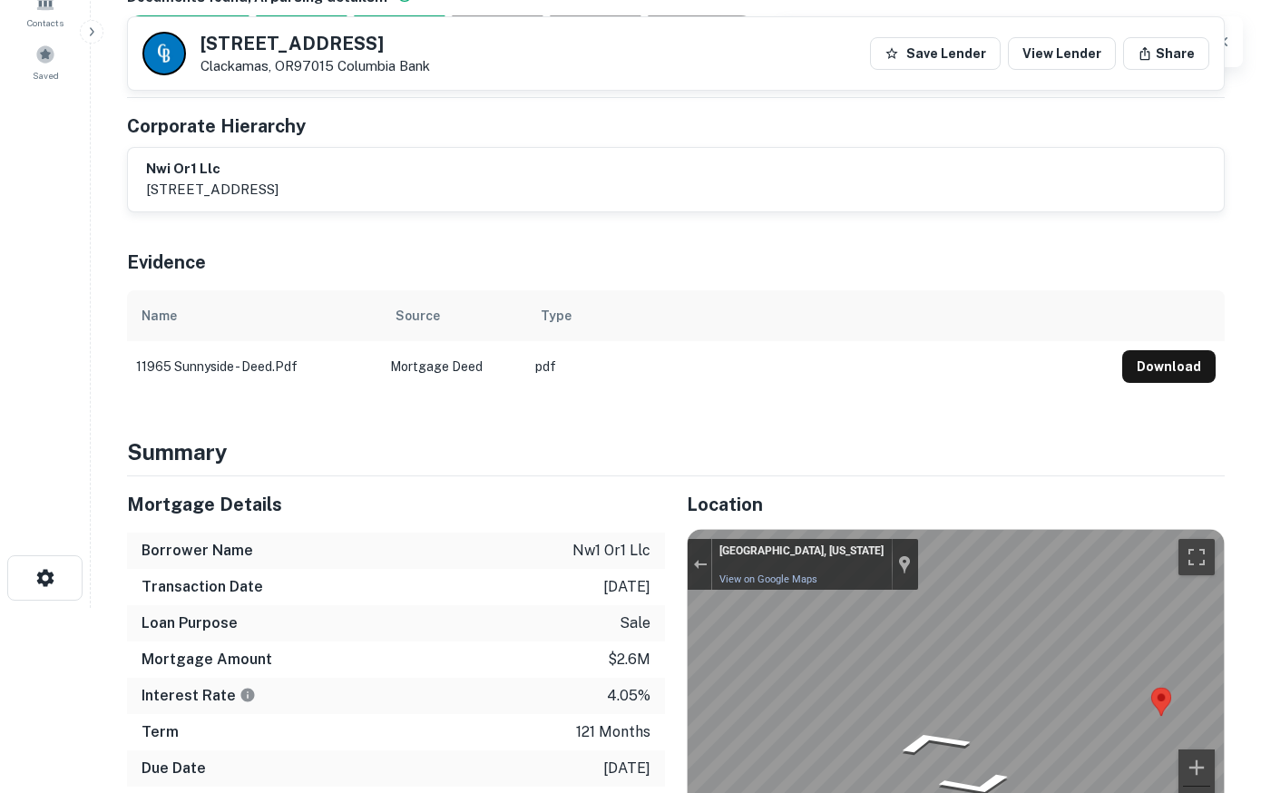
scroll to position [0, 0]
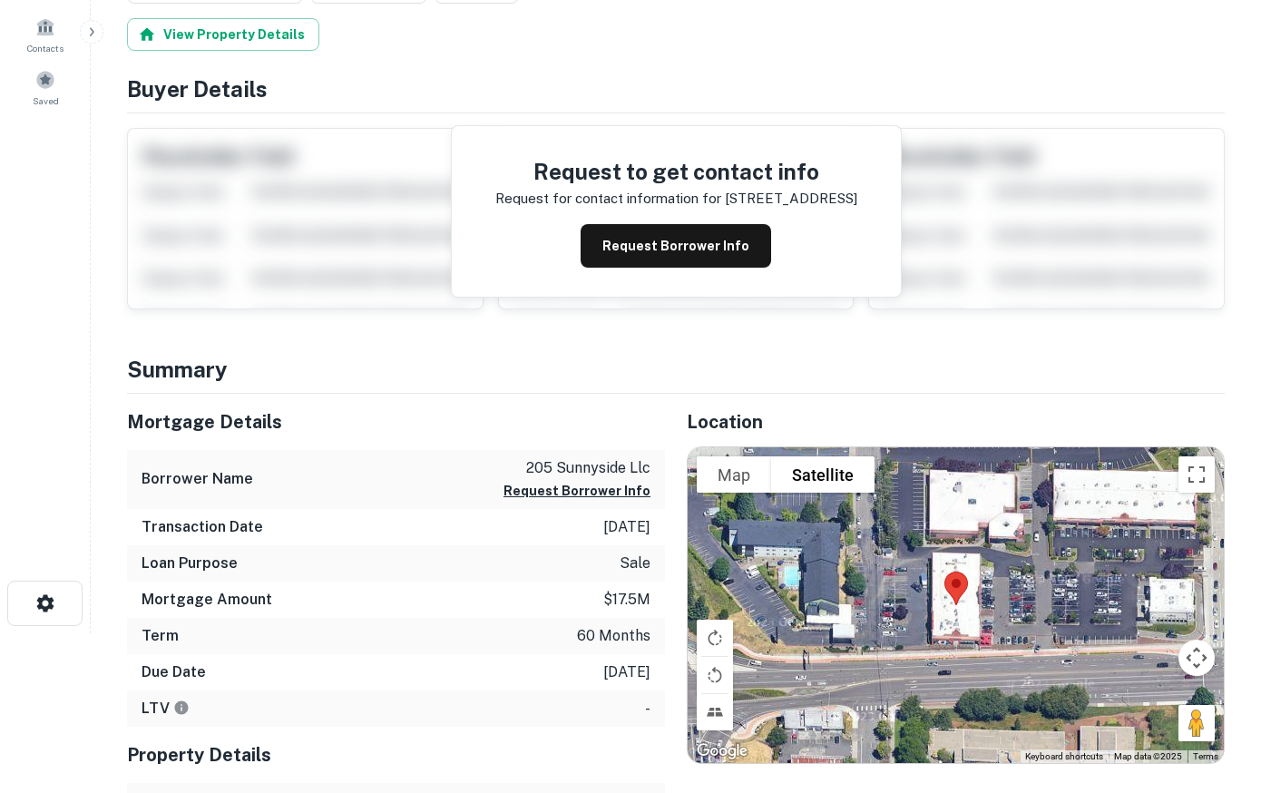
scroll to position [370, 0]
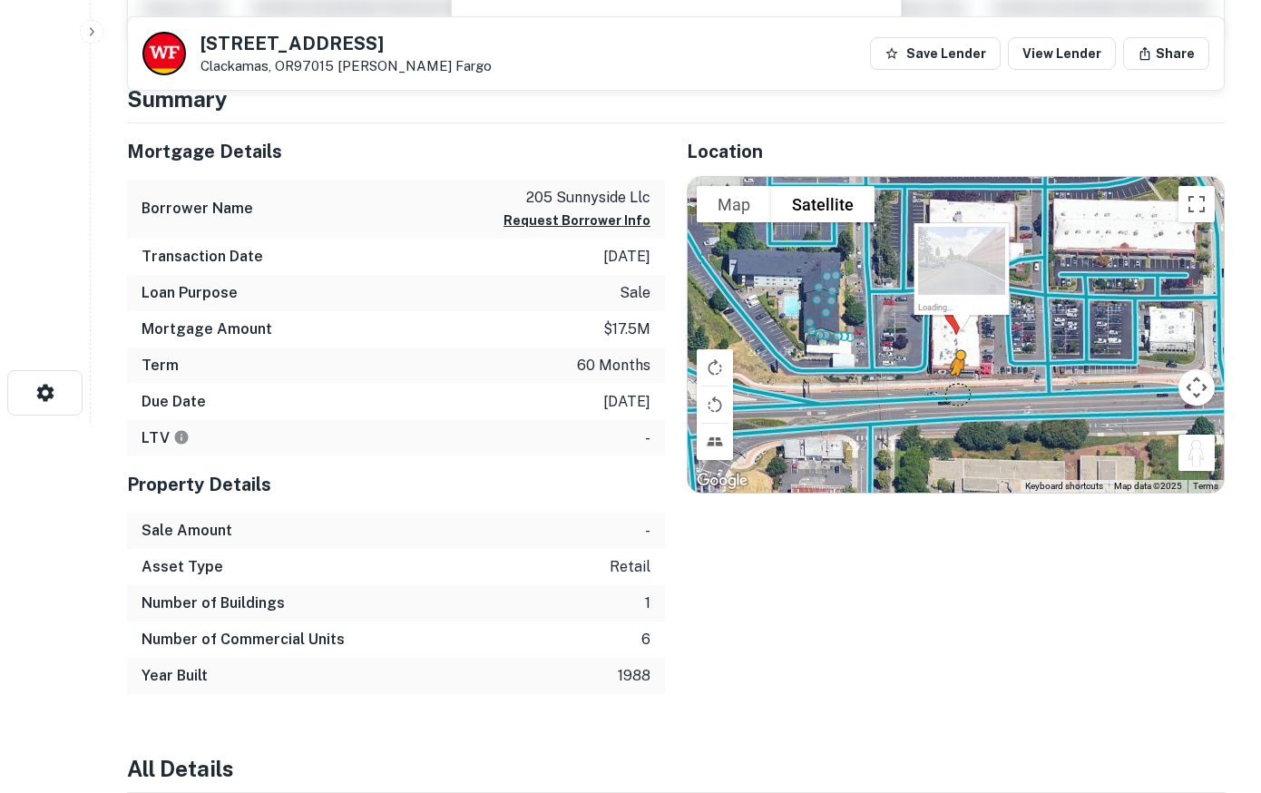
drag, startPoint x: 1195, startPoint y: 448, endPoint x: 957, endPoint y: 393, distance: 244.1
click at [957, 393] on div "To activate drag with keyboard, press Alt + Enter. Once in keyboard drag state,…" at bounding box center [956, 335] width 536 height 316
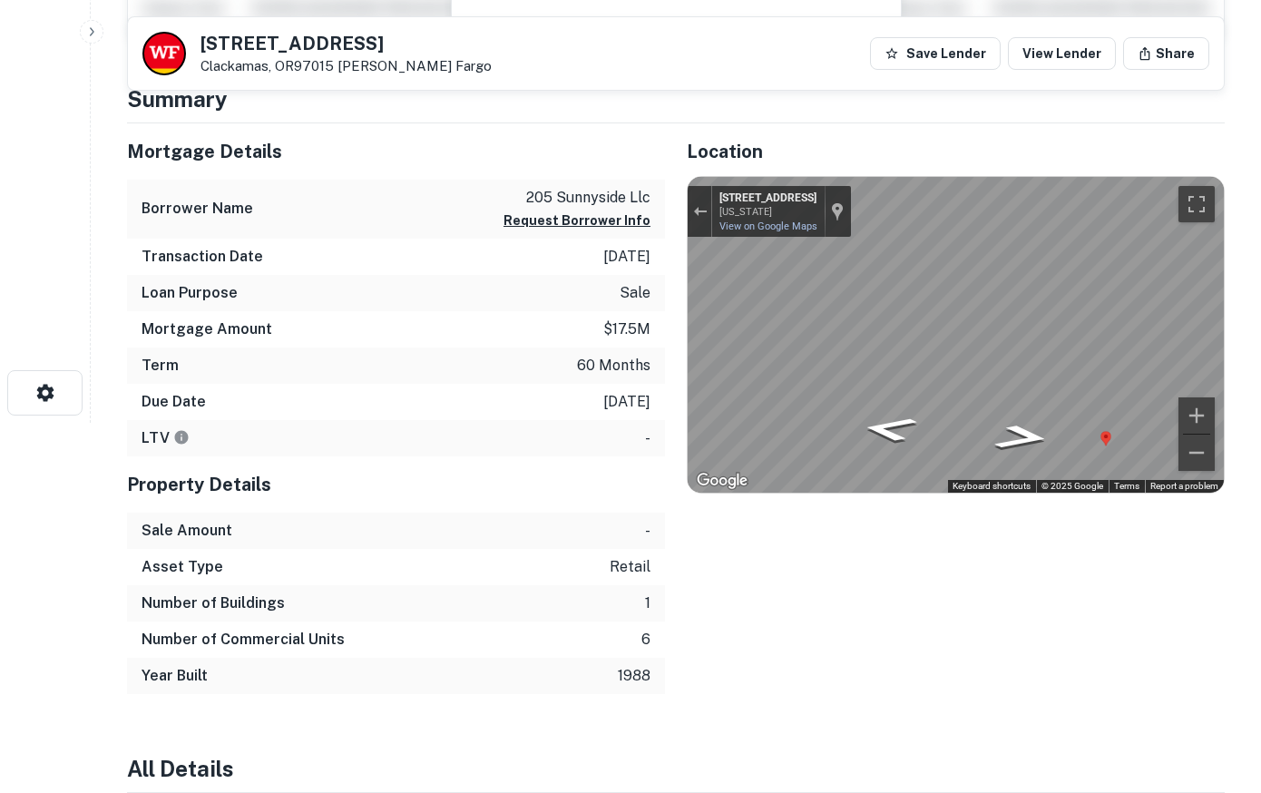
scroll to position [0, 0]
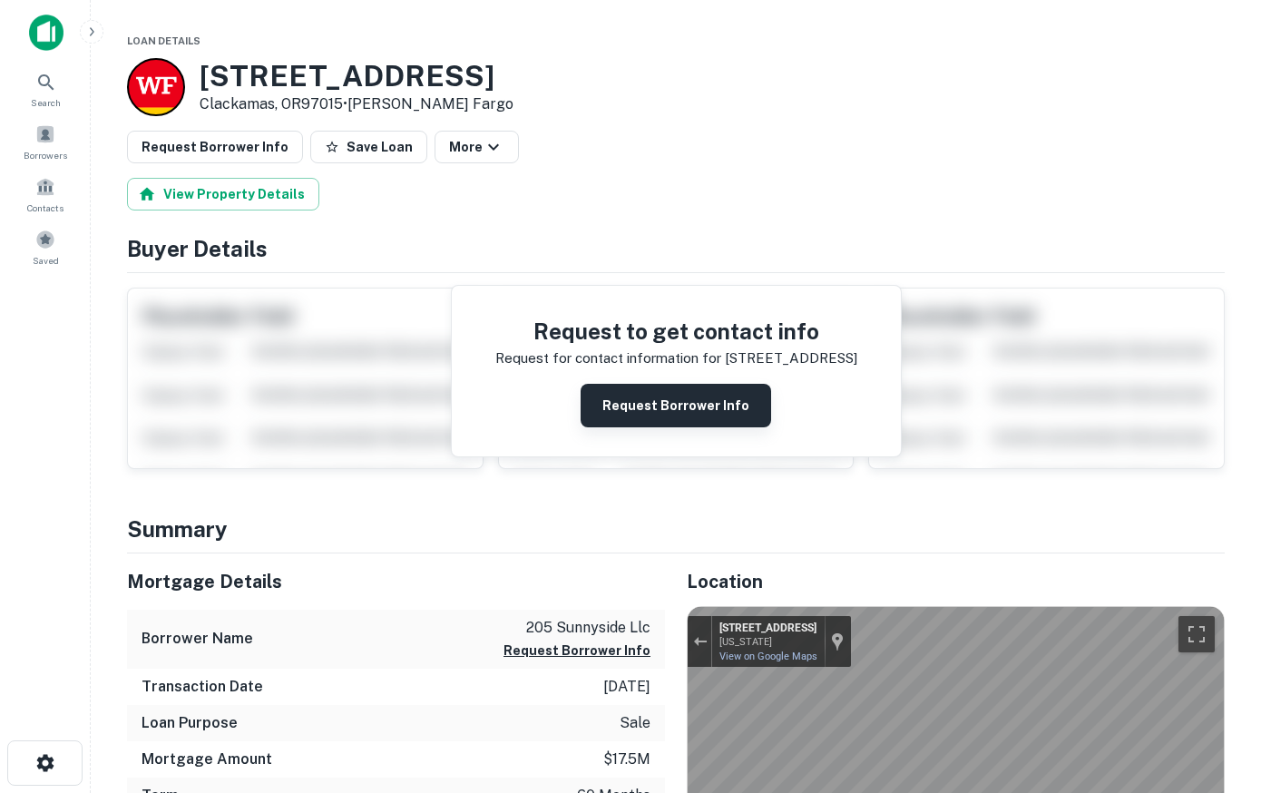
click at [696, 409] on button "Request Borrower Info" at bounding box center [676, 406] width 191 height 44
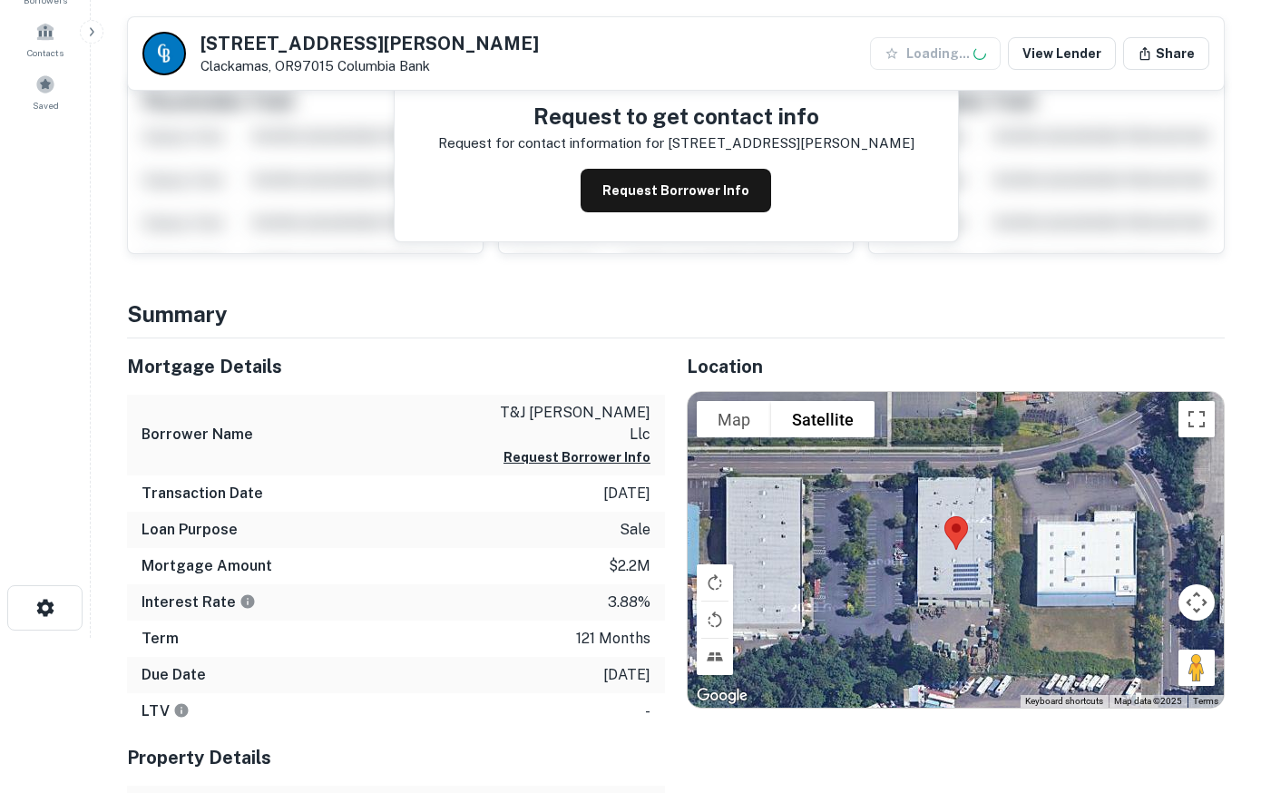
scroll to position [278, 0]
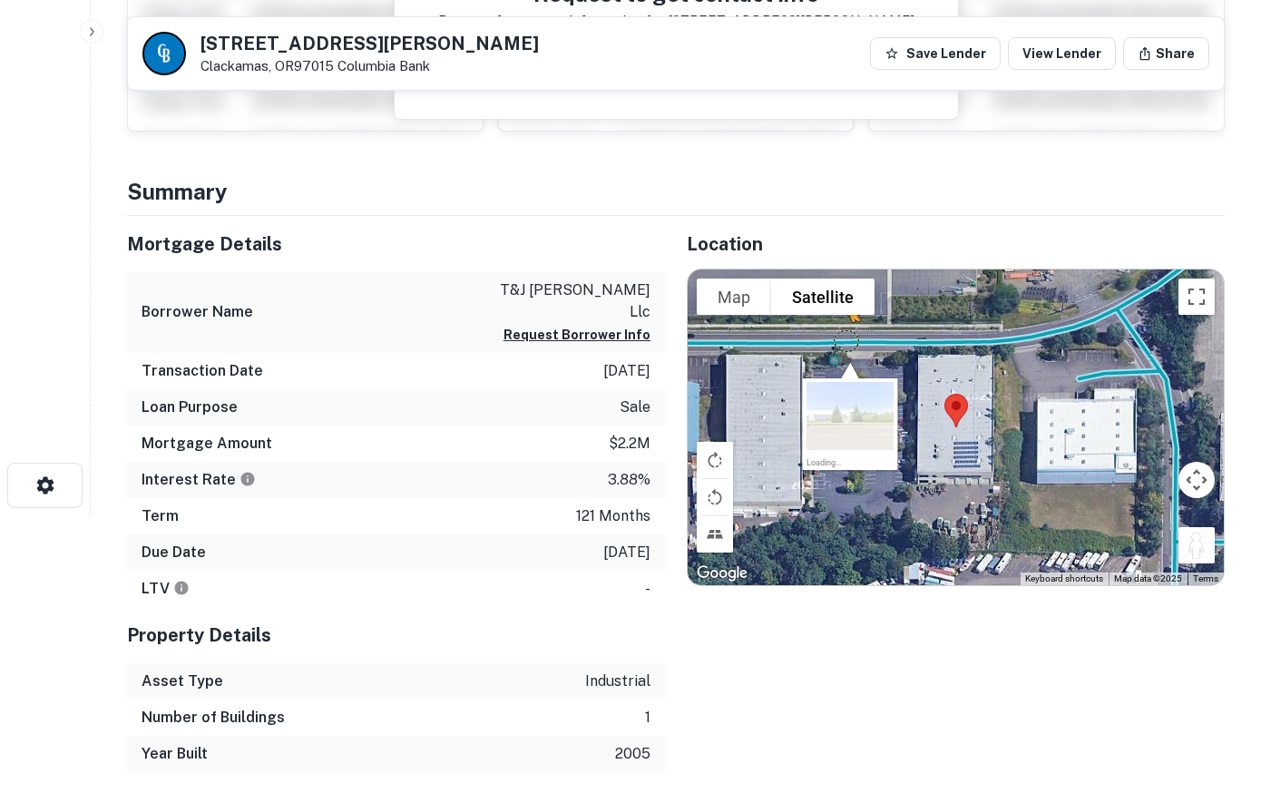
drag, startPoint x: 1193, startPoint y: 547, endPoint x: 847, endPoint y: 335, distance: 406.5
click at [847, 335] on div "To activate drag with keyboard, press Alt + Enter. Once in keyboard drag state,…" at bounding box center [956, 428] width 536 height 316
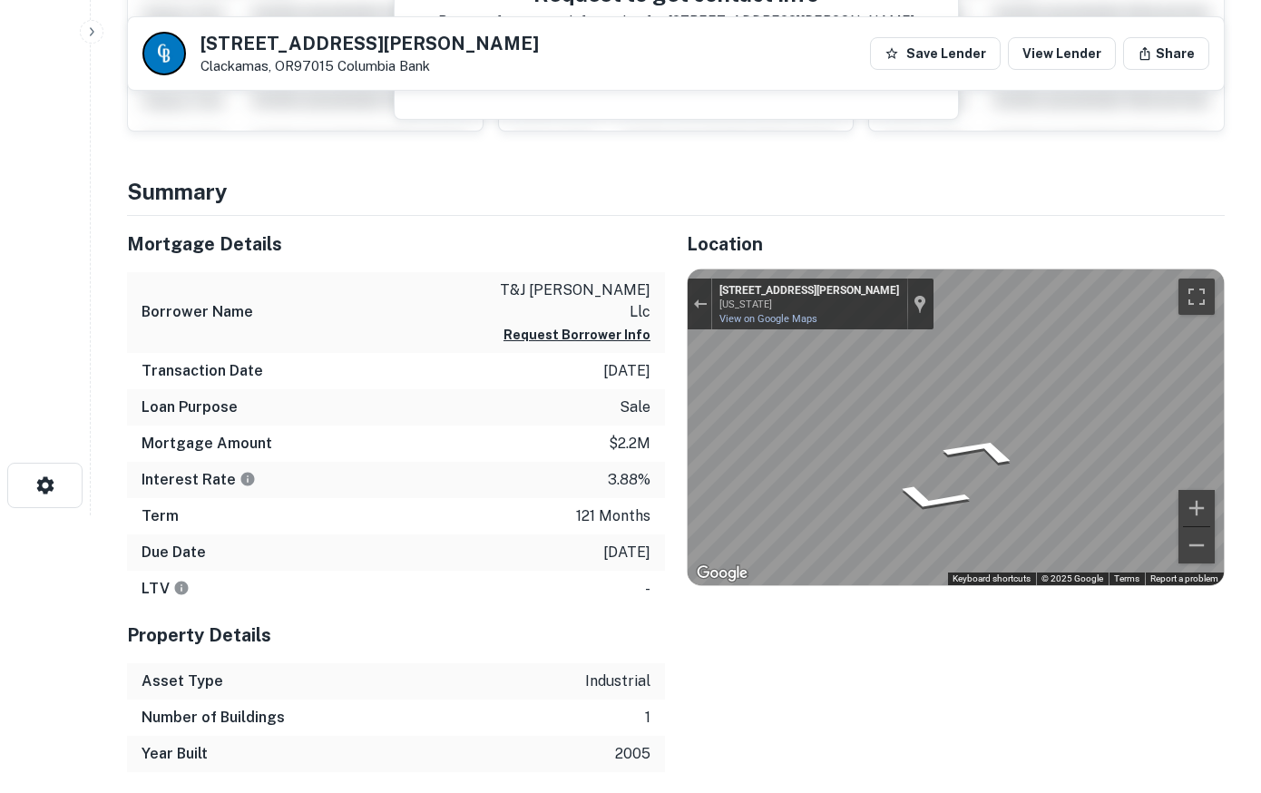
click at [524, 337] on div "Mortgage Details Borrower Name t&j [PERSON_NAME] llc Request Borrower Info Tran…" at bounding box center [665, 494] width 1120 height 556
click at [1187, 299] on button "Toggle fullscreen view" at bounding box center [1197, 297] width 36 height 36
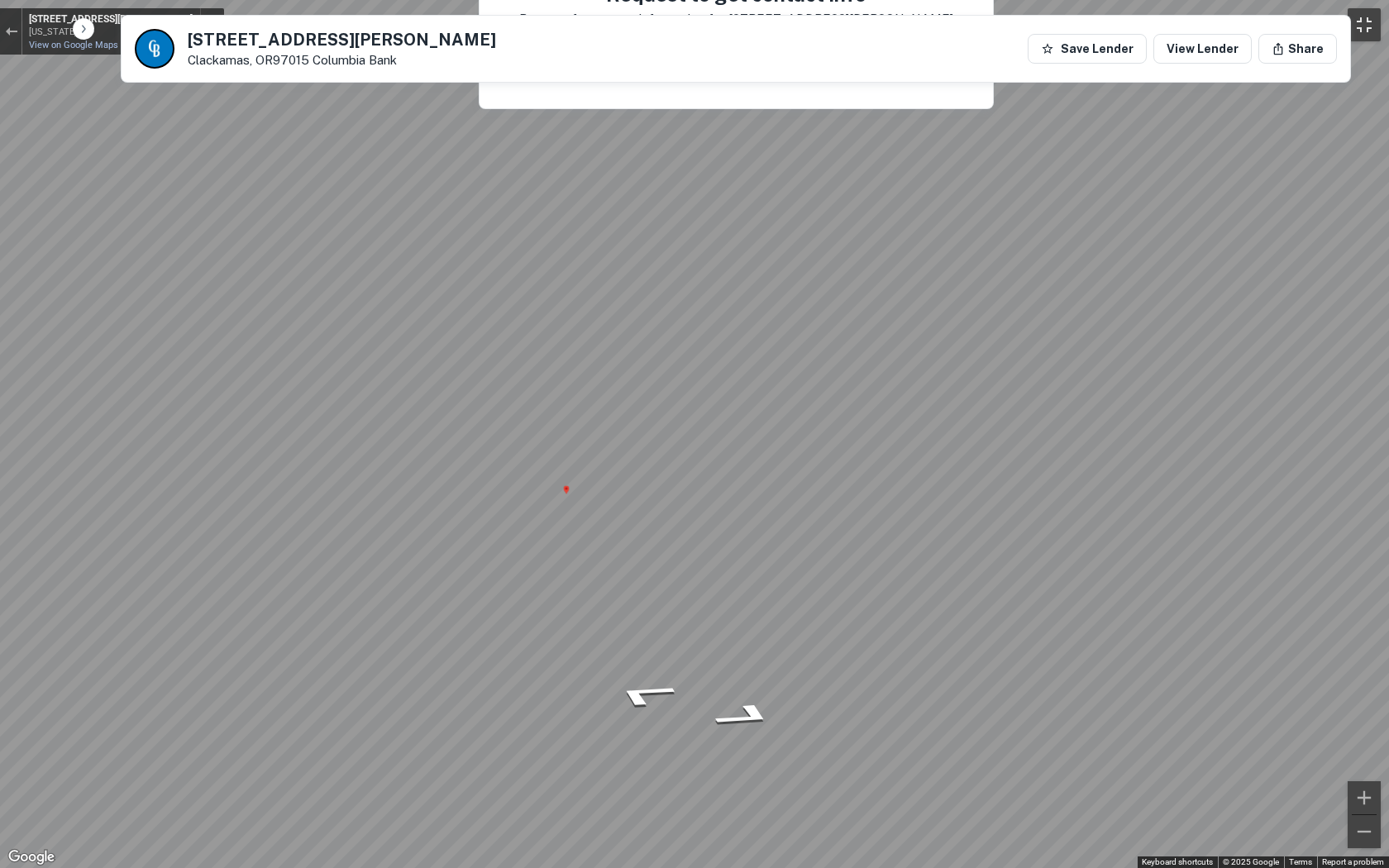
click at [1148, 17] on button "Toggle fullscreen view" at bounding box center [1363, 25] width 33 height 33
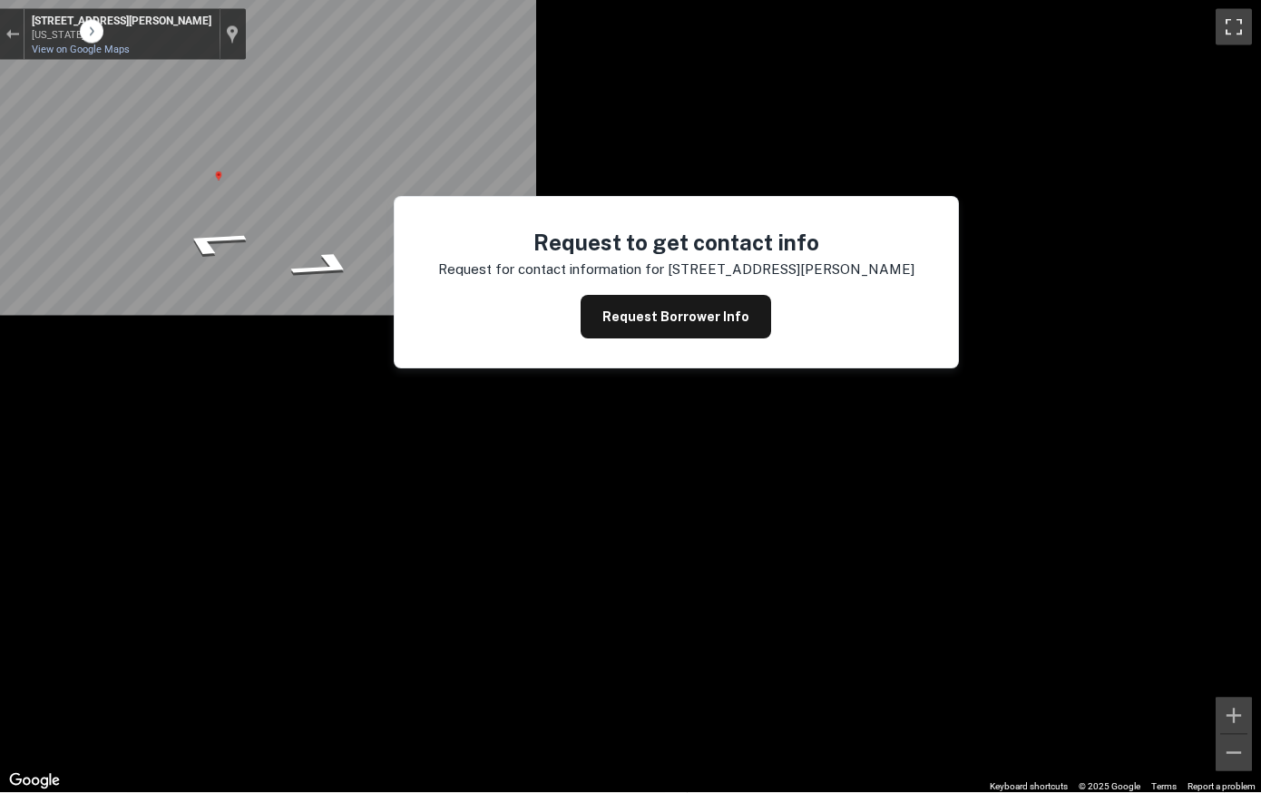
scroll to position [0, 0]
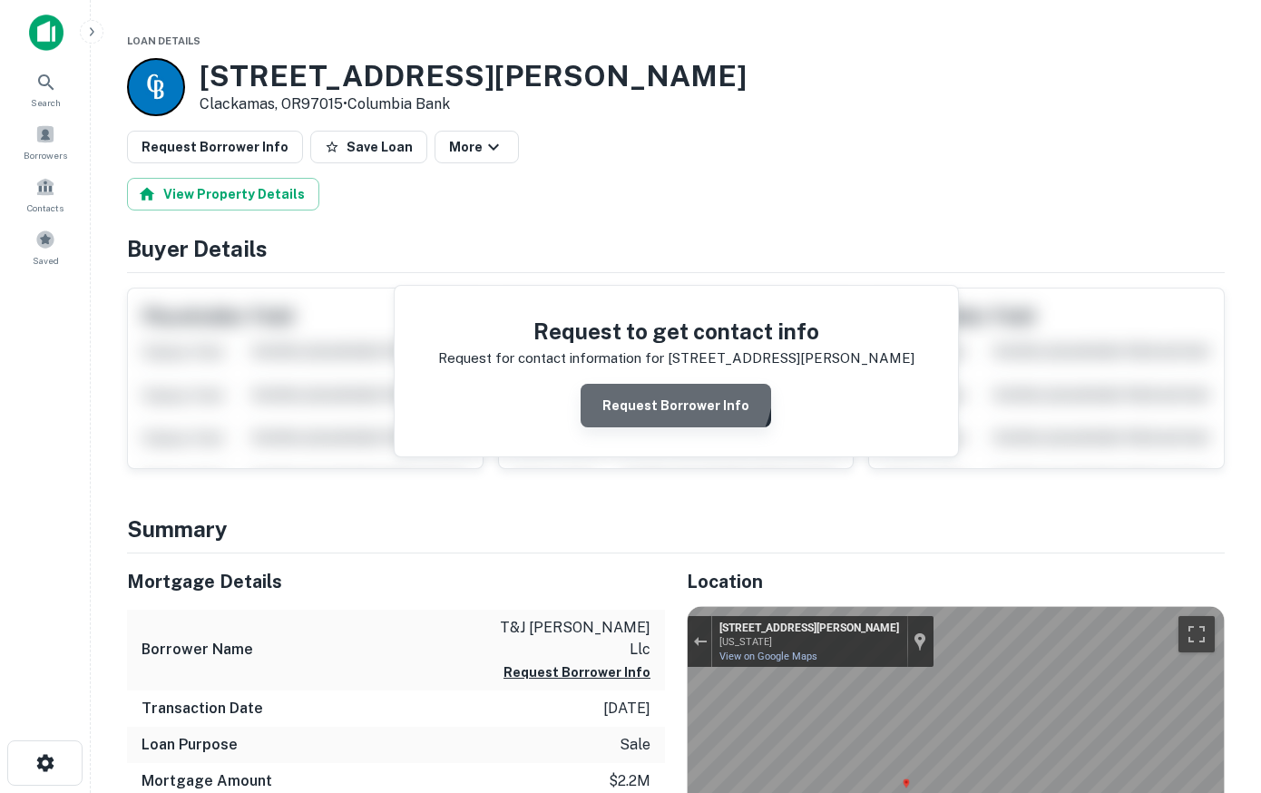
click at [677, 389] on button "Request Borrower Info" at bounding box center [676, 406] width 191 height 44
